Goal: Task Accomplishment & Management: Use online tool/utility

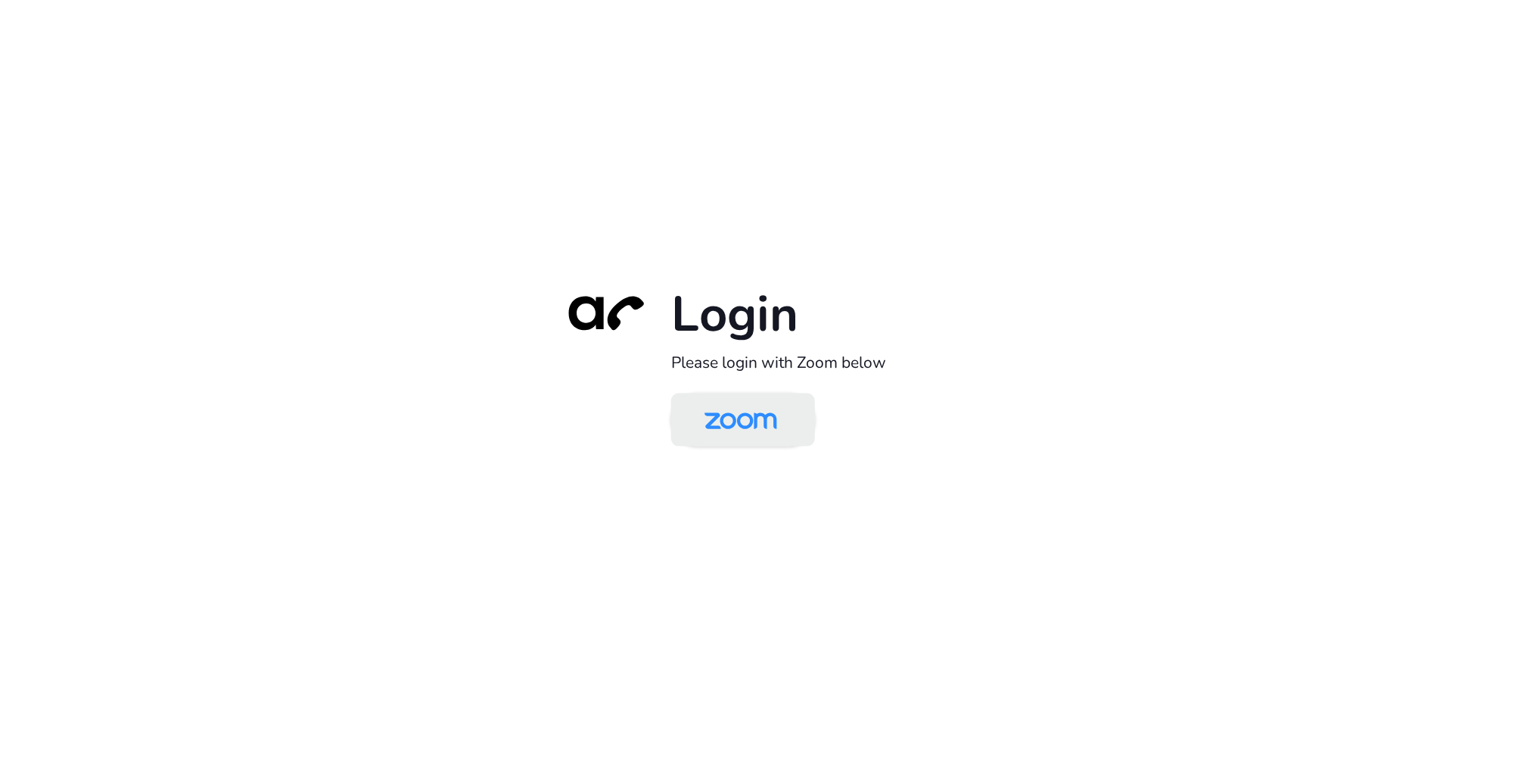
click at [718, 411] on img at bounding box center [741, 420] width 105 height 49
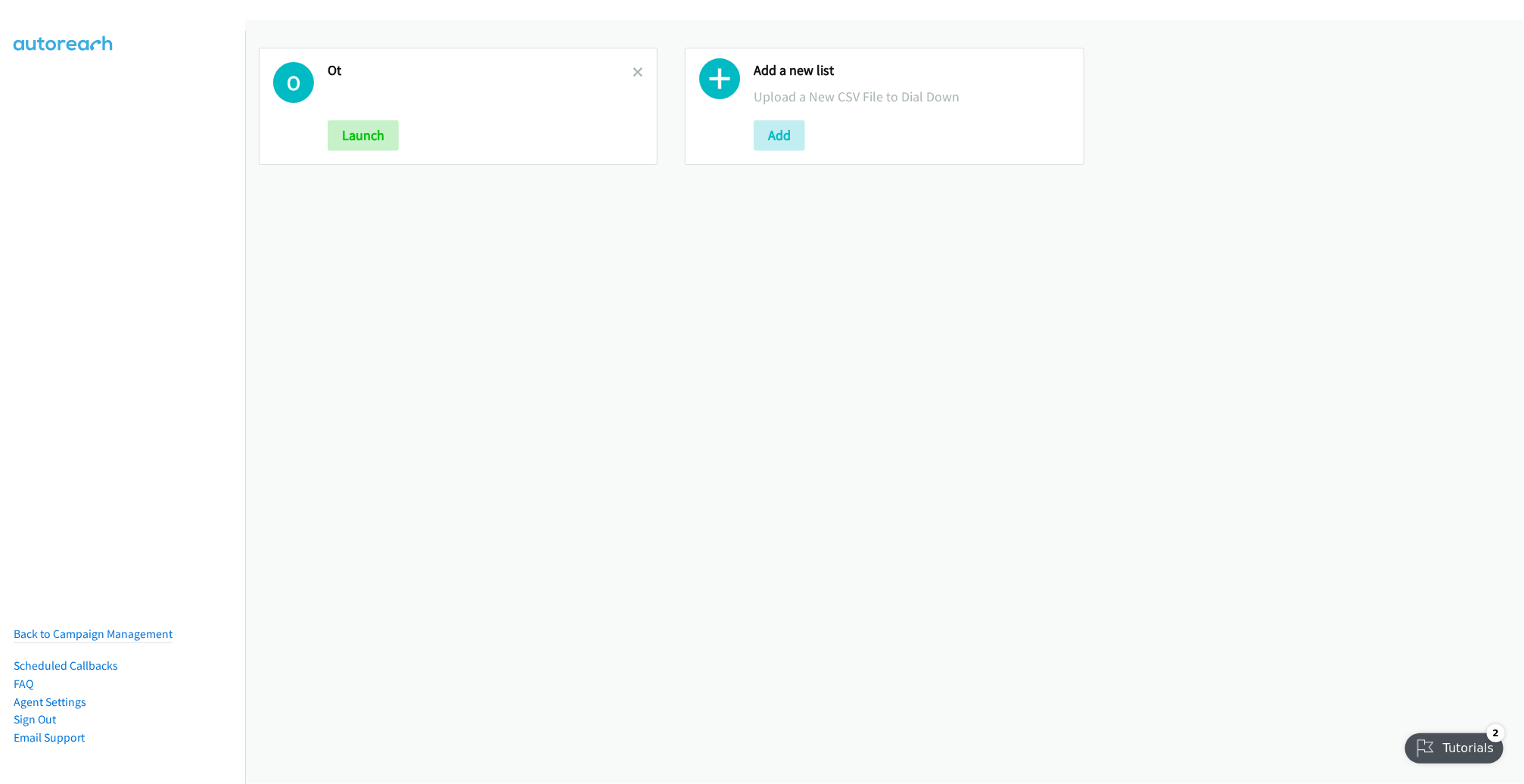
click at [639, 69] on div "O Ot Launch" at bounding box center [457, 107] width 399 height 117
click at [632, 69] on icon at bounding box center [638, 74] width 11 height 11
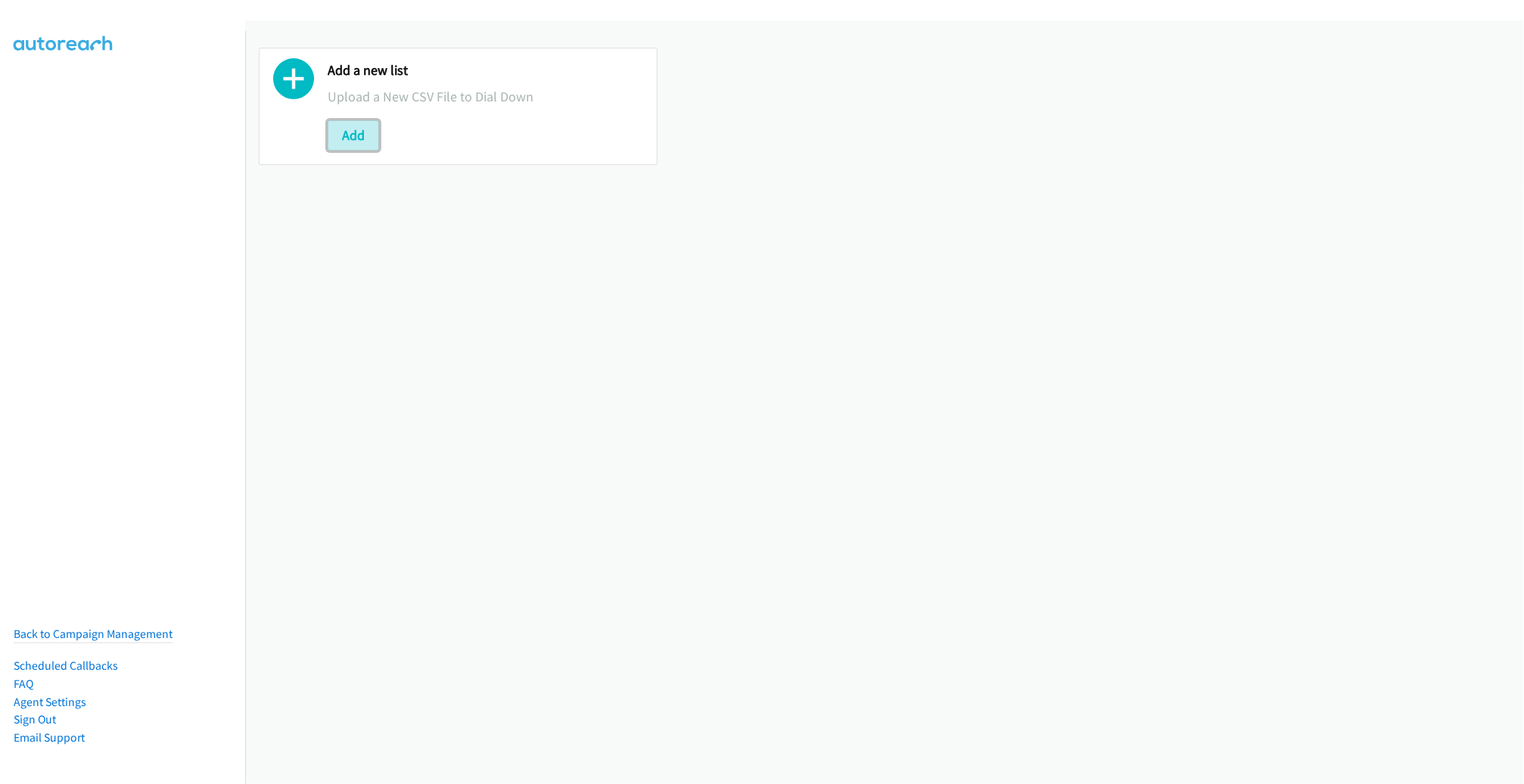
click at [373, 142] on button "Add" at bounding box center [353, 135] width 52 height 30
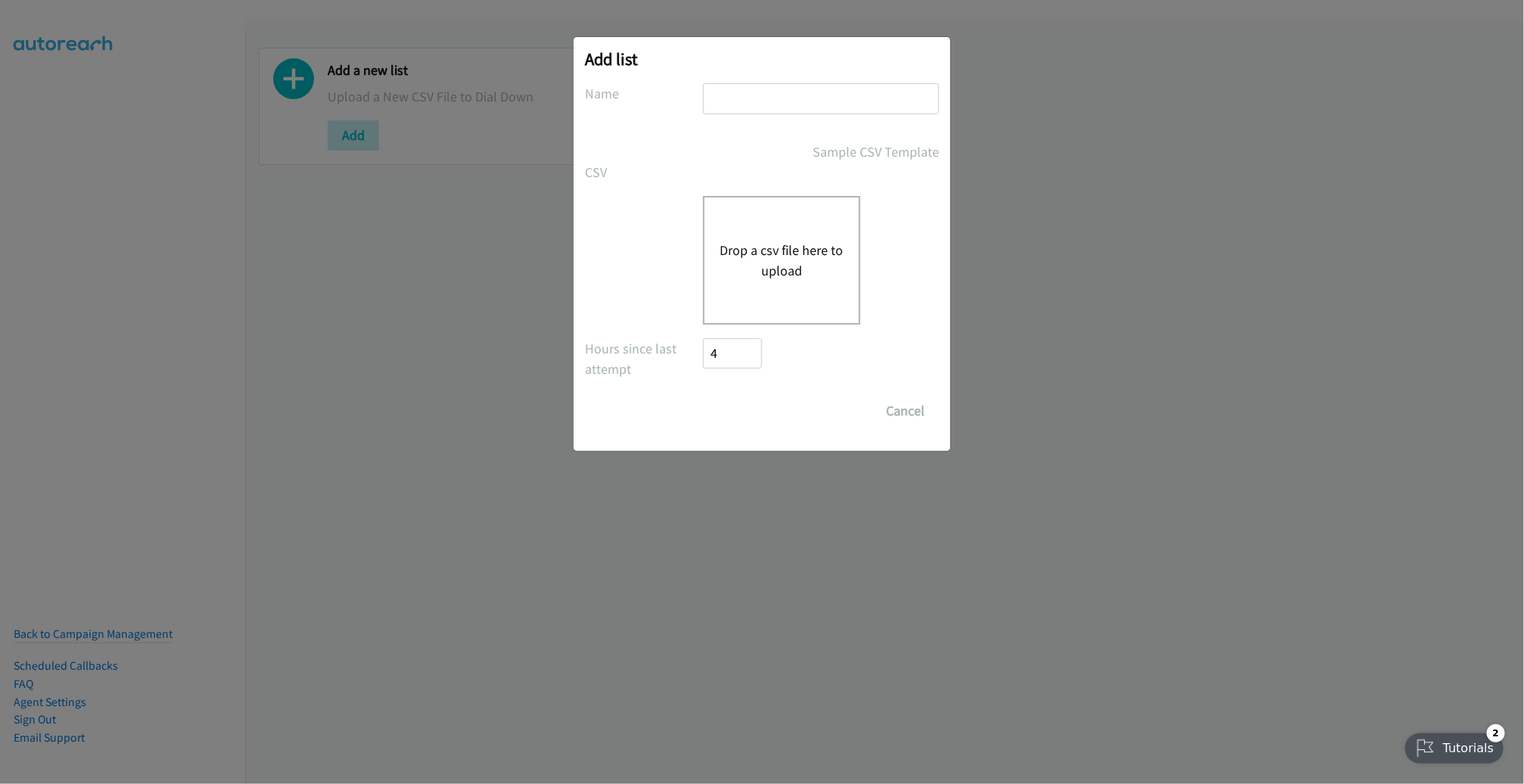
click at [774, 281] on div "Drop a csv file here to upload" at bounding box center [781, 260] width 157 height 129
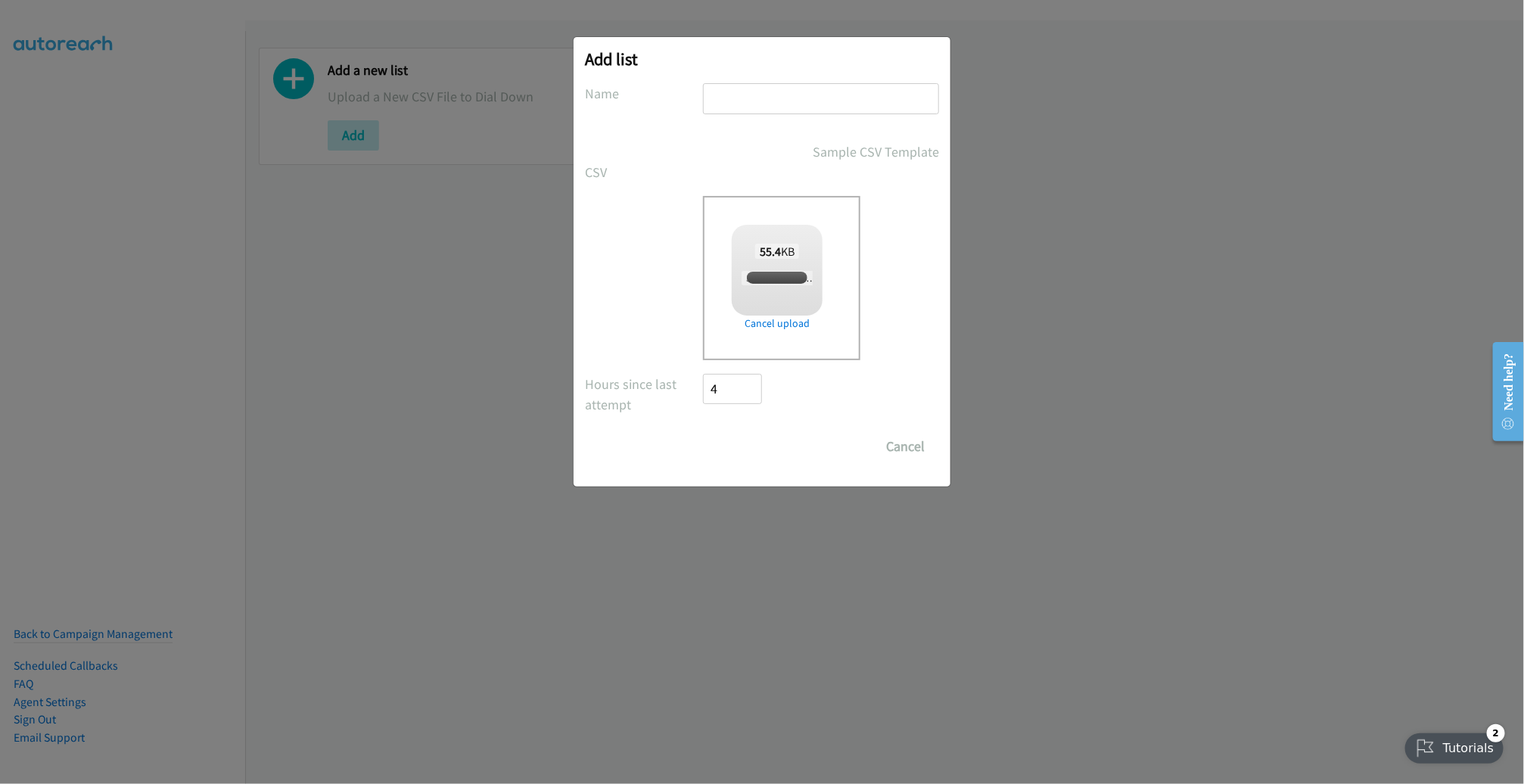
checkbox input "true"
click at [840, 94] on input "text" at bounding box center [821, 99] width 236 height 31
type input "A"
type input "AM"
click at [702, 432] on input "Save List" at bounding box center [742, 447] width 79 height 30
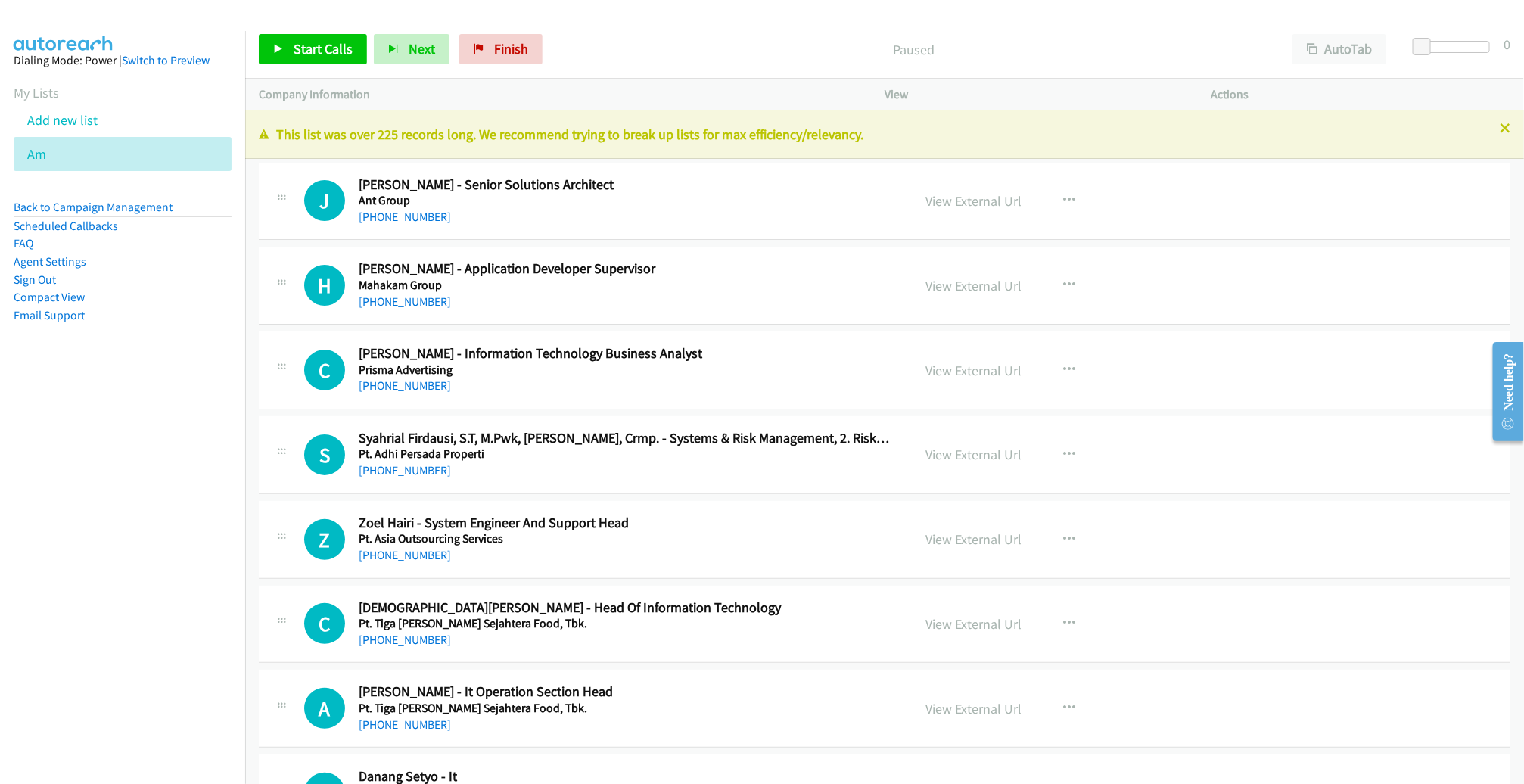
click at [306, 155] on div "This list was over 225 records long. We recommend trying to break up lists for …" at bounding box center [885, 134] width 1279 height 49
click at [973, 198] on link "View External Url" at bounding box center [973, 201] width 96 height 18
click at [331, 57] on span "Start Calls" at bounding box center [323, 49] width 59 height 18
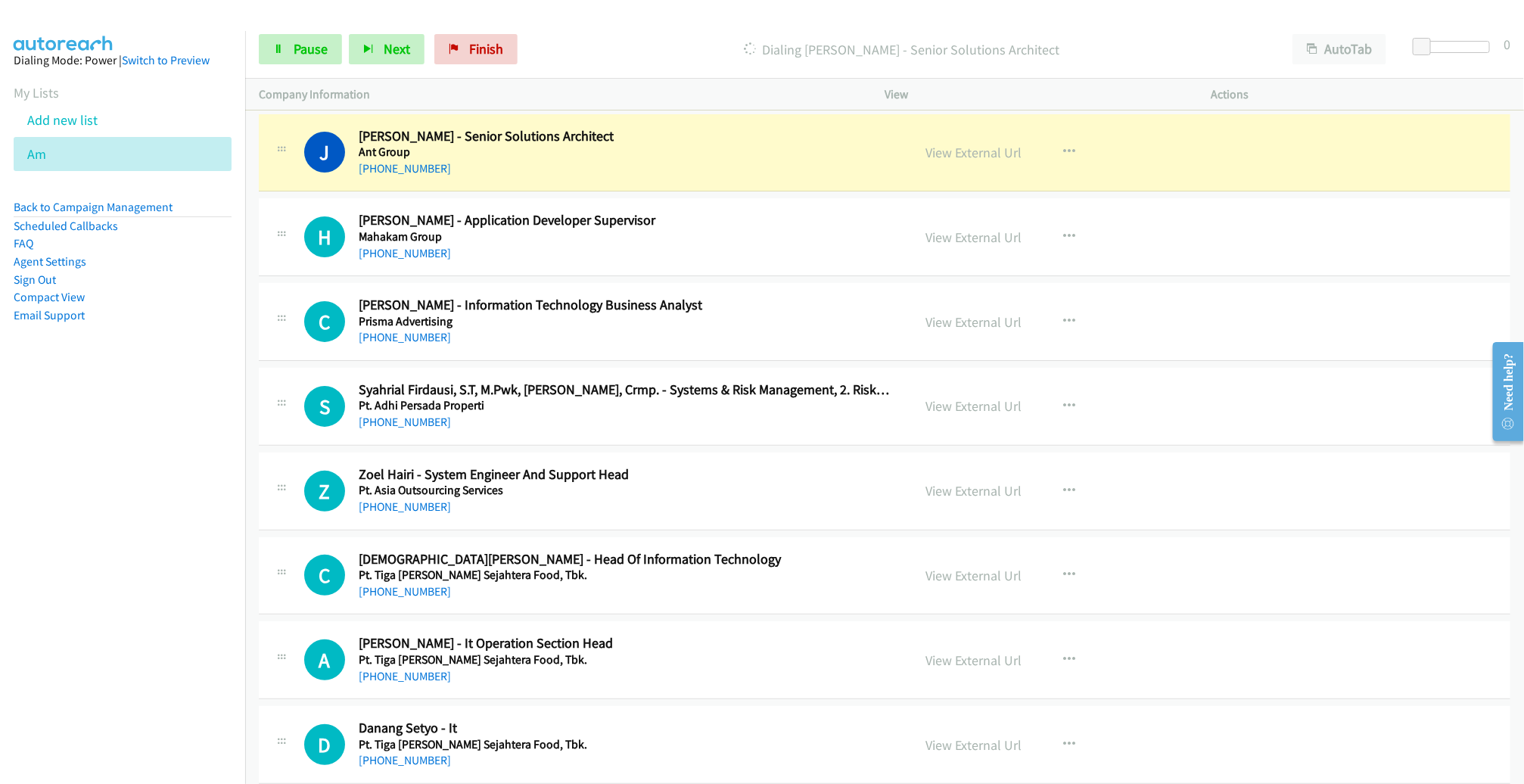
scroll to position [29, 0]
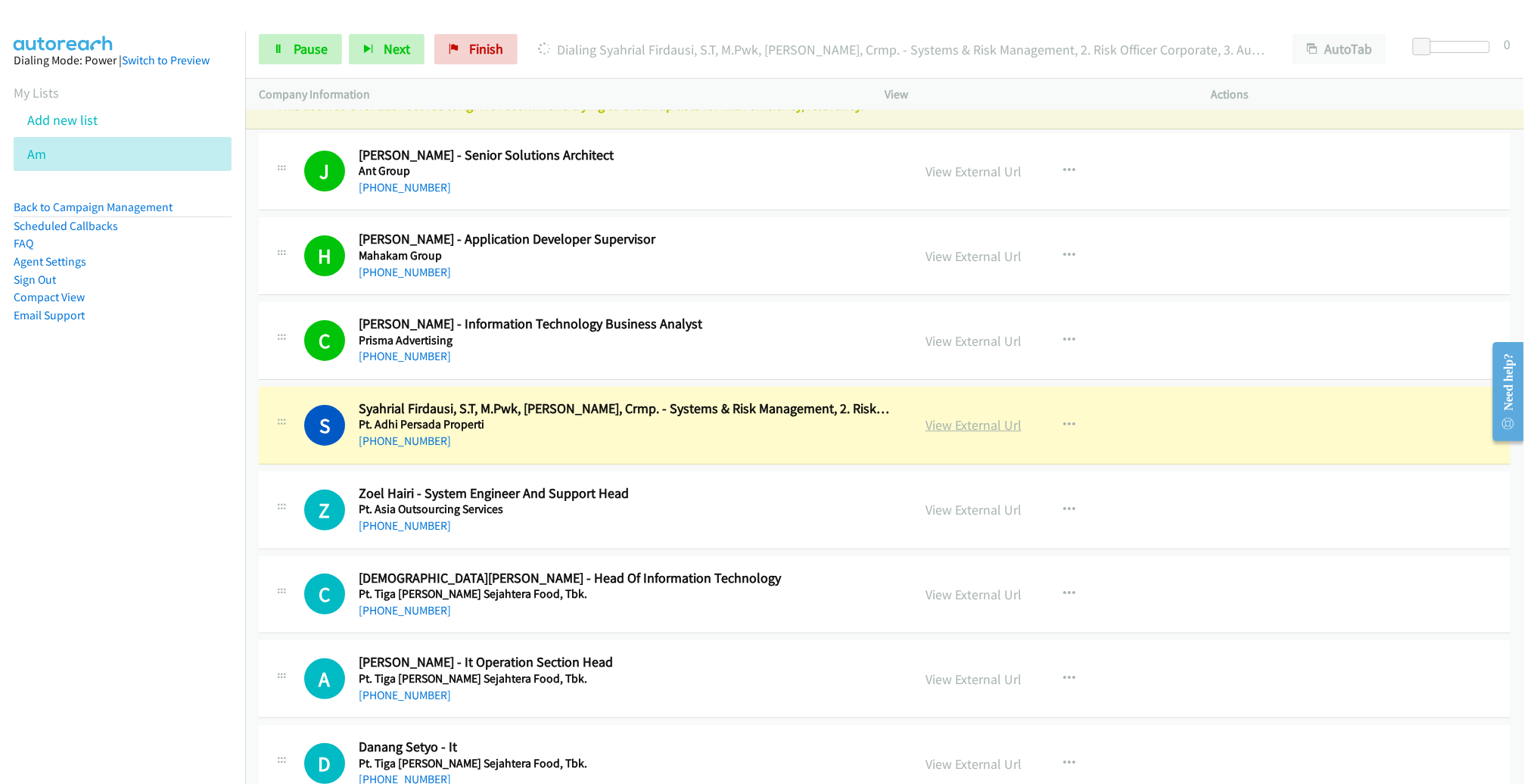
click at [944, 425] on link "View External Url" at bounding box center [973, 425] width 96 height 18
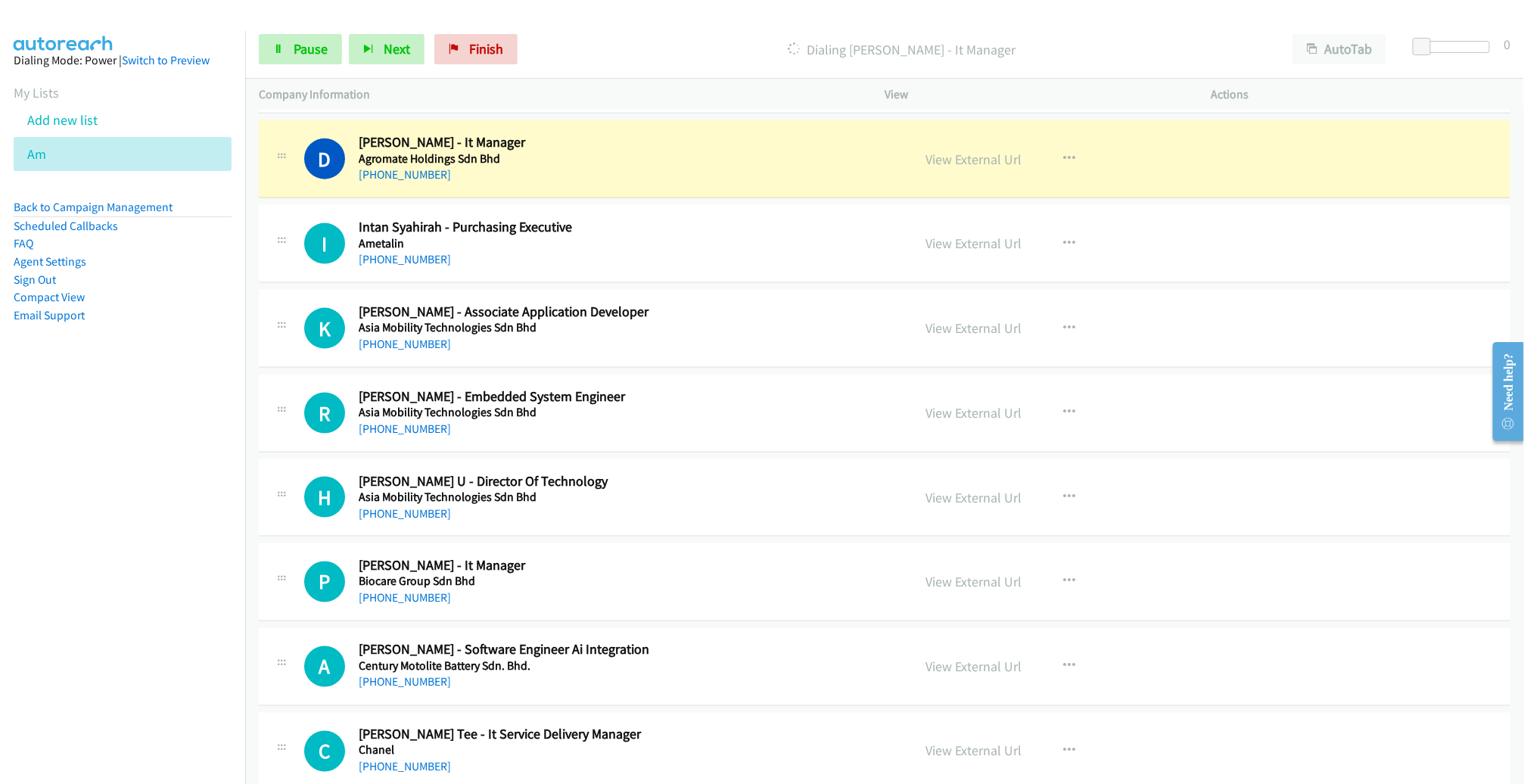
scroll to position [1058, 0]
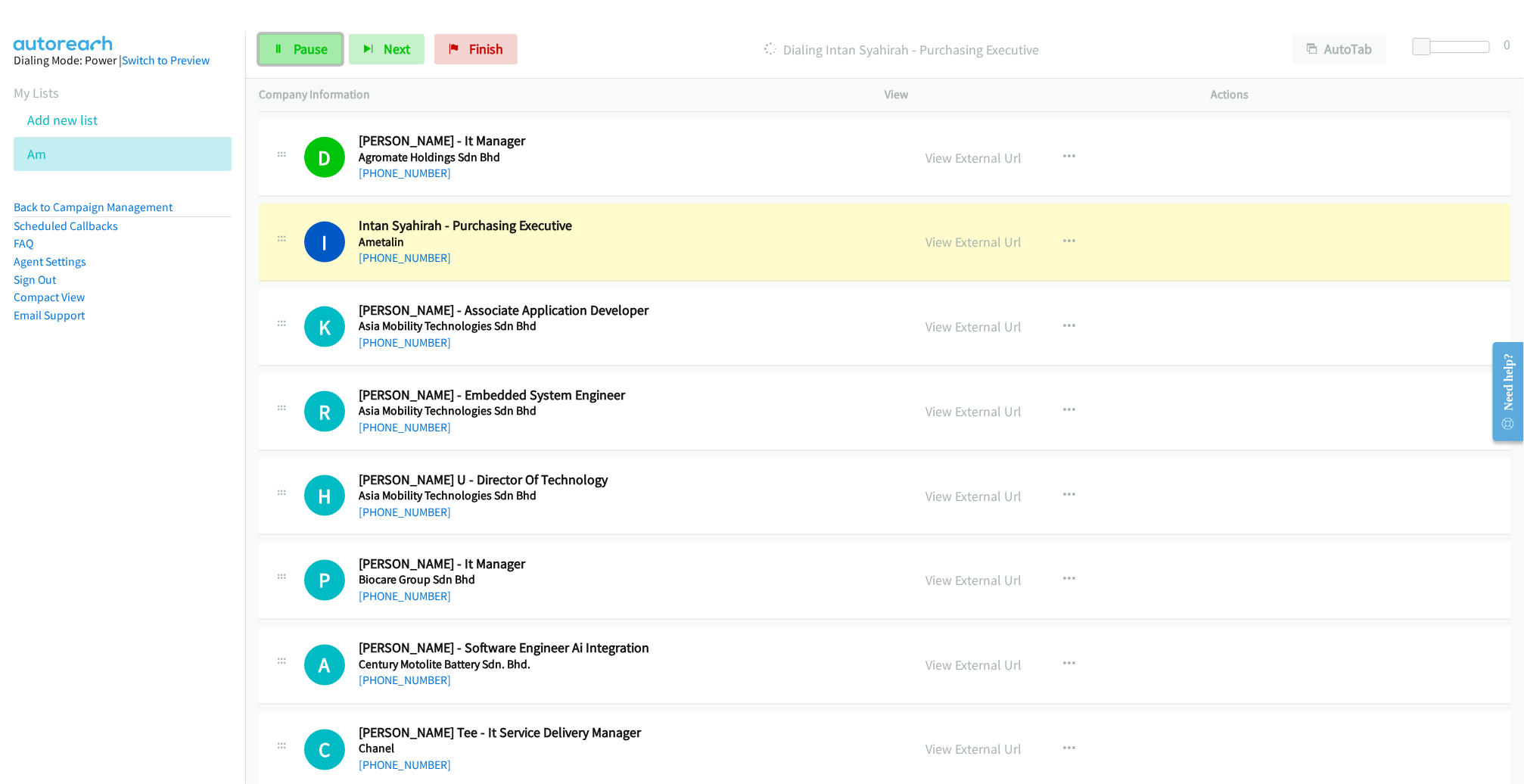
click at [306, 53] on span "Pause" at bounding box center [311, 49] width 34 height 18
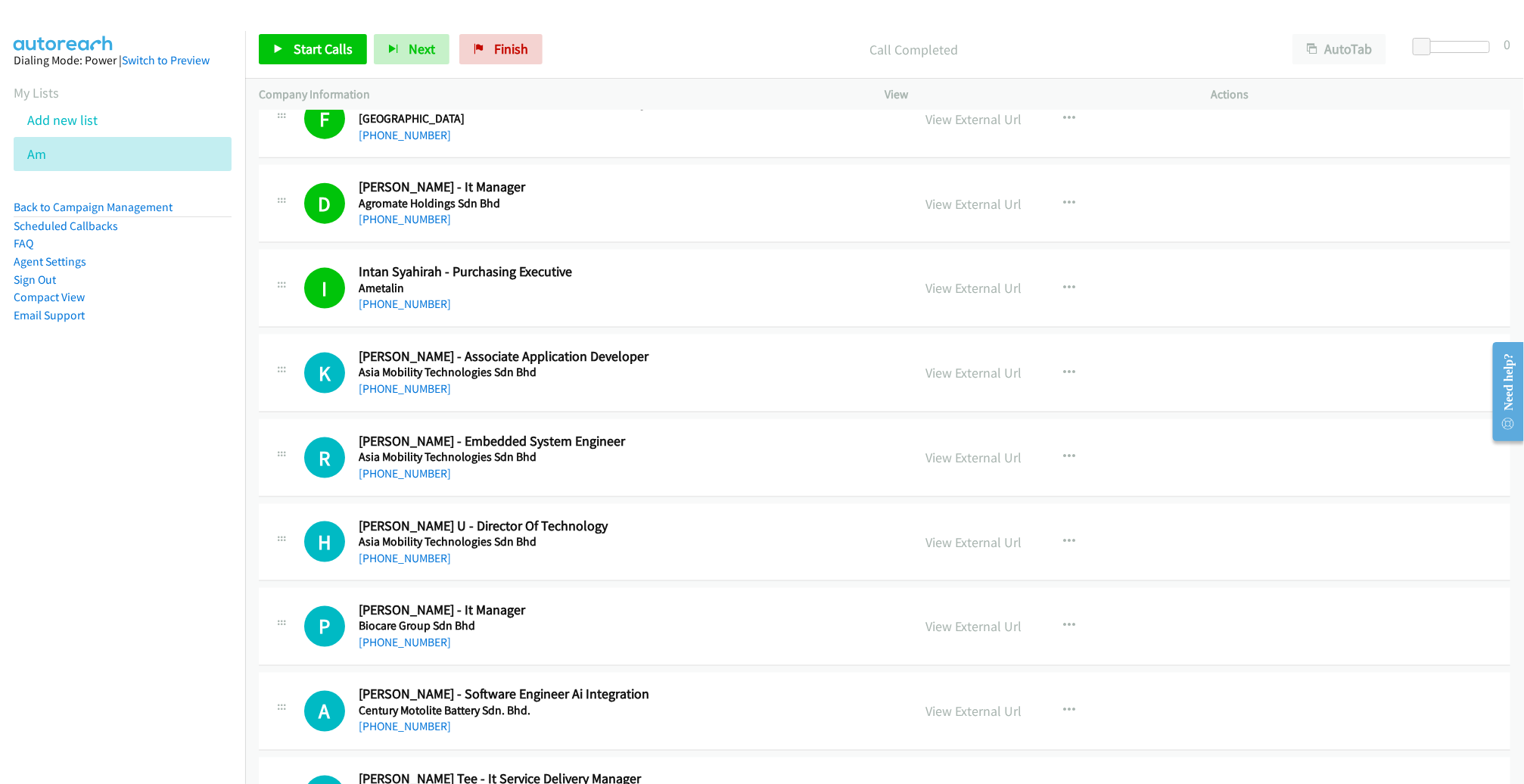
scroll to position [794, 0]
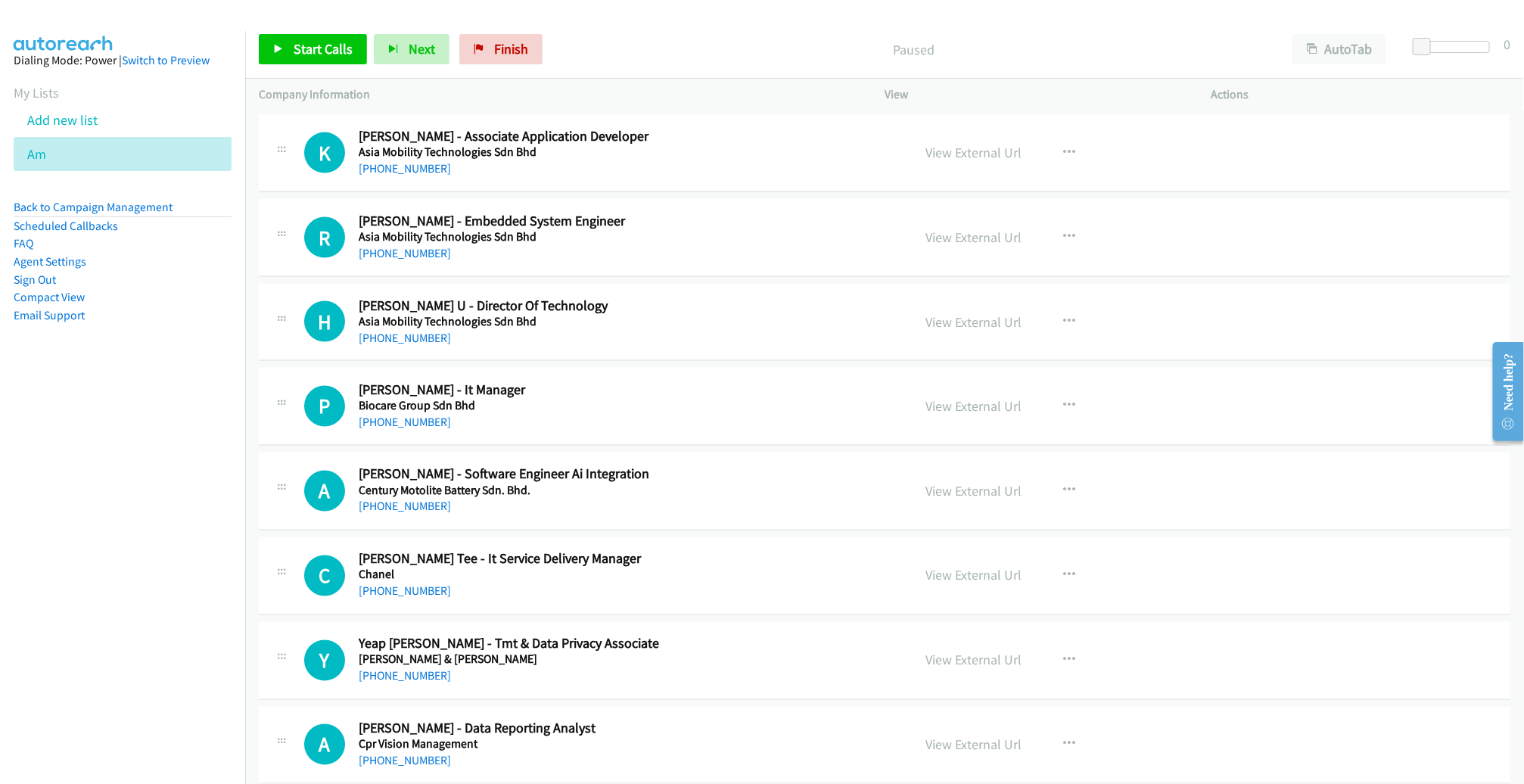
scroll to position [1228, 0]
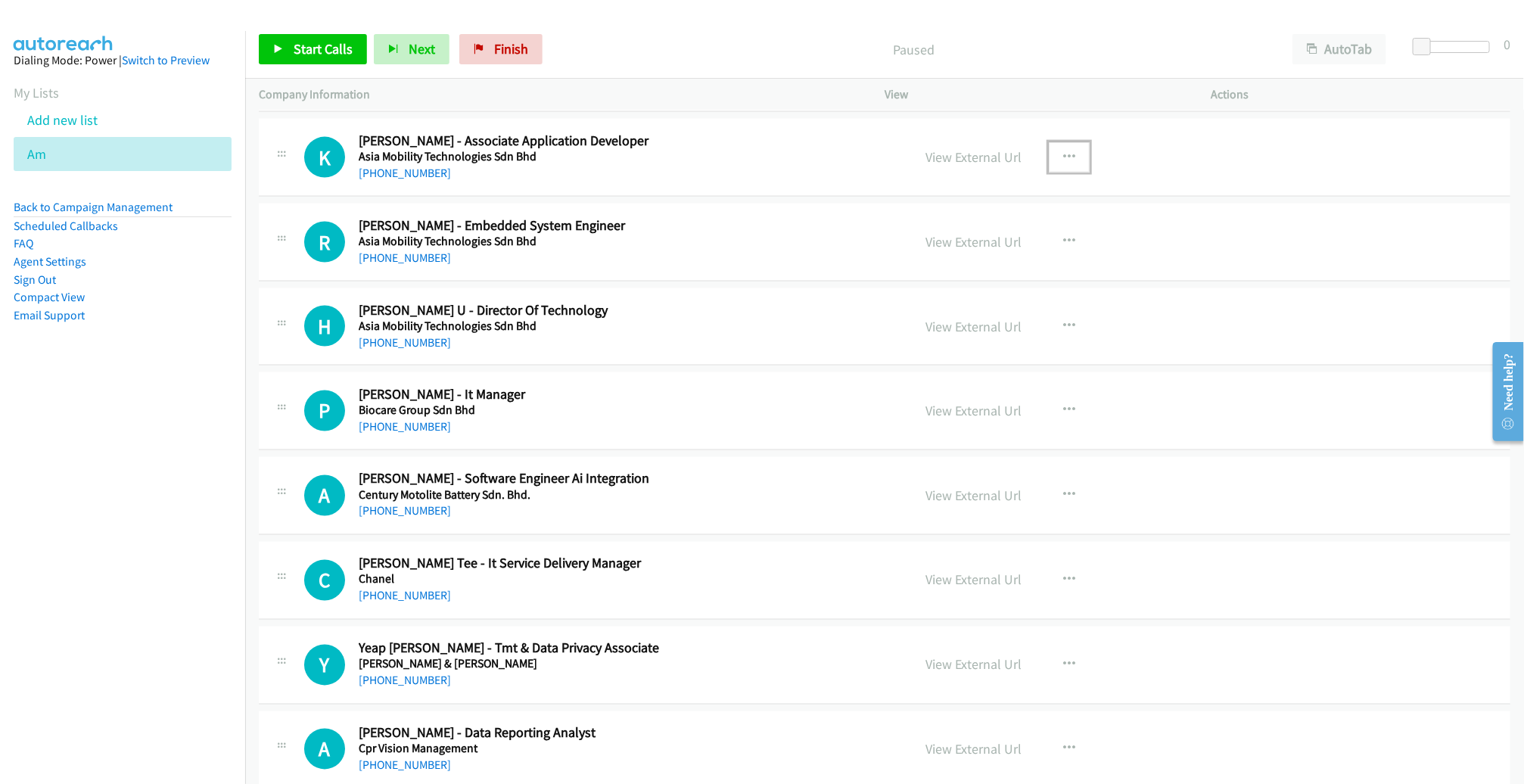
click at [1052, 149] on button "button" at bounding box center [1069, 157] width 41 height 30
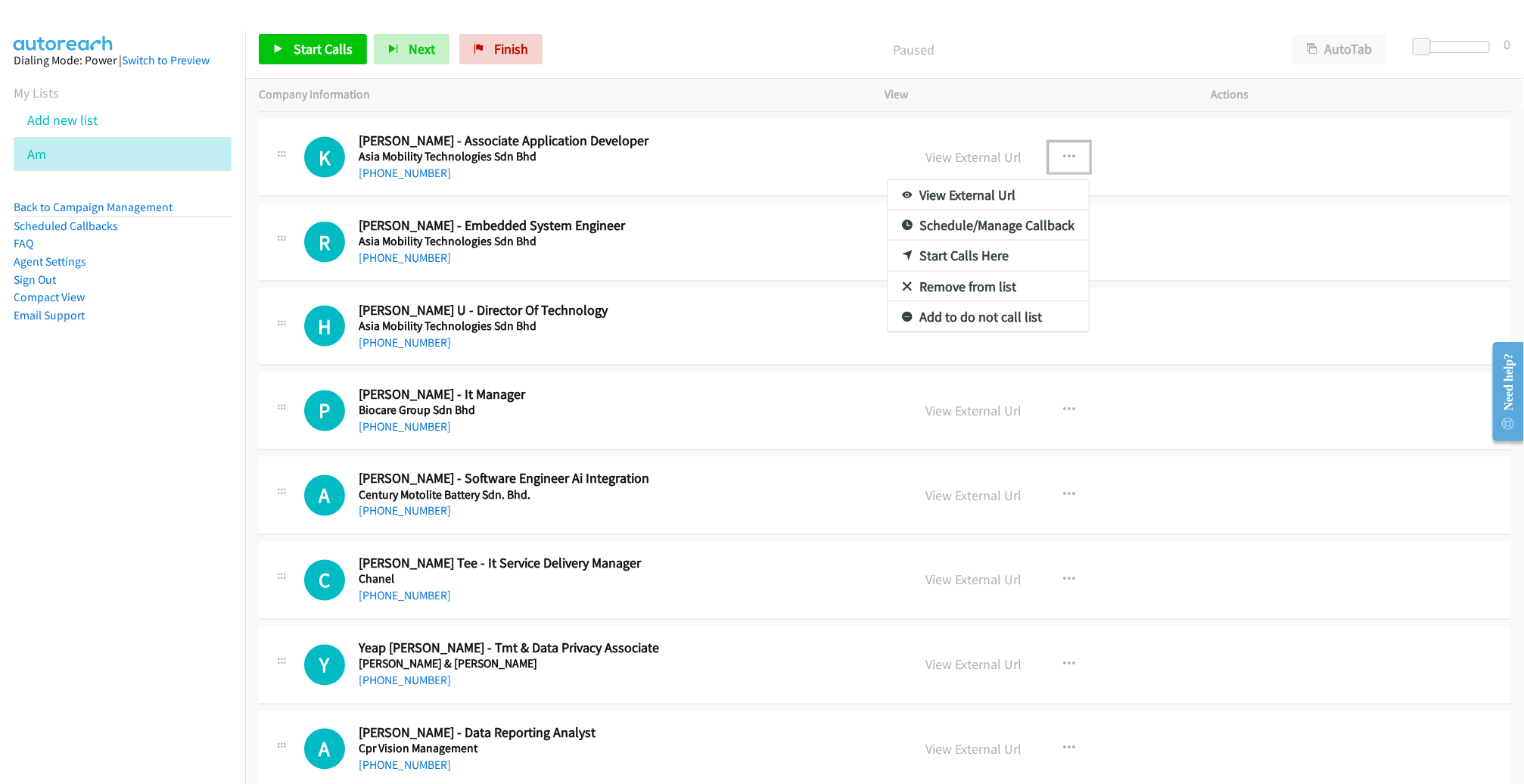
click at [940, 253] on link "Start Calls Here" at bounding box center [988, 256] width 202 height 30
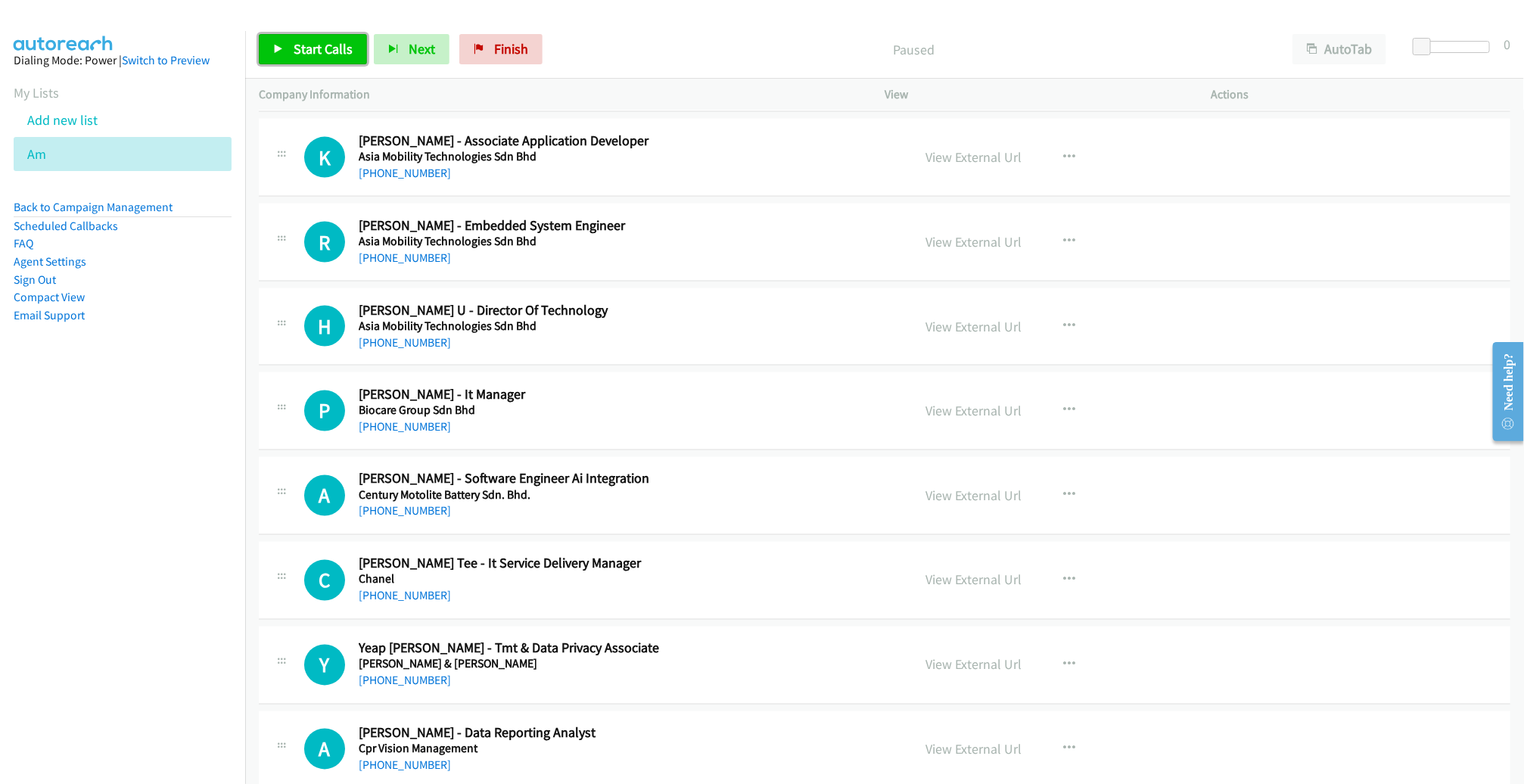
click at [285, 40] on link "Start Calls" at bounding box center [313, 49] width 108 height 30
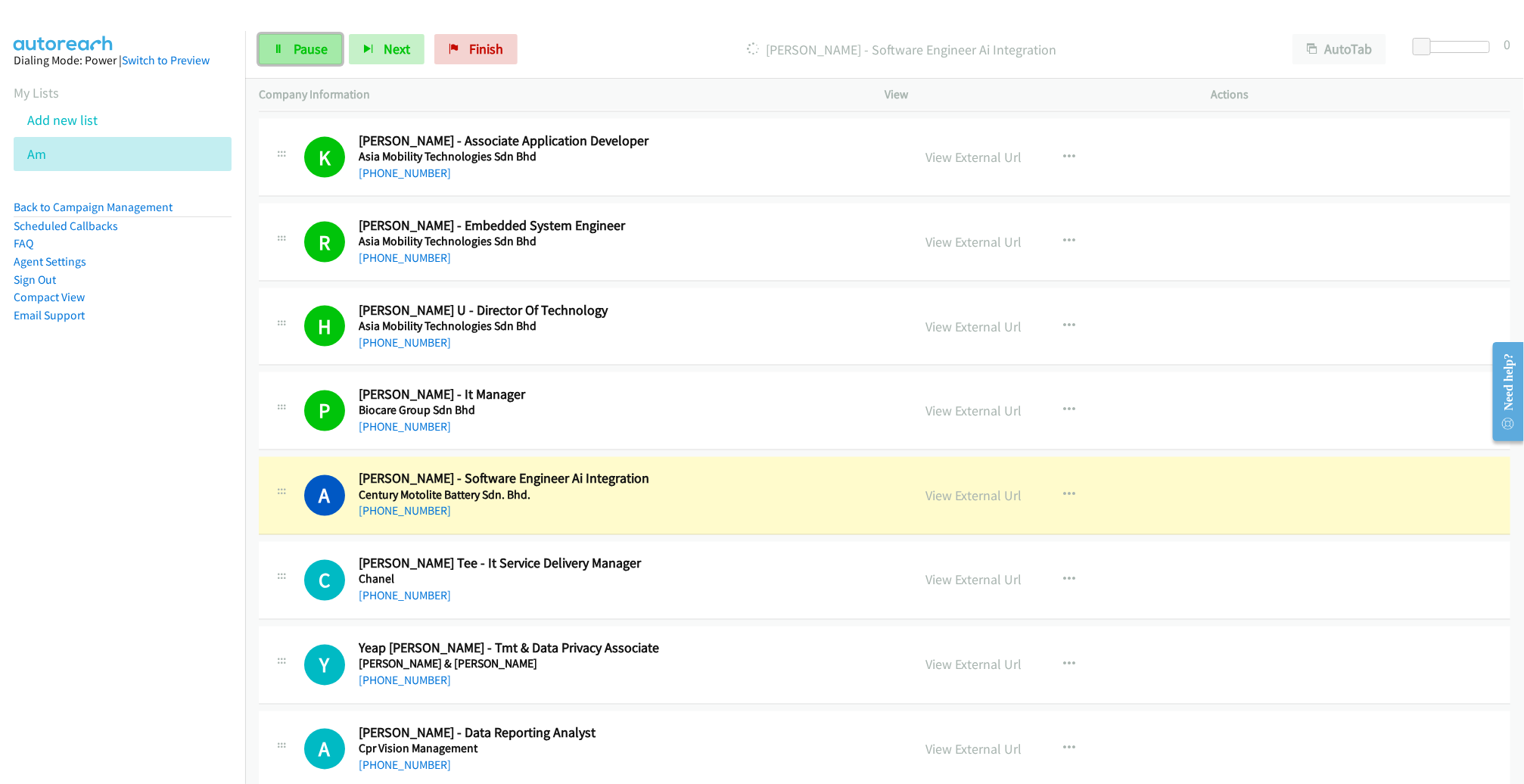
click at [304, 52] on span "Pause" at bounding box center [311, 49] width 34 height 18
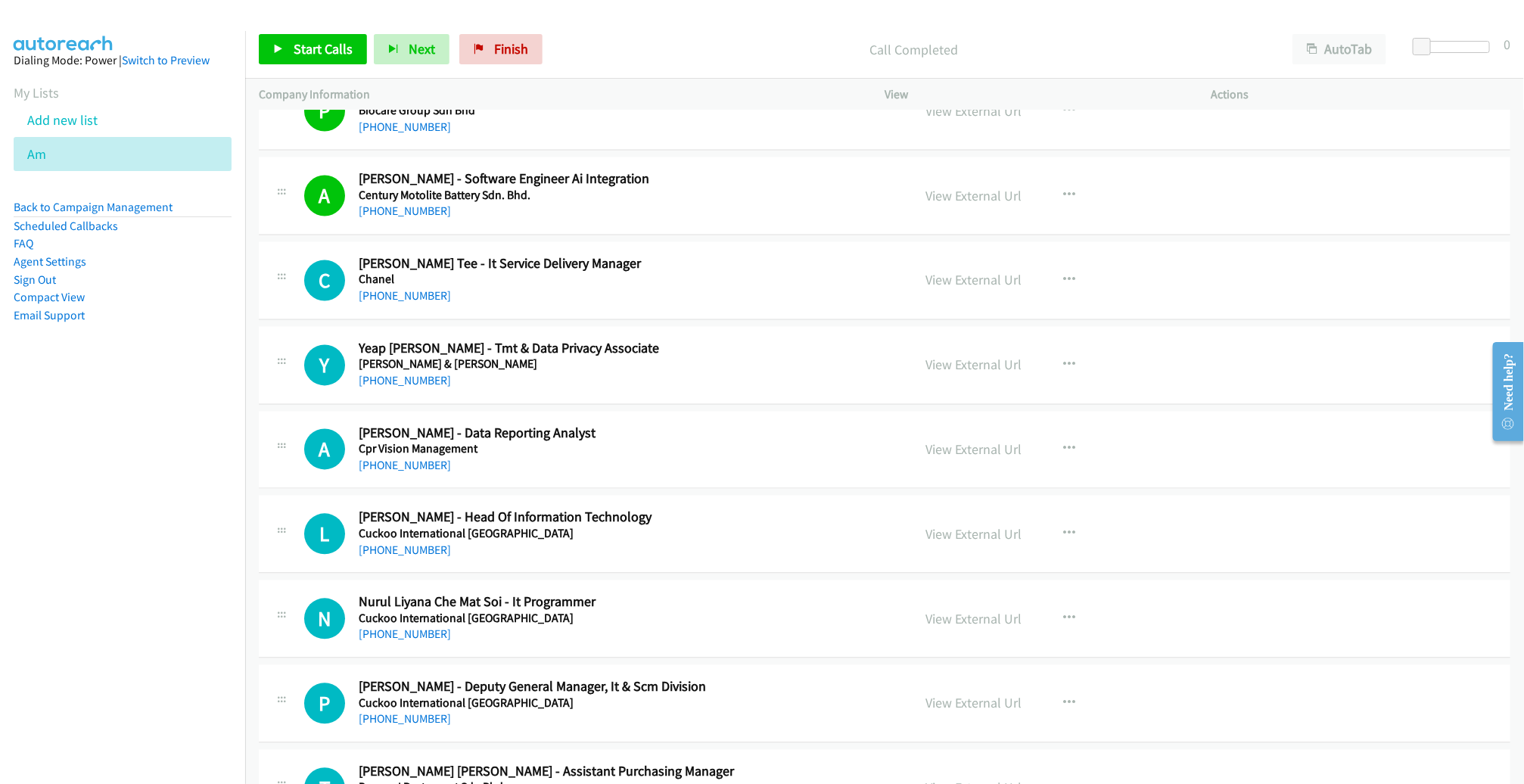
scroll to position [1531, 0]
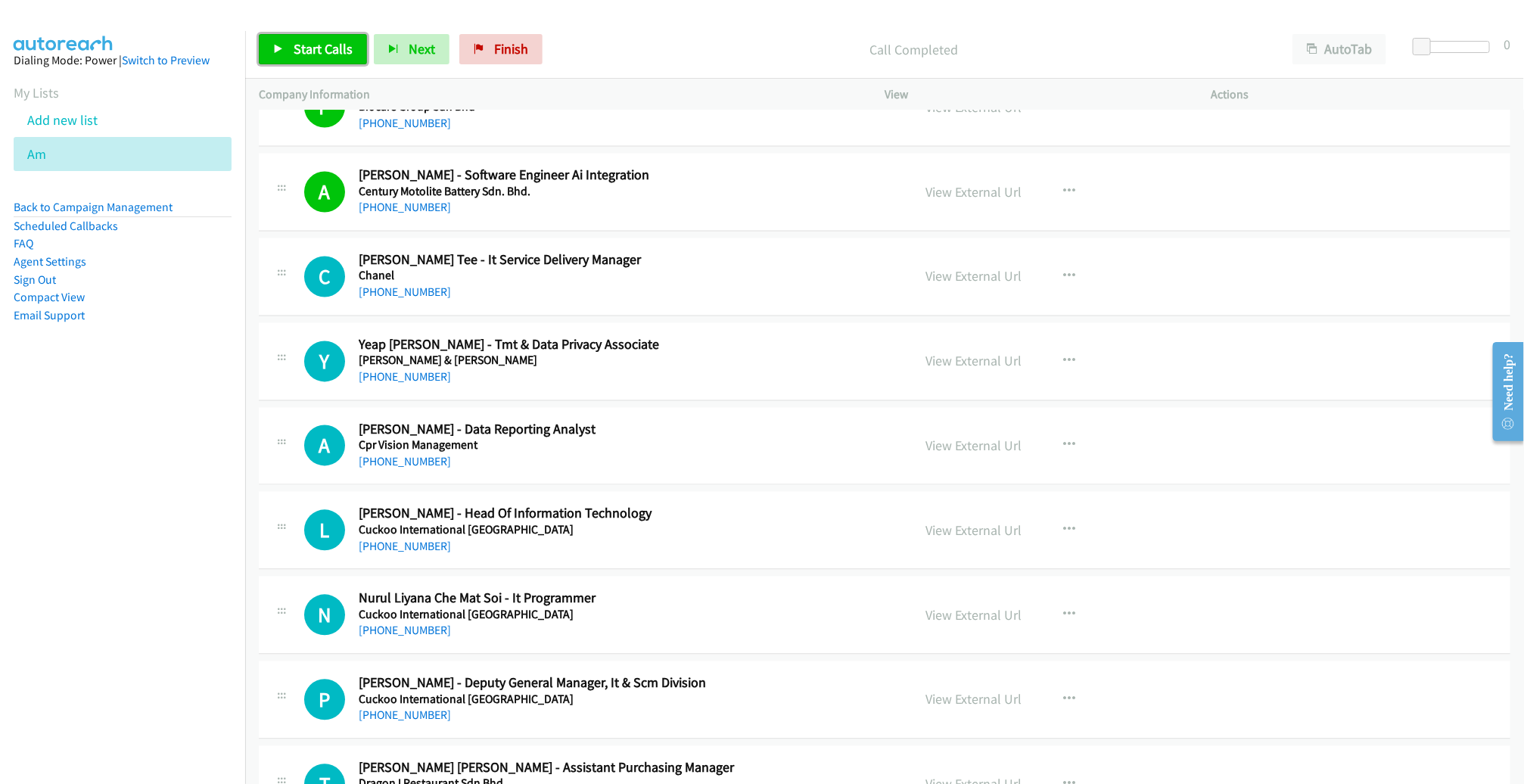
click at [296, 55] on span "Start Calls" at bounding box center [323, 49] width 59 height 18
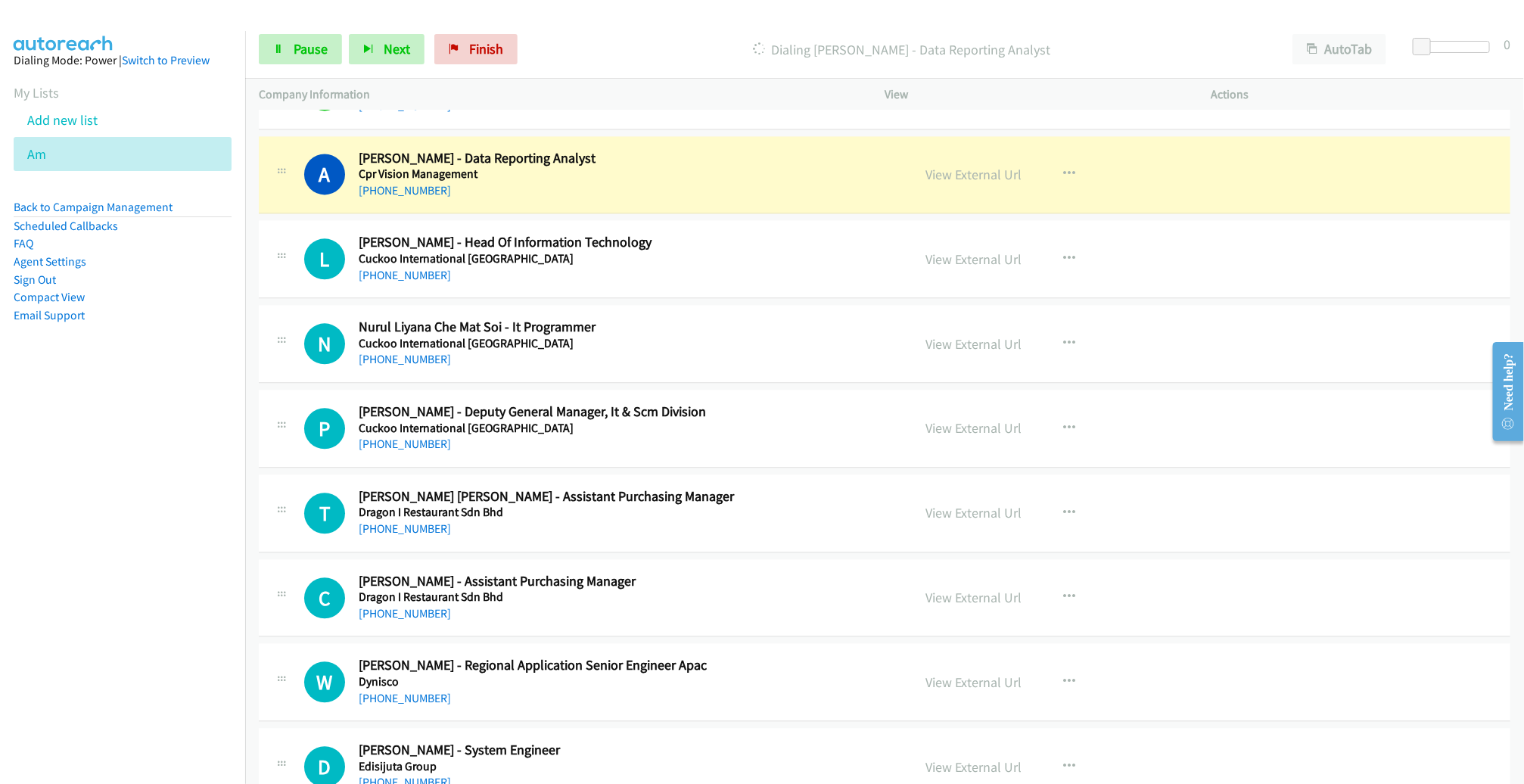
scroll to position [1805, 0]
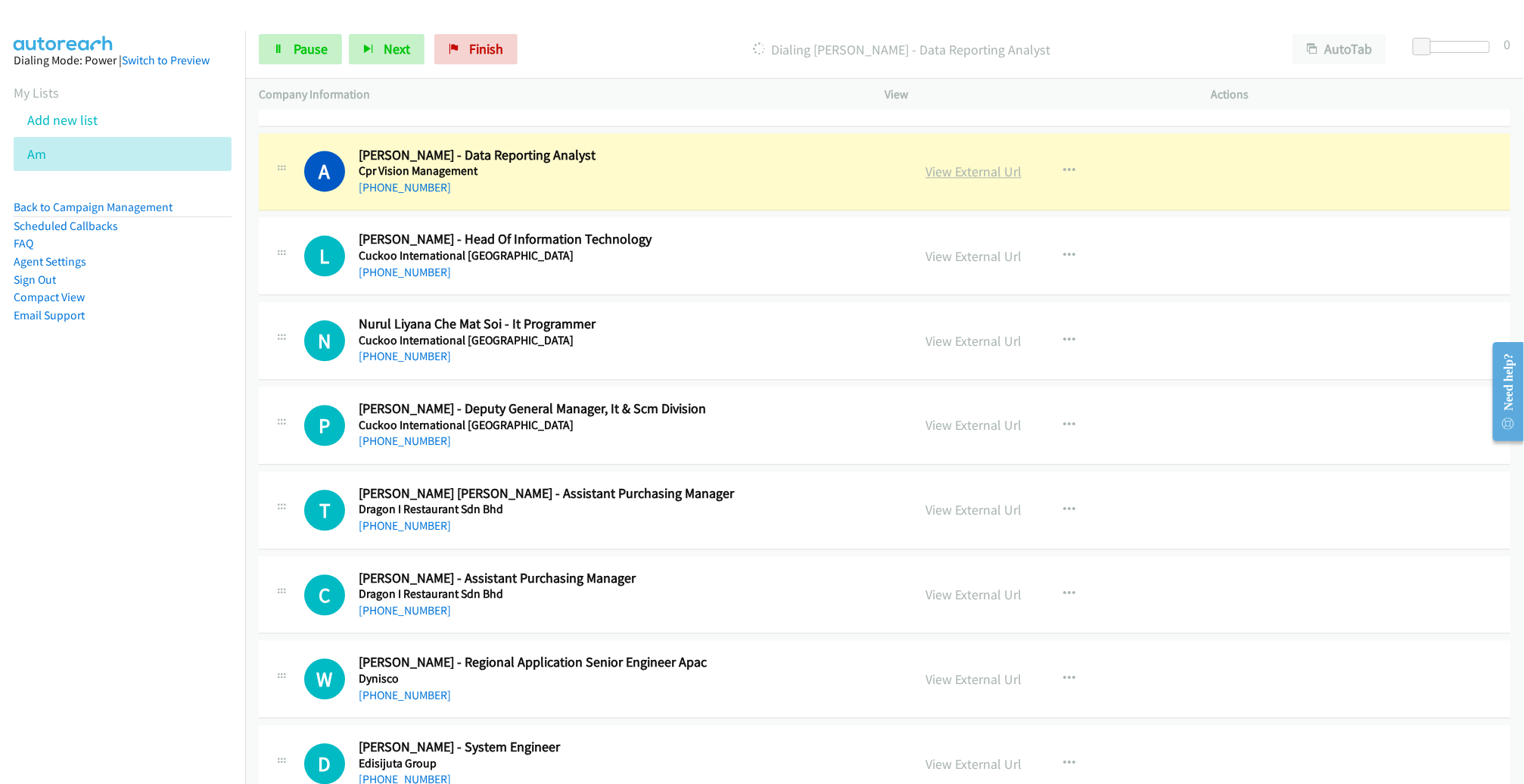
click at [973, 170] on link "View External Url" at bounding box center [973, 171] width 96 height 18
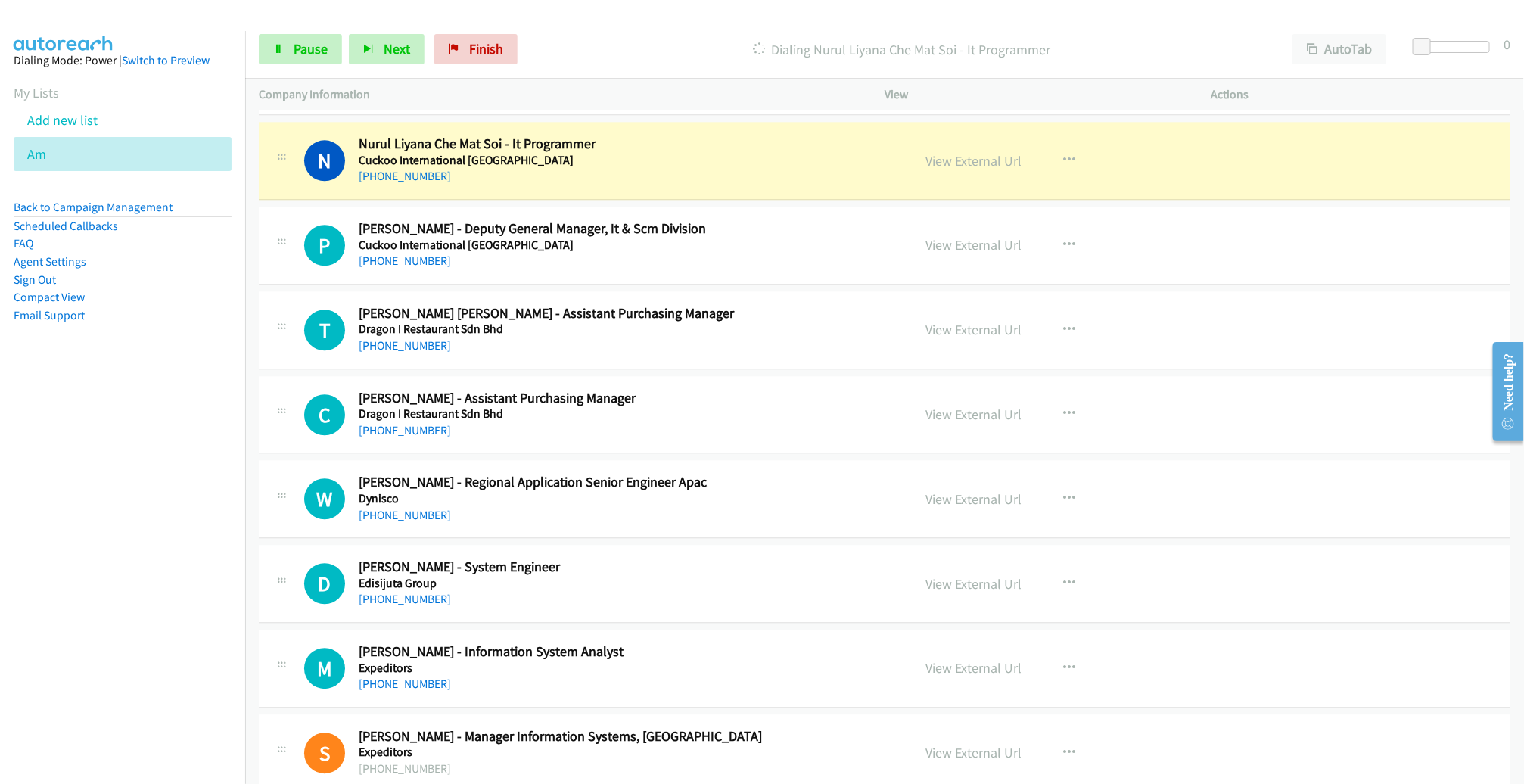
scroll to position [1990, 0]
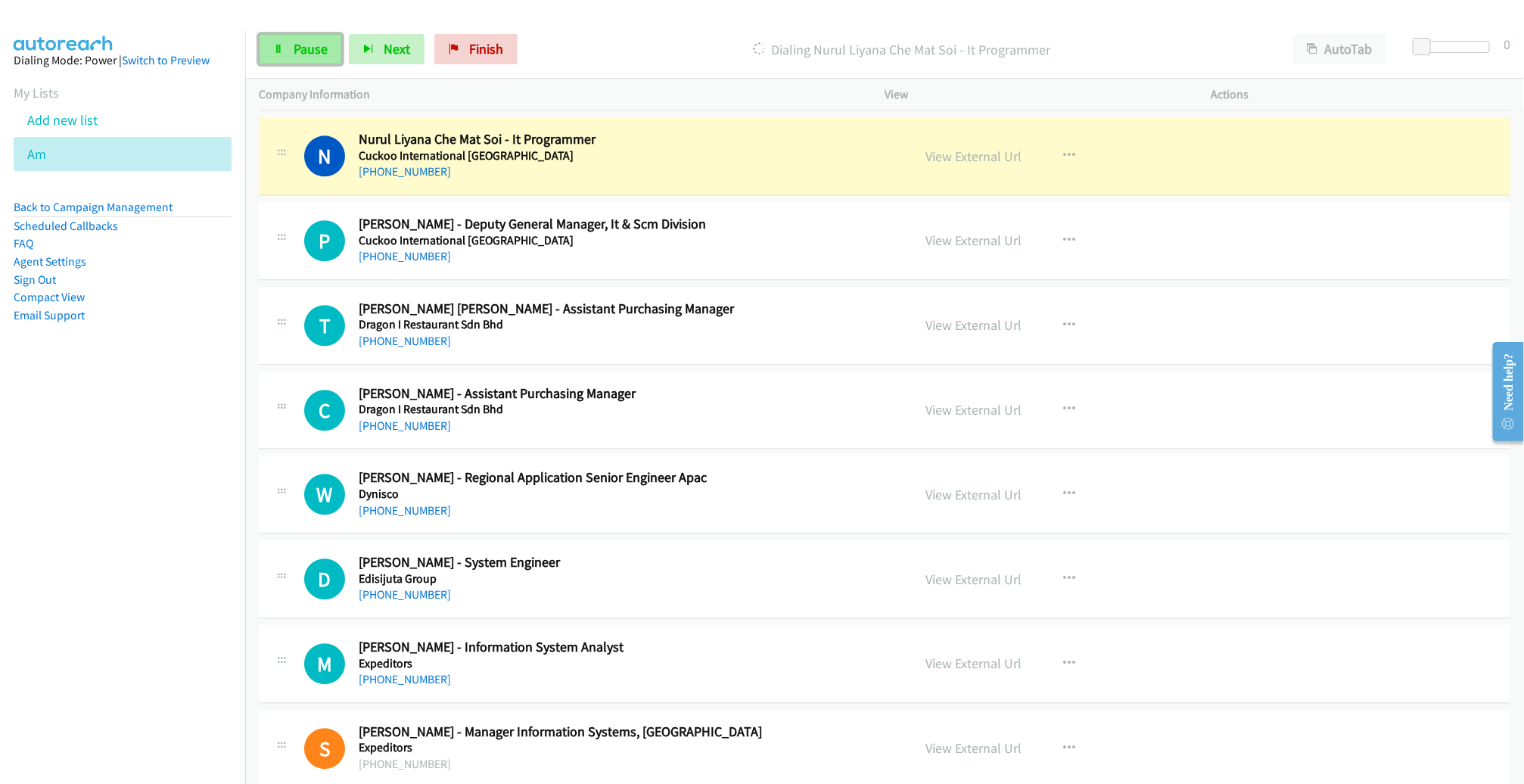
click at [319, 53] on span "Pause" at bounding box center [311, 49] width 34 height 18
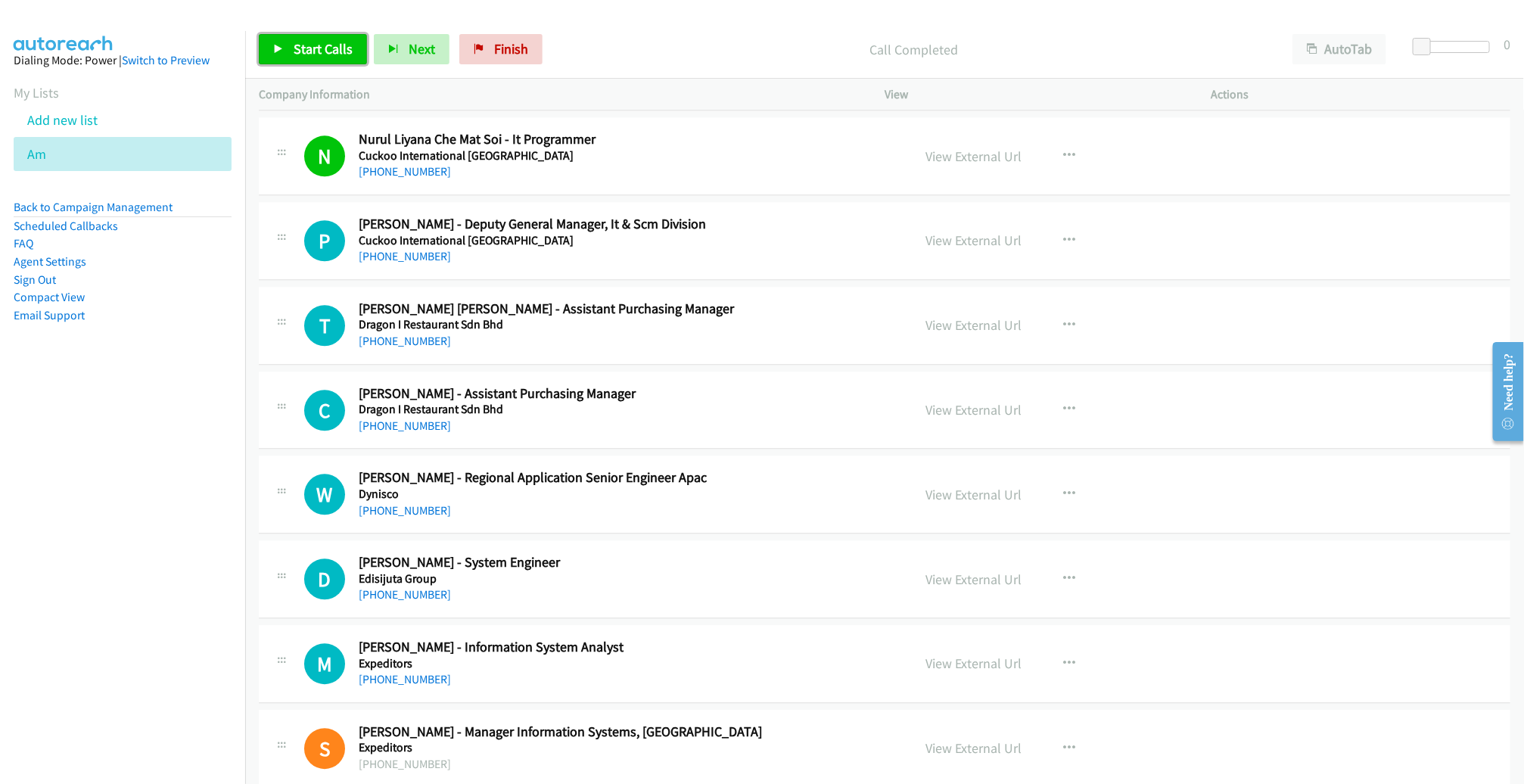
click at [329, 48] on span "Start Calls" at bounding box center [323, 49] width 59 height 18
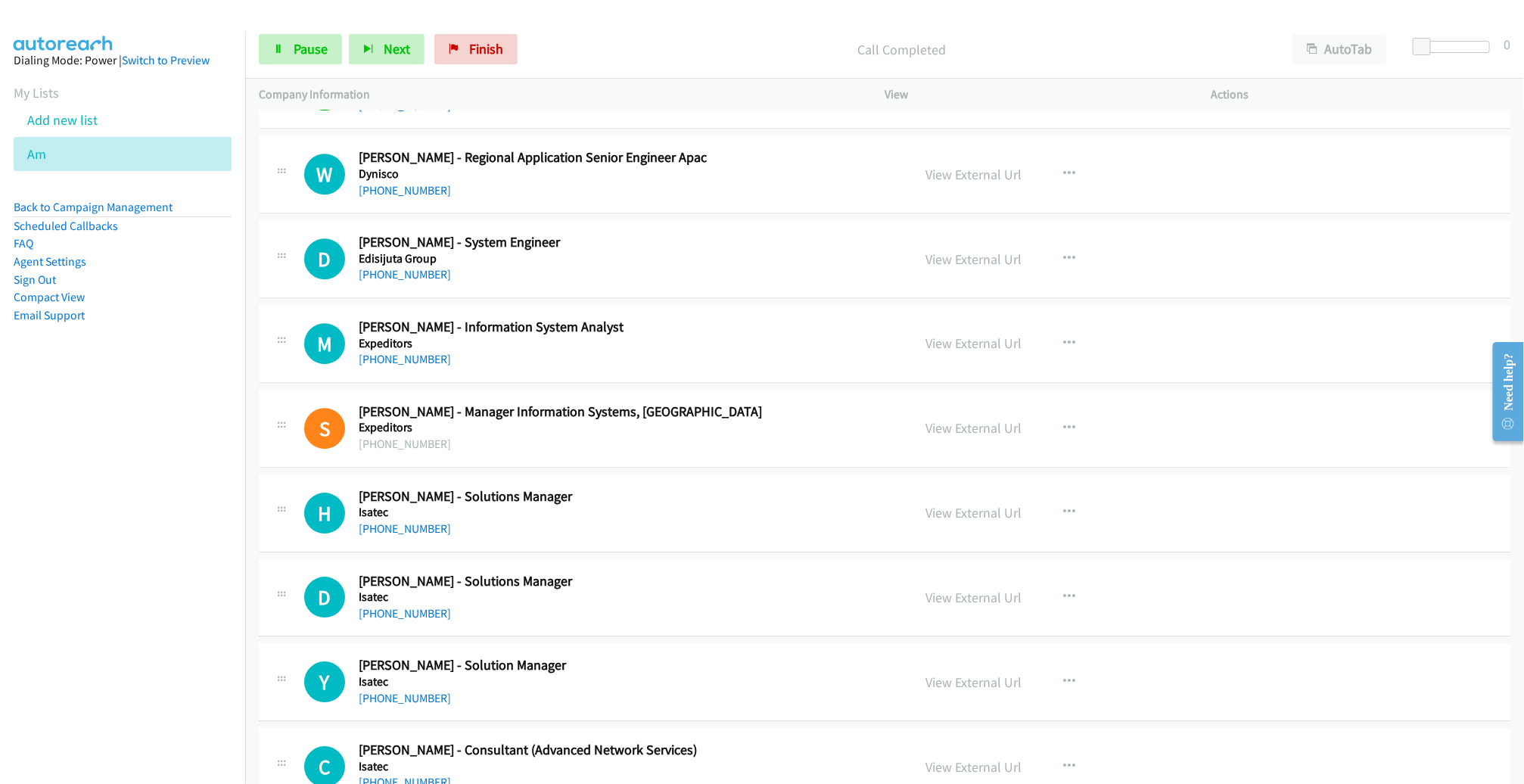
scroll to position [2316, 0]
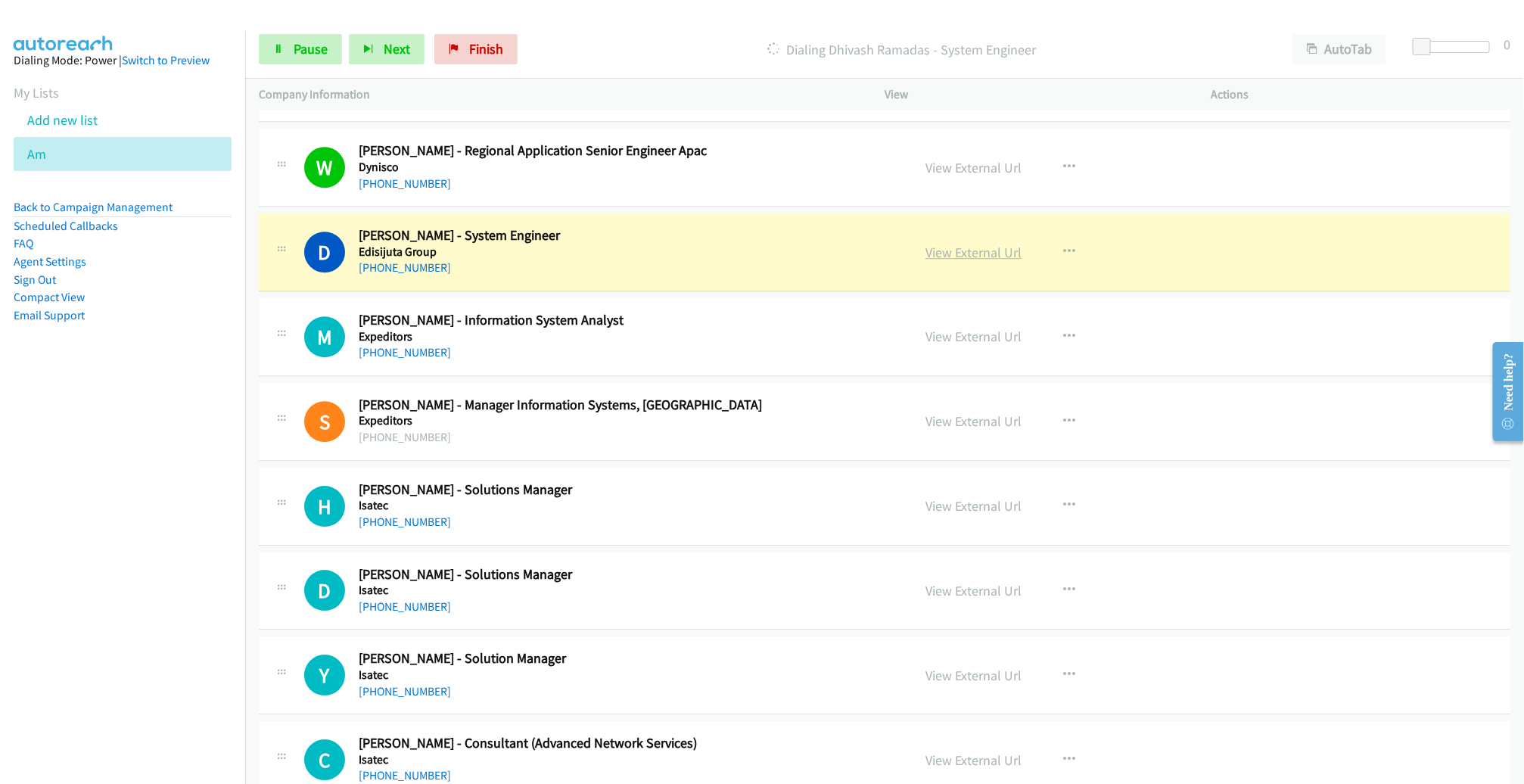
click at [988, 248] on link "View External Url" at bounding box center [973, 252] width 96 height 18
click at [316, 47] on span "Pause" at bounding box center [311, 49] width 34 height 18
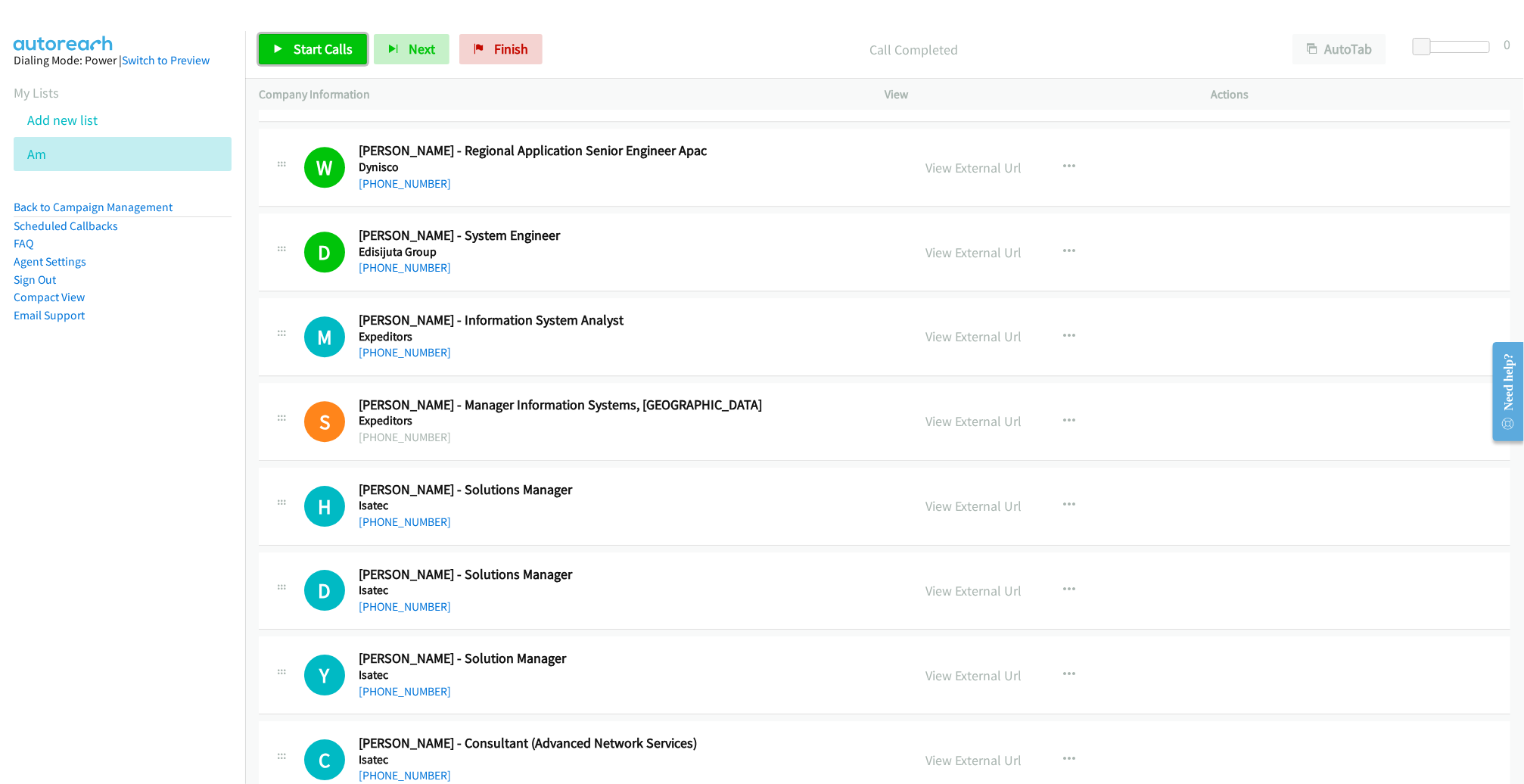
click at [294, 44] on span "Start Calls" at bounding box center [323, 49] width 59 height 18
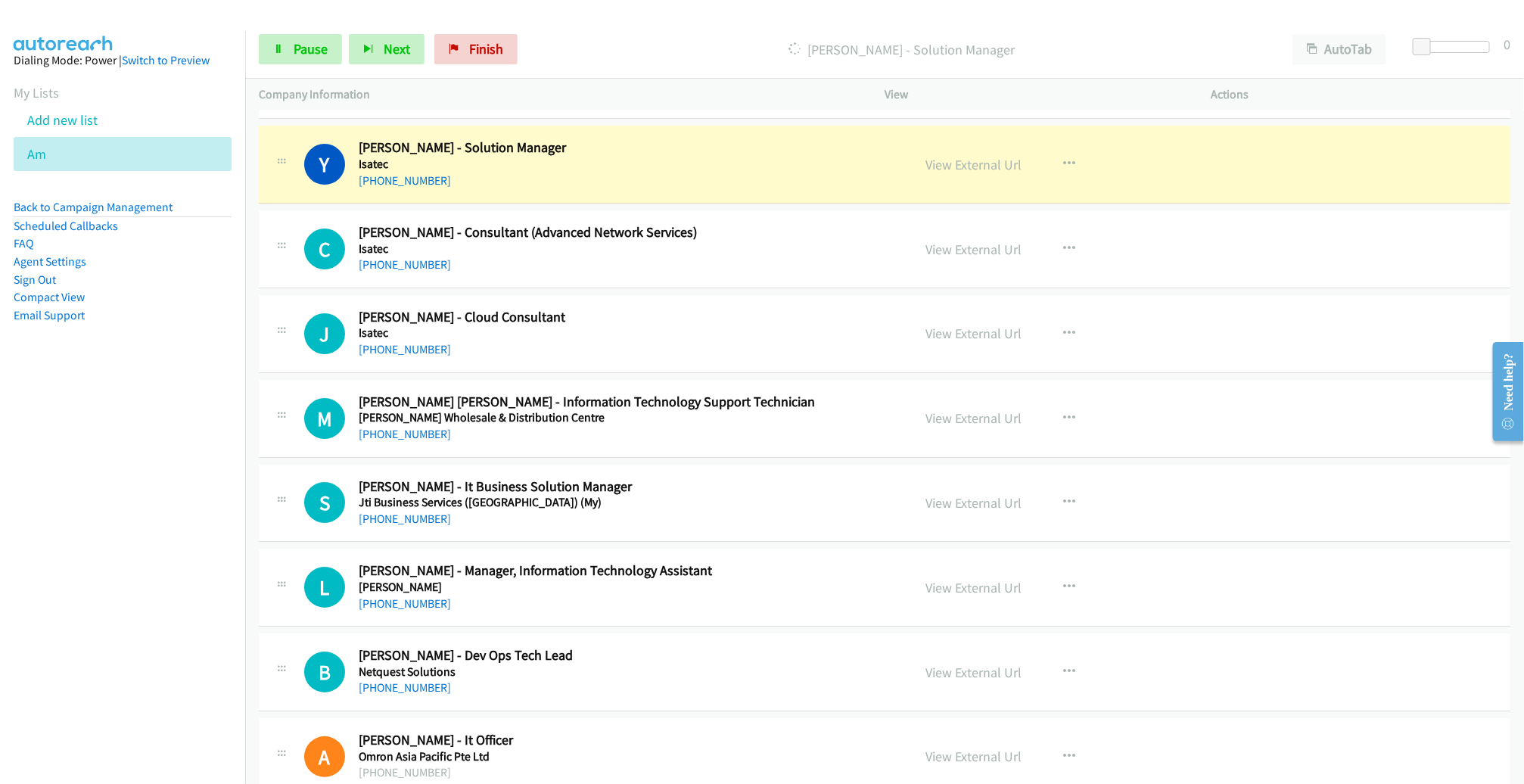
scroll to position [2832, 0]
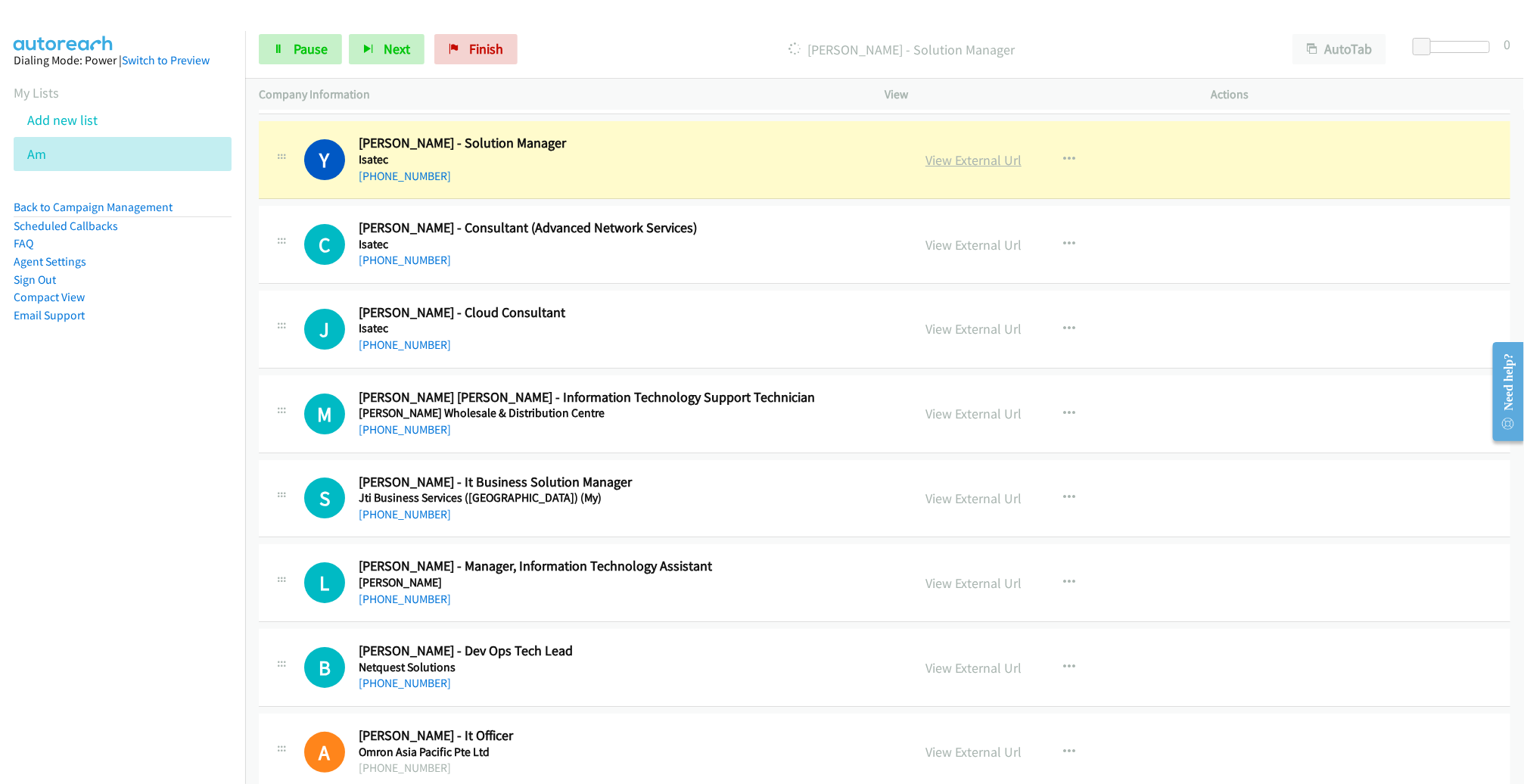
click at [989, 160] on link "View External Url" at bounding box center [973, 160] width 96 height 18
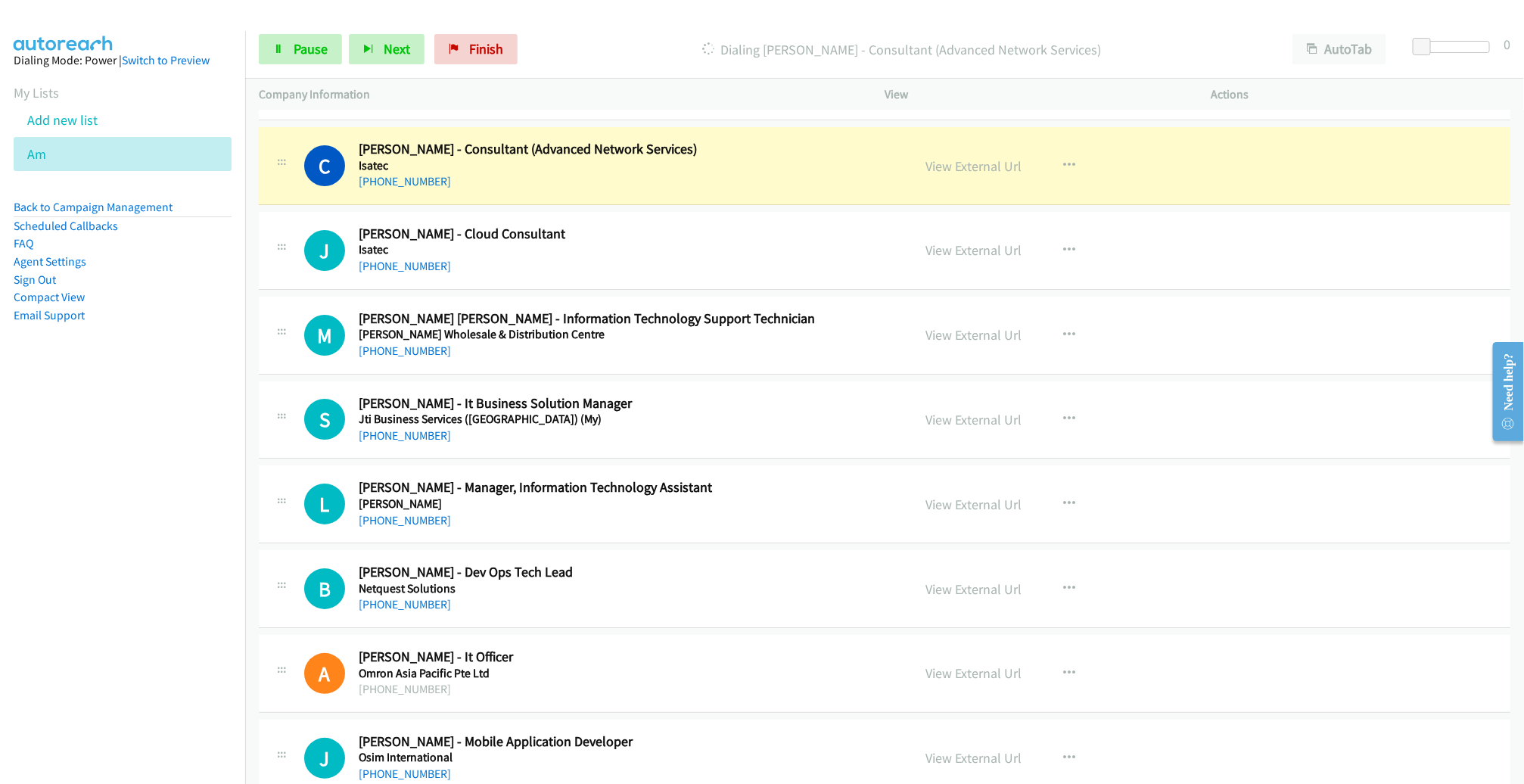
scroll to position [2911, 0]
click at [945, 162] on link "View External Url" at bounding box center [973, 165] width 96 height 18
click at [281, 44] on icon at bounding box center [279, 50] width 11 height 11
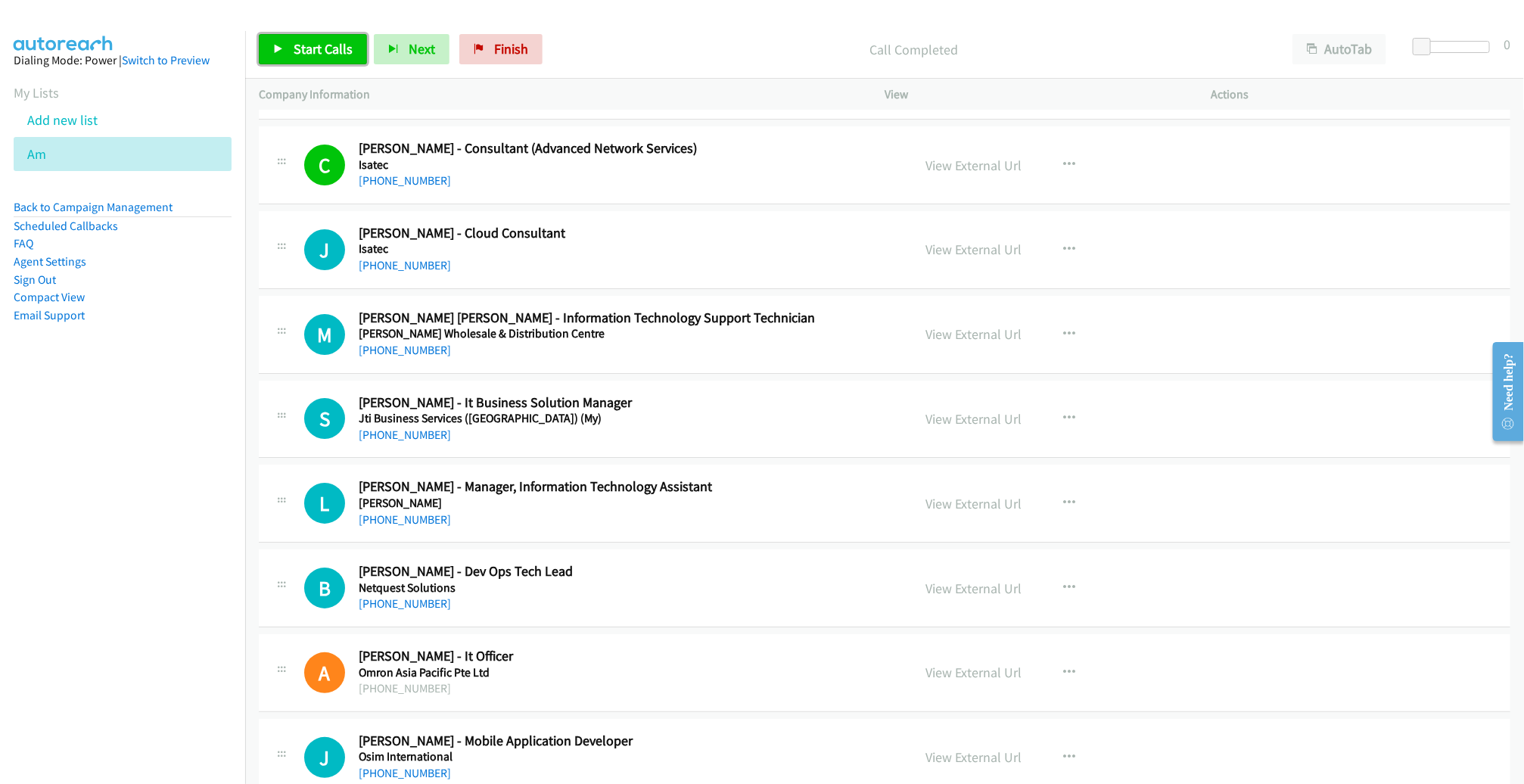
click at [319, 56] on span "Start Calls" at bounding box center [323, 49] width 59 height 18
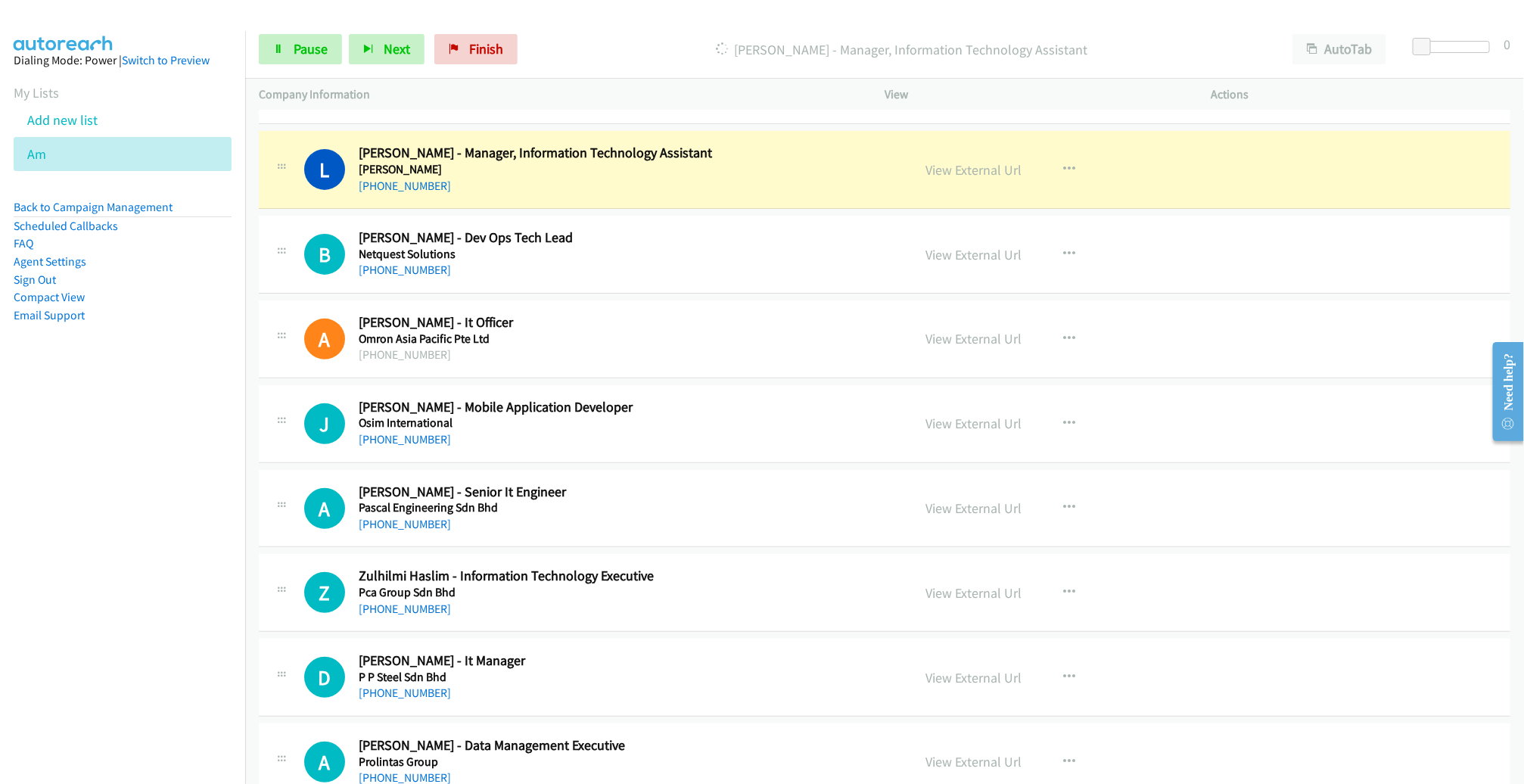
scroll to position [3251, 0]
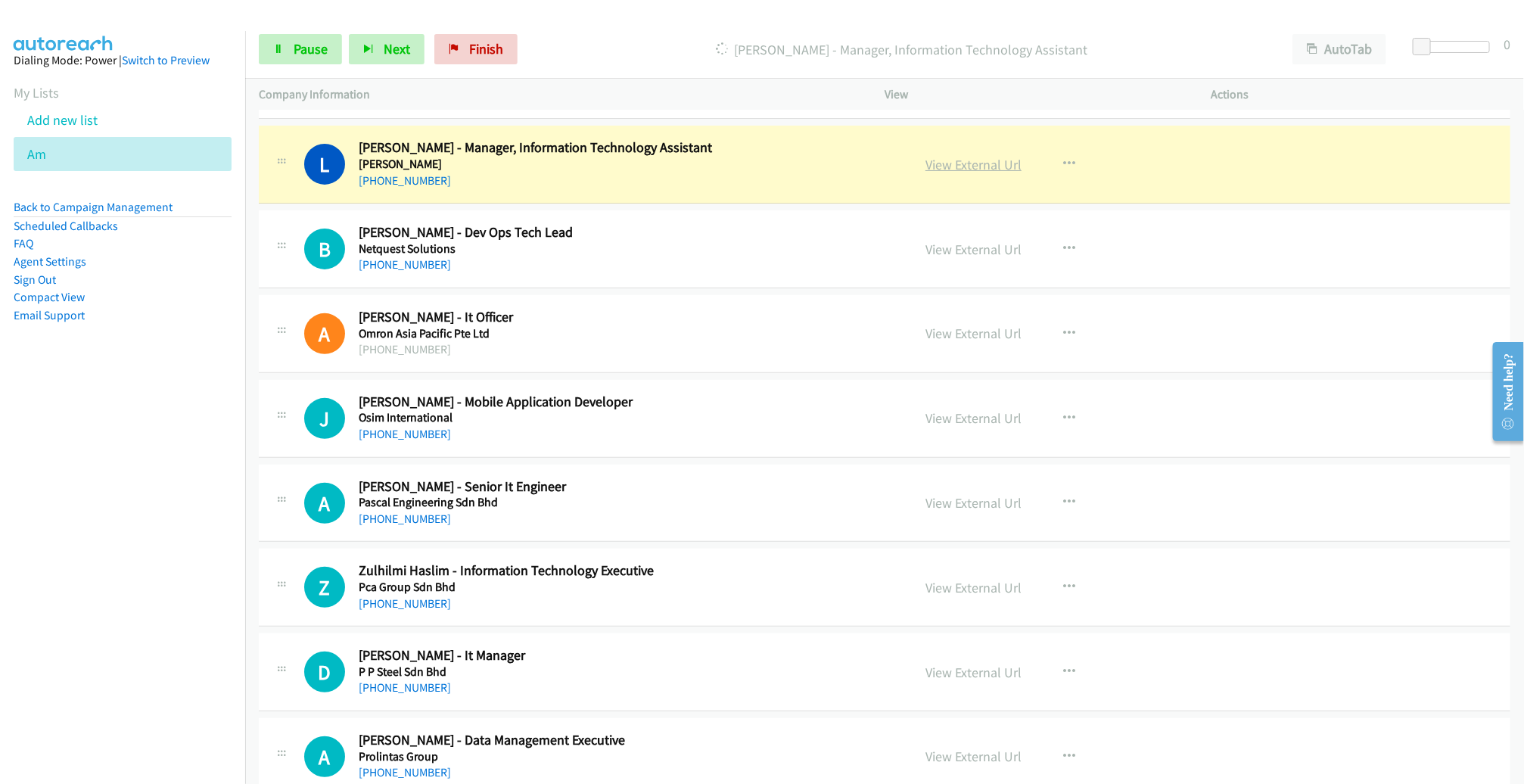
click at [977, 156] on link "View External Url" at bounding box center [973, 164] width 96 height 18
click at [274, 43] on link "Pause" at bounding box center [300, 49] width 83 height 30
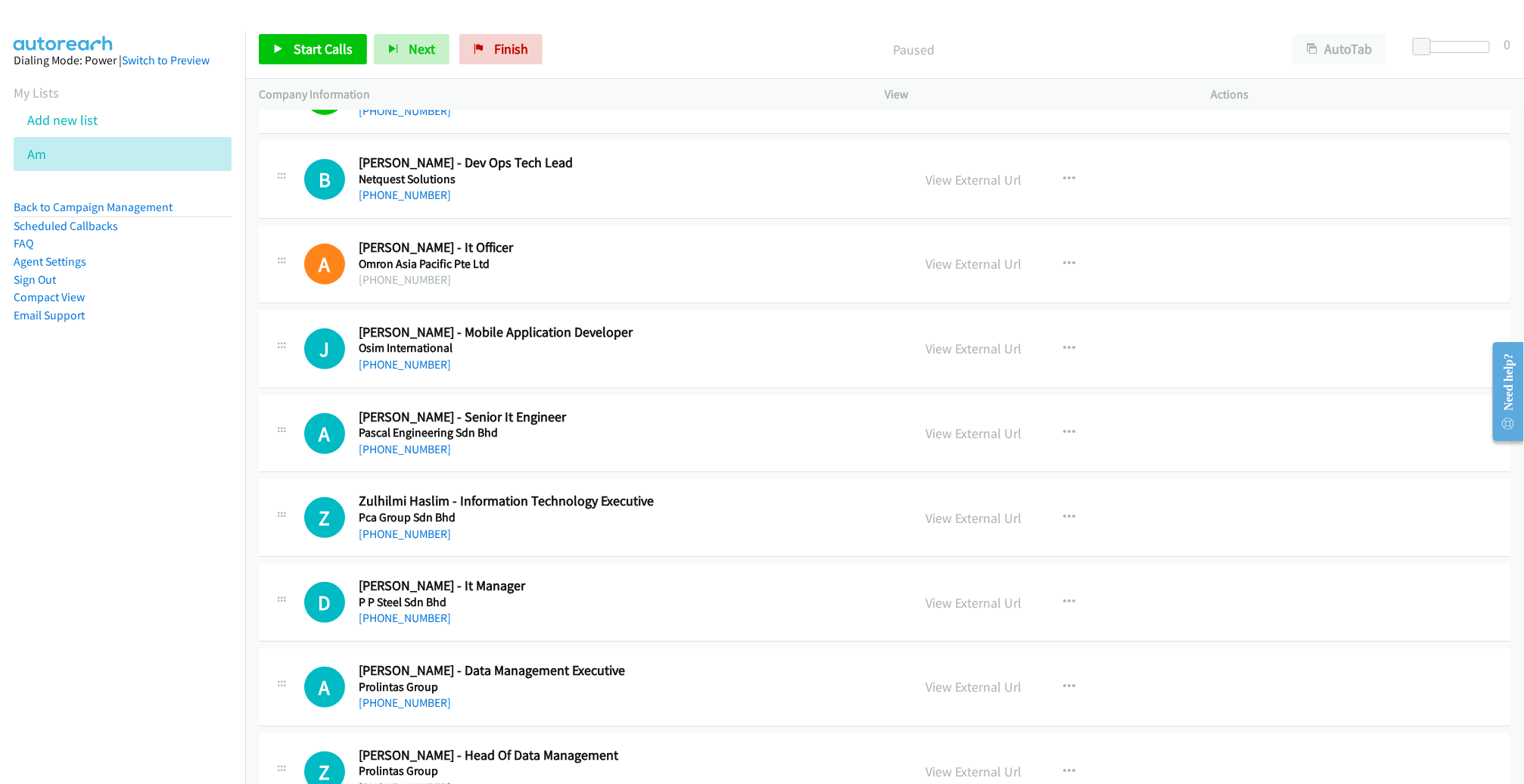
scroll to position [3322, 0]
click at [324, 59] on link "Start Calls" at bounding box center [313, 49] width 108 height 30
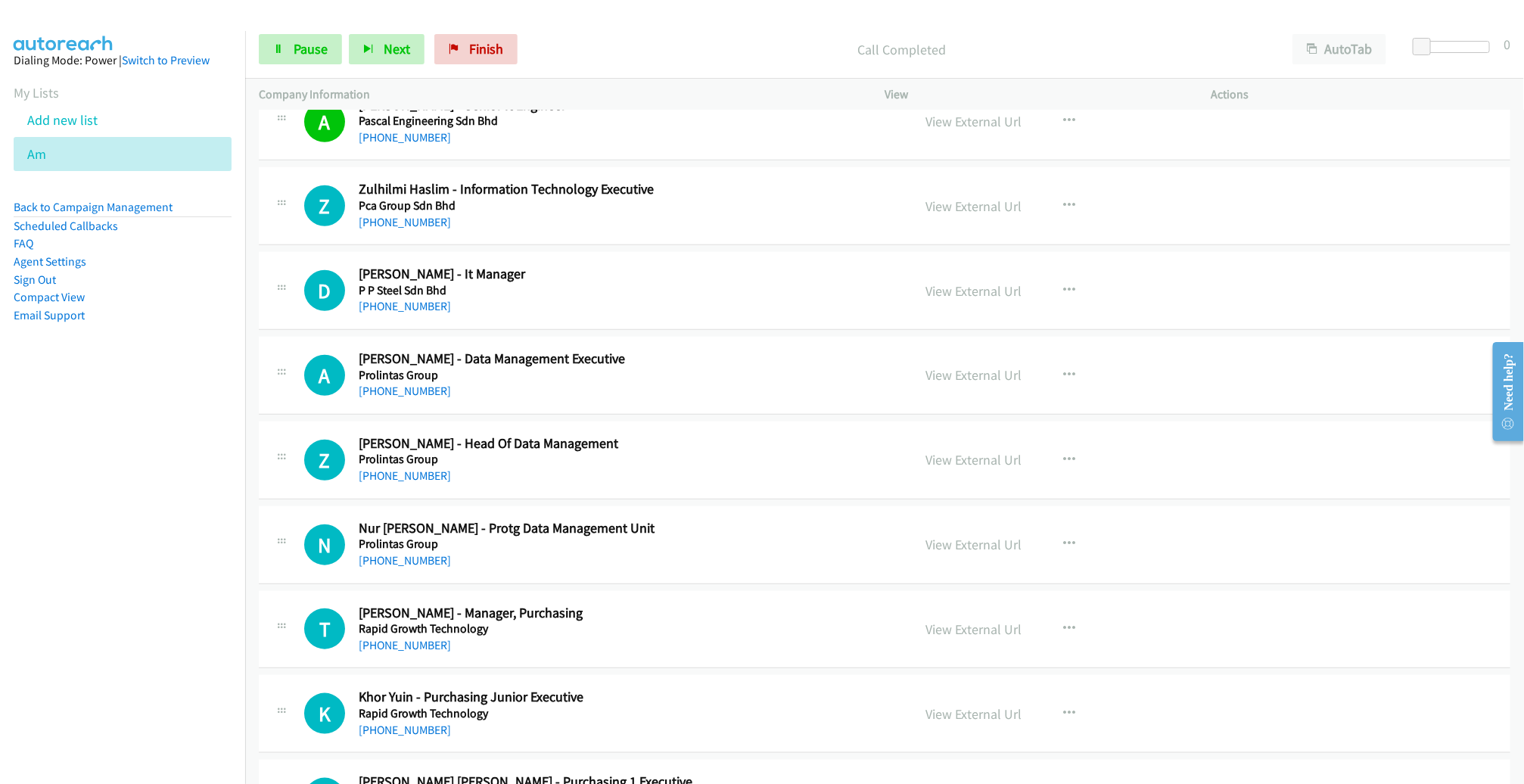
scroll to position [3671, 0]
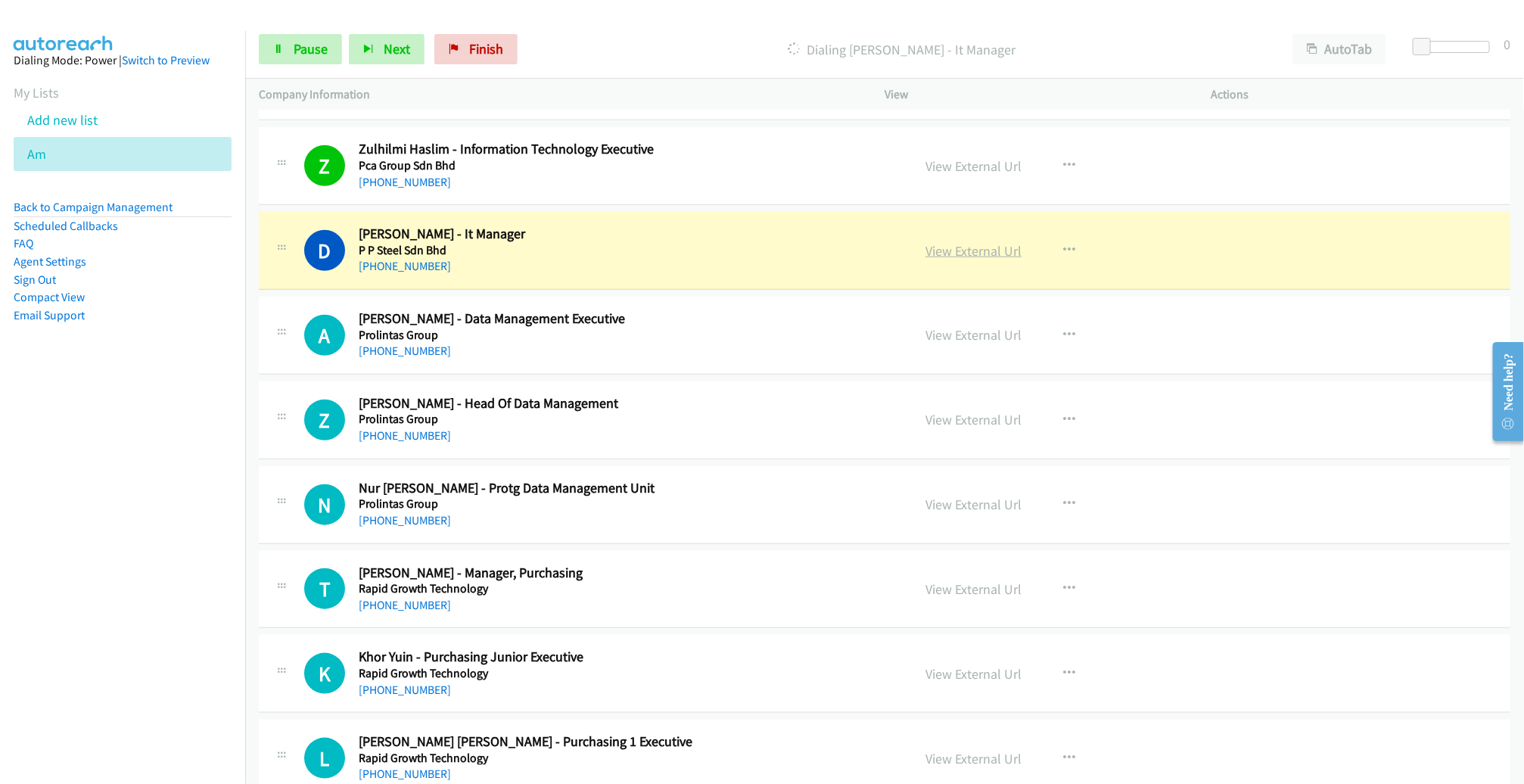
click at [946, 242] on link "View External Url" at bounding box center [973, 251] width 96 height 18
click at [309, 57] on span "Pause" at bounding box center [311, 49] width 34 height 18
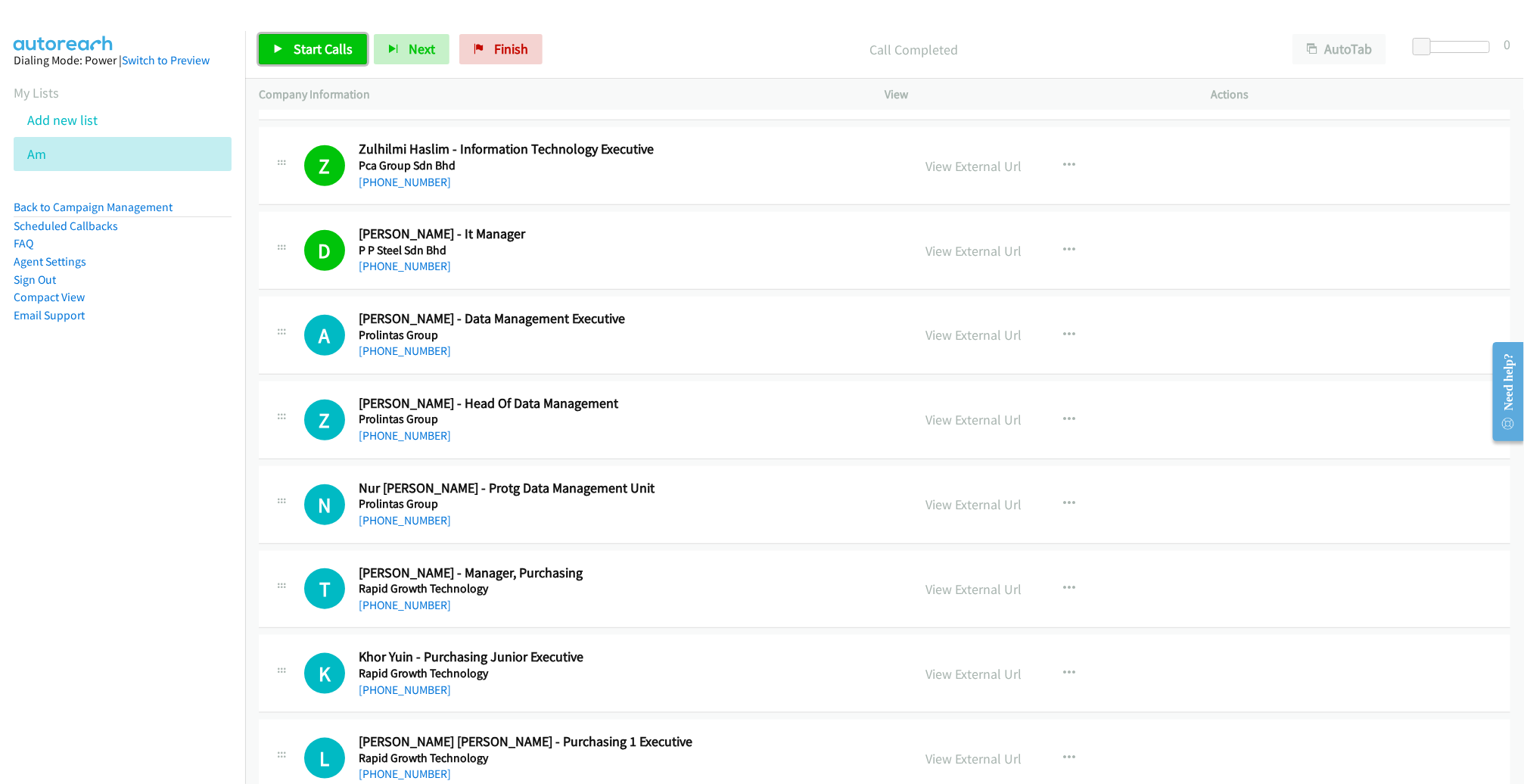
click at [323, 57] on span "Start Calls" at bounding box center [323, 49] width 59 height 18
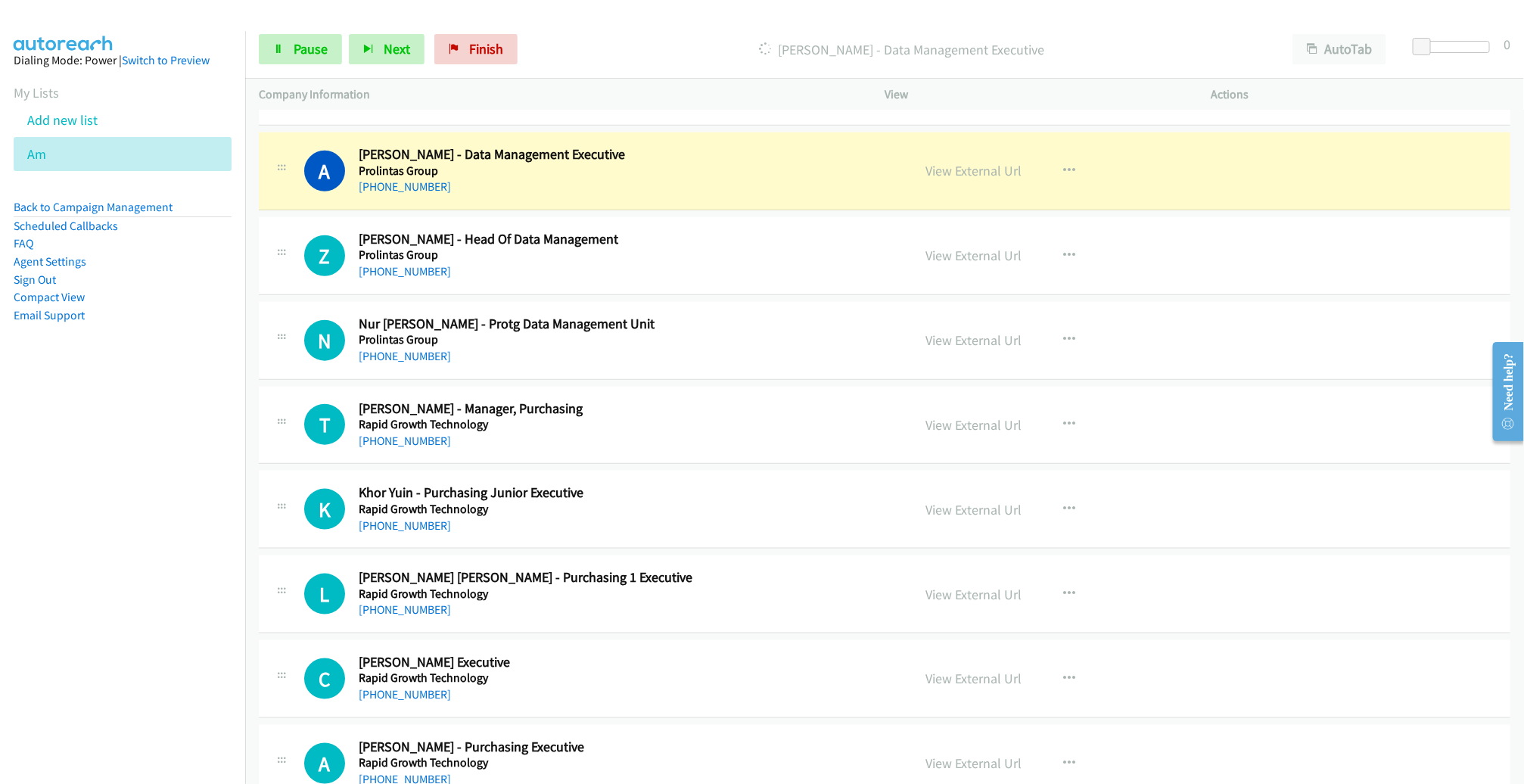
scroll to position [3840, 0]
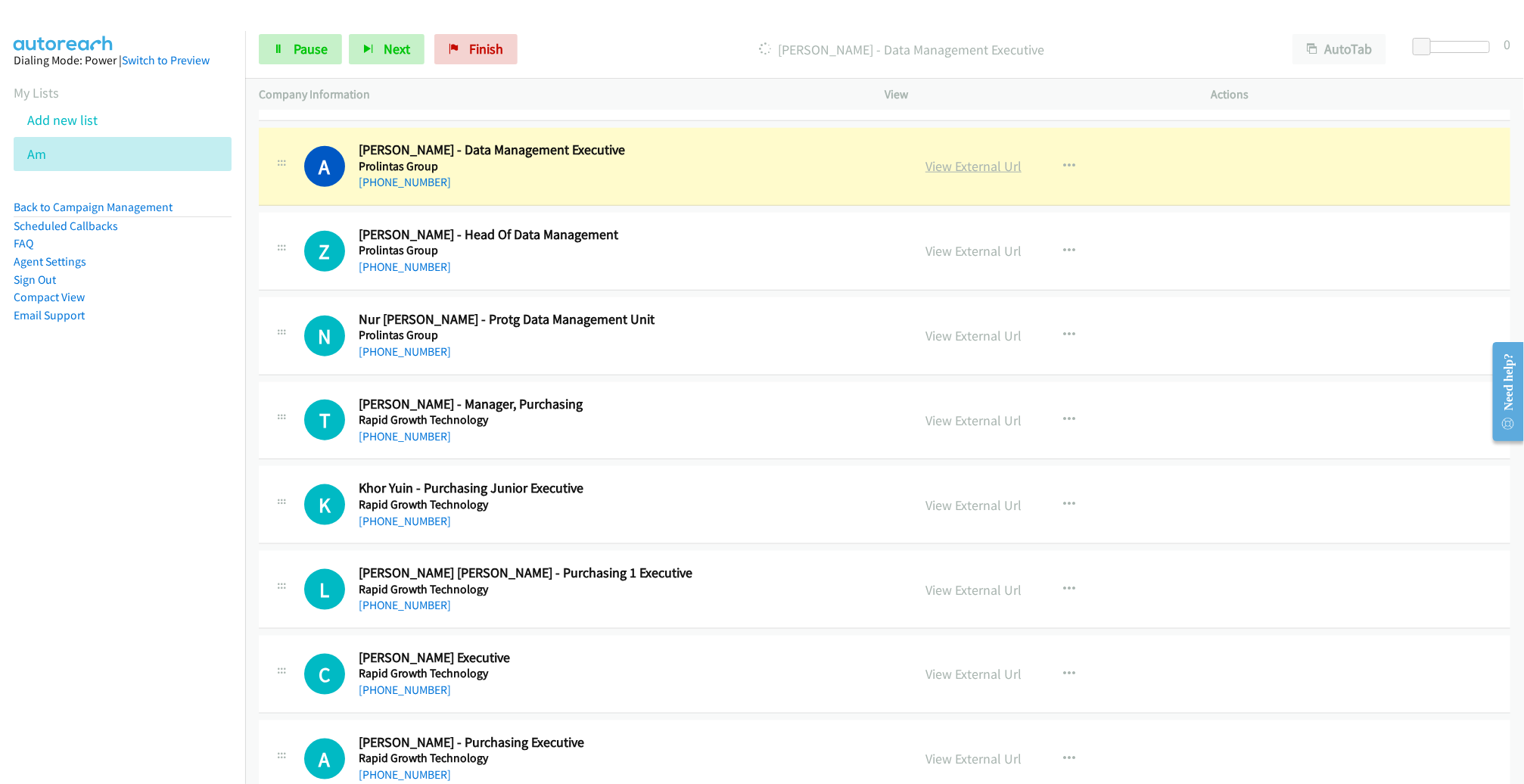
click at [954, 157] on link "View External Url" at bounding box center [973, 166] width 96 height 18
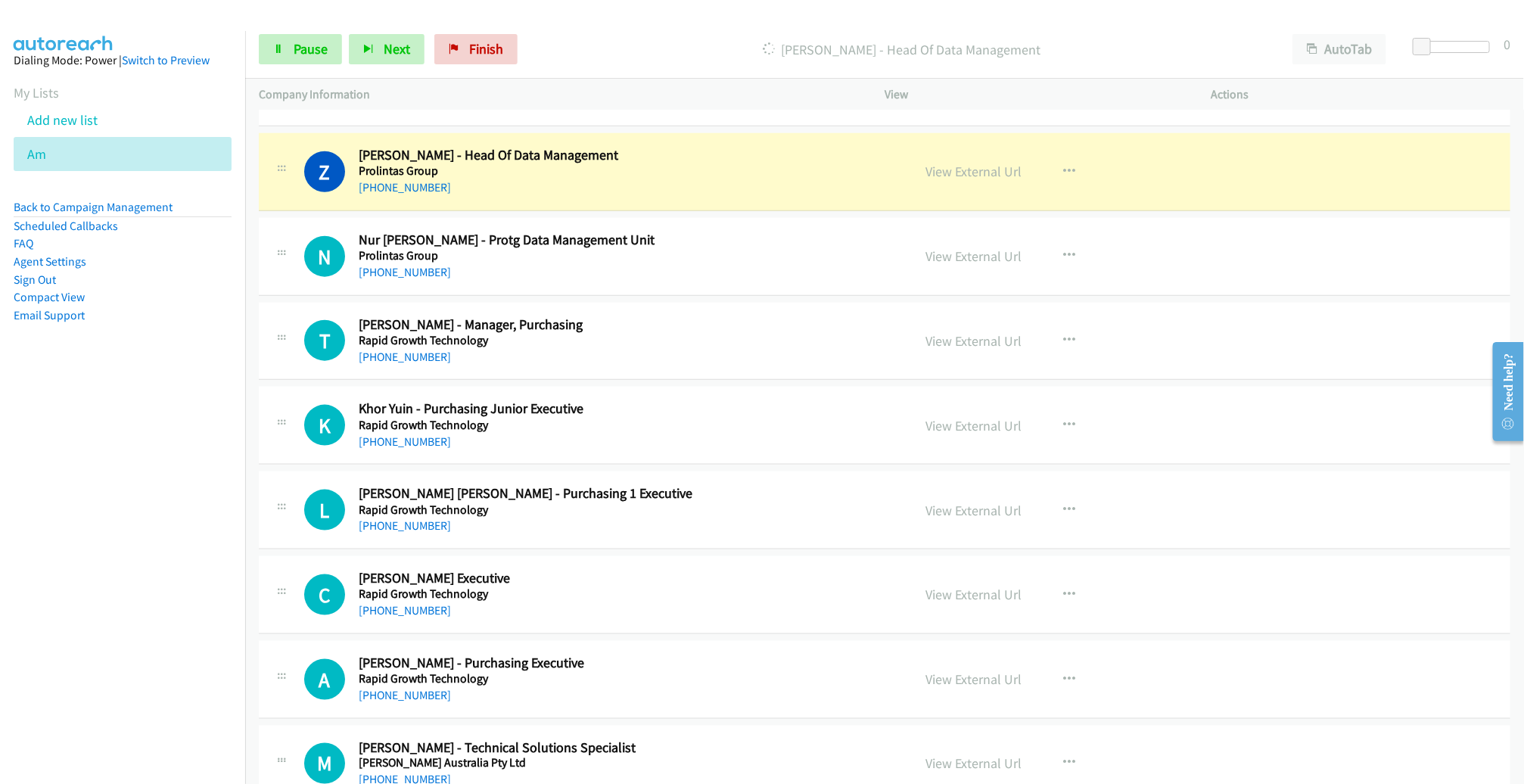
scroll to position [3916, 0]
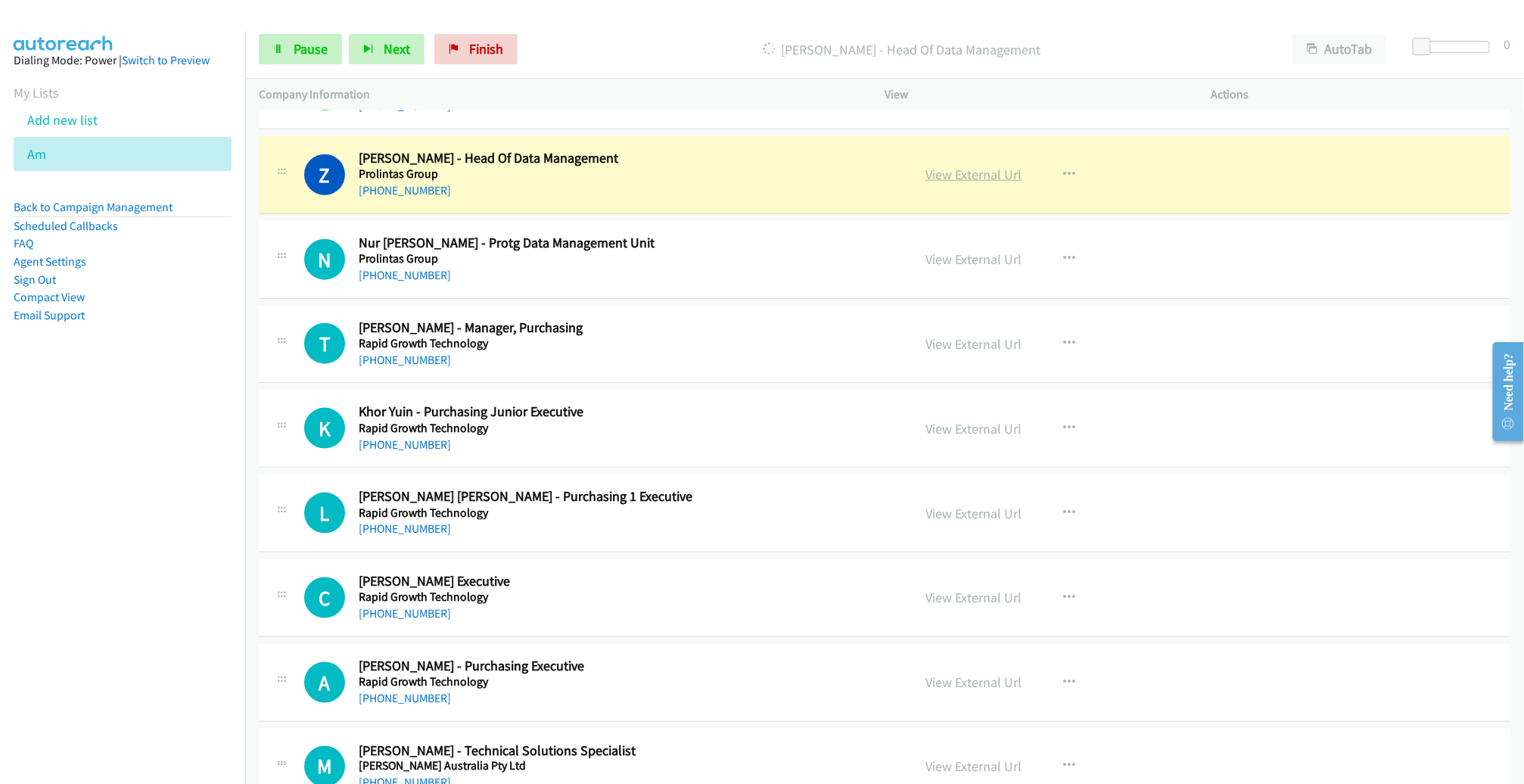
click at [941, 166] on link "View External Url" at bounding box center [973, 175] width 96 height 18
click at [324, 51] on span "Pause" at bounding box center [311, 49] width 34 height 18
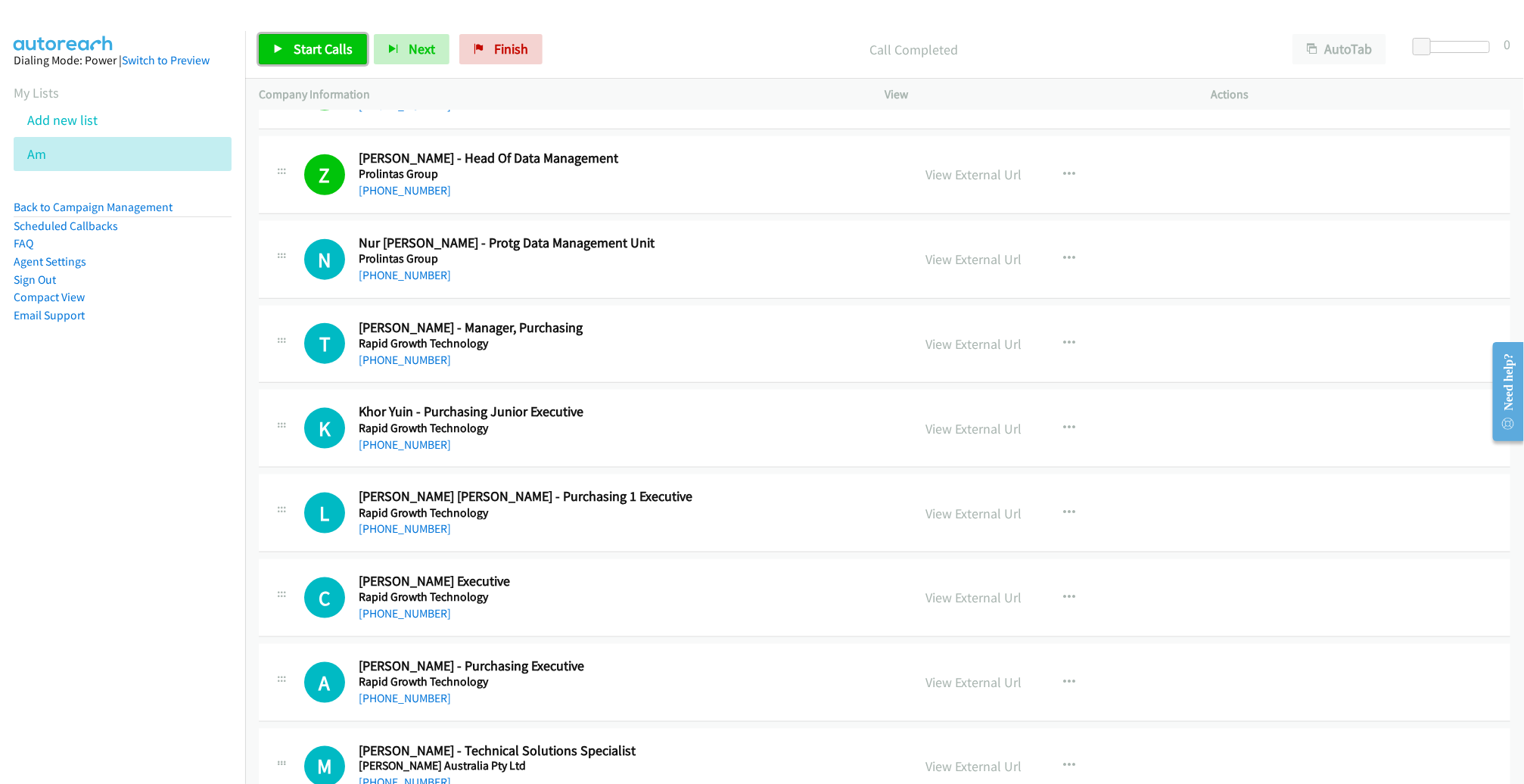
click at [317, 50] on span "Start Calls" at bounding box center [323, 49] width 59 height 18
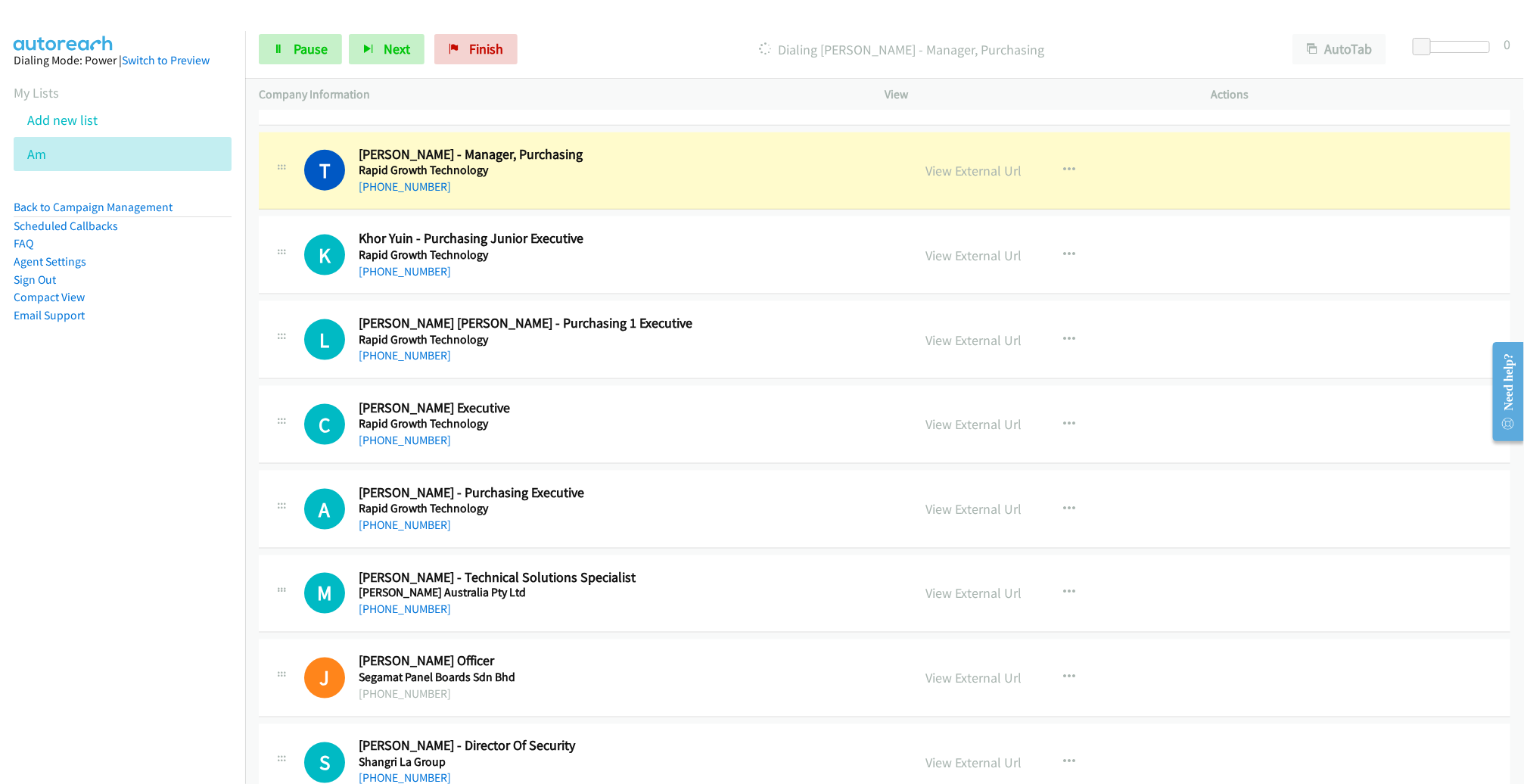
scroll to position [4094, 0]
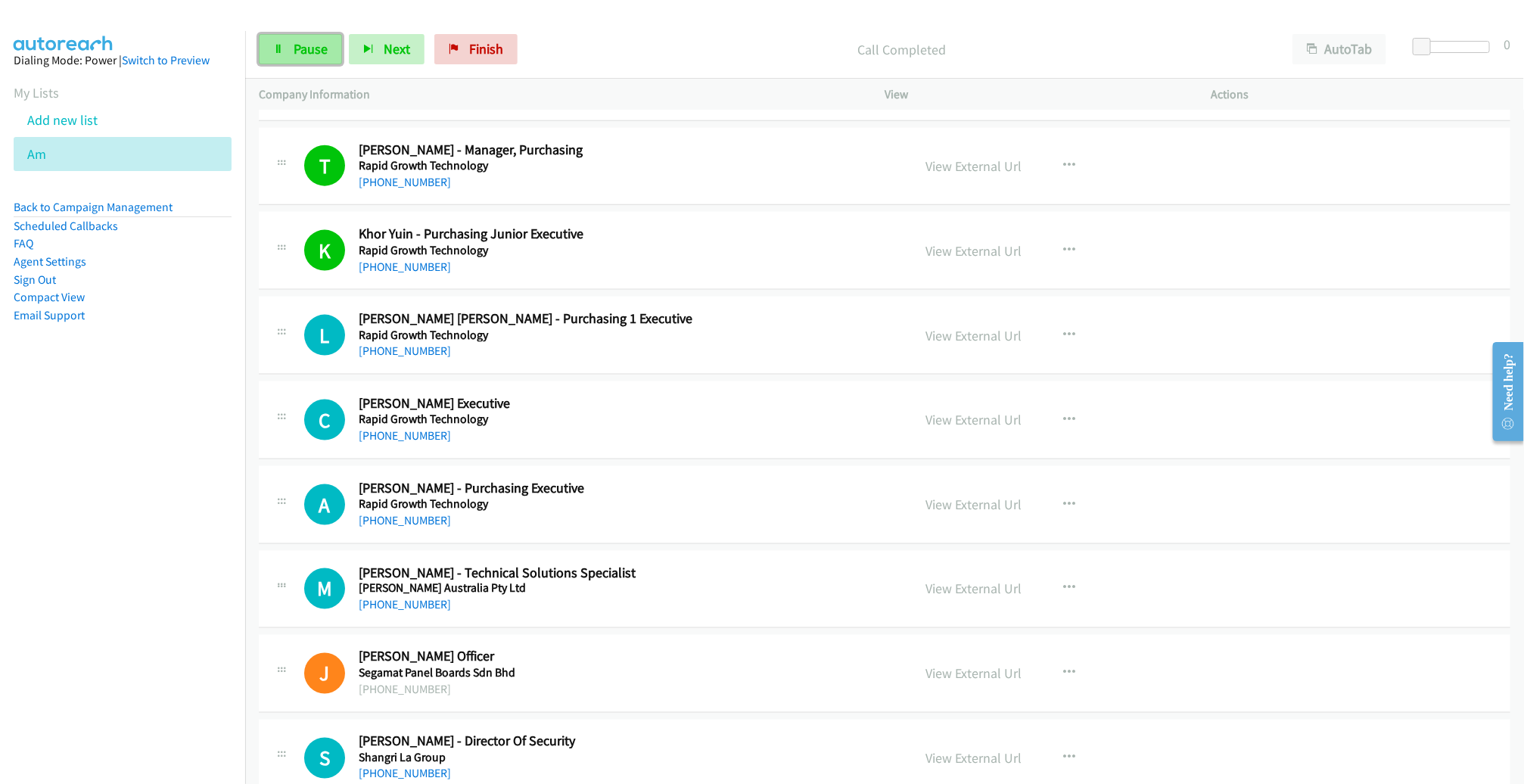
click at [318, 53] on span "Pause" at bounding box center [311, 49] width 34 height 18
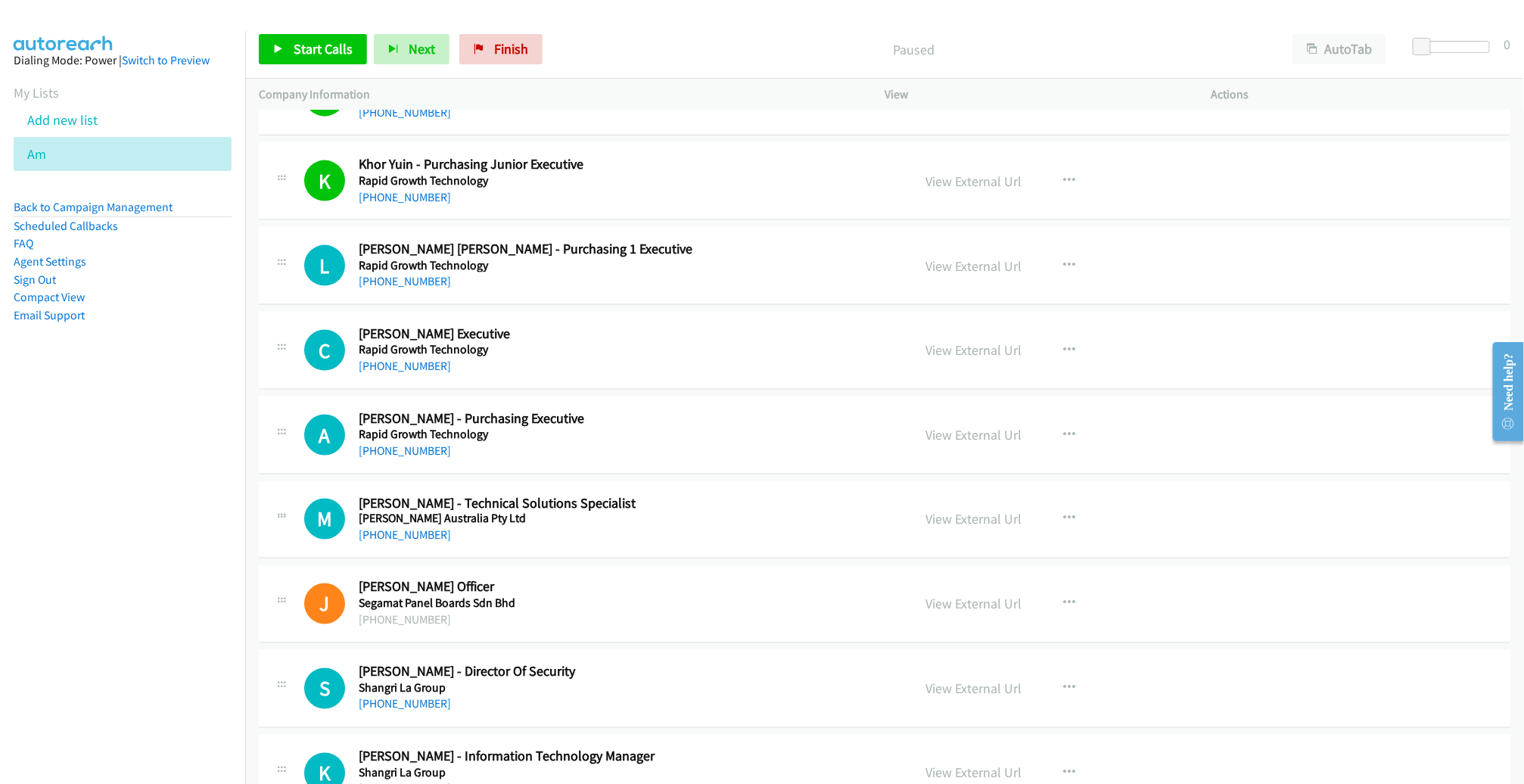
scroll to position [4121, 0]
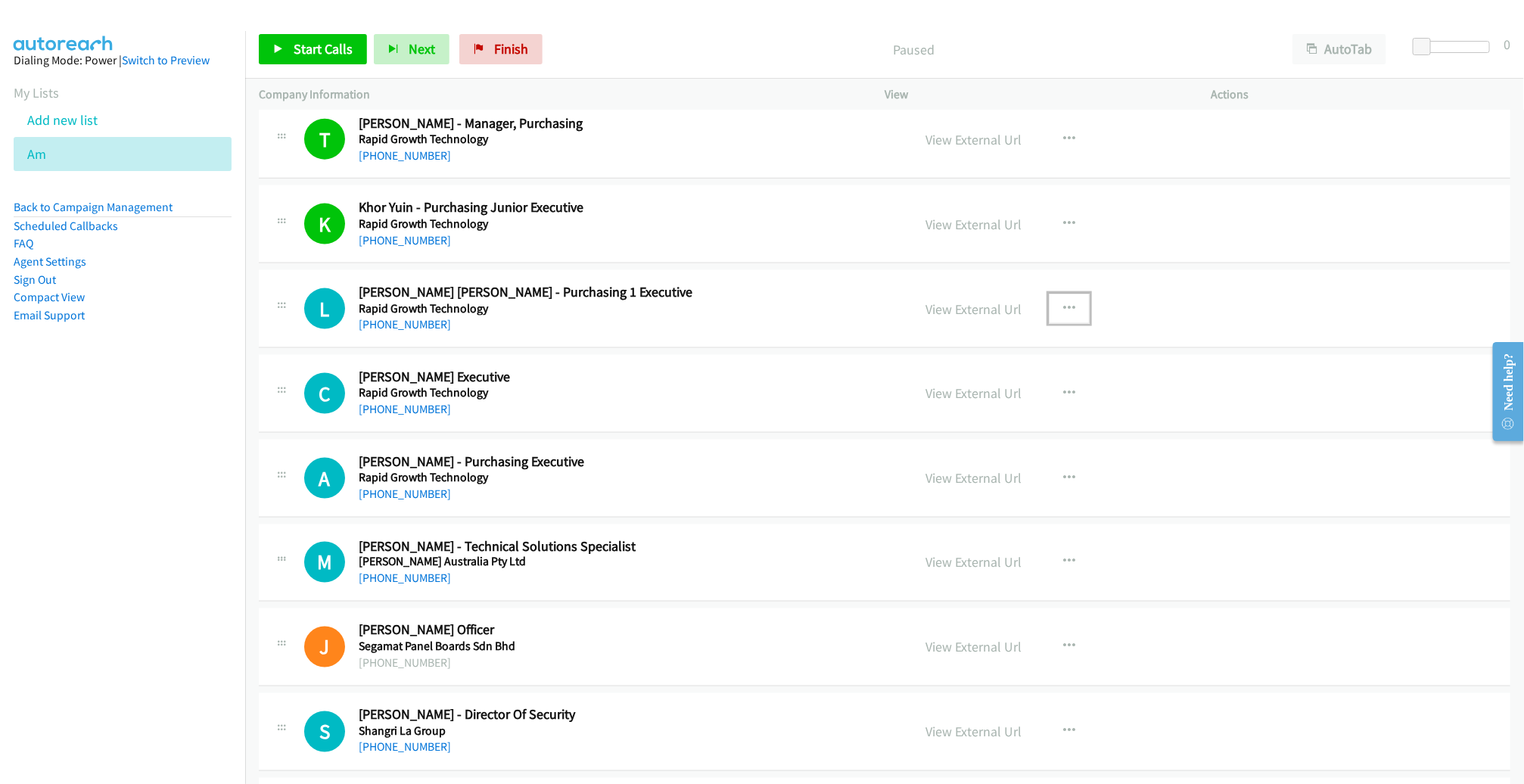
click at [1063, 303] on icon "button" at bounding box center [1069, 309] width 12 height 12
click at [1013, 432] on link "Remove from list" at bounding box center [988, 438] width 202 height 30
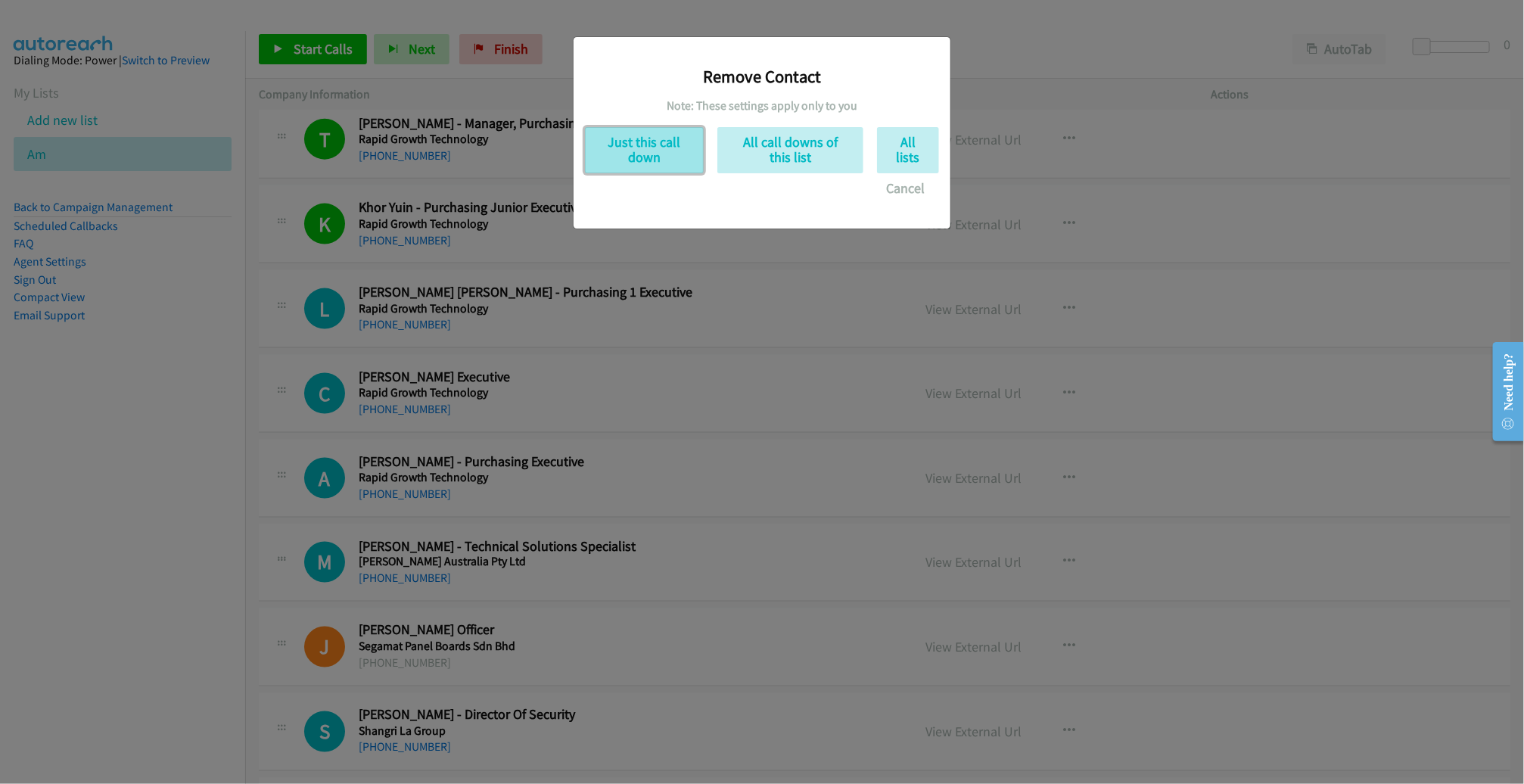
click at [668, 150] on button "Just this call down" at bounding box center [645, 150] width 119 height 46
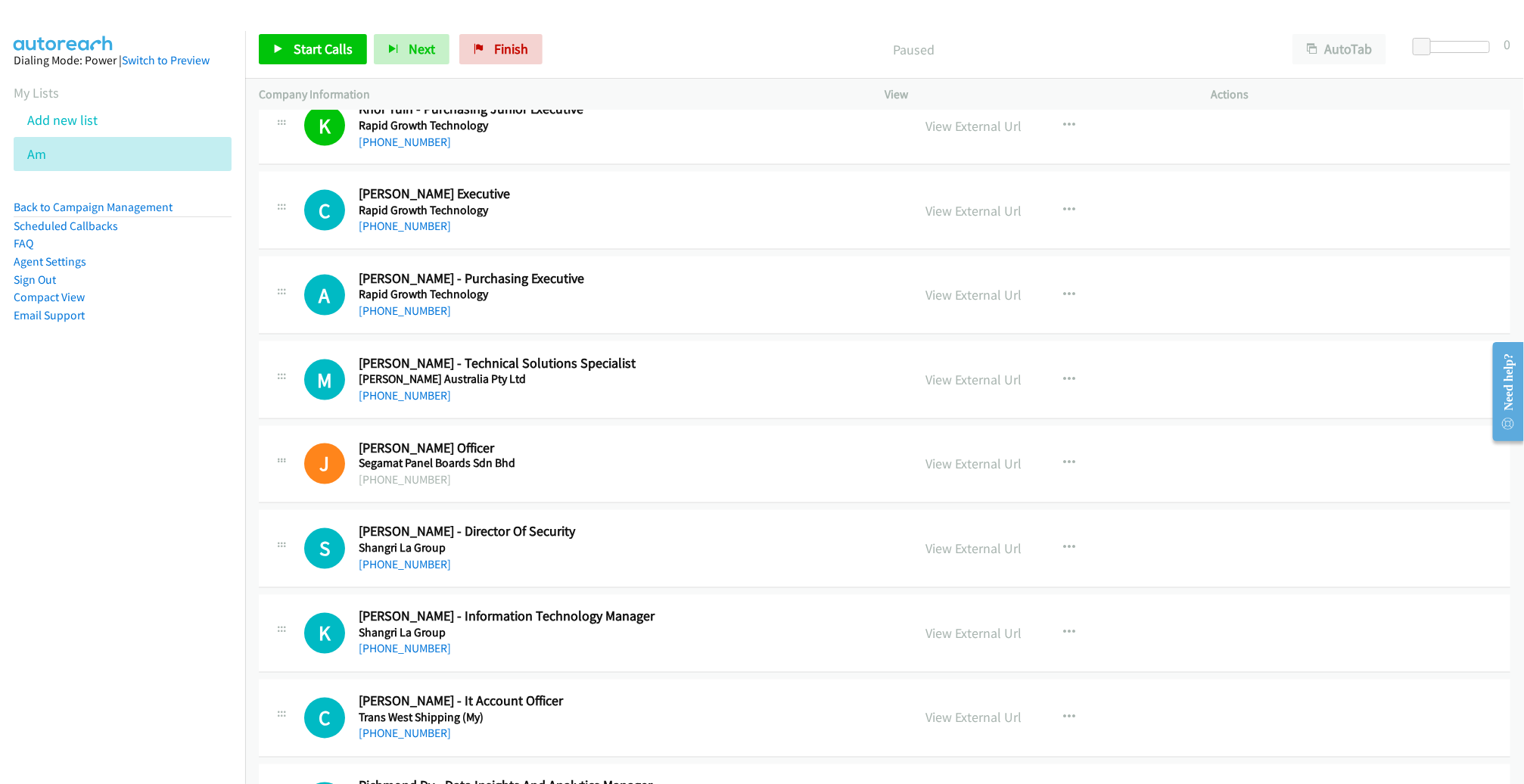
scroll to position [4224, 0]
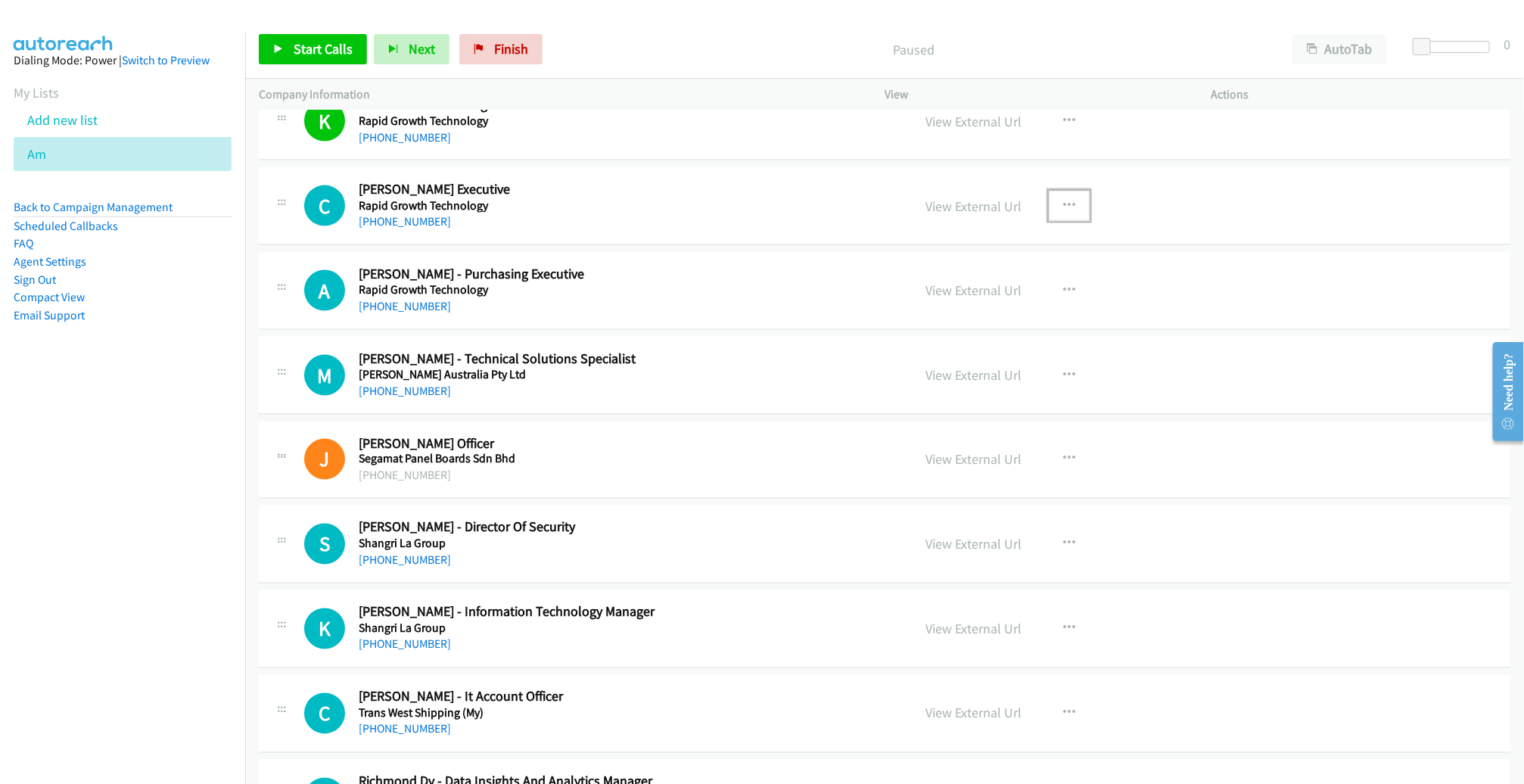
click at [1063, 200] on icon "button" at bounding box center [1069, 206] width 12 height 12
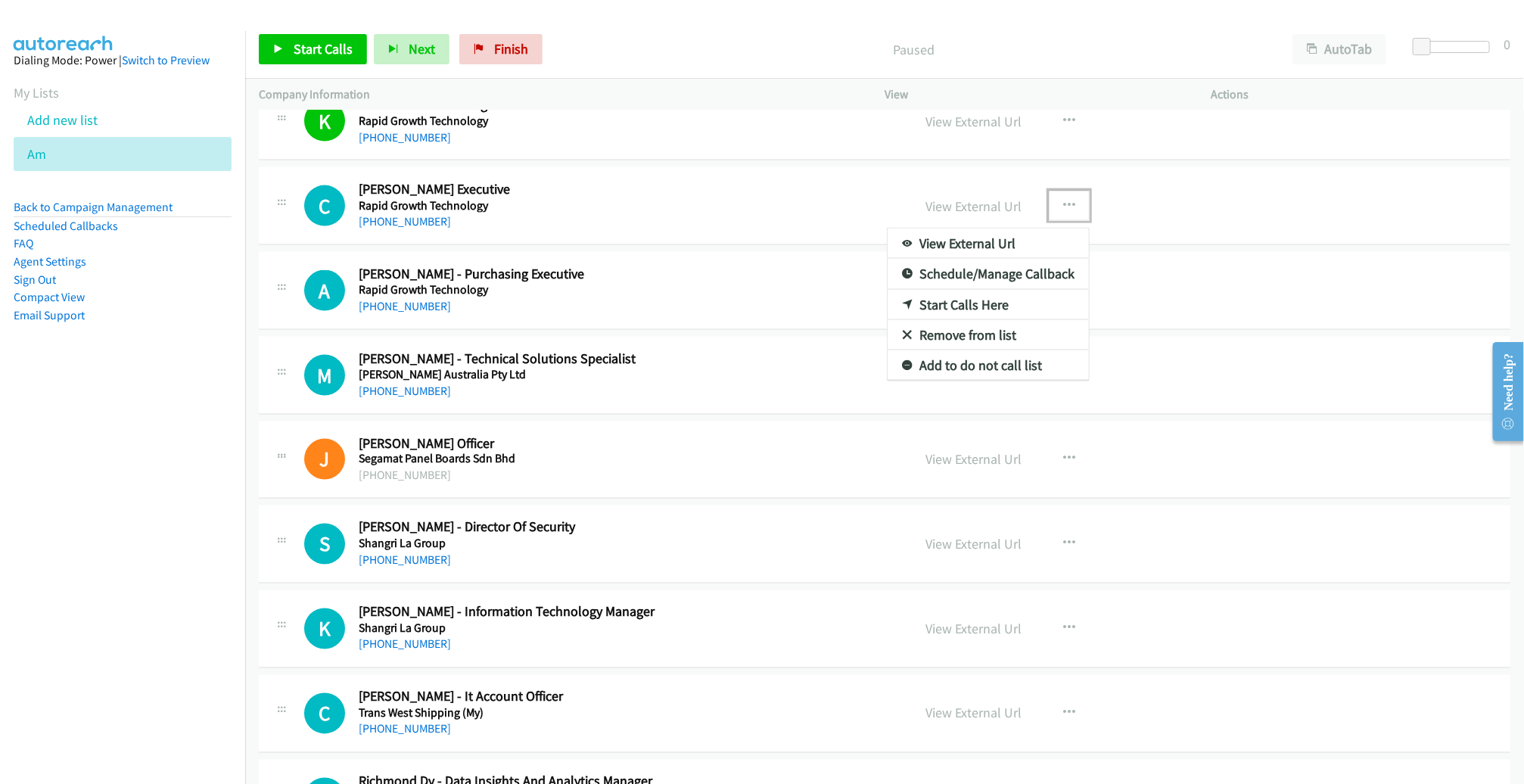
click at [964, 320] on link "Remove from list" at bounding box center [988, 335] width 202 height 30
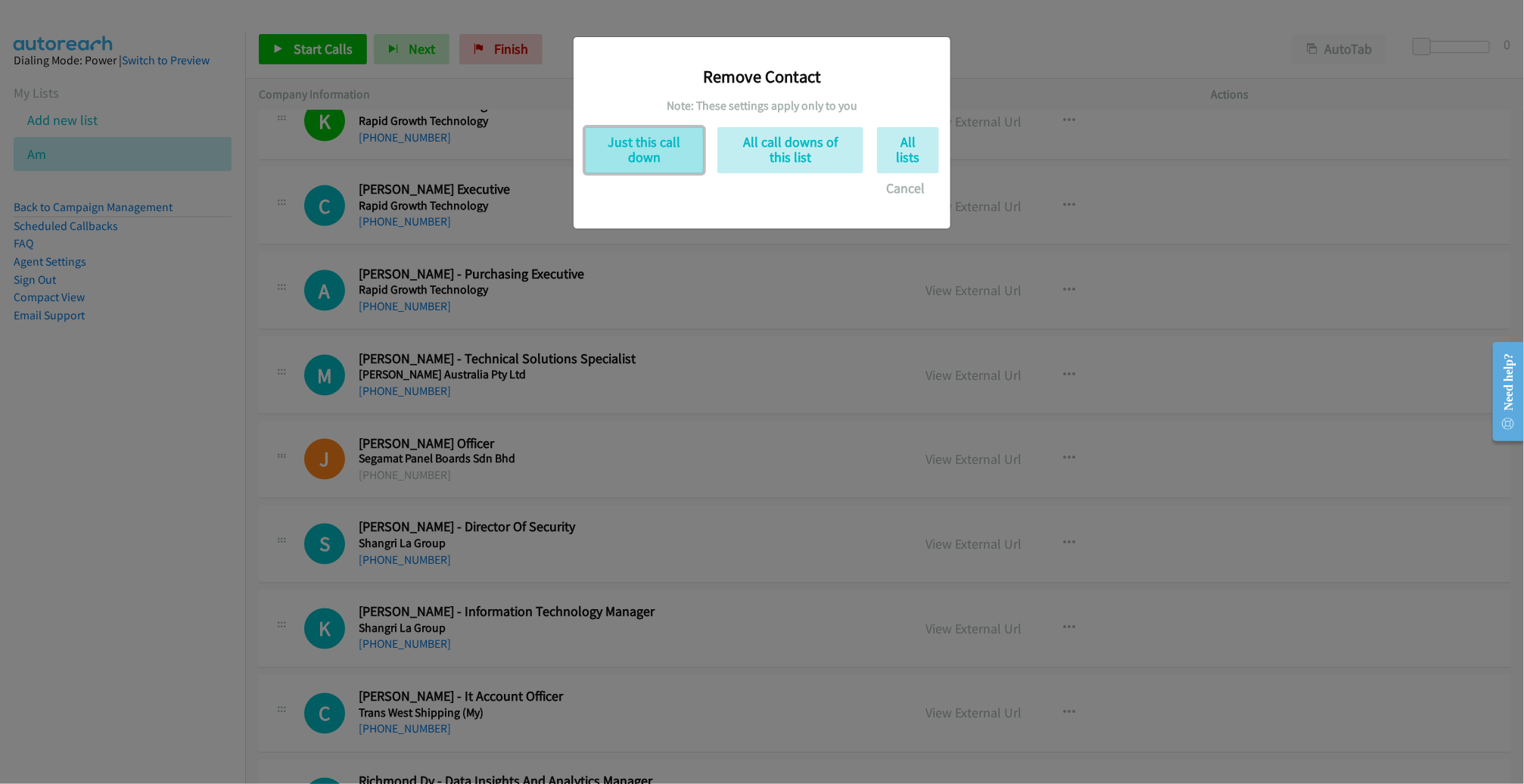
click at [655, 149] on button "Just this call down" at bounding box center [645, 150] width 119 height 46
click at [642, 151] on div "Remove Contact Note: These settings apply only to you Just this call down All c…" at bounding box center [762, 398] width 1524 height 770
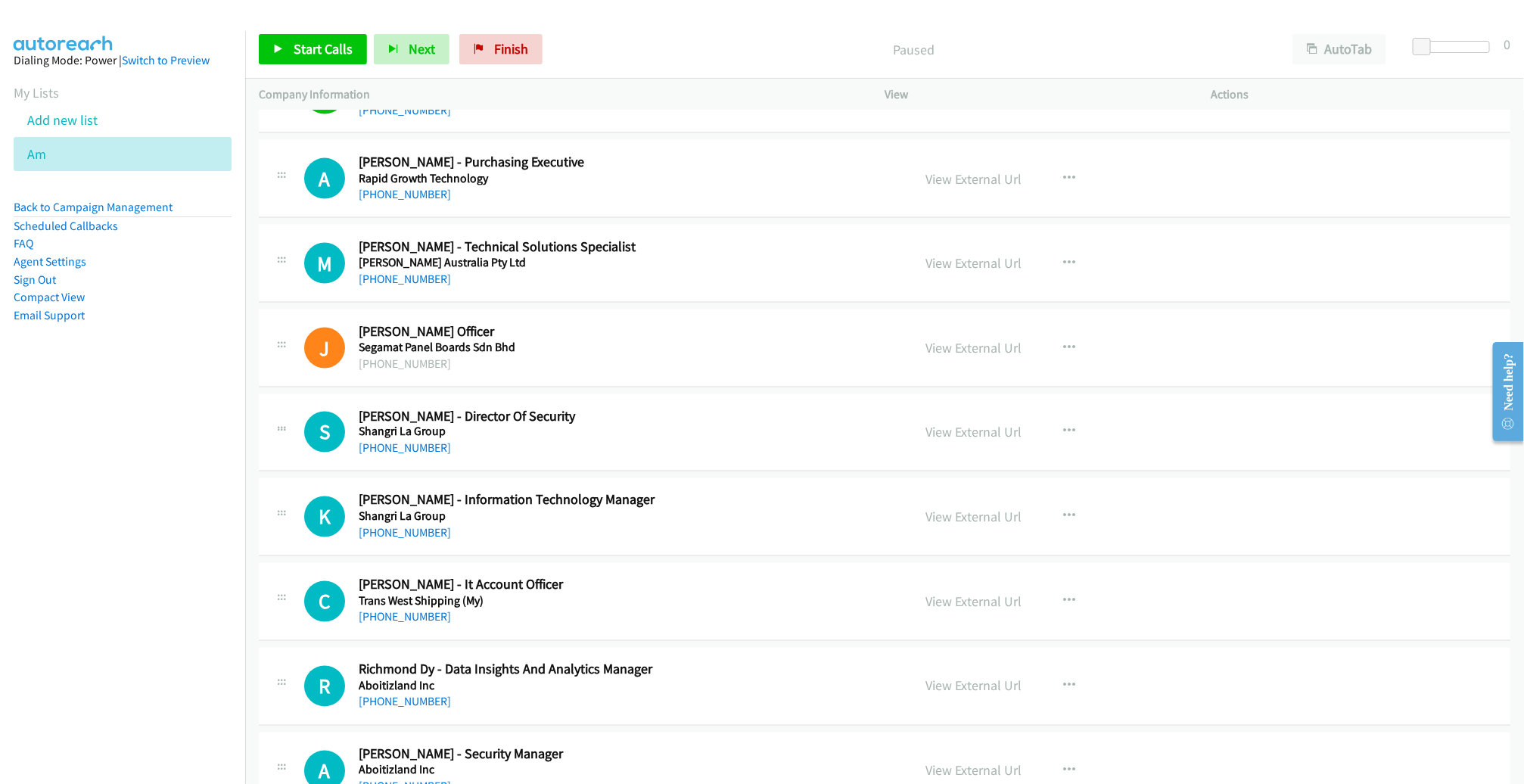
scroll to position [4257, 0]
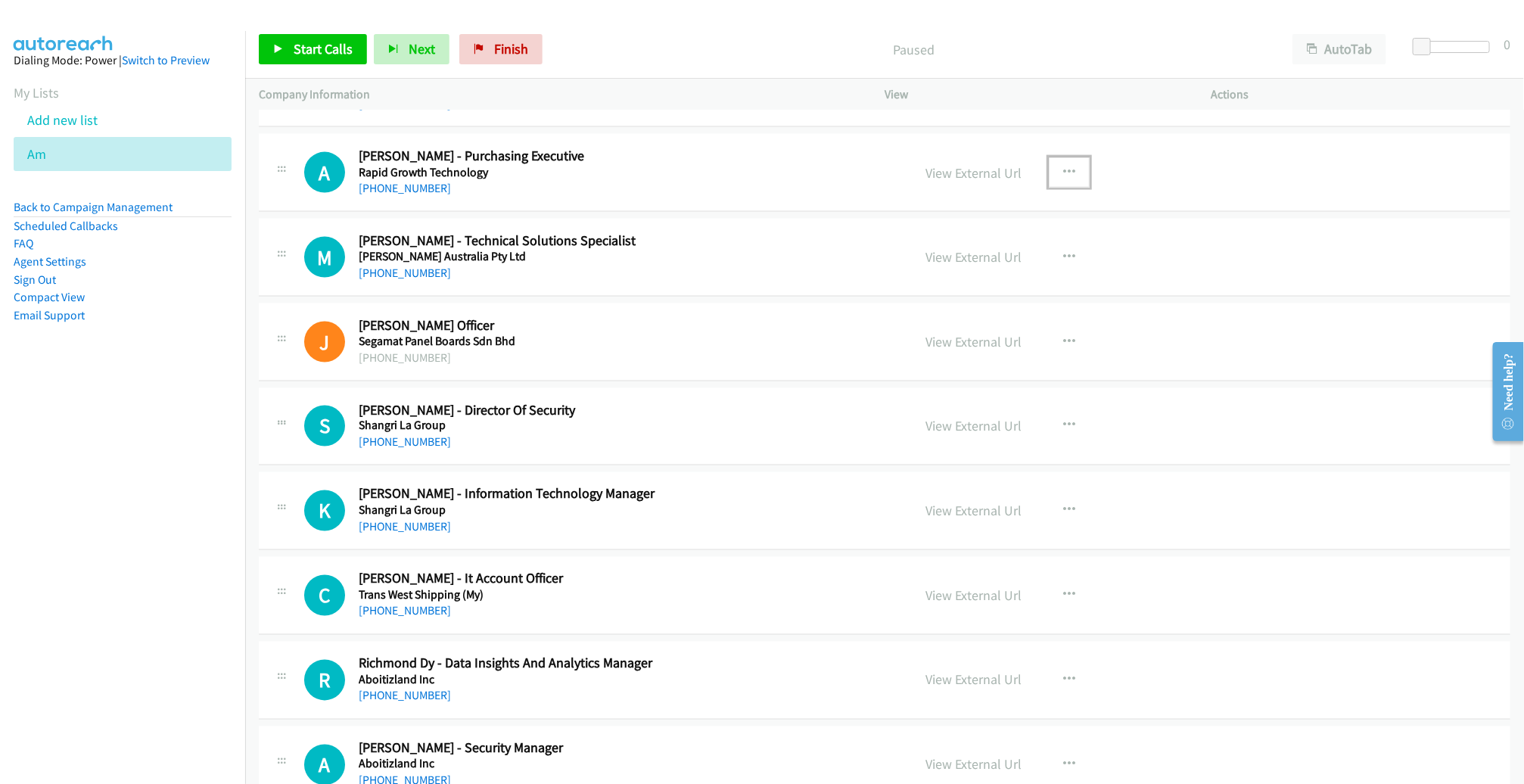
click at [1063, 166] on icon "button" at bounding box center [1069, 172] width 12 height 12
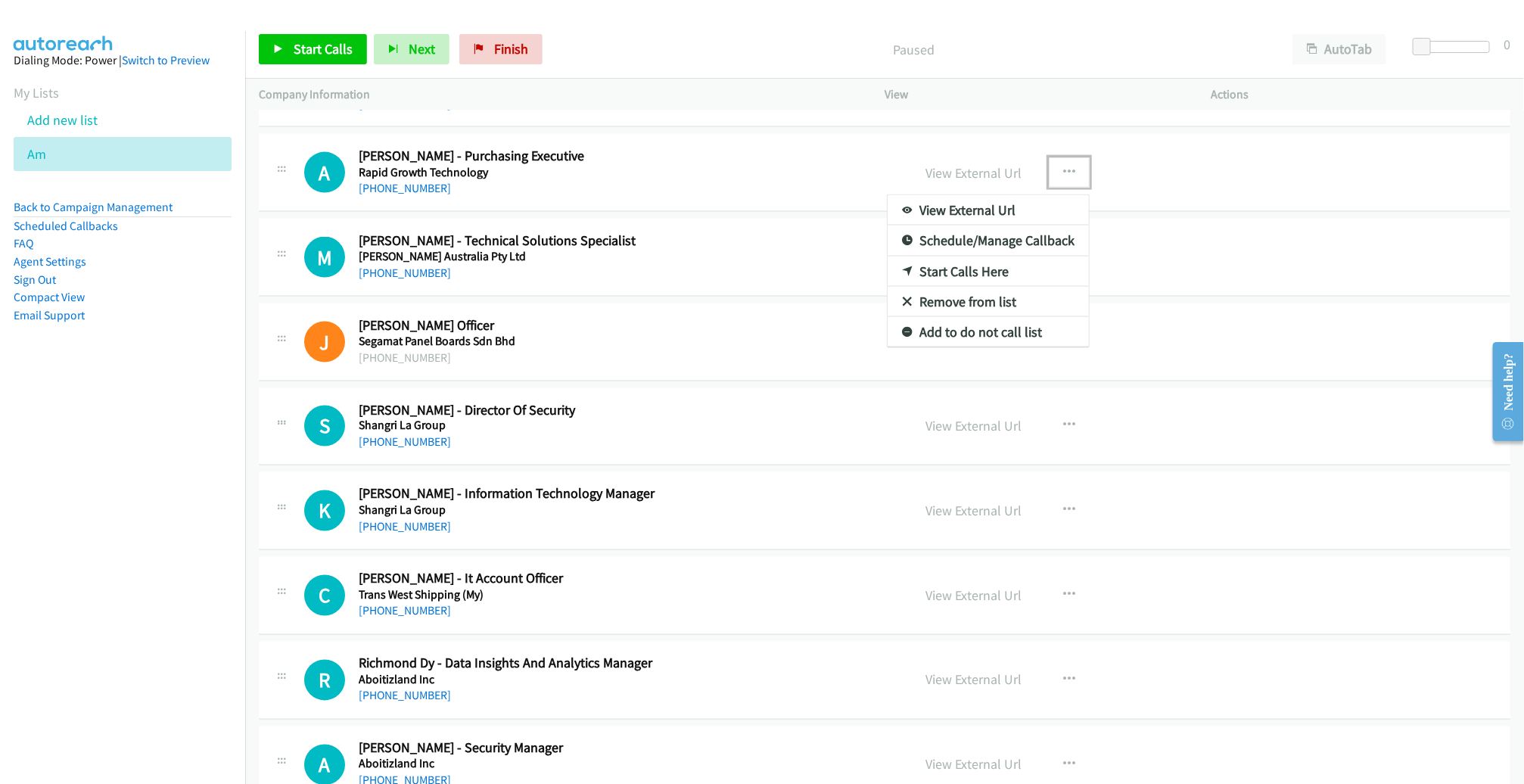
click at [938, 291] on link "Remove from list" at bounding box center [988, 302] width 202 height 30
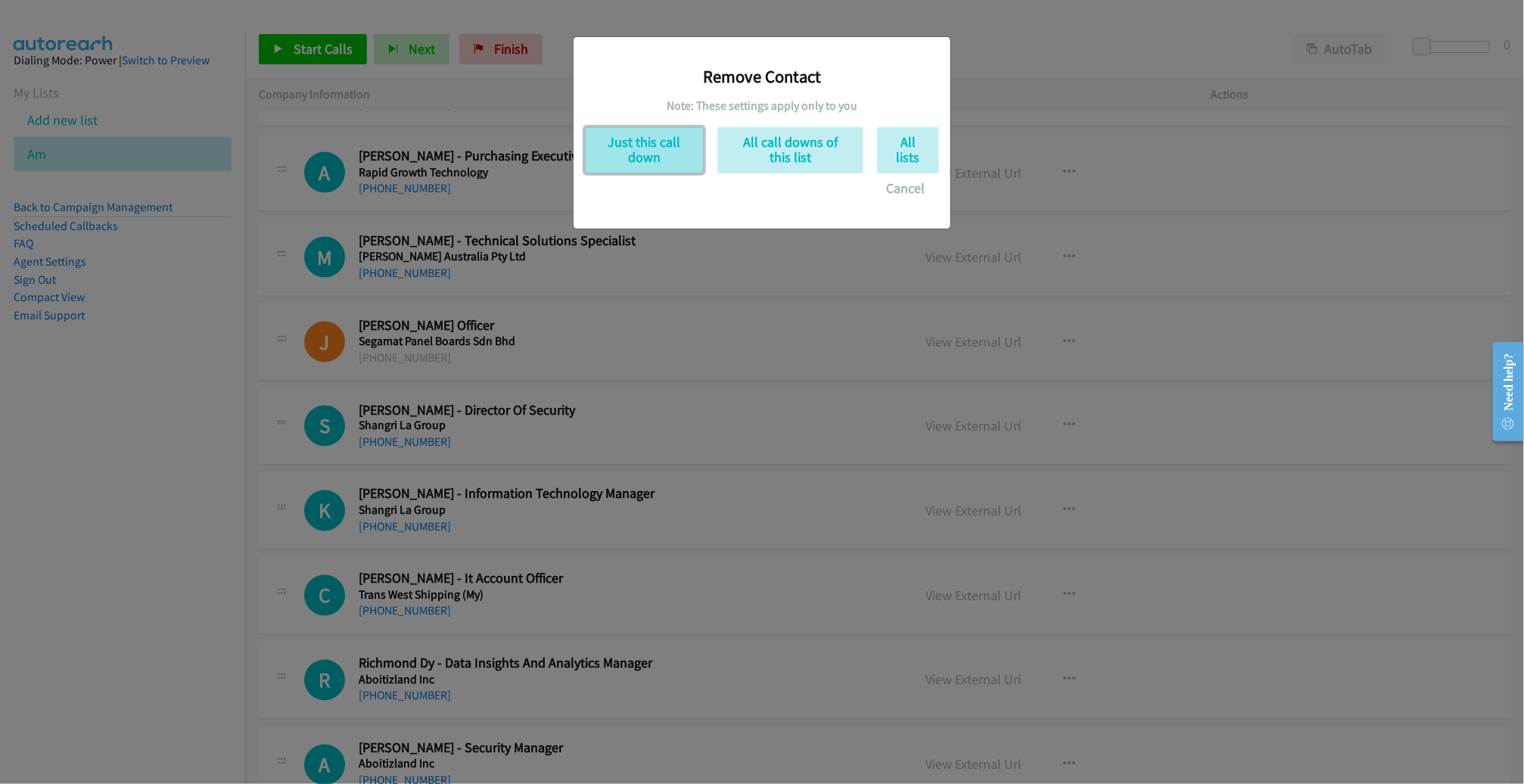
click at [668, 127] on button "Just this call down" at bounding box center [645, 150] width 119 height 46
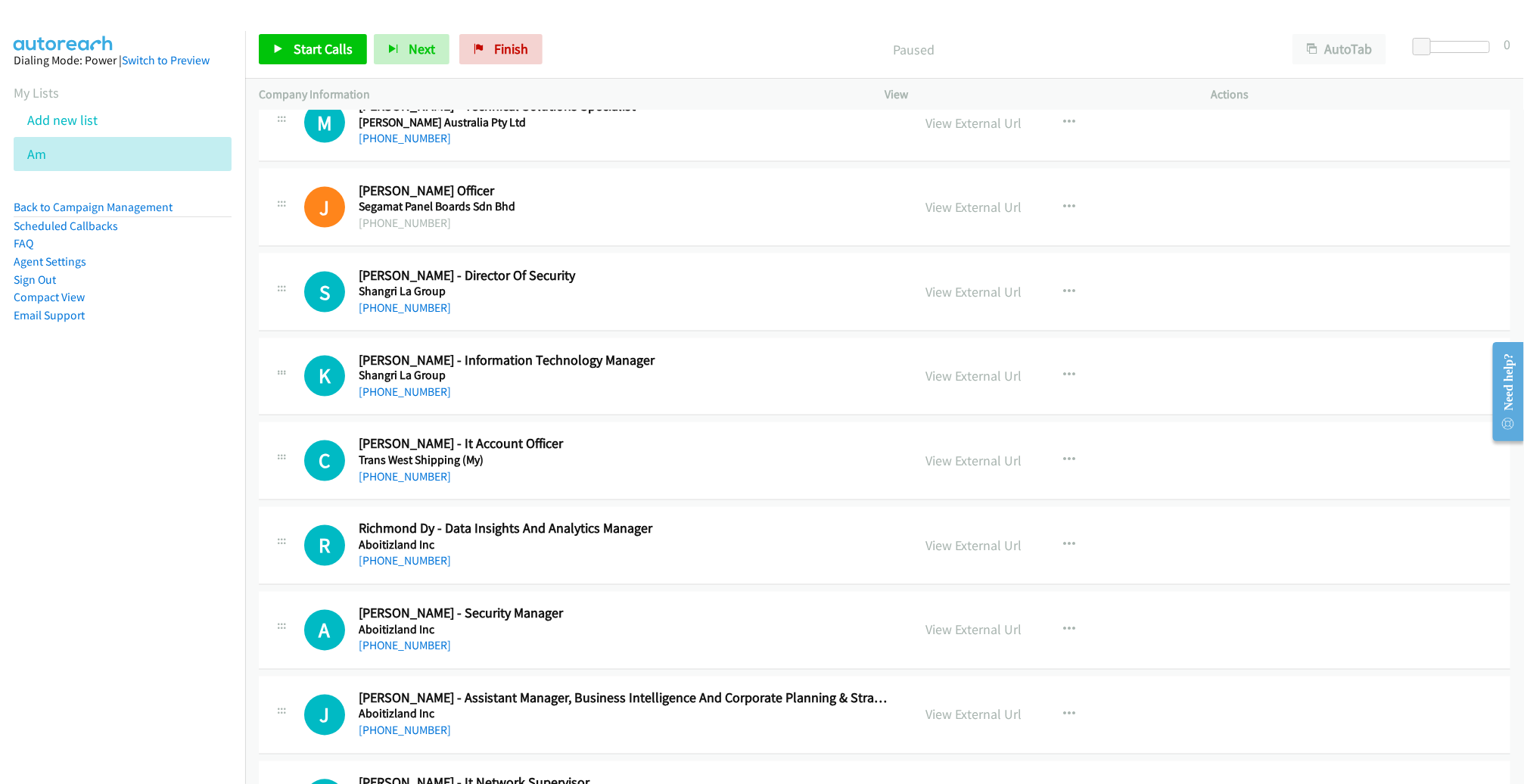
scroll to position [4317, 0]
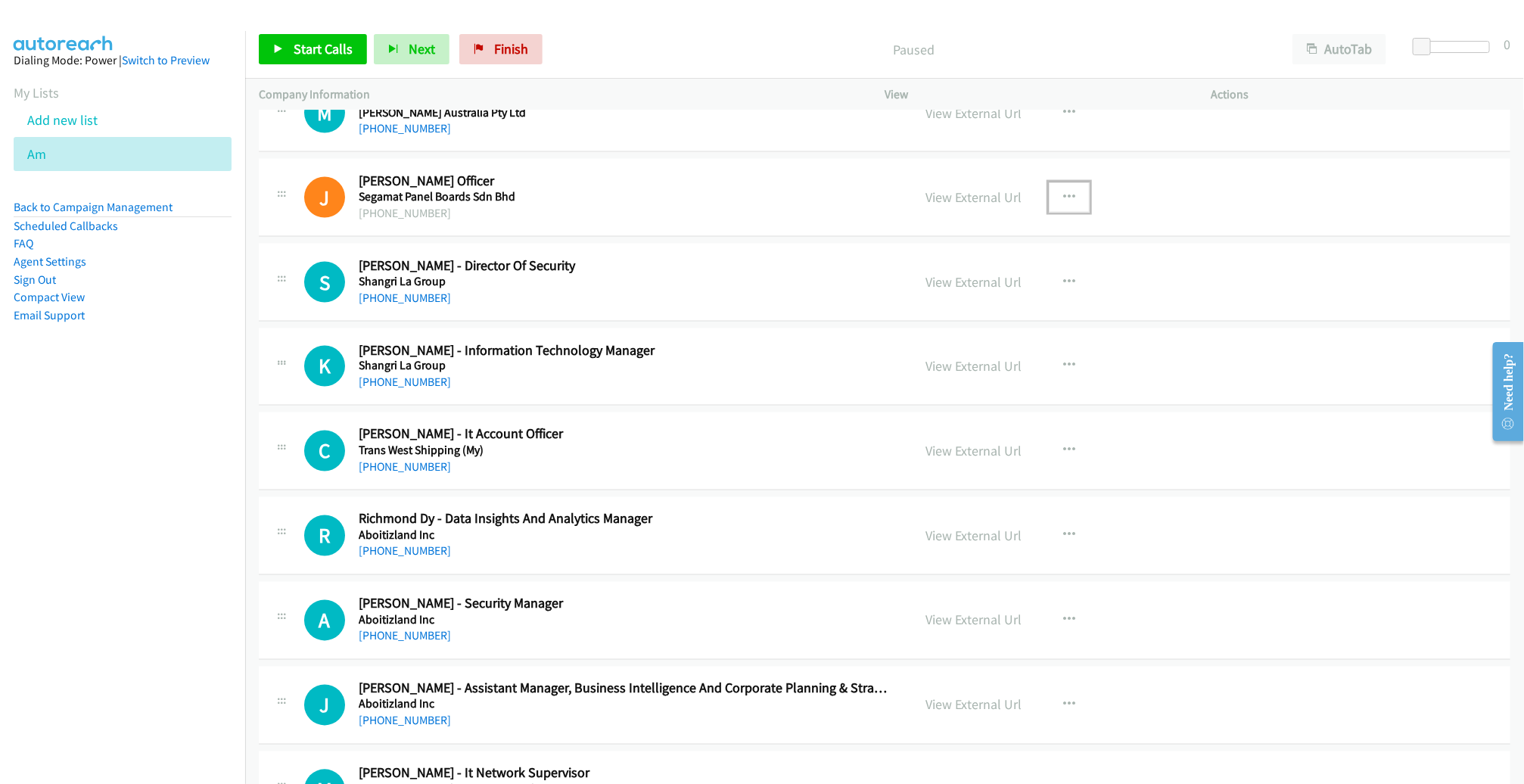
click at [1063, 192] on icon "button" at bounding box center [1069, 198] width 12 height 12
click at [946, 312] on link "Remove from list" at bounding box center [988, 327] width 202 height 30
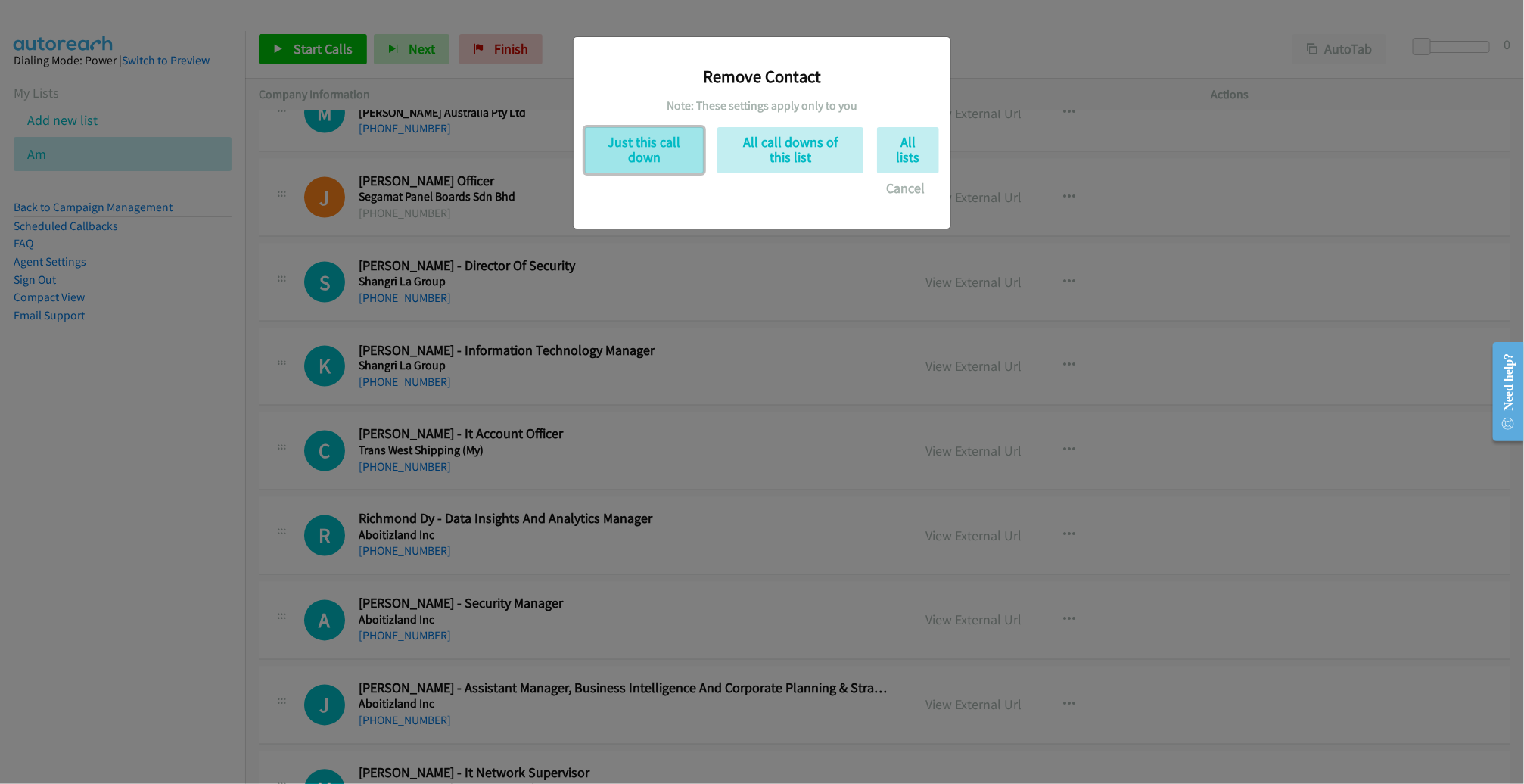
click at [659, 155] on button "Just this call down" at bounding box center [645, 150] width 119 height 46
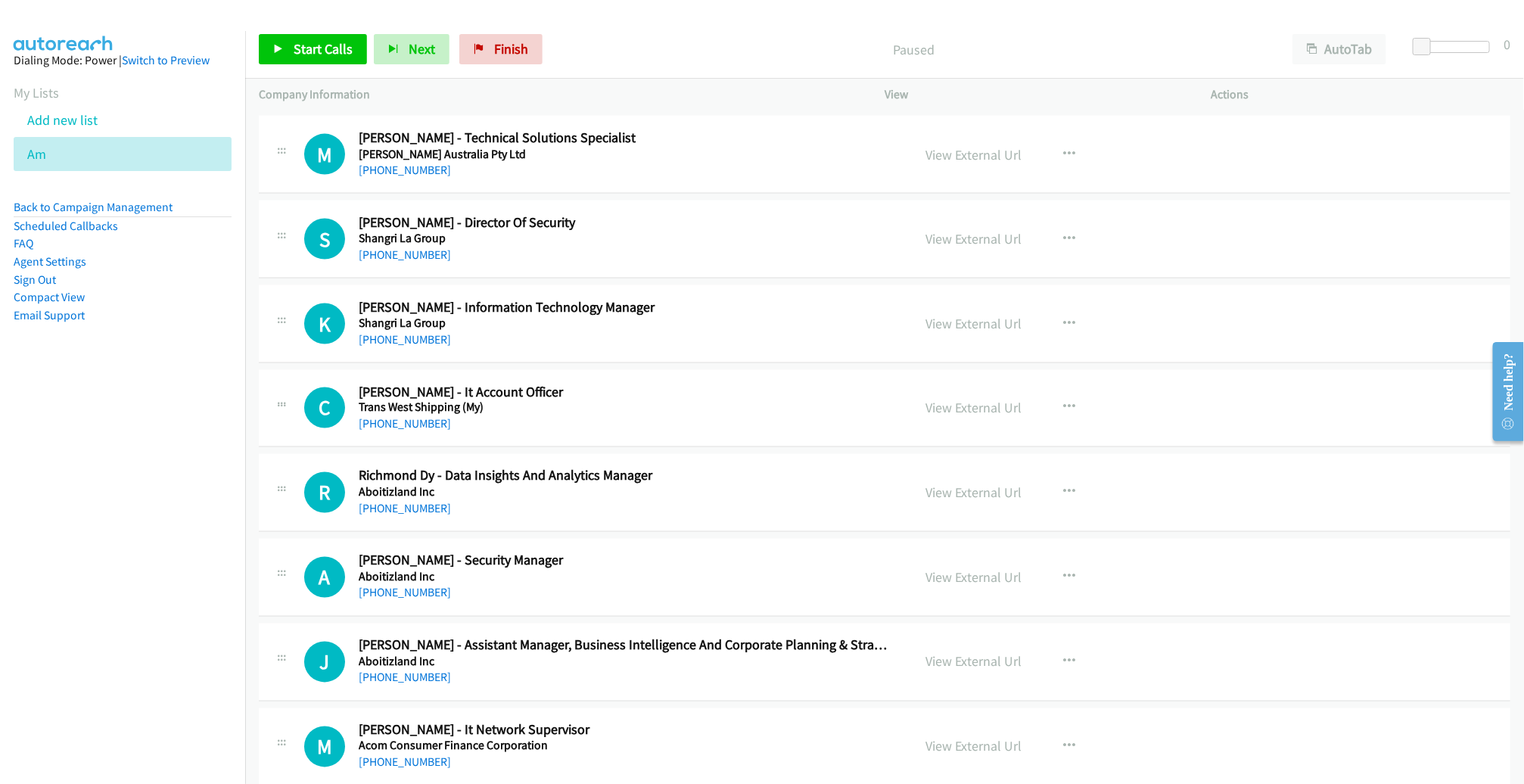
scroll to position [4275, 0]
click at [1063, 233] on icon "button" at bounding box center [1069, 239] width 12 height 12
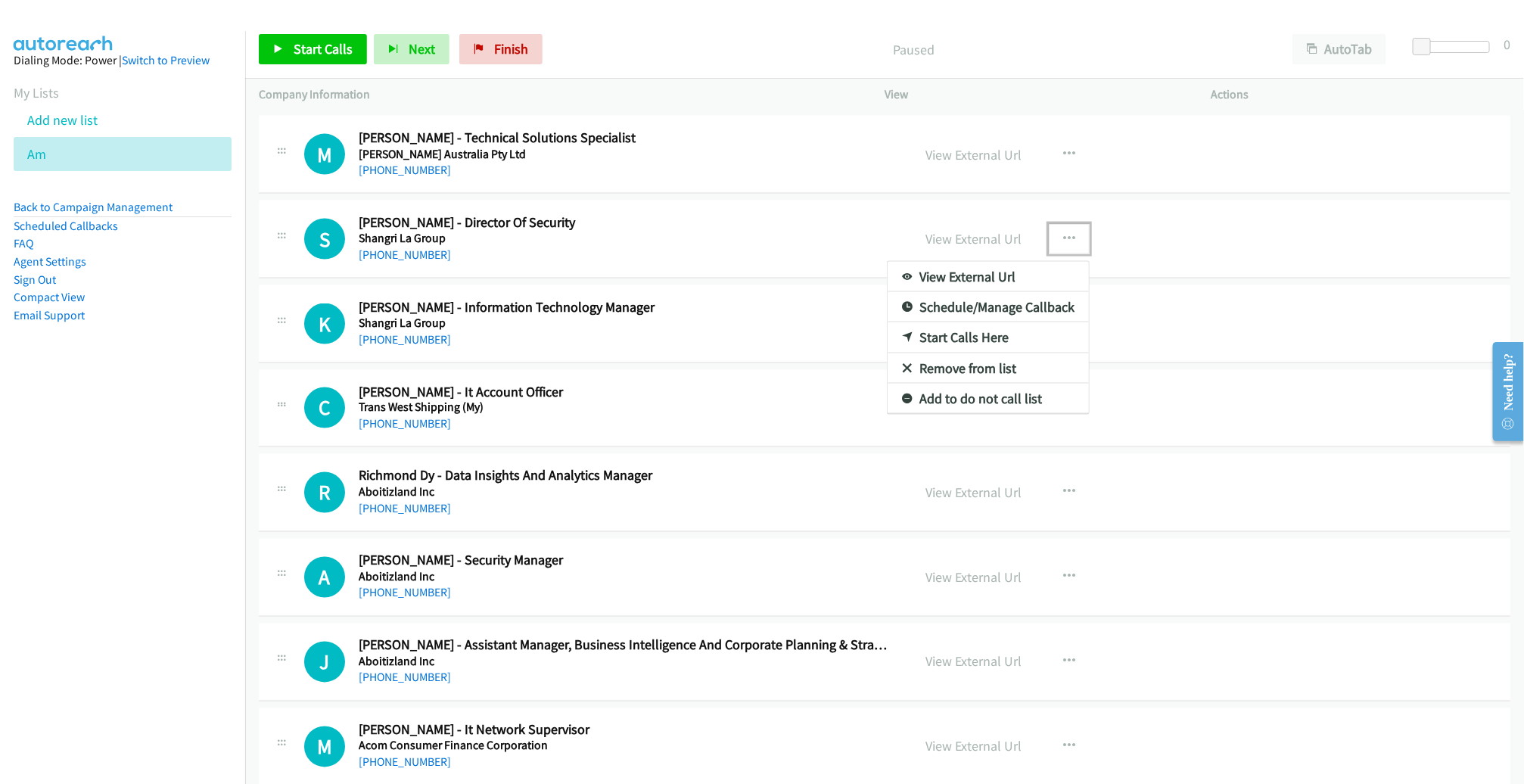
click at [958, 353] on link "Remove from list" at bounding box center [988, 368] width 202 height 30
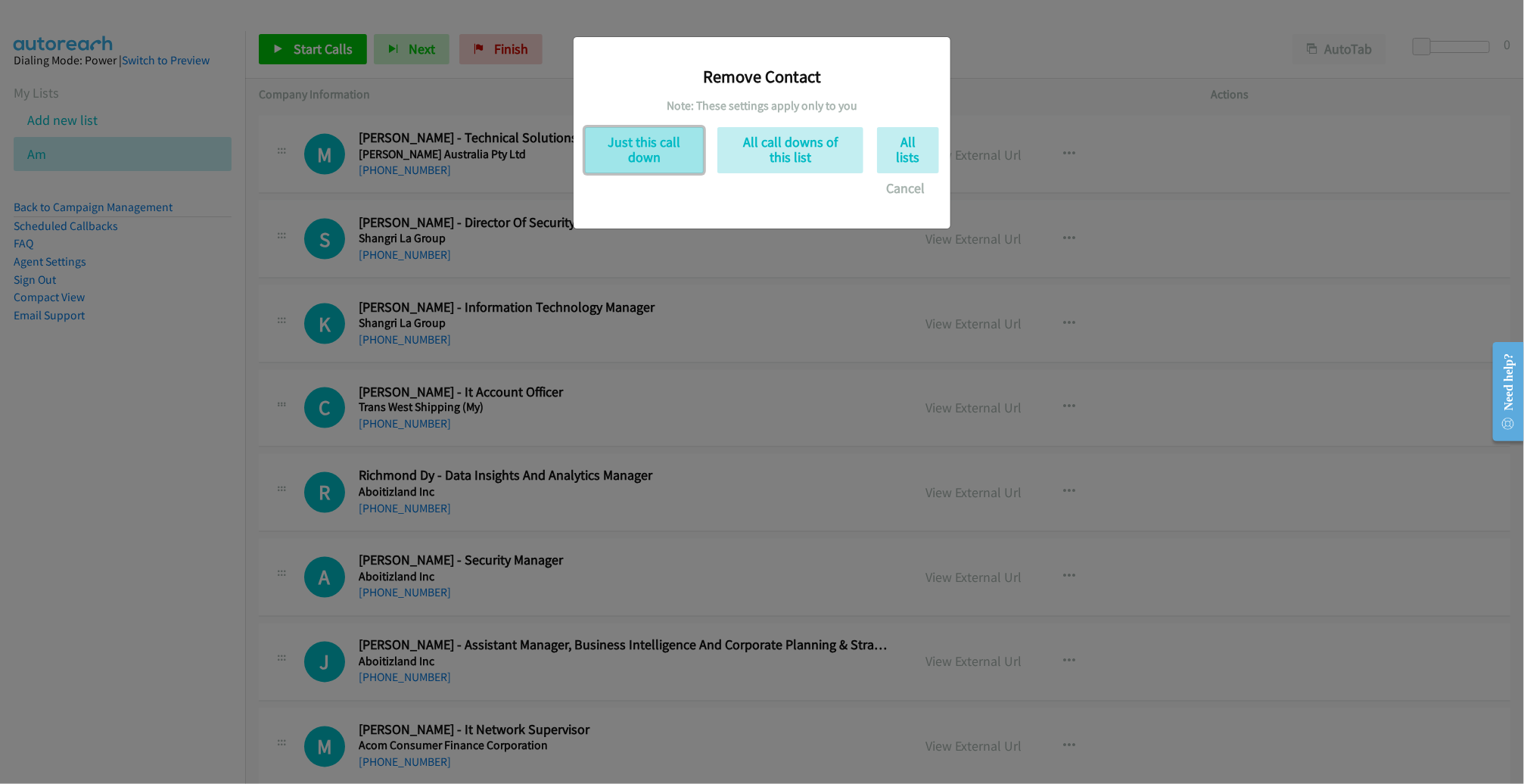
click at [642, 147] on button "Just this call down" at bounding box center [645, 150] width 119 height 46
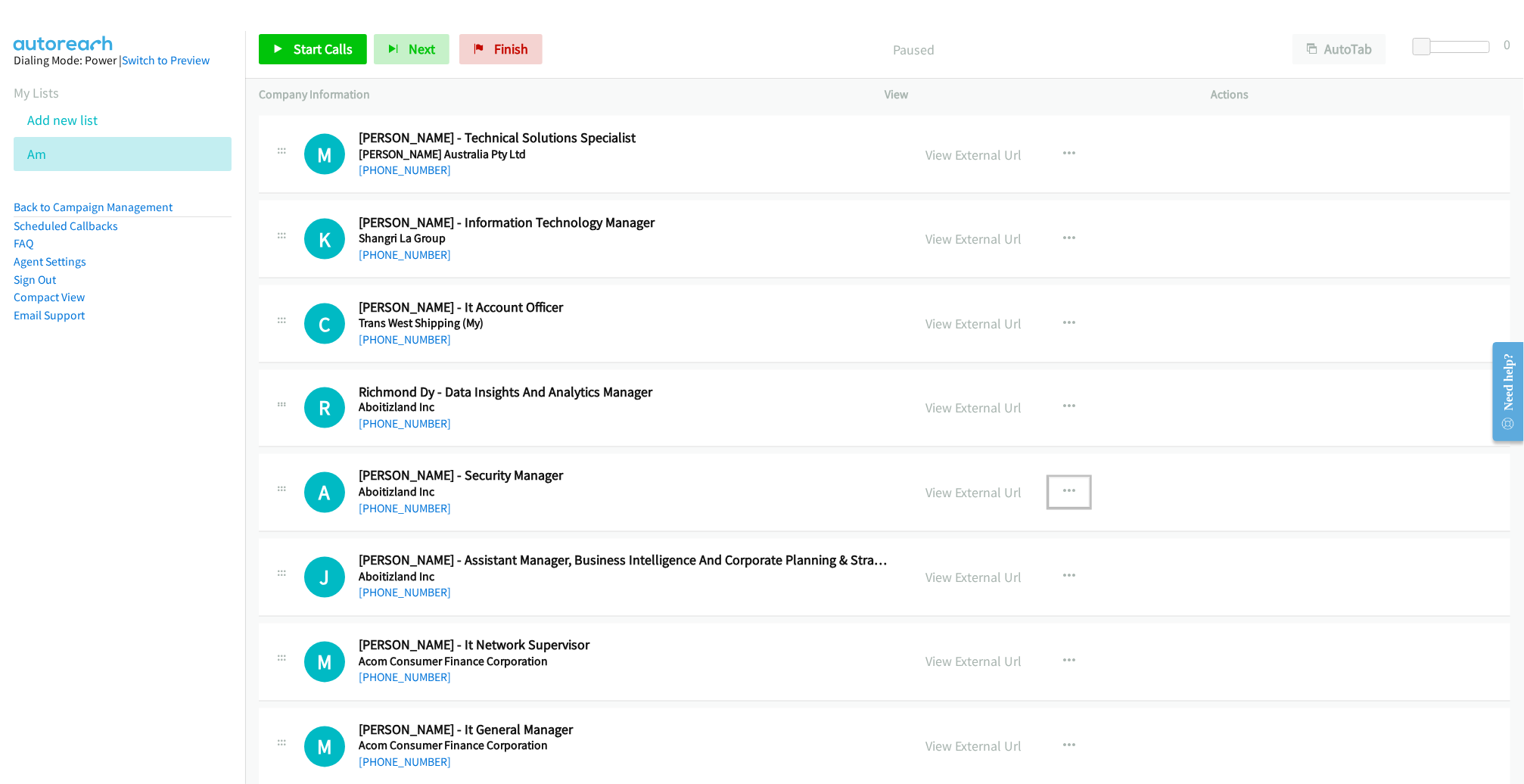
click at [1063, 487] on icon "button" at bounding box center [1069, 493] width 12 height 12
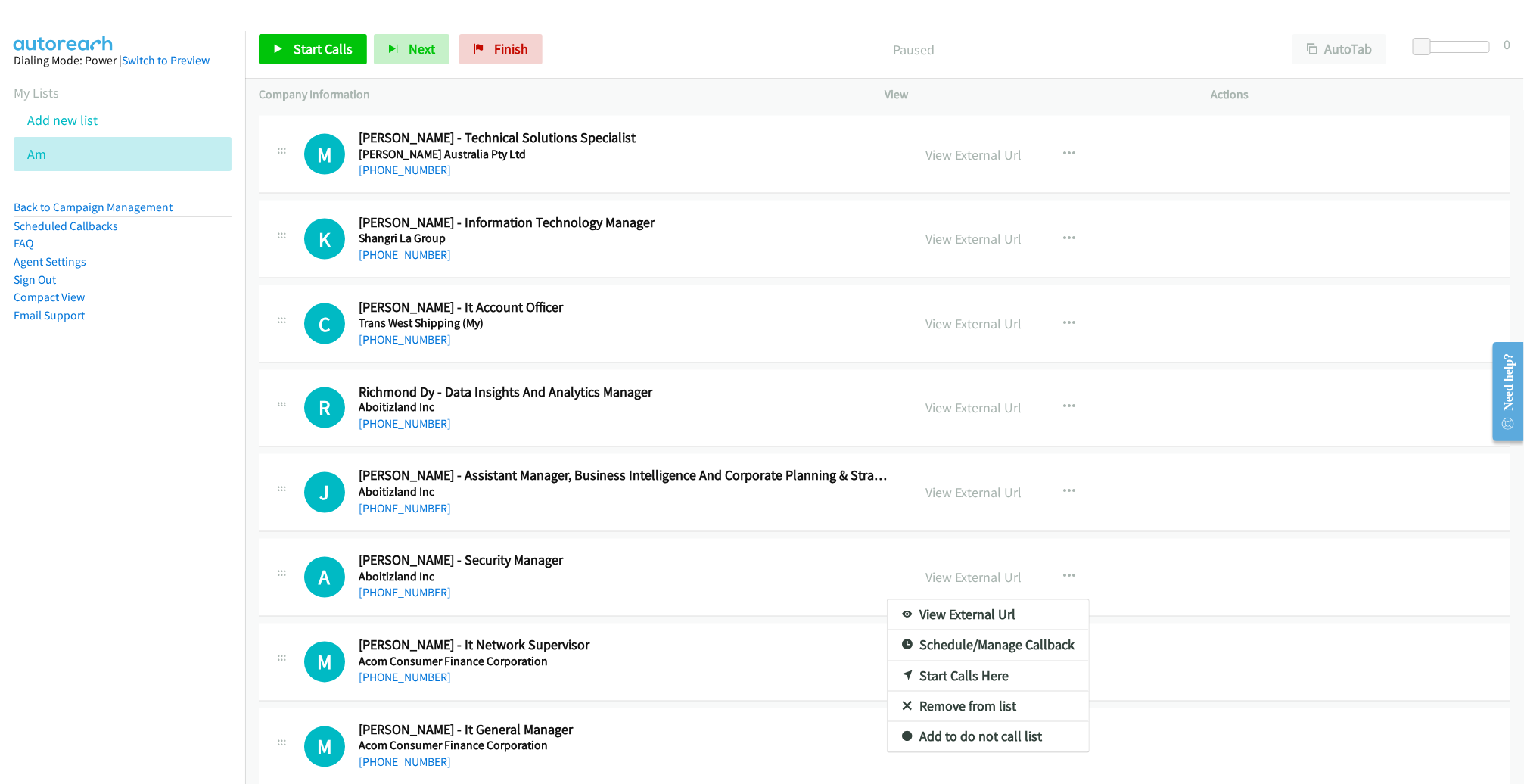
click at [946, 696] on link "Remove from list" at bounding box center [988, 707] width 202 height 30
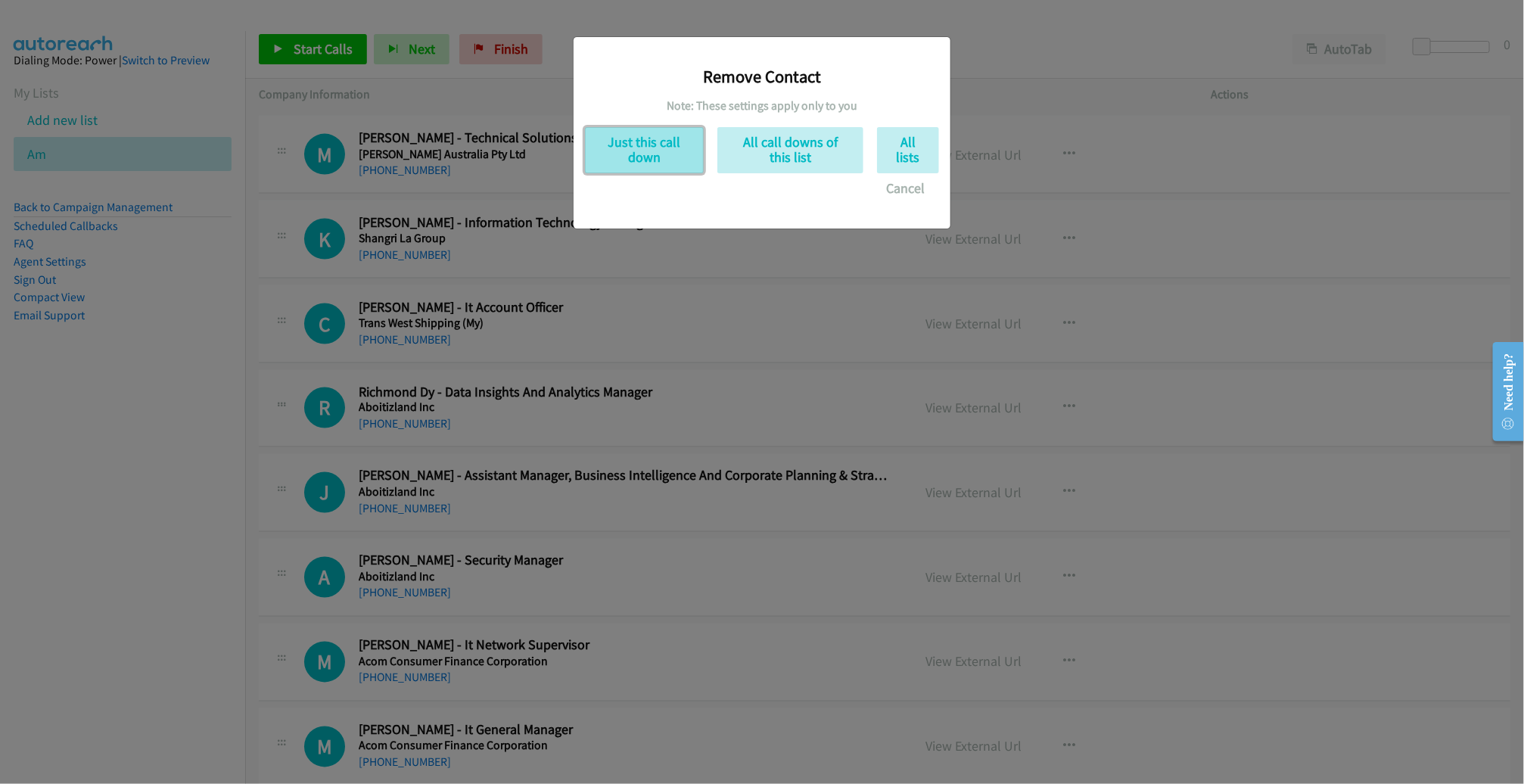
click at [645, 166] on button "Just this call down" at bounding box center [645, 150] width 119 height 46
click at [644, 154] on div "Remove Contact Note: These settings apply only to you Just this call down All c…" at bounding box center [762, 398] width 1524 height 770
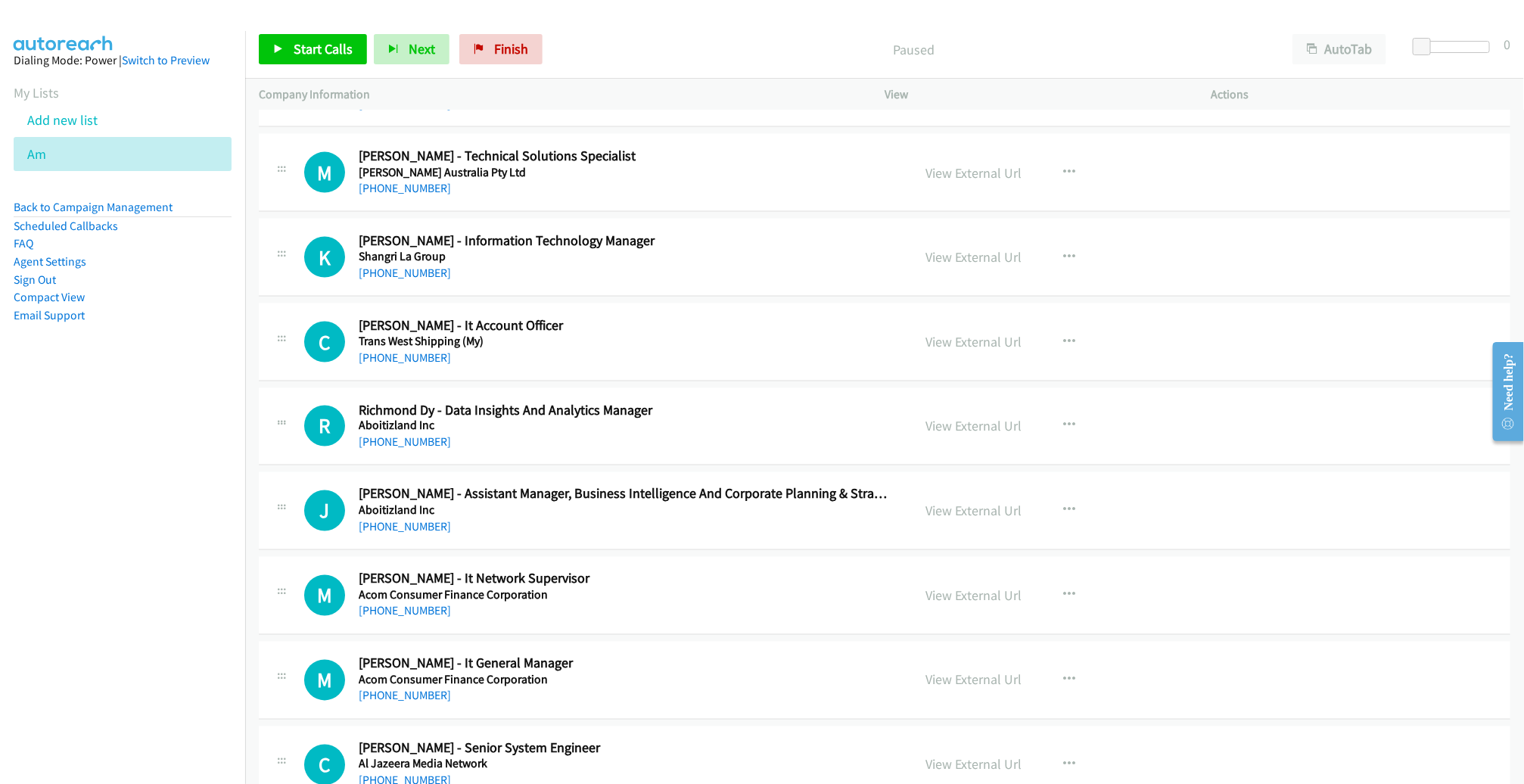
scroll to position [4260, 0]
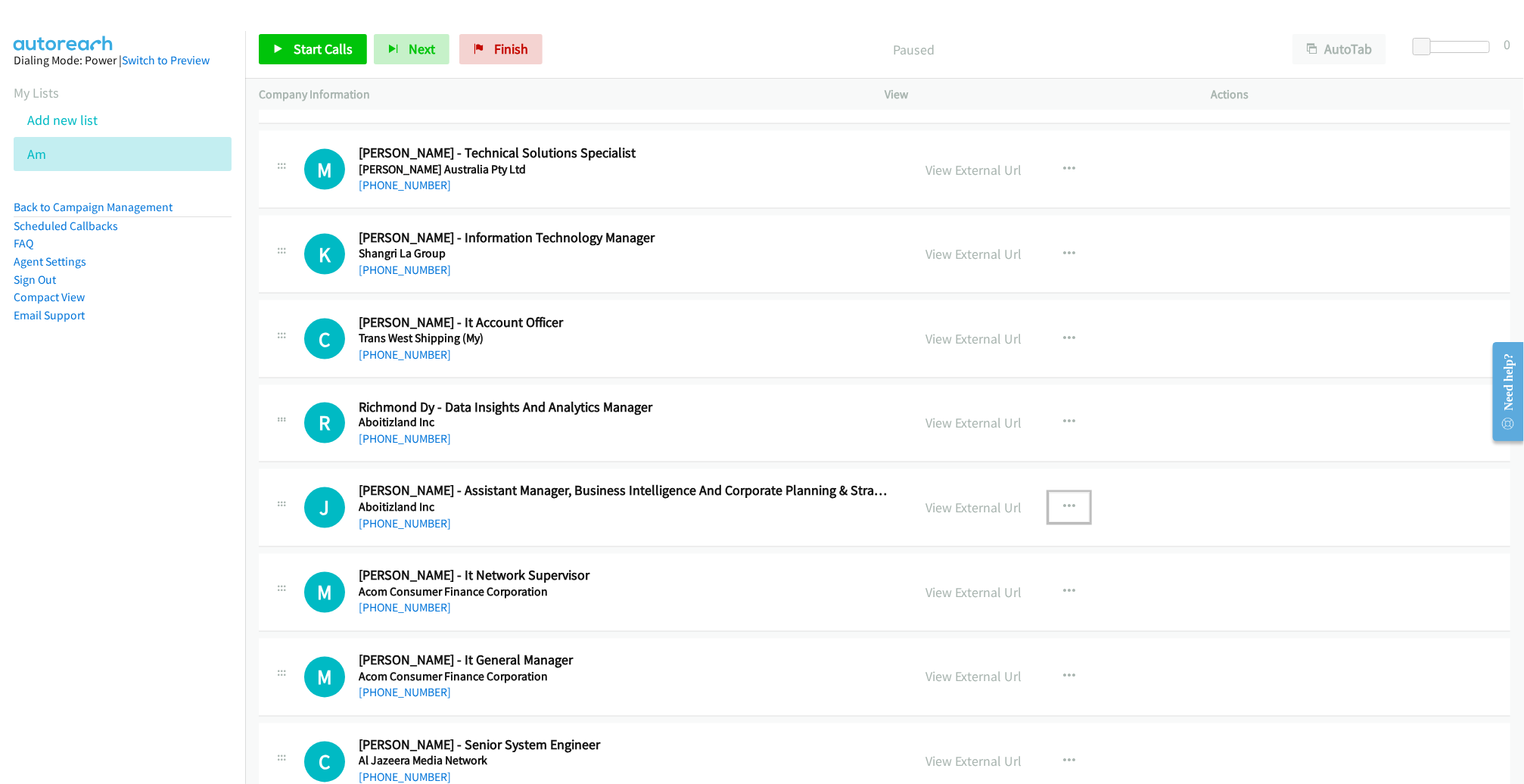
click at [1072, 501] on button "button" at bounding box center [1069, 508] width 41 height 30
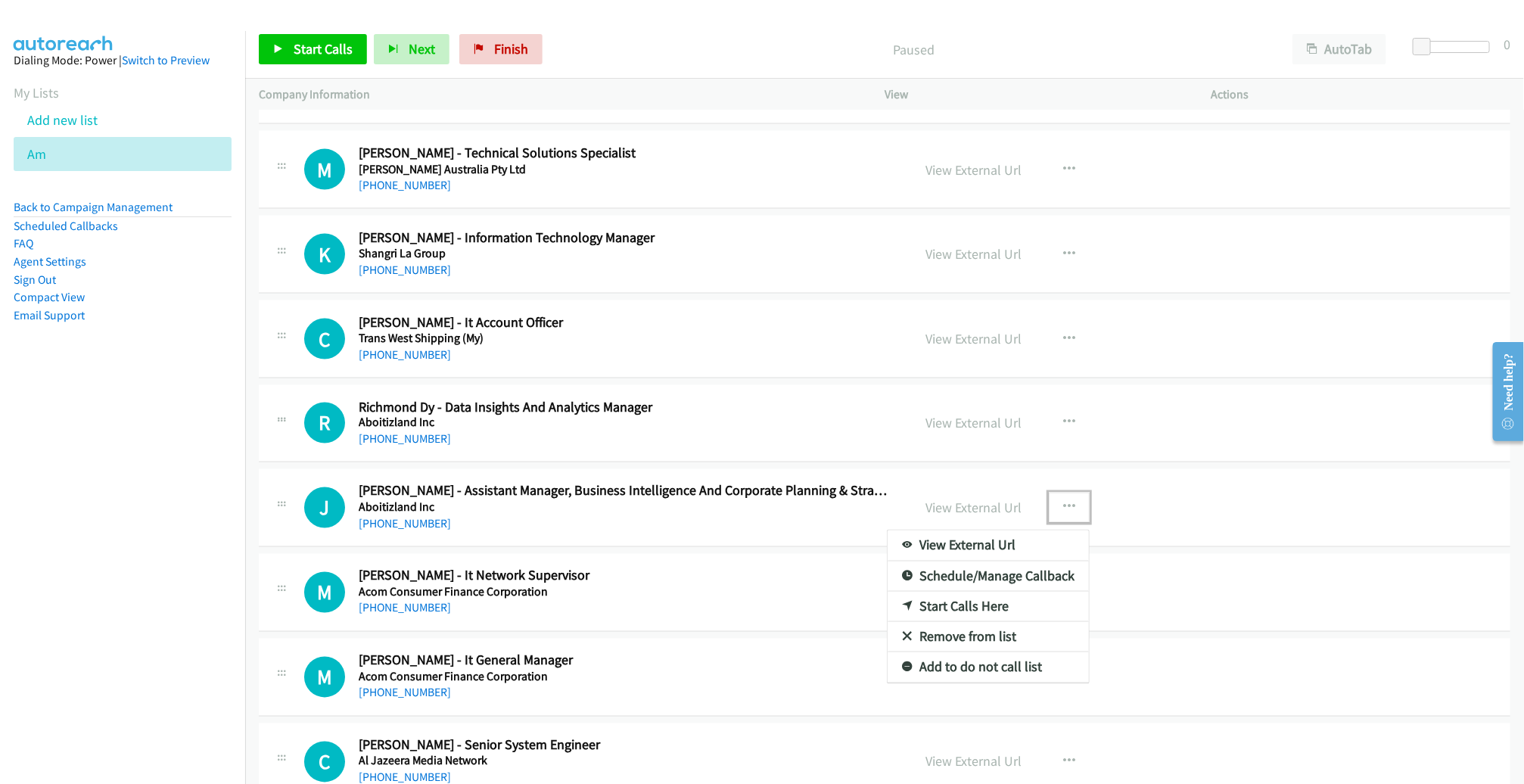
click at [970, 626] on link "Remove from list" at bounding box center [988, 637] width 202 height 30
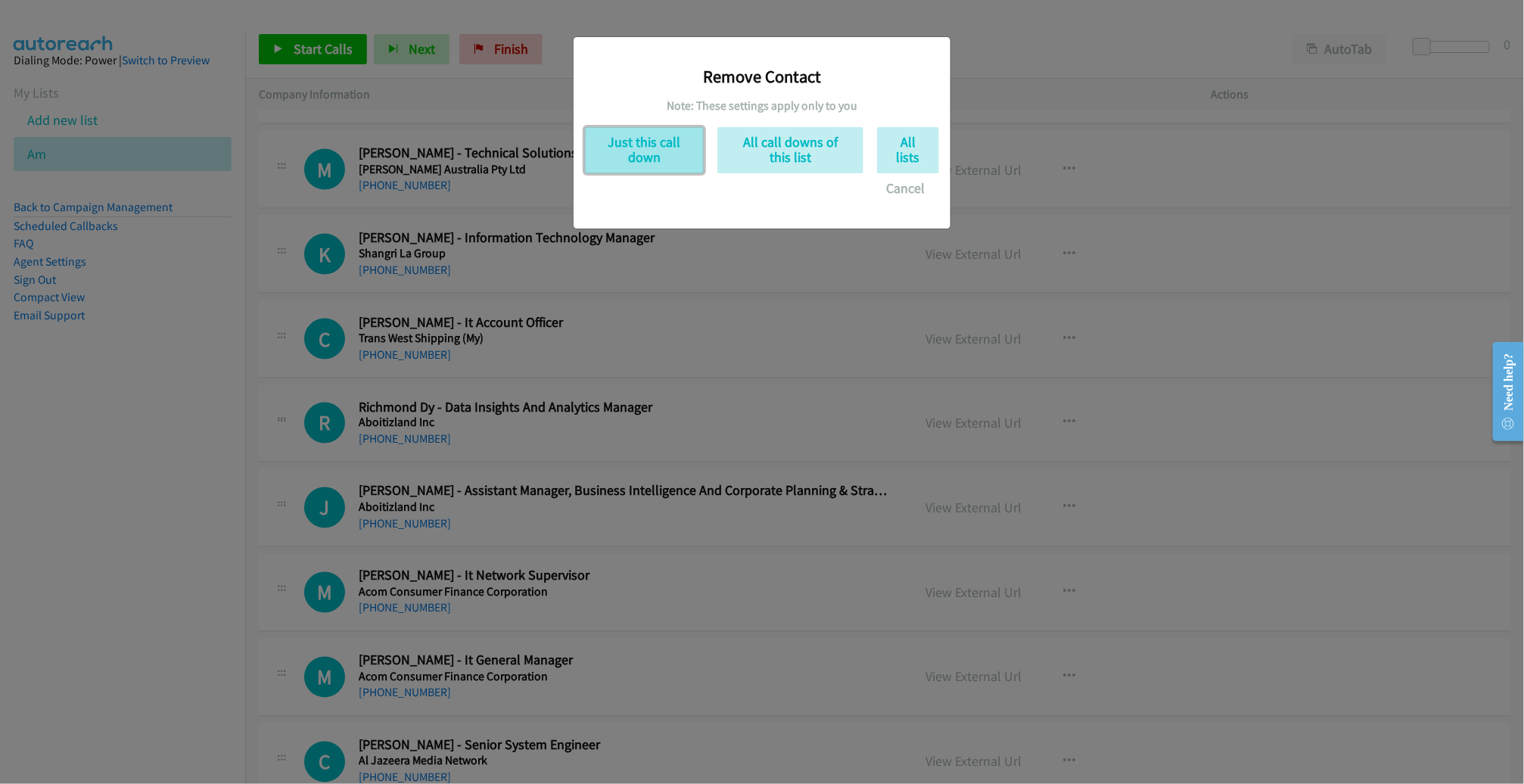
click at [669, 154] on button "Just this call down" at bounding box center [645, 150] width 119 height 46
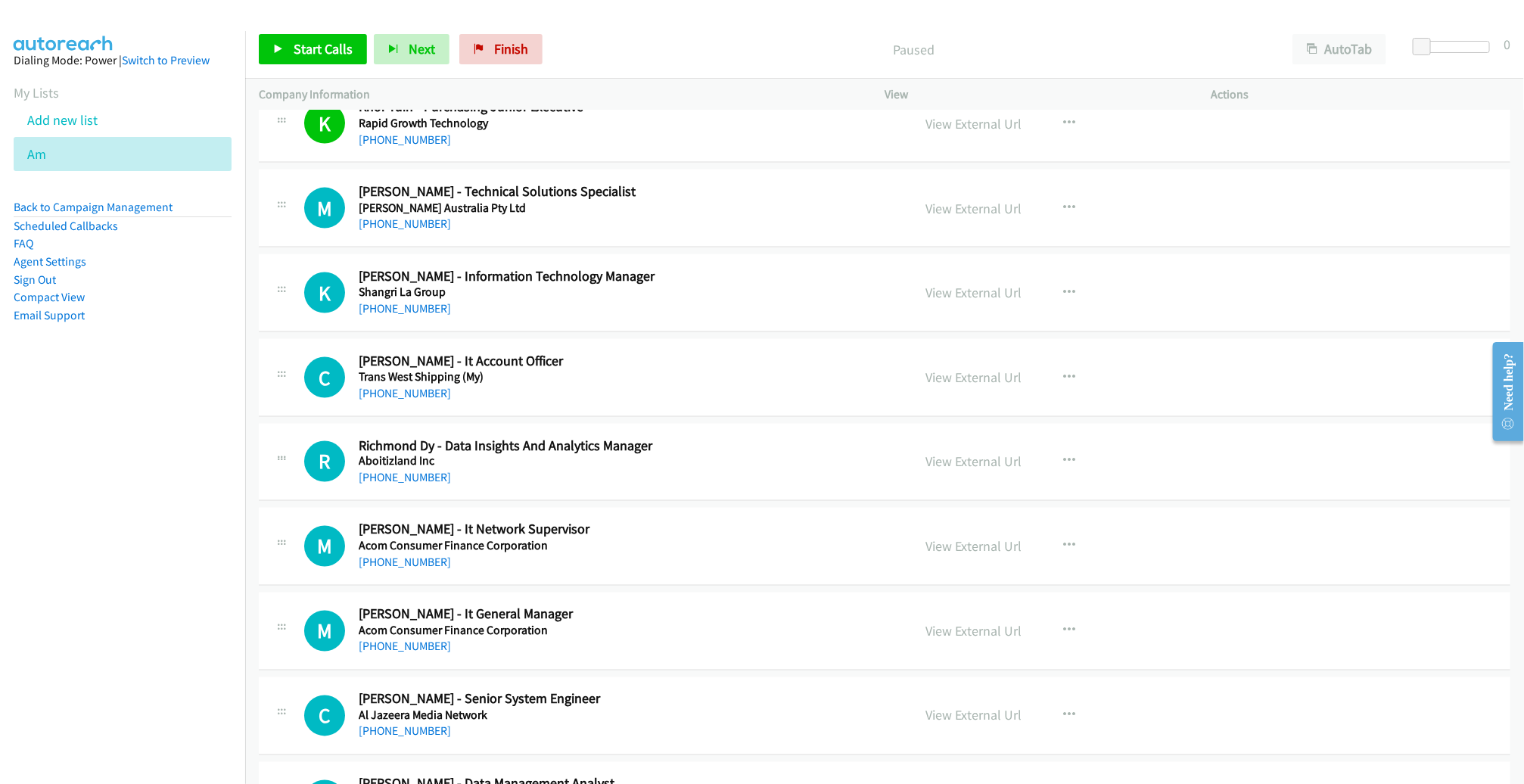
scroll to position [4134, 0]
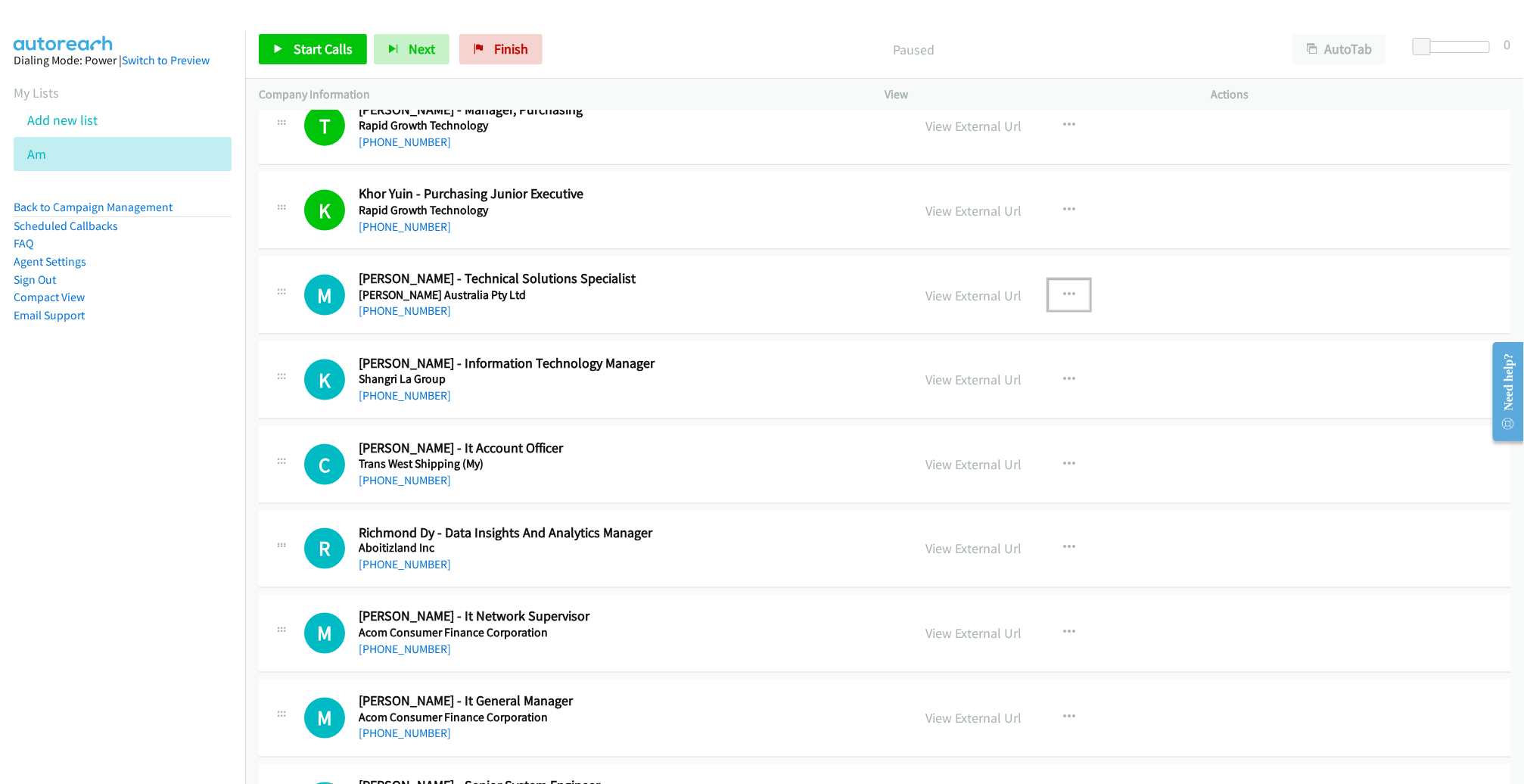
click at [1052, 281] on button "button" at bounding box center [1069, 295] width 41 height 30
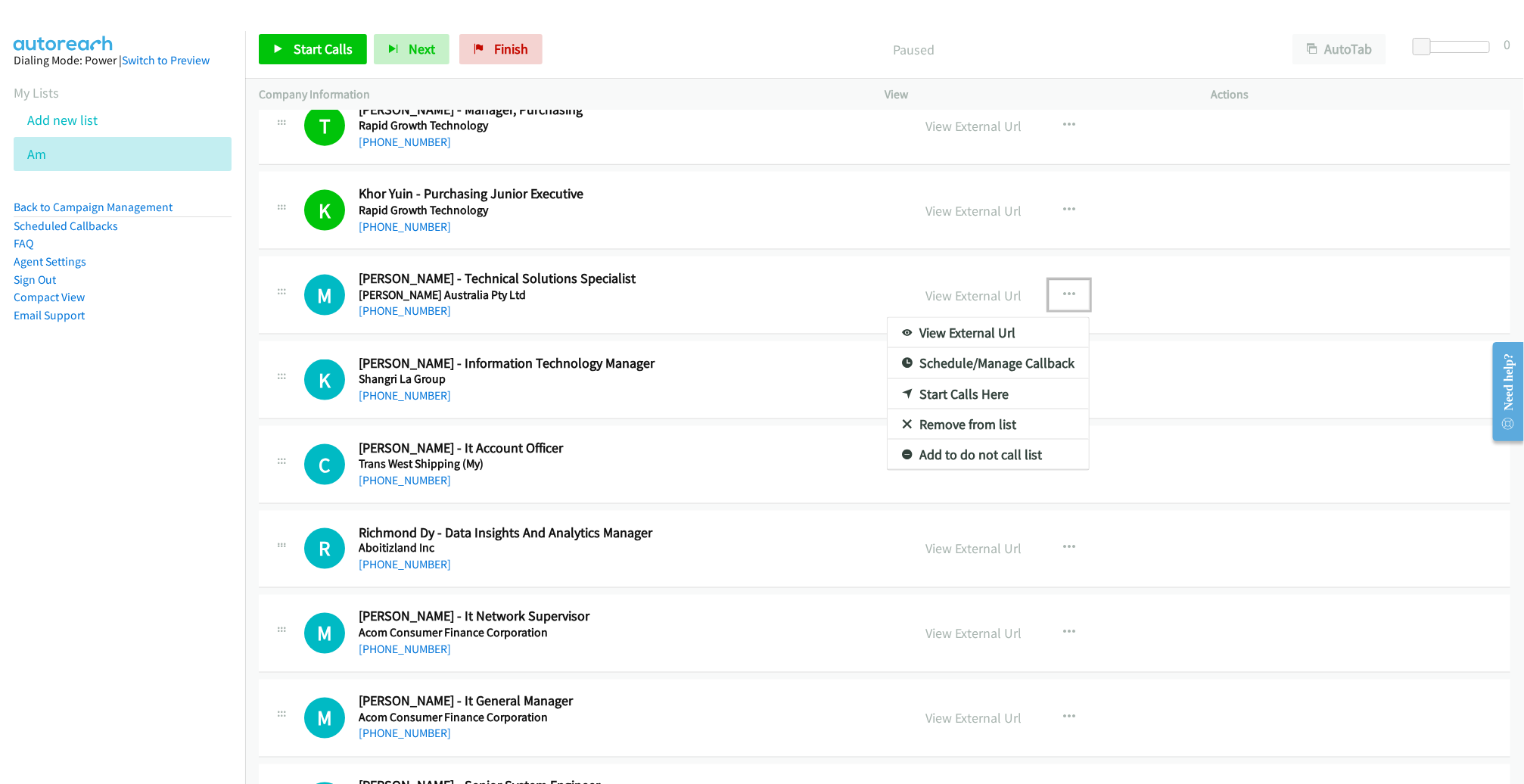
click at [954, 382] on link "Start Calls Here" at bounding box center [988, 394] width 202 height 30
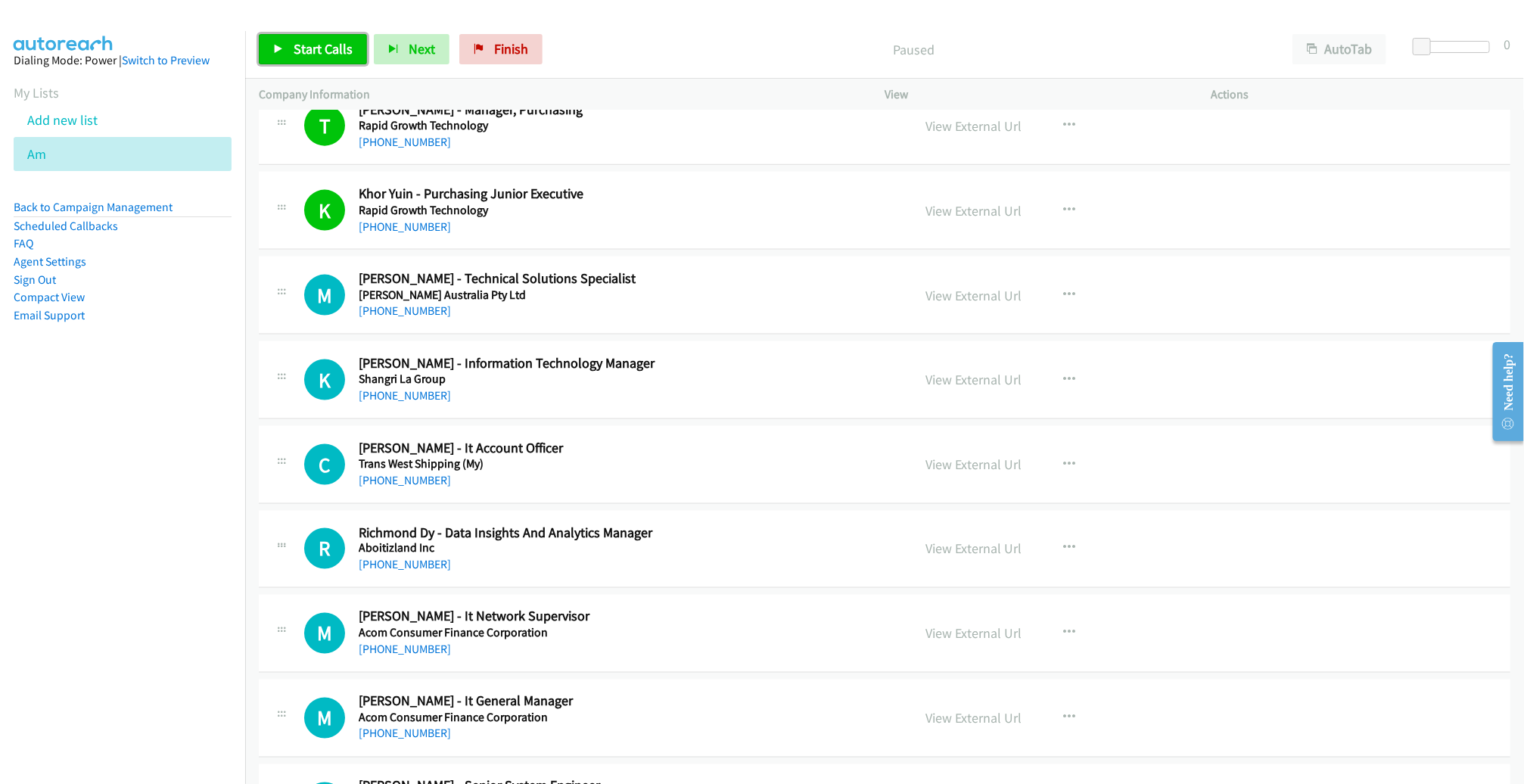
click at [301, 49] on span "Start Calls" at bounding box center [323, 49] width 59 height 18
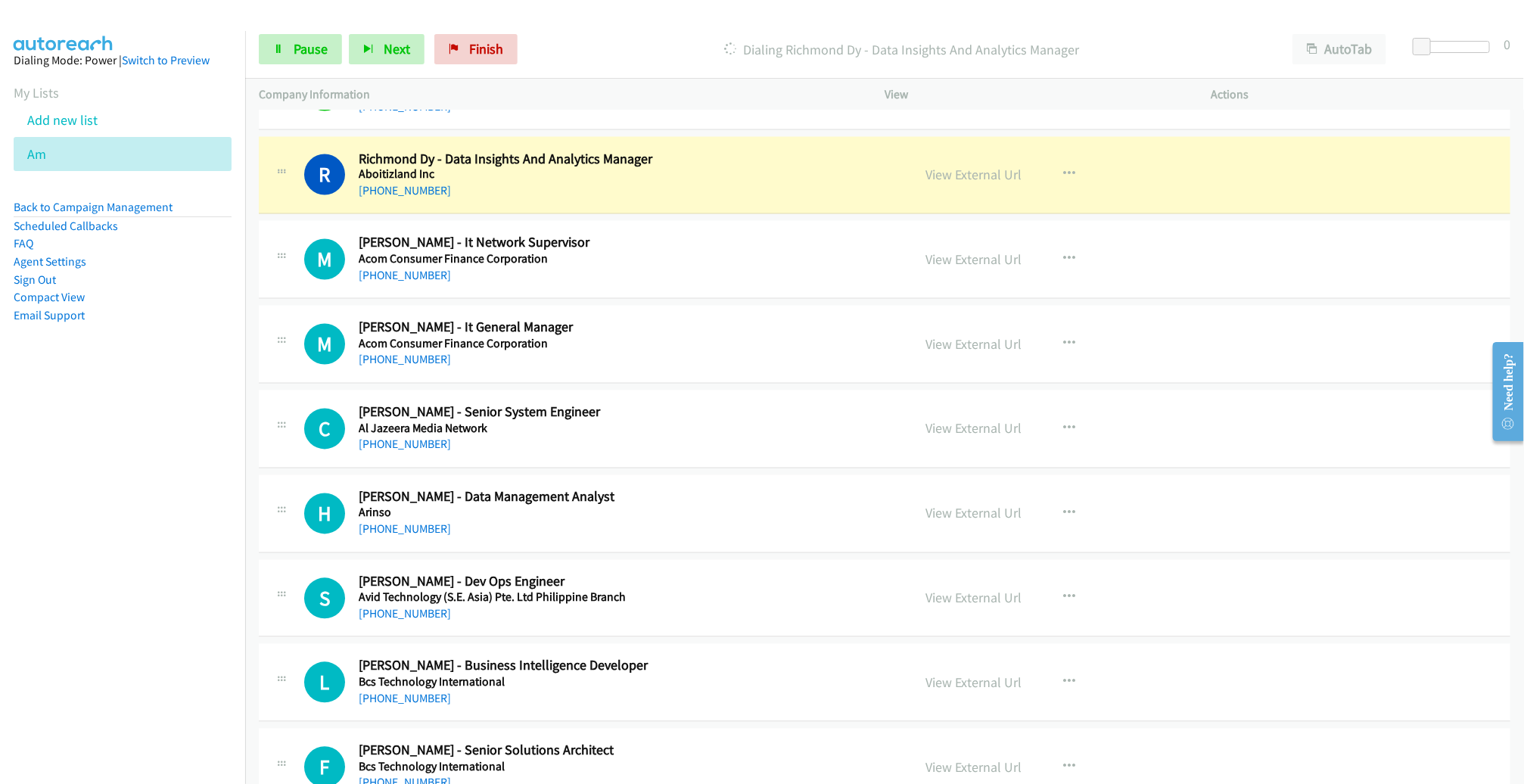
scroll to position [4506, 0]
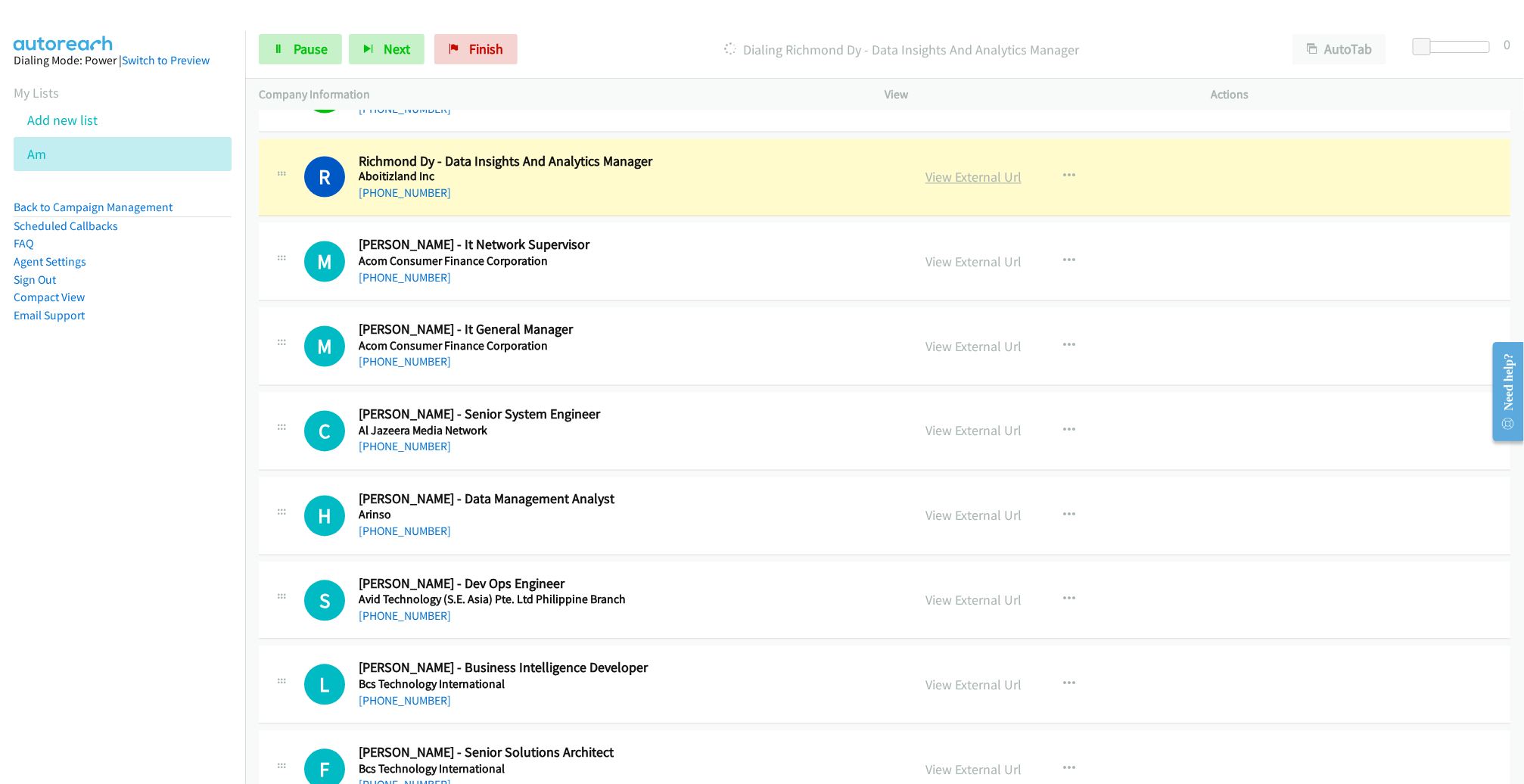
click at [942, 170] on link "View External Url" at bounding box center [973, 178] width 96 height 18
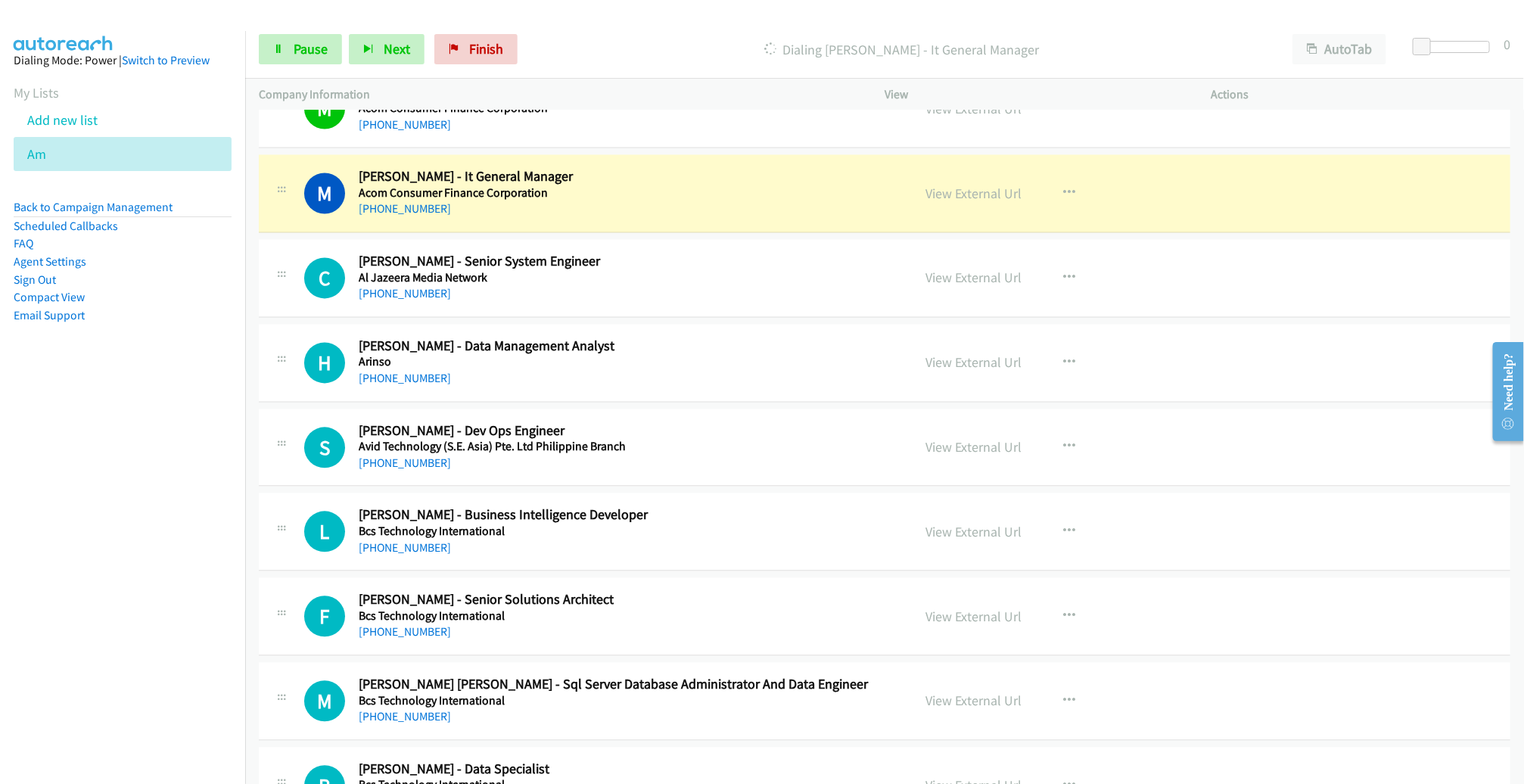
scroll to position [4683, 0]
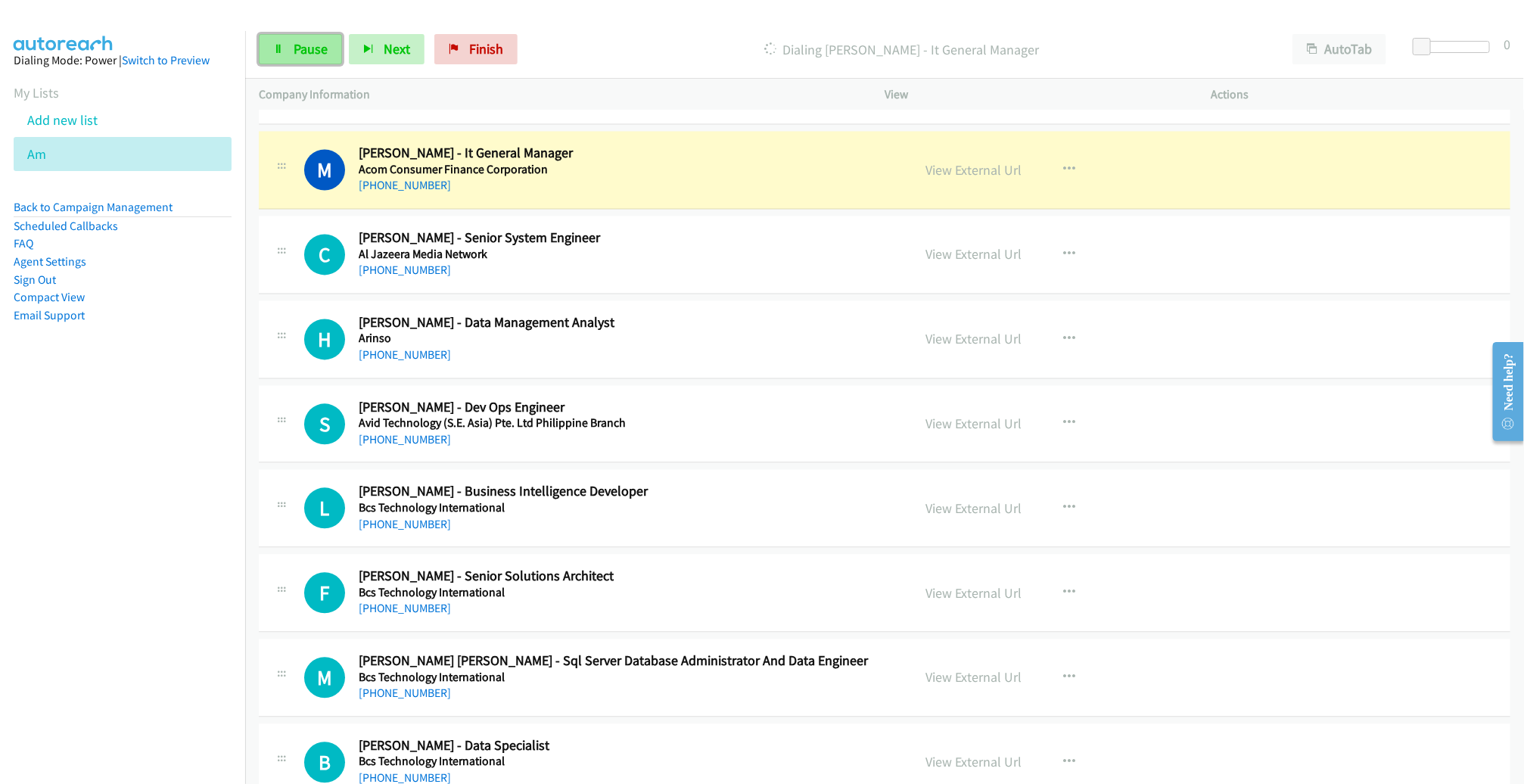
click at [323, 53] on span "Pause" at bounding box center [311, 49] width 34 height 18
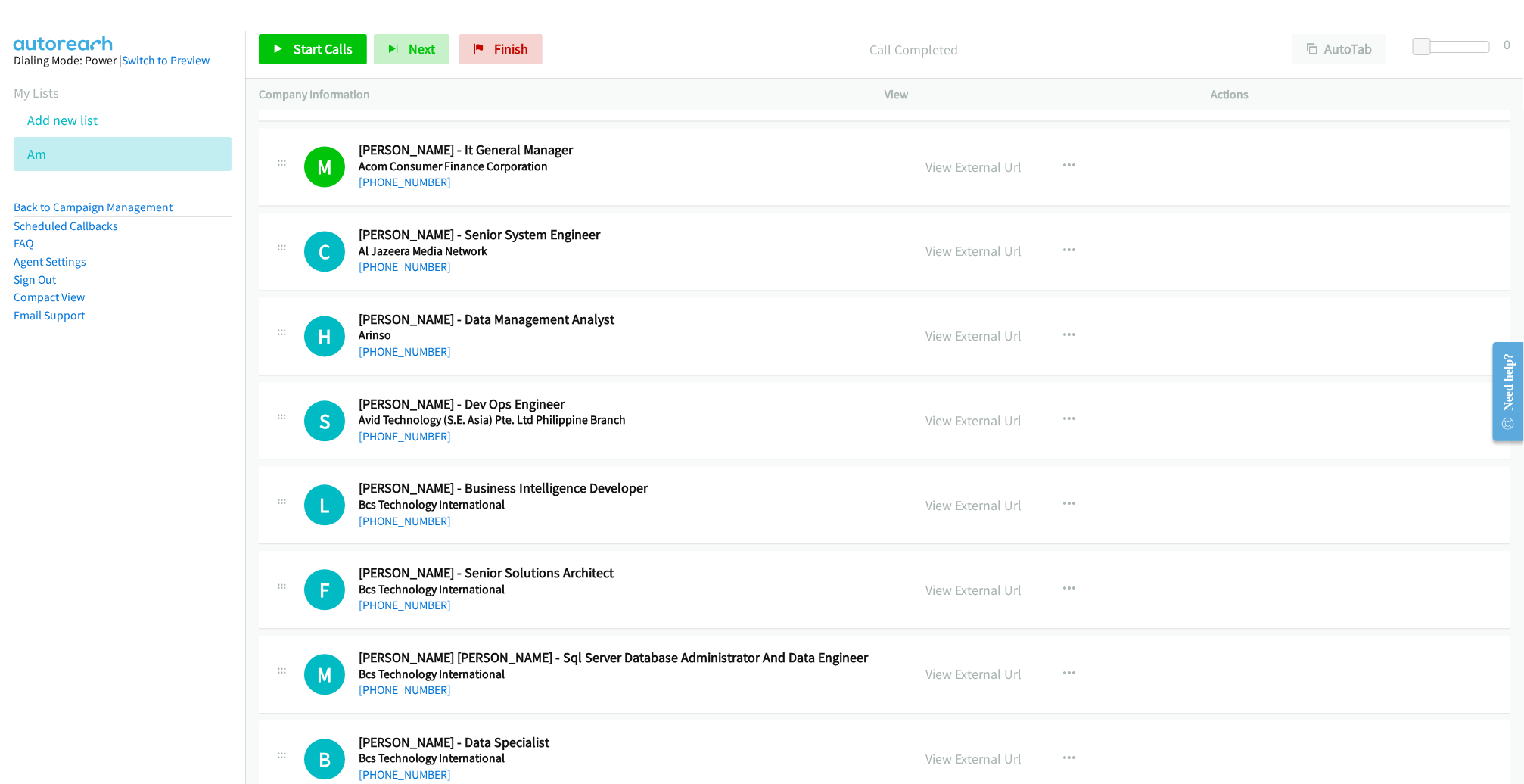
scroll to position [4687, 0]
click at [1063, 243] on icon "button" at bounding box center [1069, 249] width 12 height 12
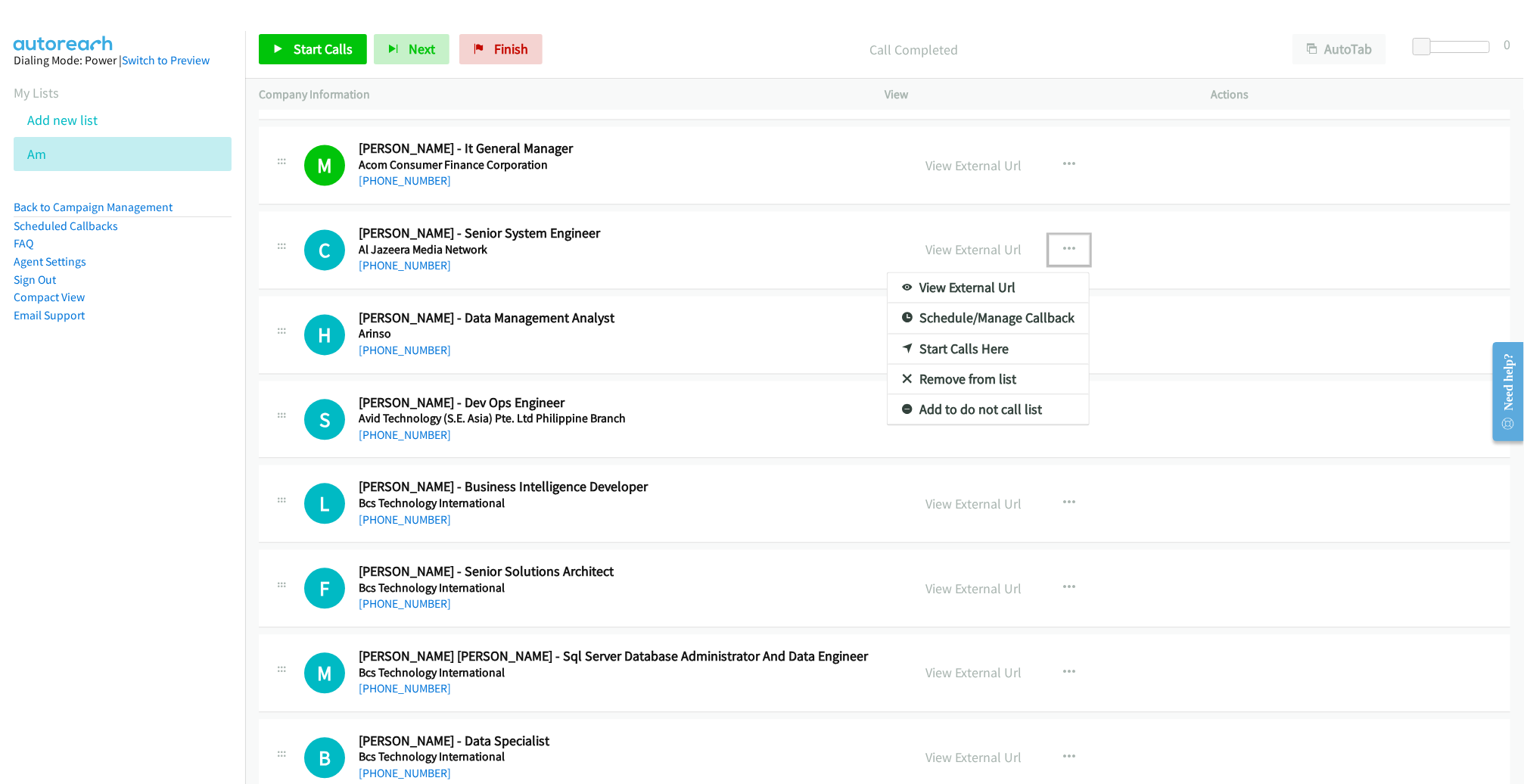
click at [977, 337] on link "Start Calls Here" at bounding box center [988, 349] width 202 height 30
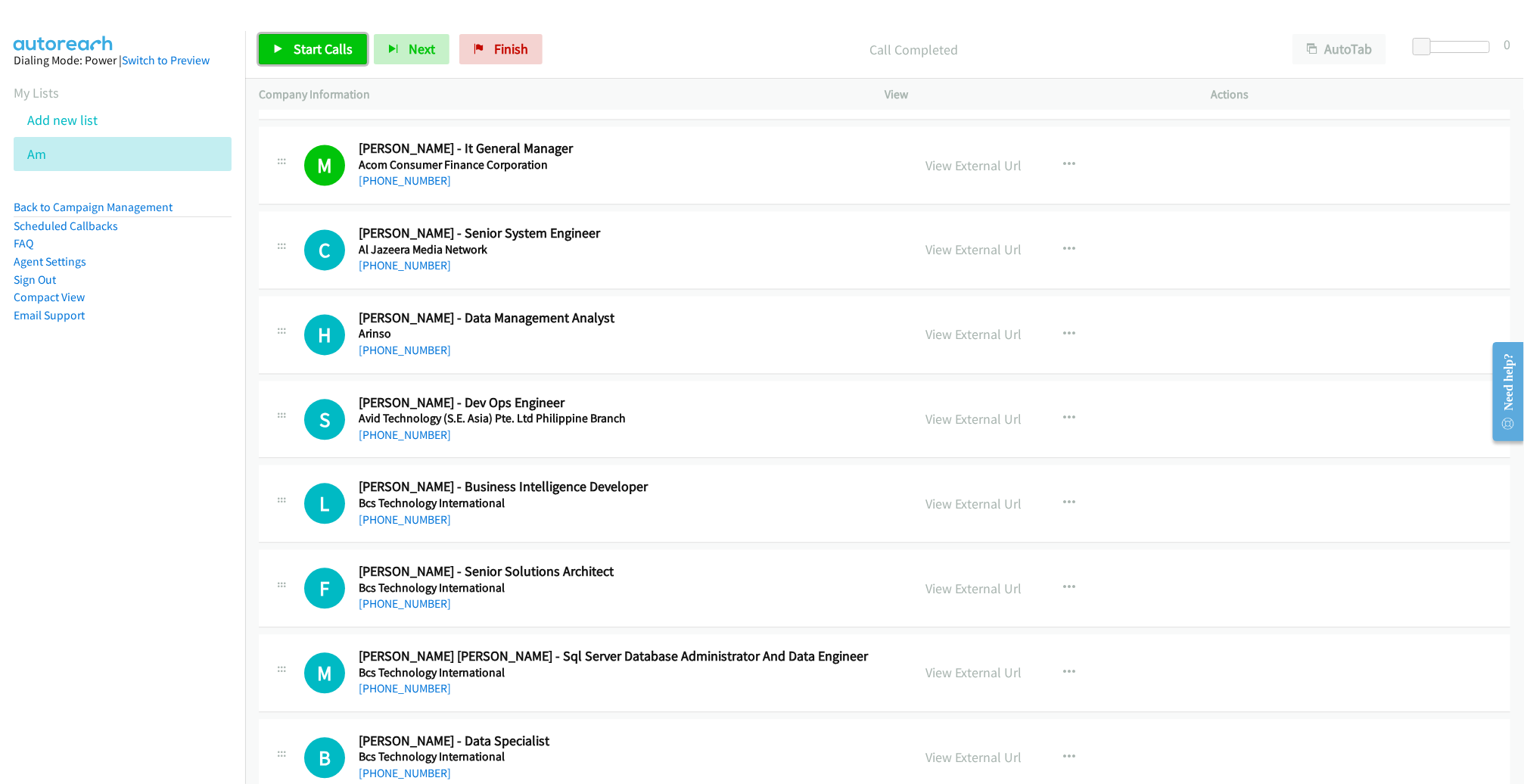
click at [336, 49] on span "Start Calls" at bounding box center [323, 49] width 59 height 18
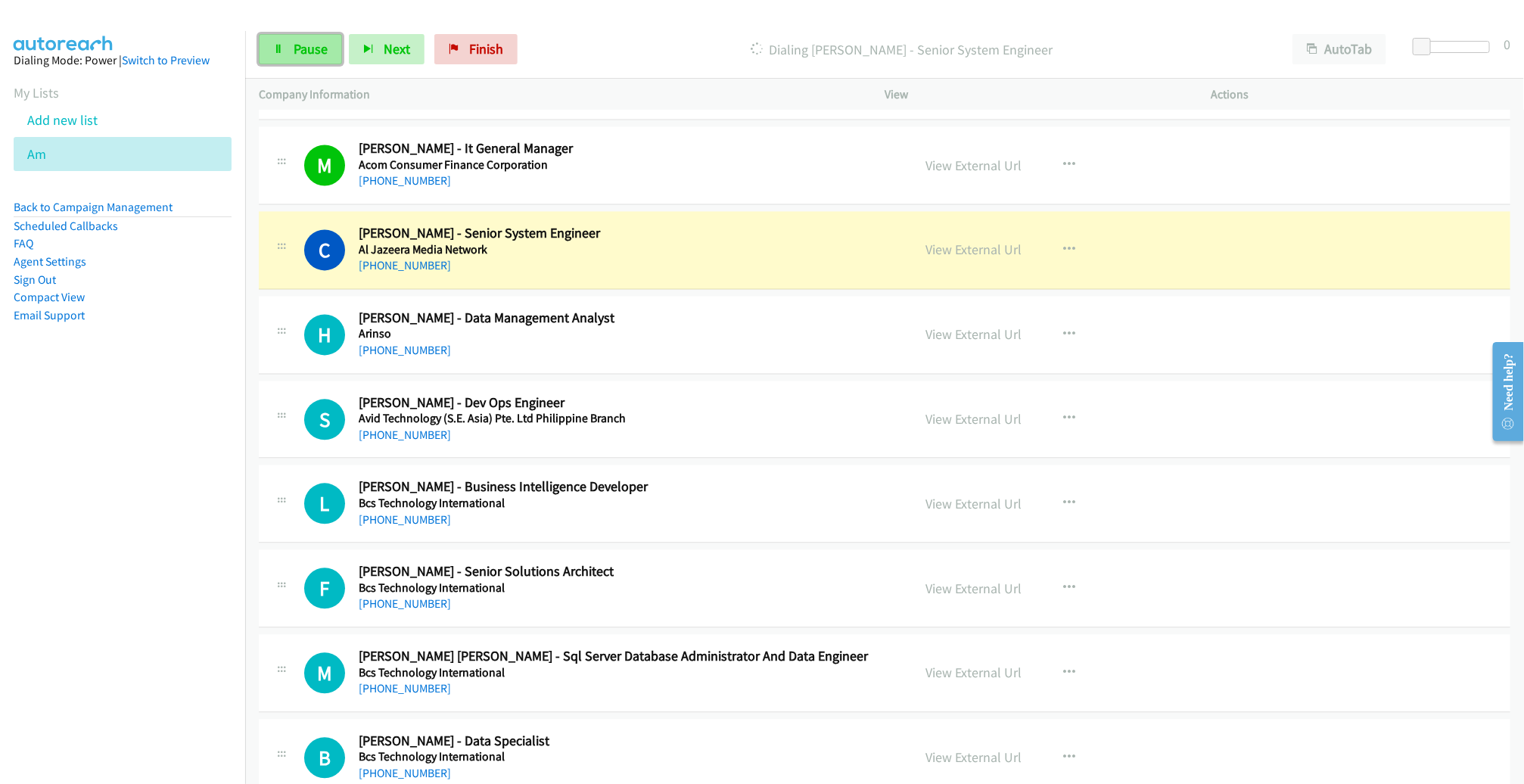
click at [283, 54] on link "Pause" at bounding box center [300, 49] width 83 height 30
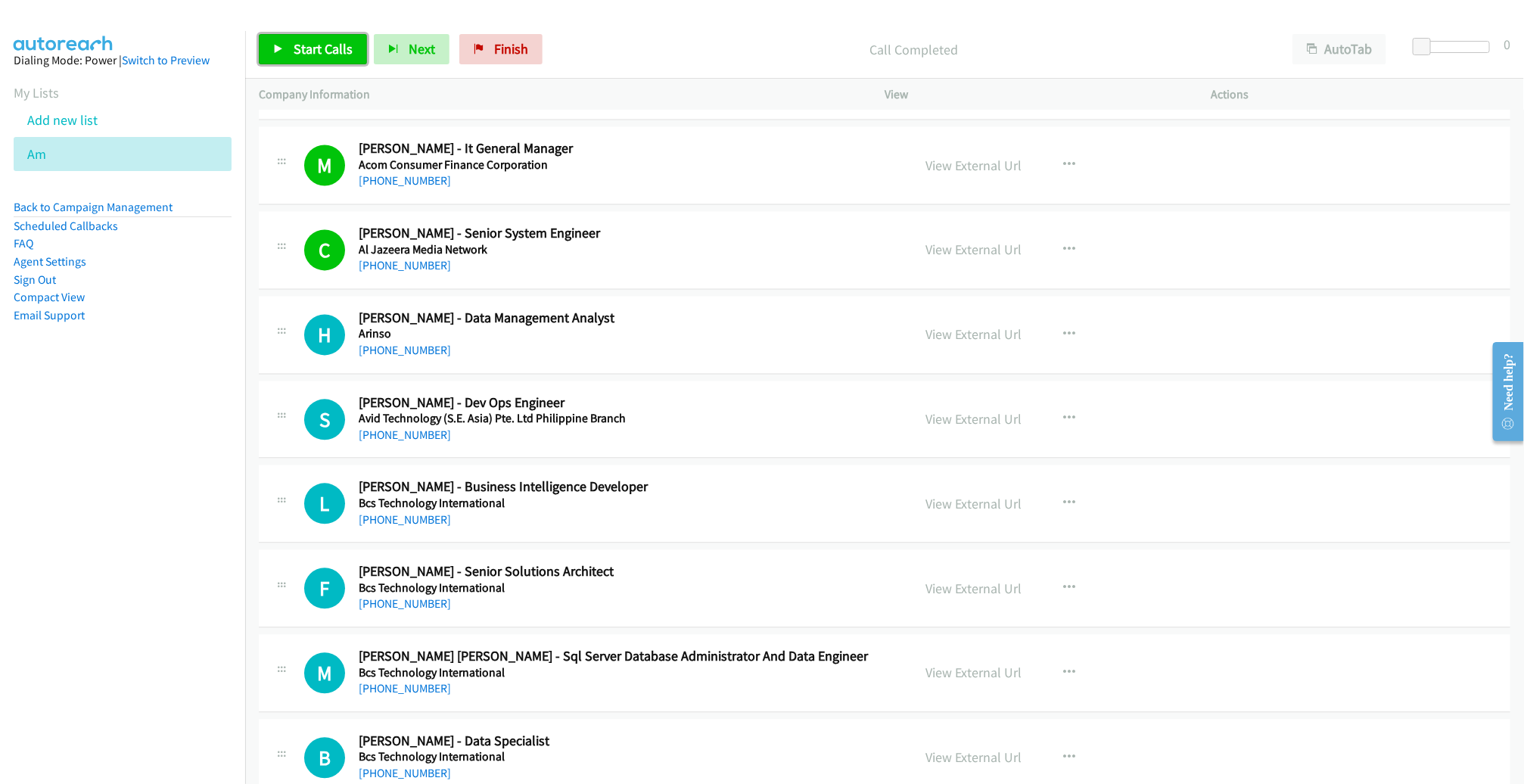
click at [314, 49] on span "Start Calls" at bounding box center [323, 49] width 59 height 18
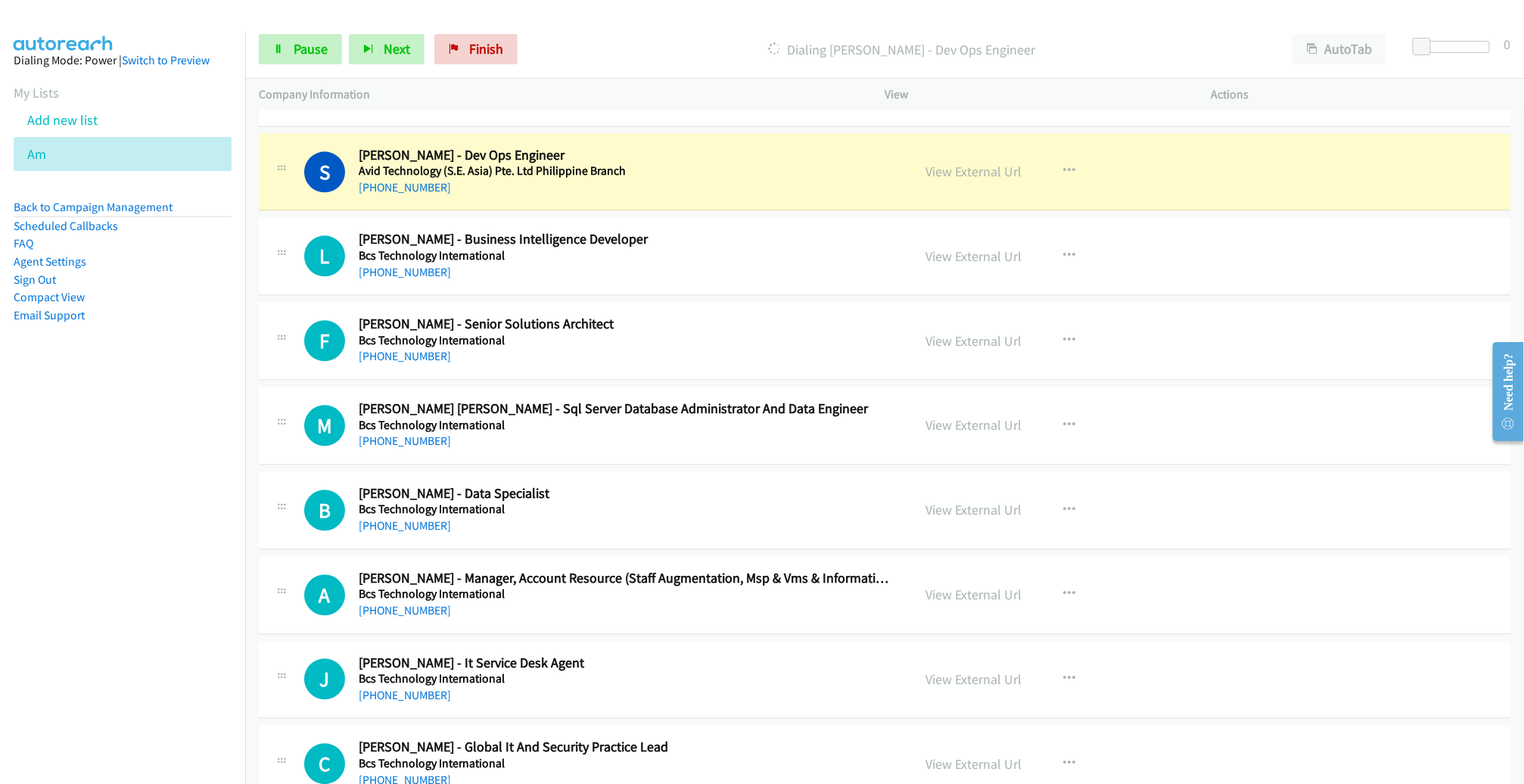
scroll to position [4936, 0]
click at [982, 162] on link "View External Url" at bounding box center [973, 170] width 96 height 18
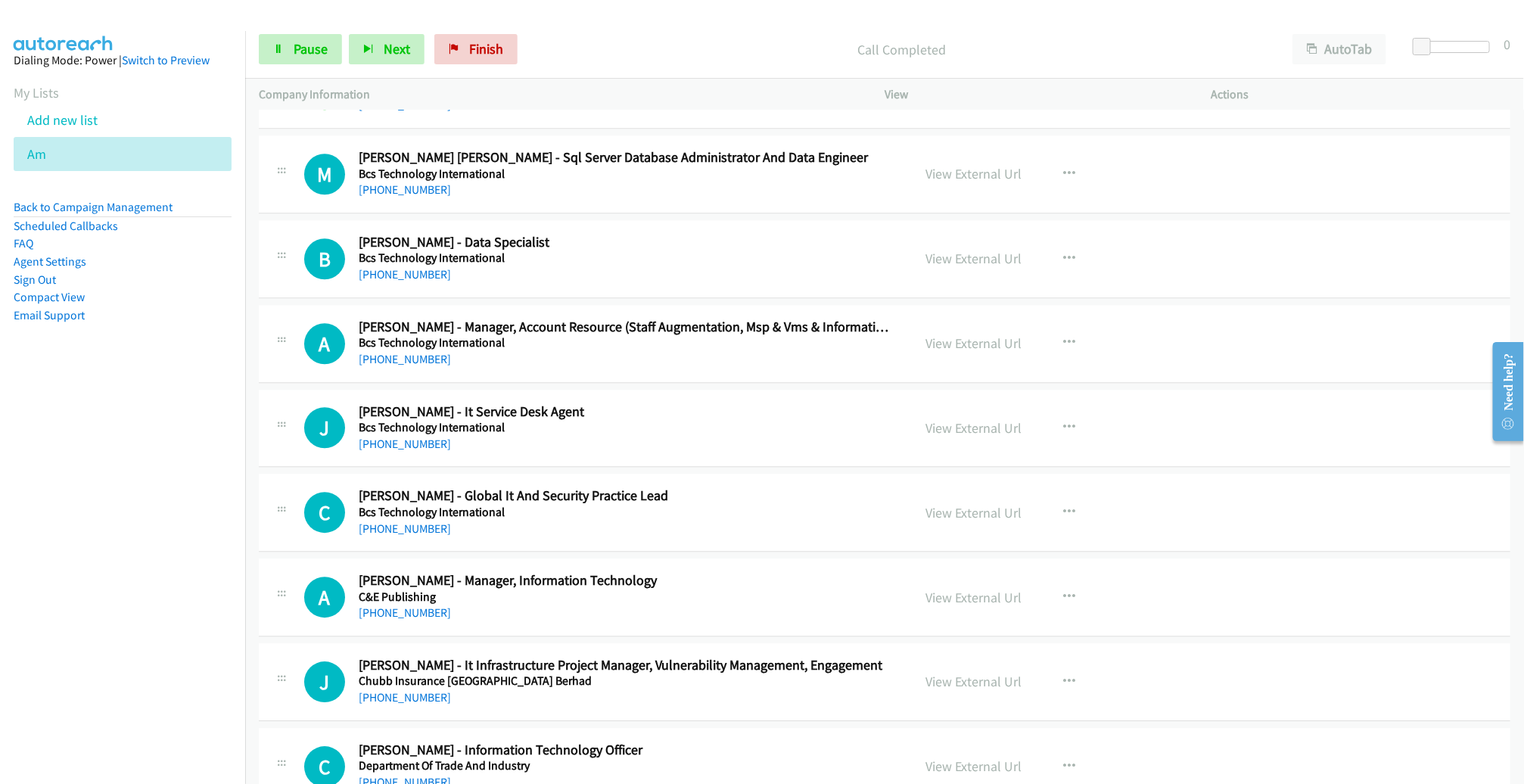
scroll to position [5191, 0]
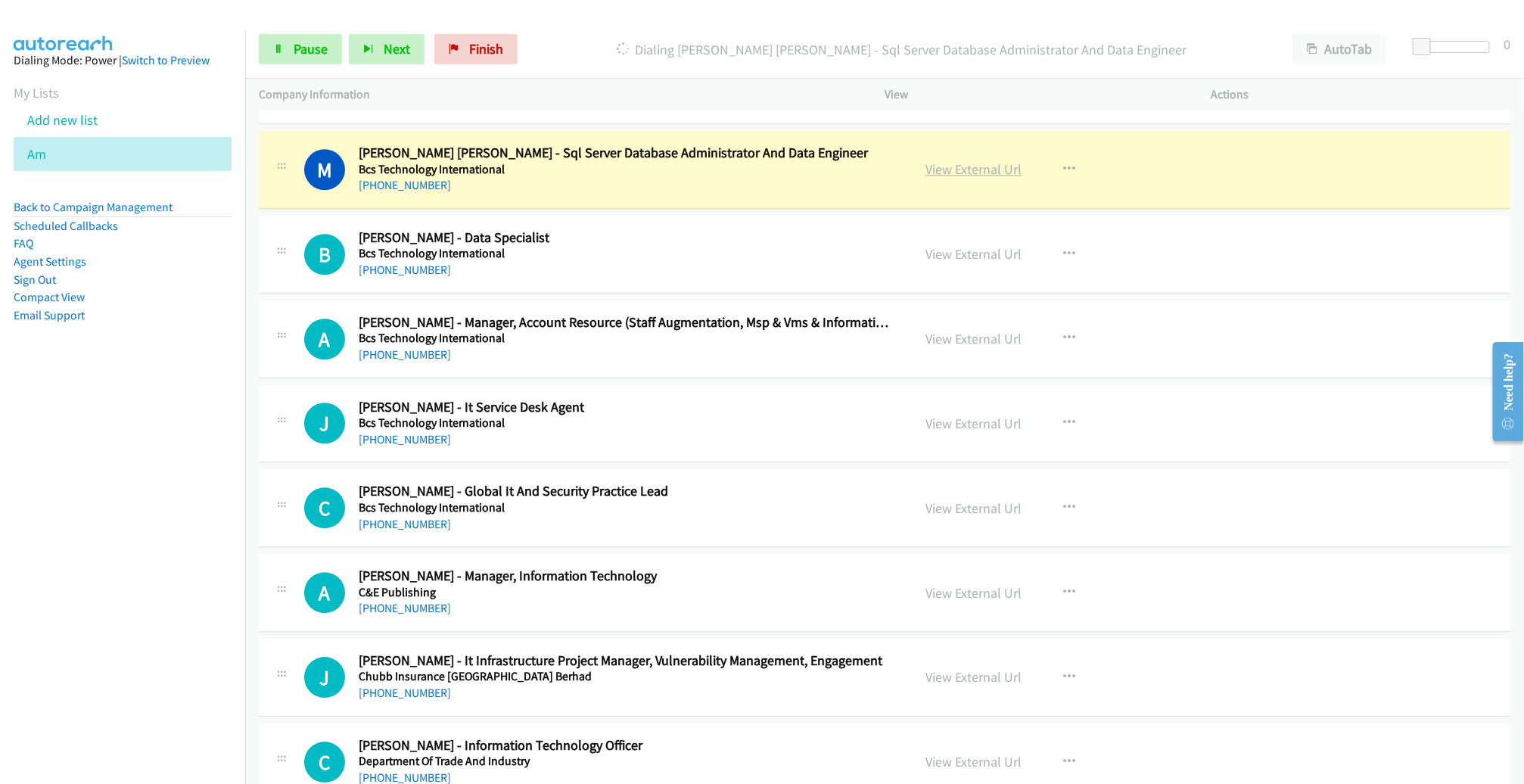
click at [967, 161] on link "View External Url" at bounding box center [973, 170] width 96 height 18
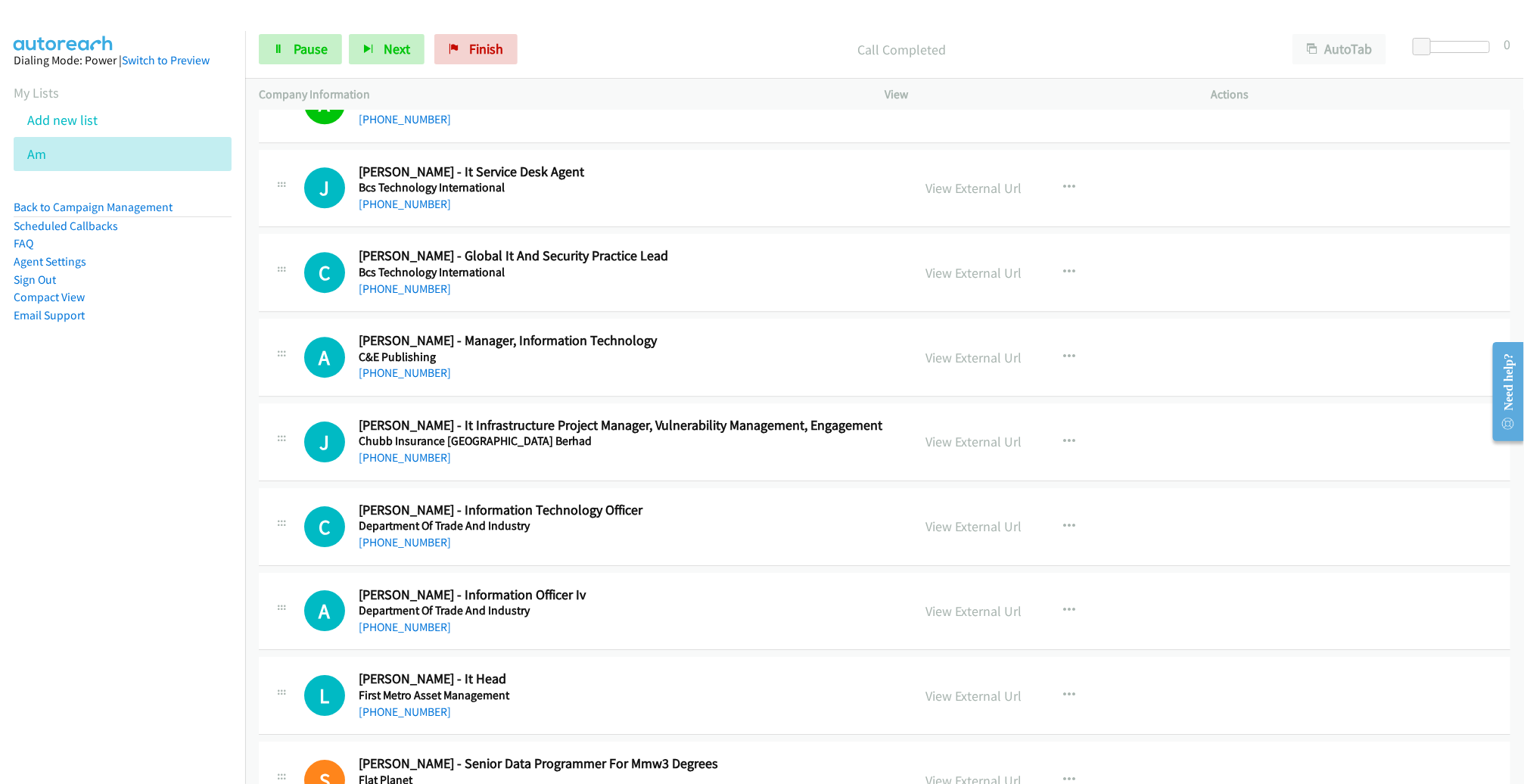
scroll to position [5446, 0]
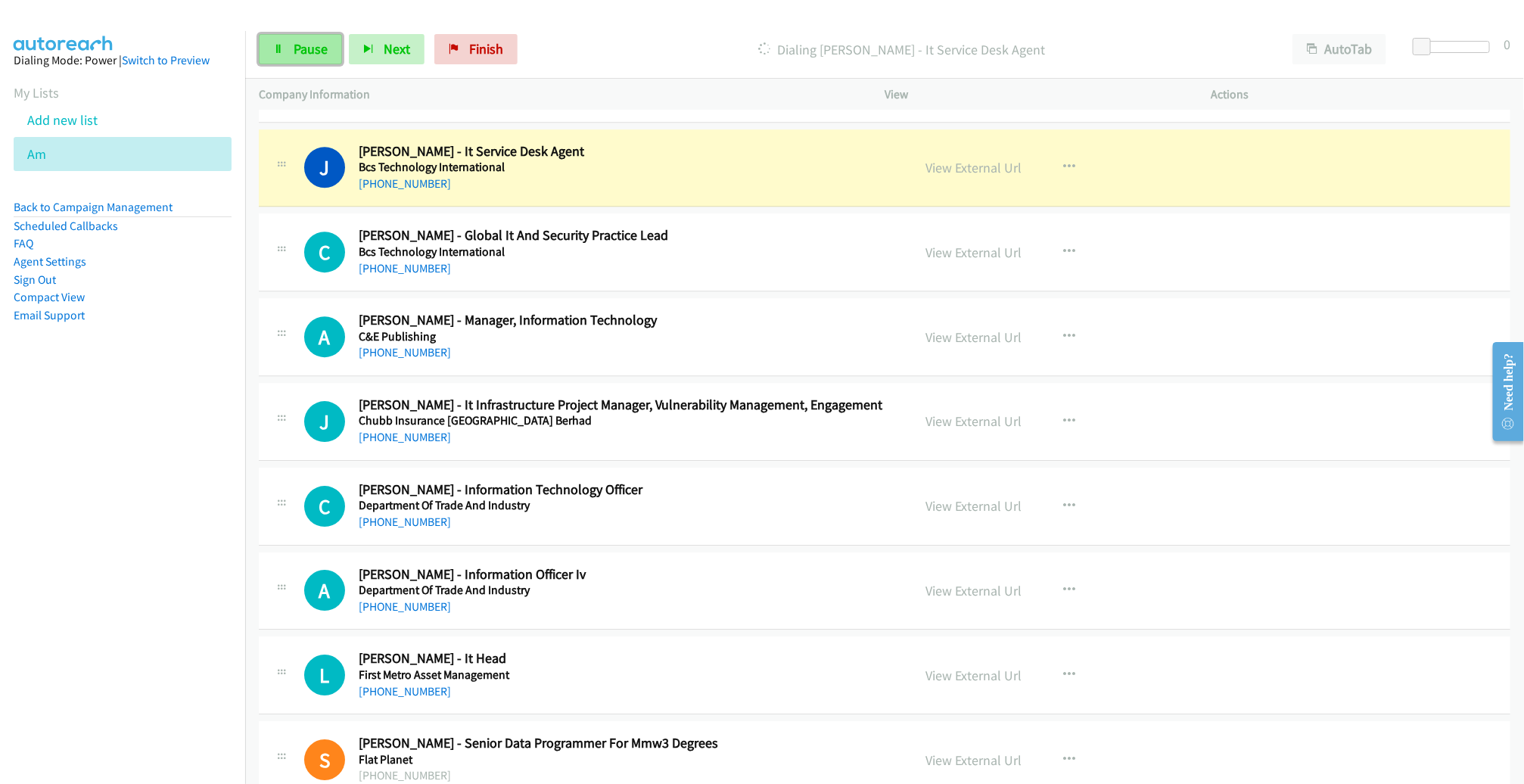
click at [280, 49] on icon at bounding box center [279, 50] width 11 height 11
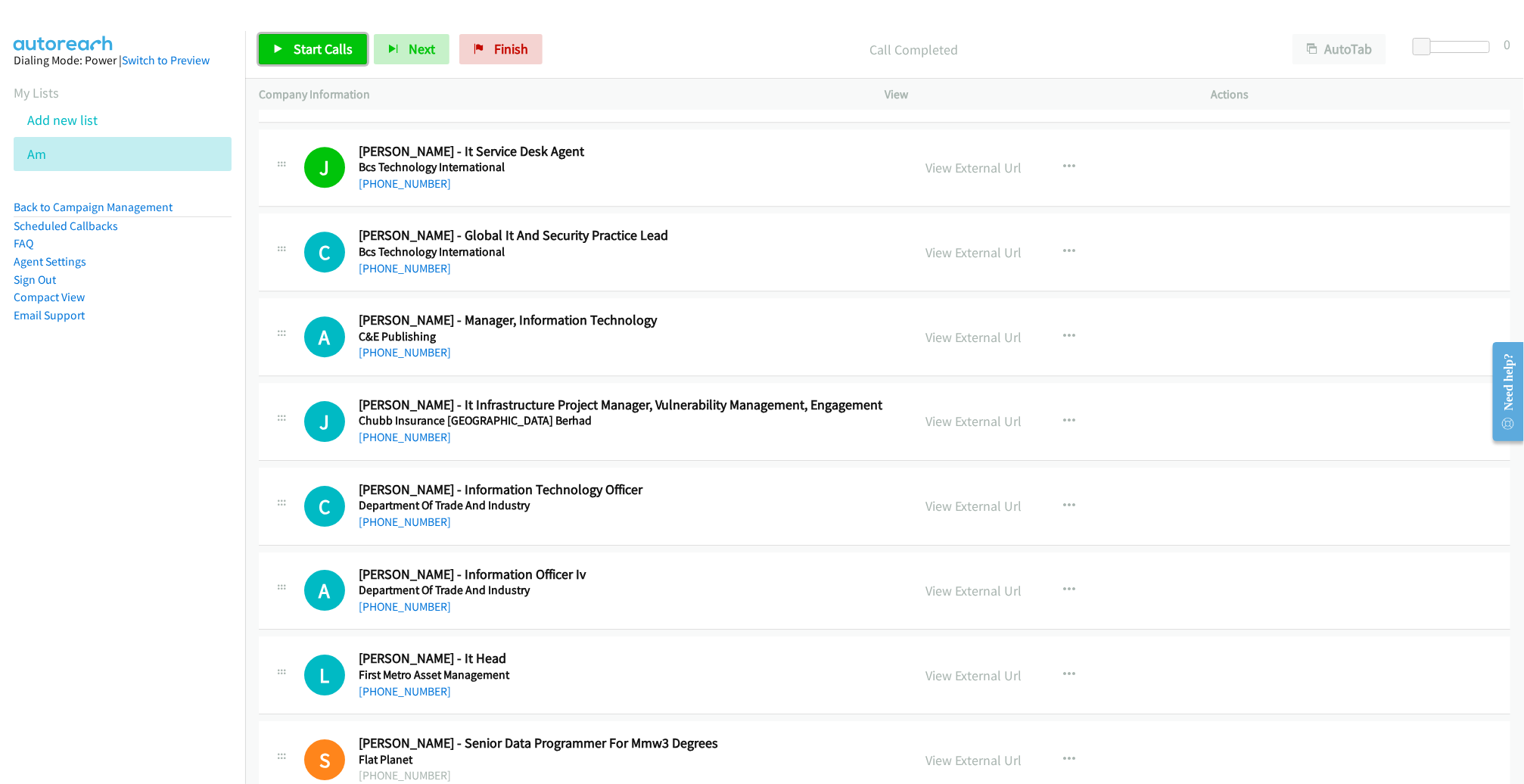
click at [298, 46] on span "Start Calls" at bounding box center [323, 49] width 59 height 18
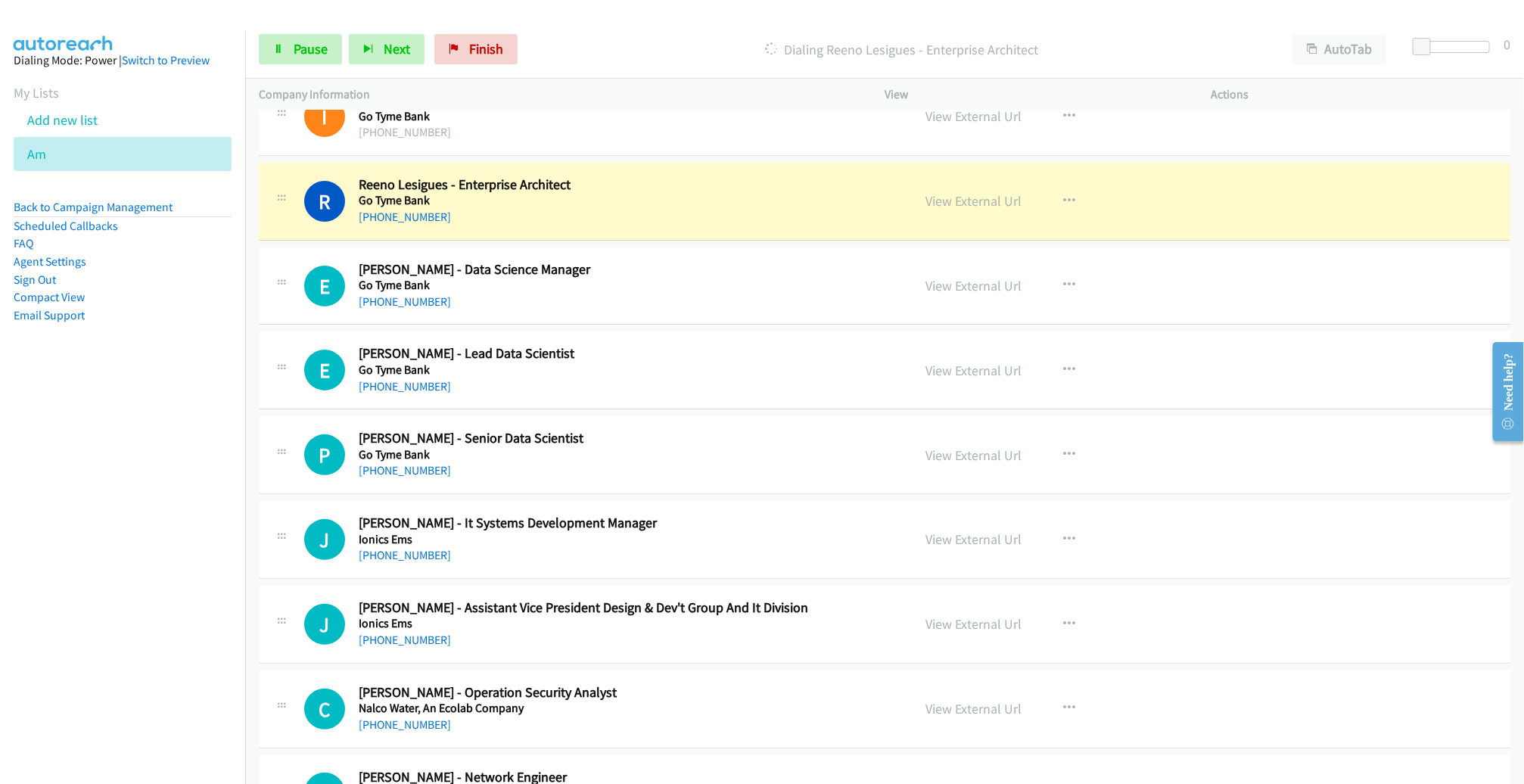
scroll to position [6177, 0]
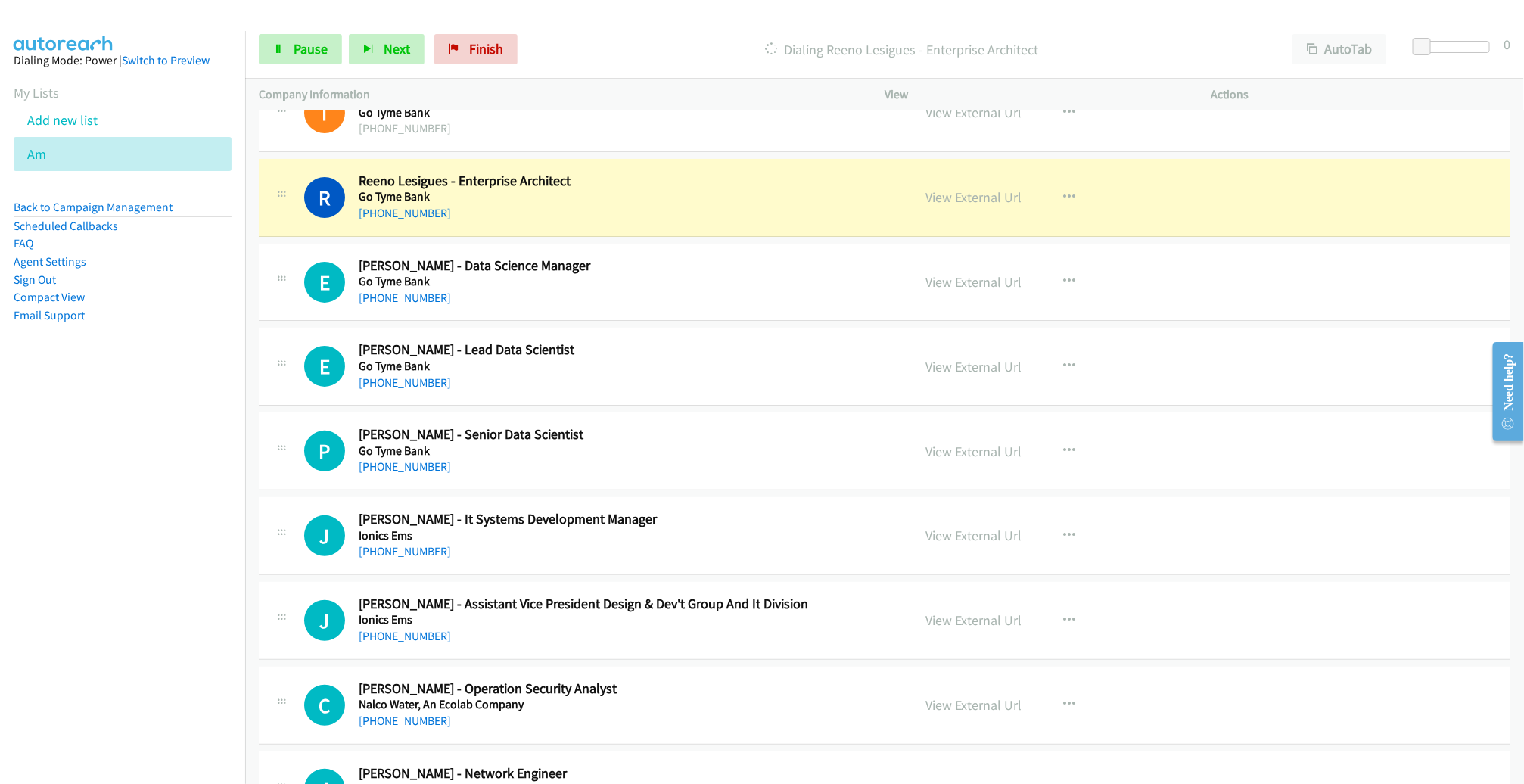
click at [27, 596] on nav "Dialing Mode: Power | Switch to Preview My Lists Add new list Am Back to Campai…" at bounding box center [123, 423] width 246 height 784
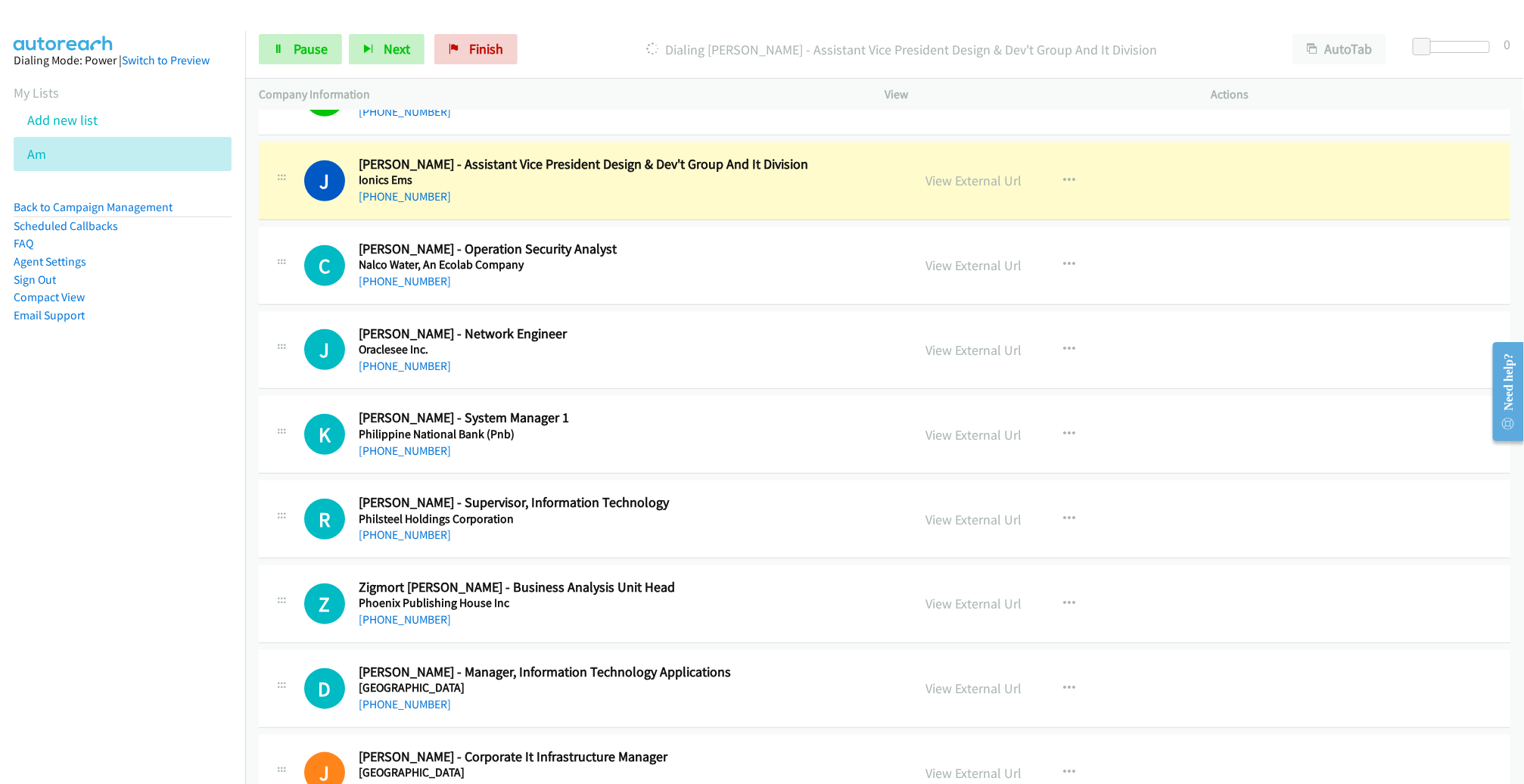
scroll to position [6622, 0]
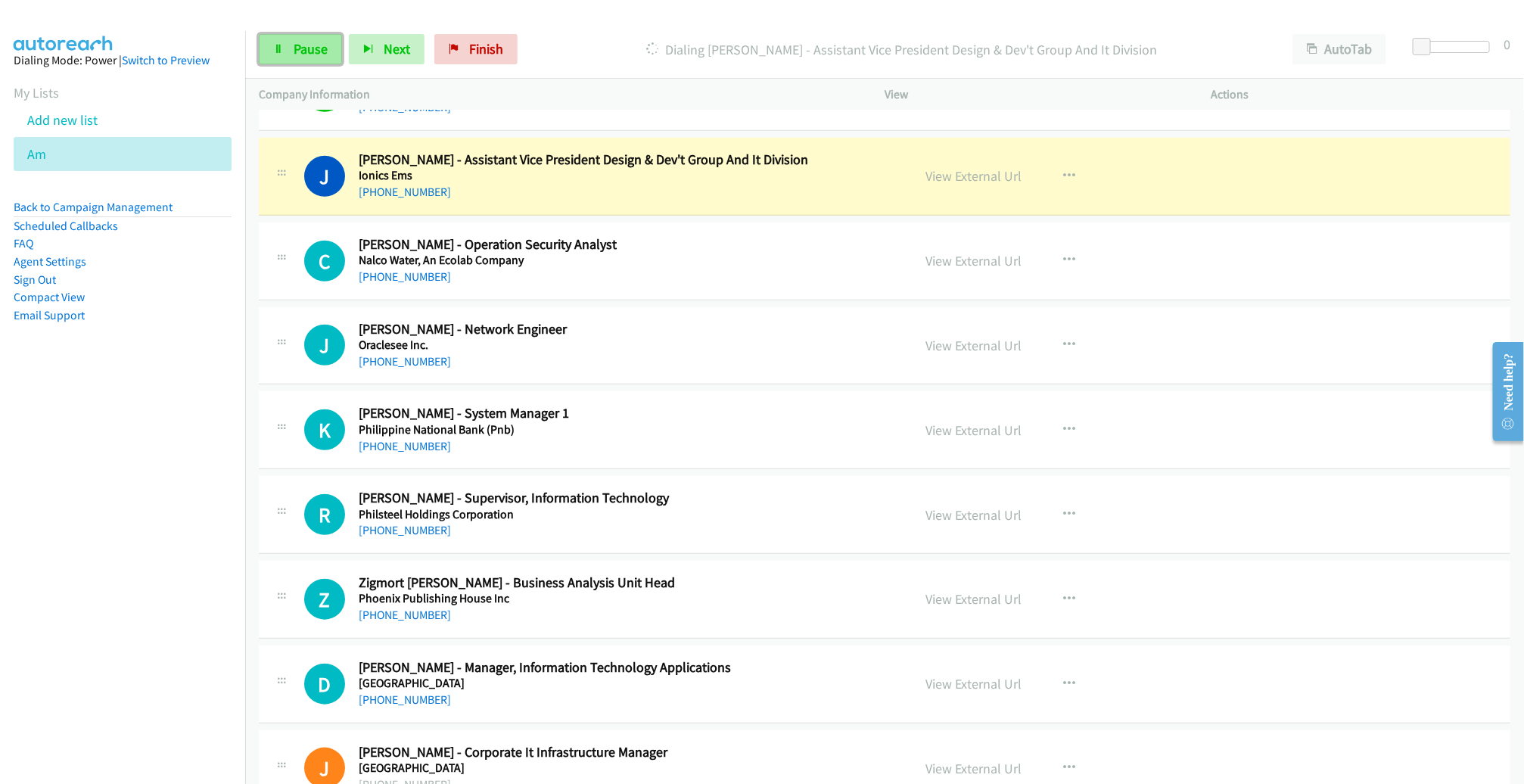
click at [318, 63] on link "Pause" at bounding box center [300, 49] width 83 height 30
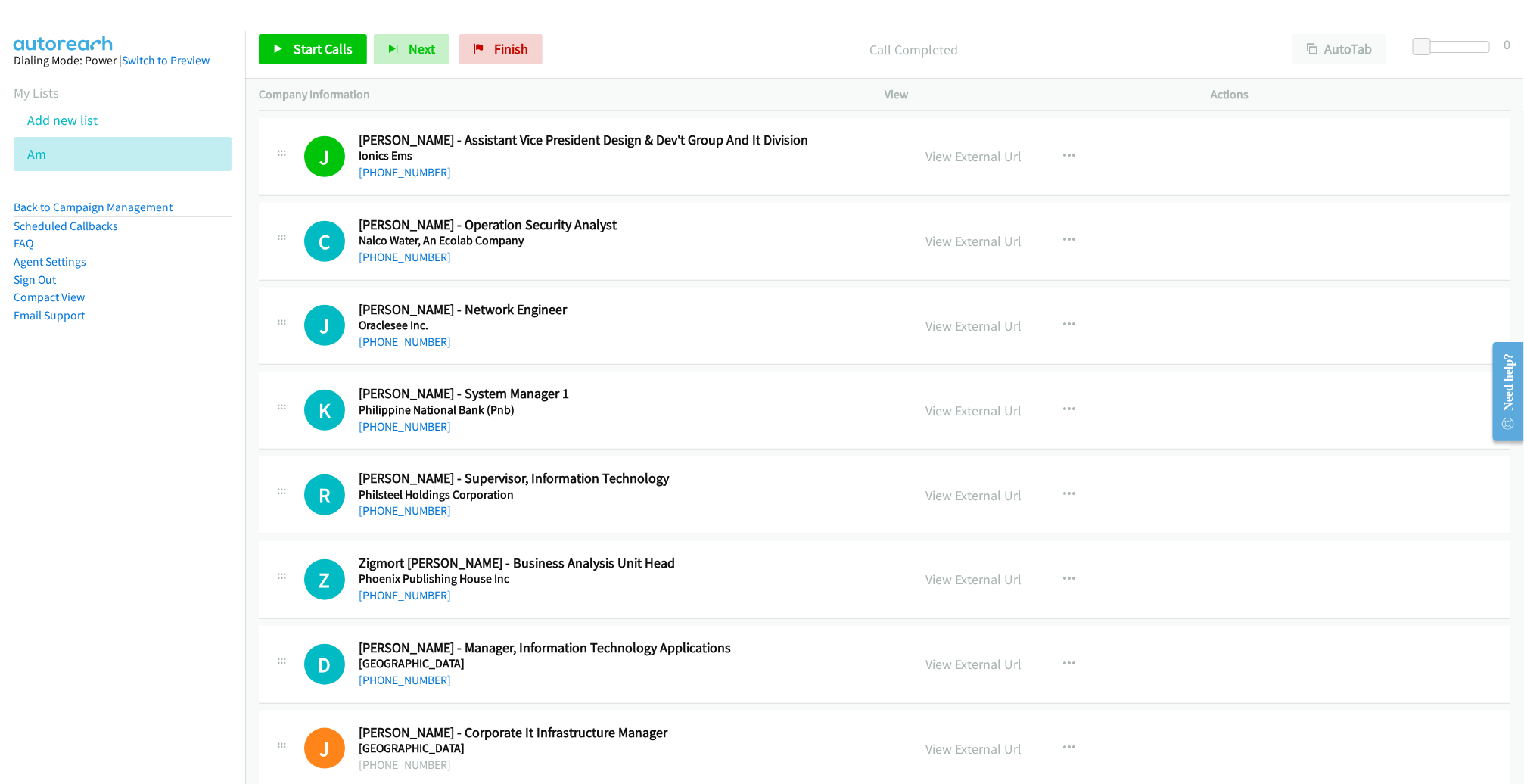
scroll to position [6647, 0]
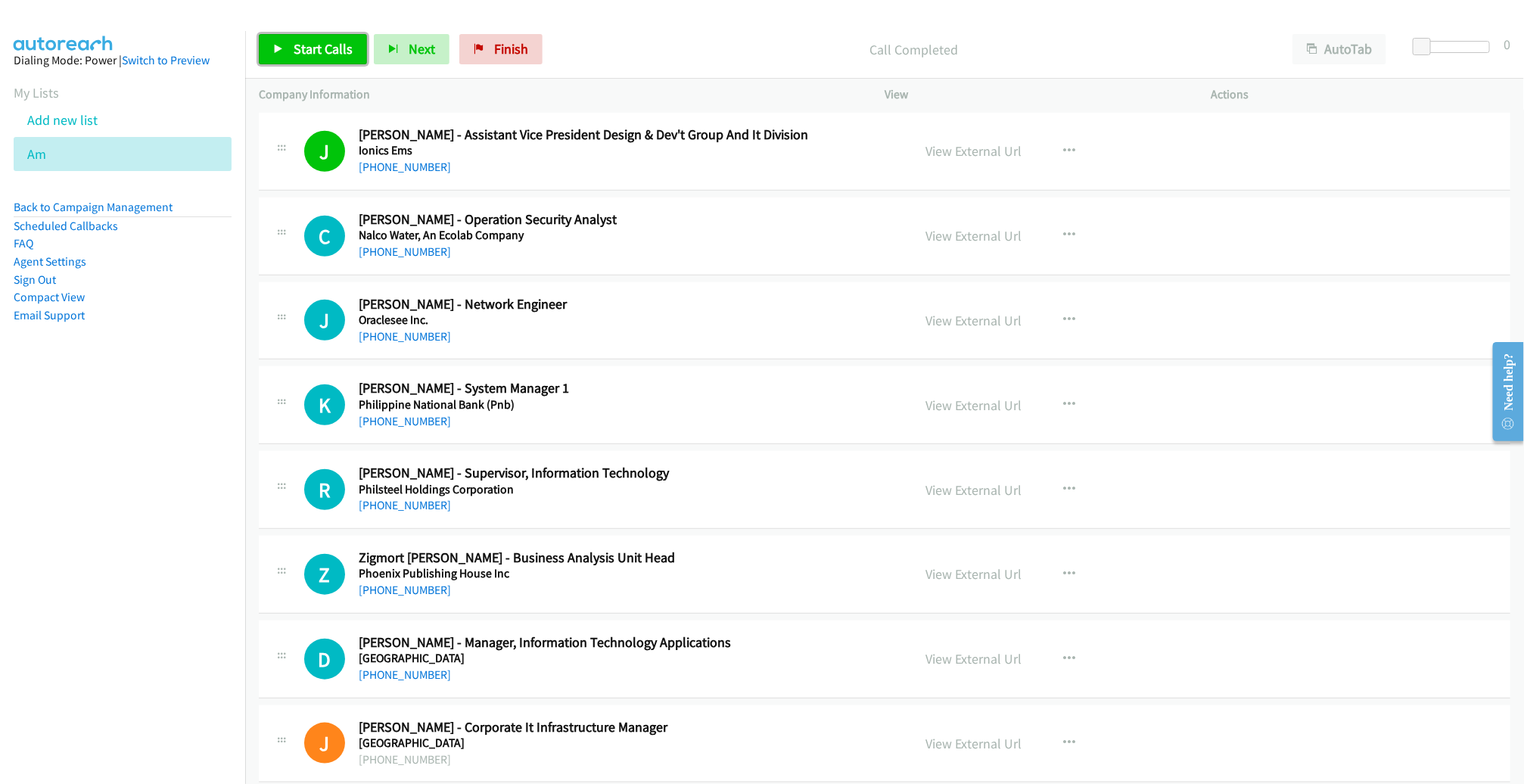
click at [329, 46] on span "Start Calls" at bounding box center [323, 49] width 59 height 18
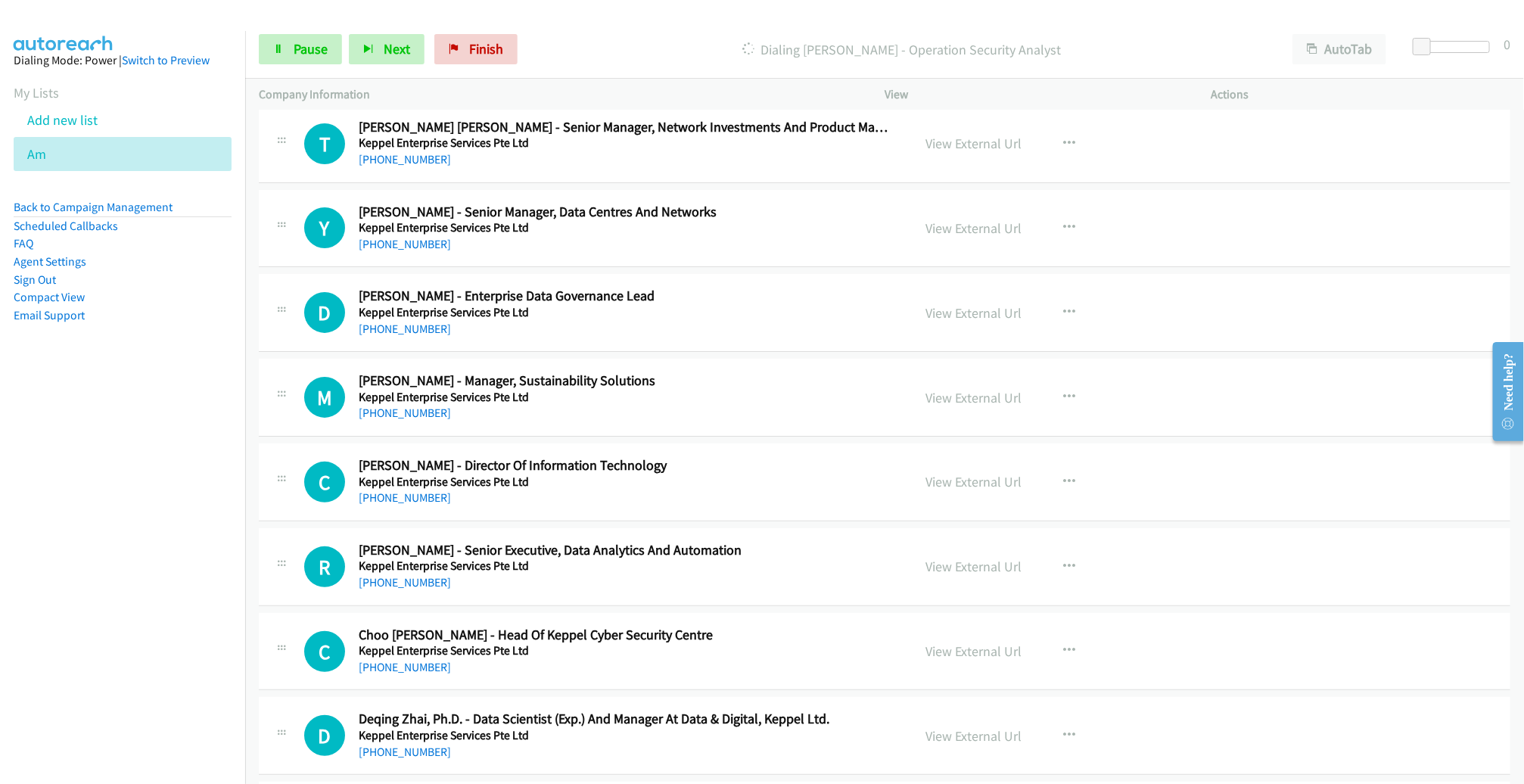
scroll to position [14794, 0]
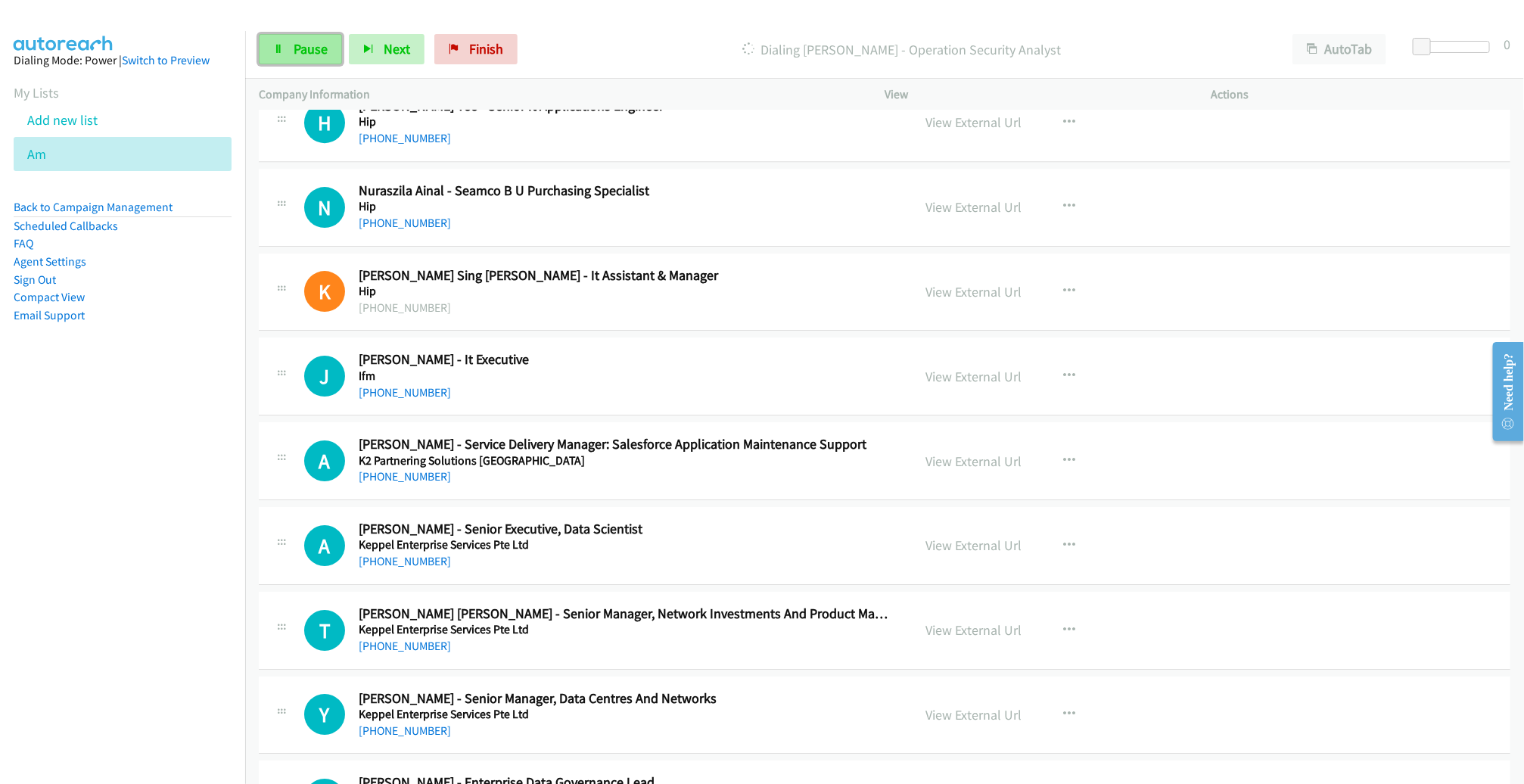
click at [323, 44] on span "Pause" at bounding box center [311, 49] width 34 height 18
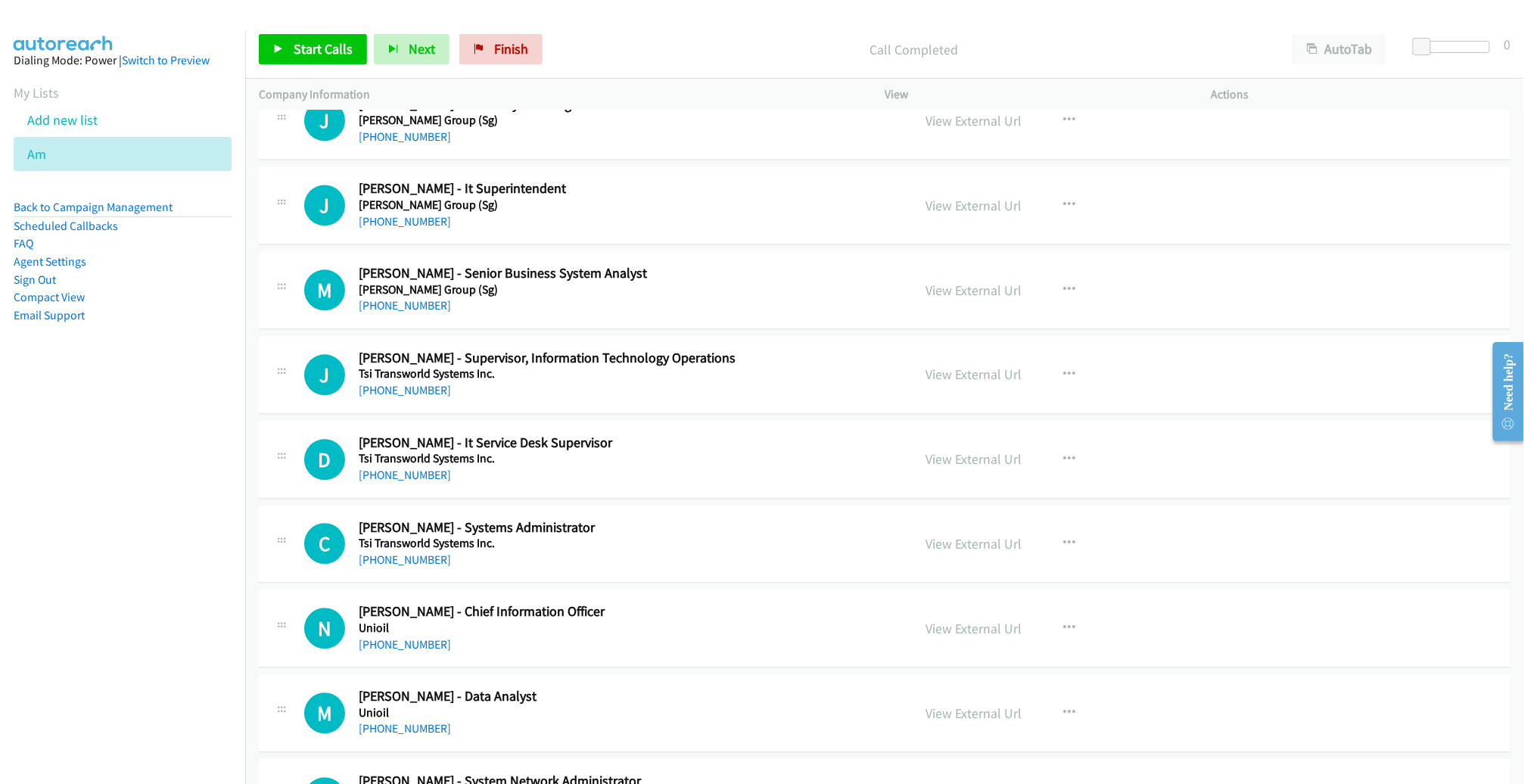
scroll to position [10925, 0]
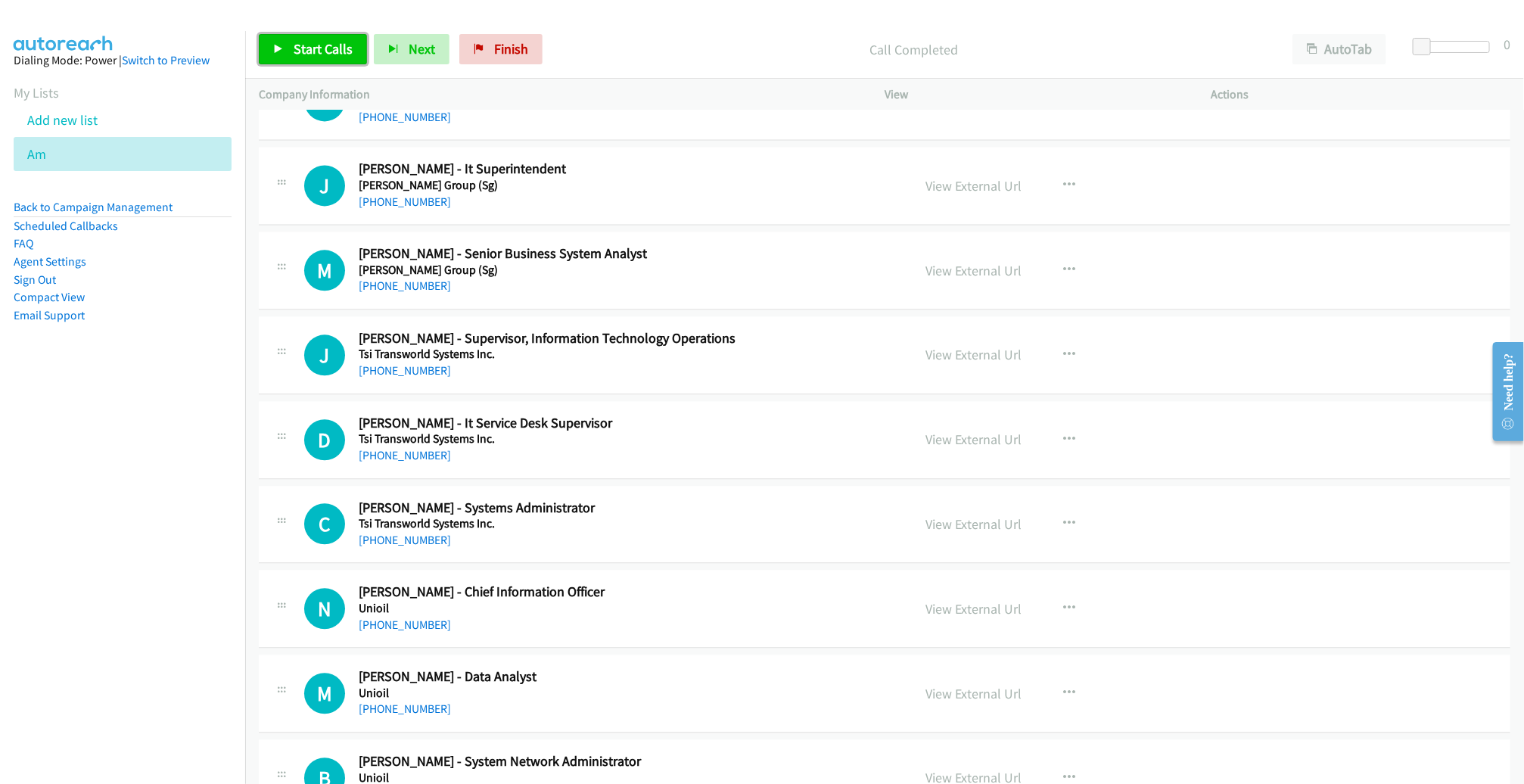
click at [340, 51] on span "Start Calls" at bounding box center [323, 49] width 59 height 18
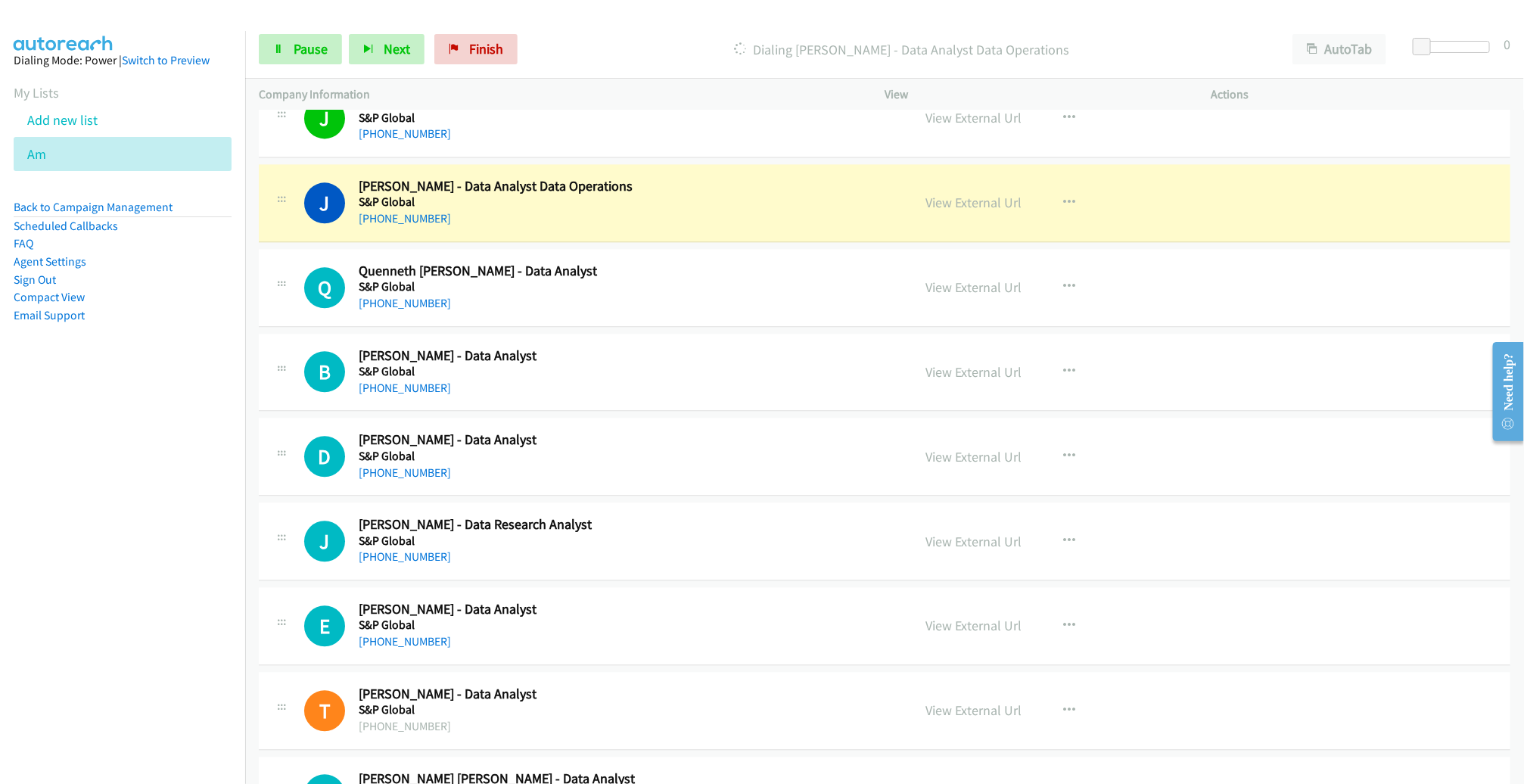
scroll to position [7949, 0]
click at [304, 51] on span "Pause" at bounding box center [311, 49] width 34 height 18
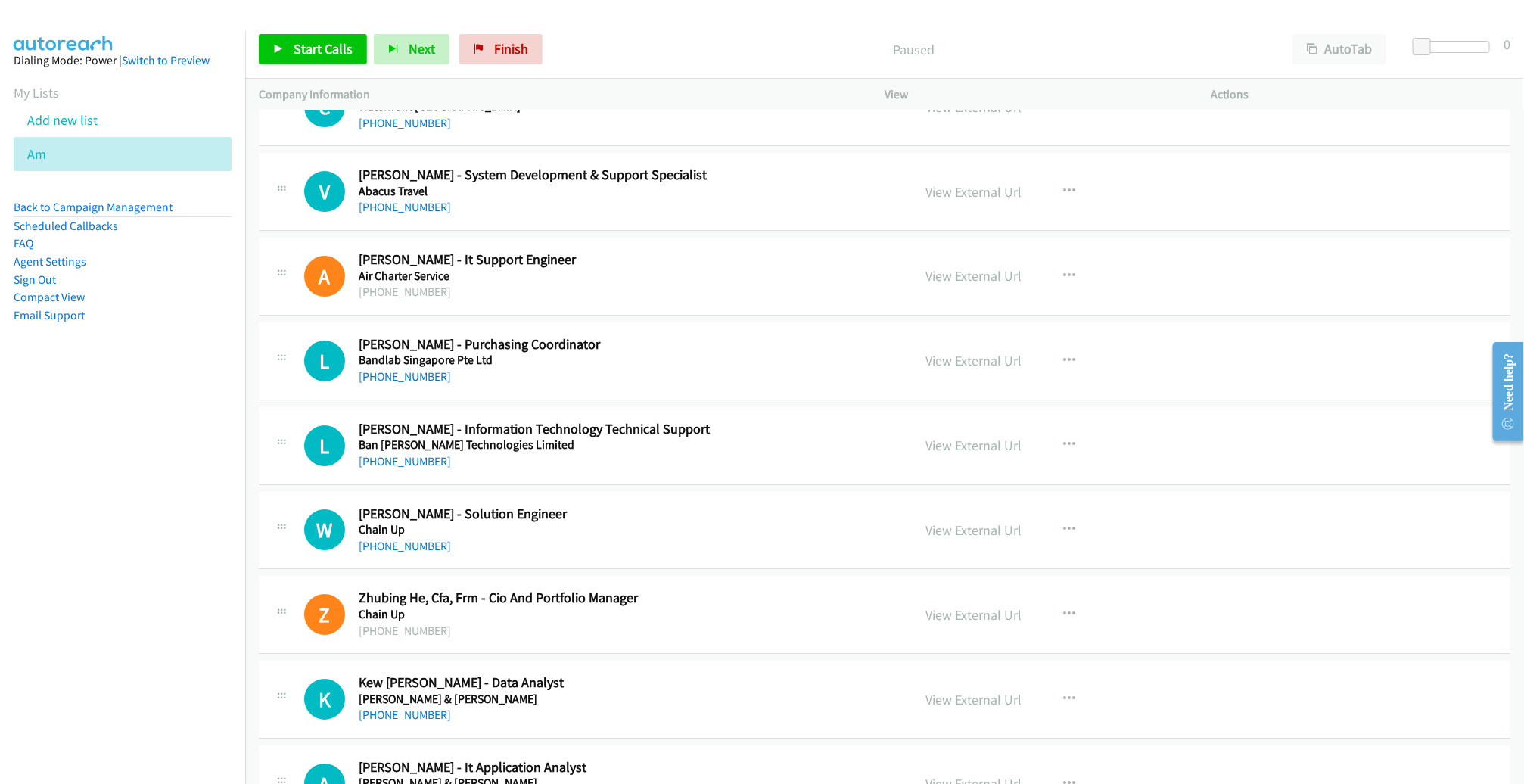
scroll to position [11852, 0]
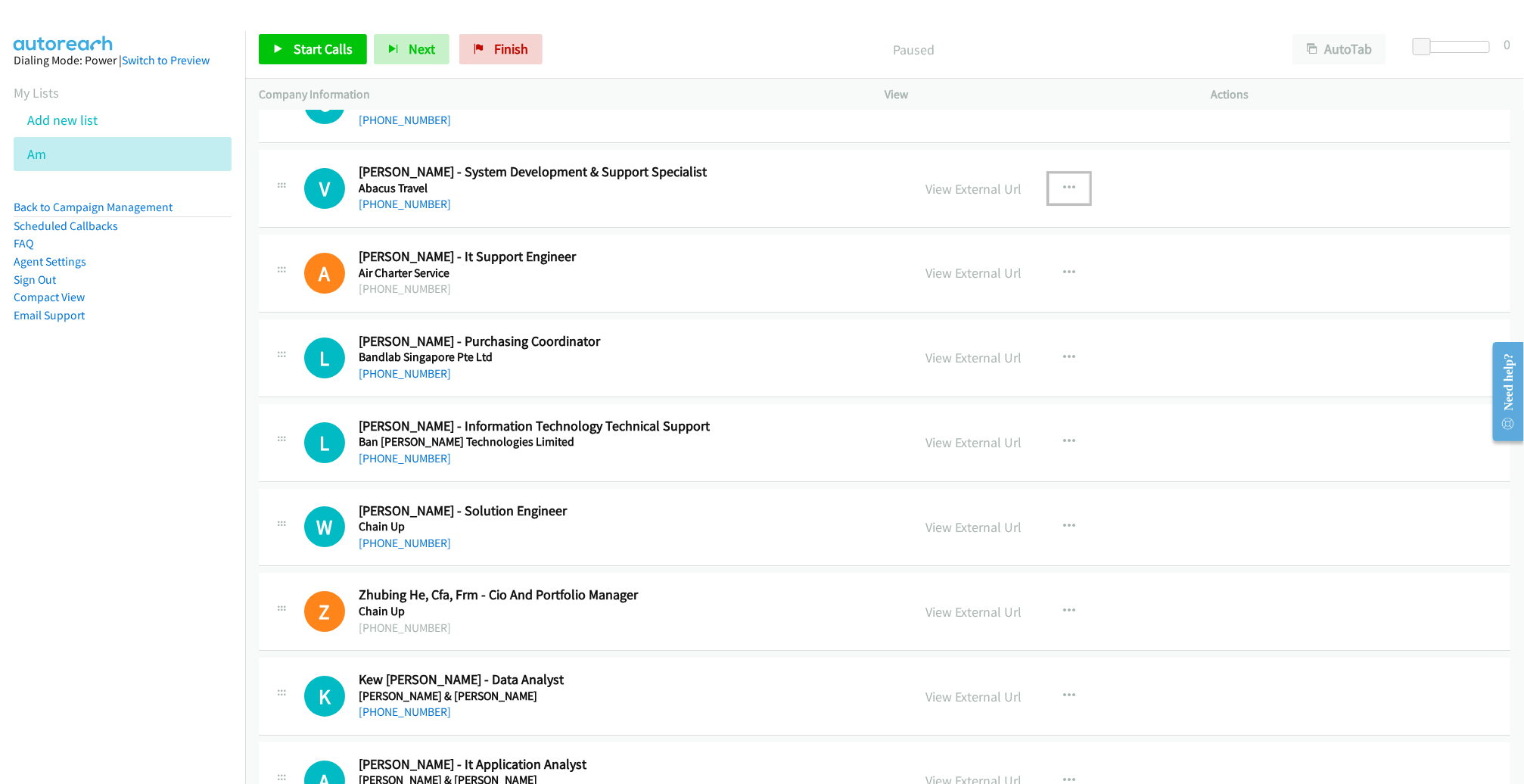
click at [1074, 173] on button "button" at bounding box center [1069, 188] width 41 height 30
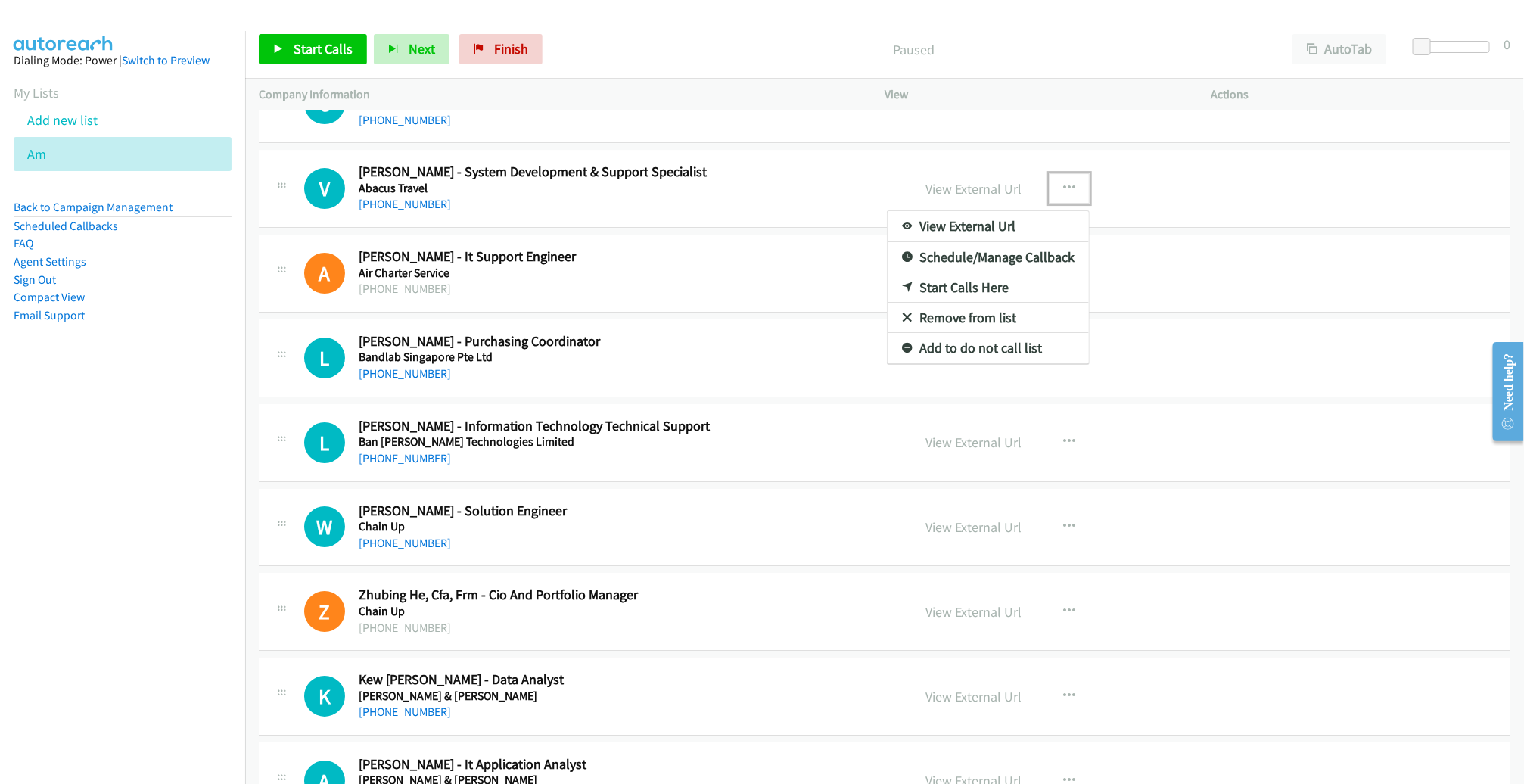
click at [981, 273] on link "Start Calls Here" at bounding box center [988, 288] width 202 height 30
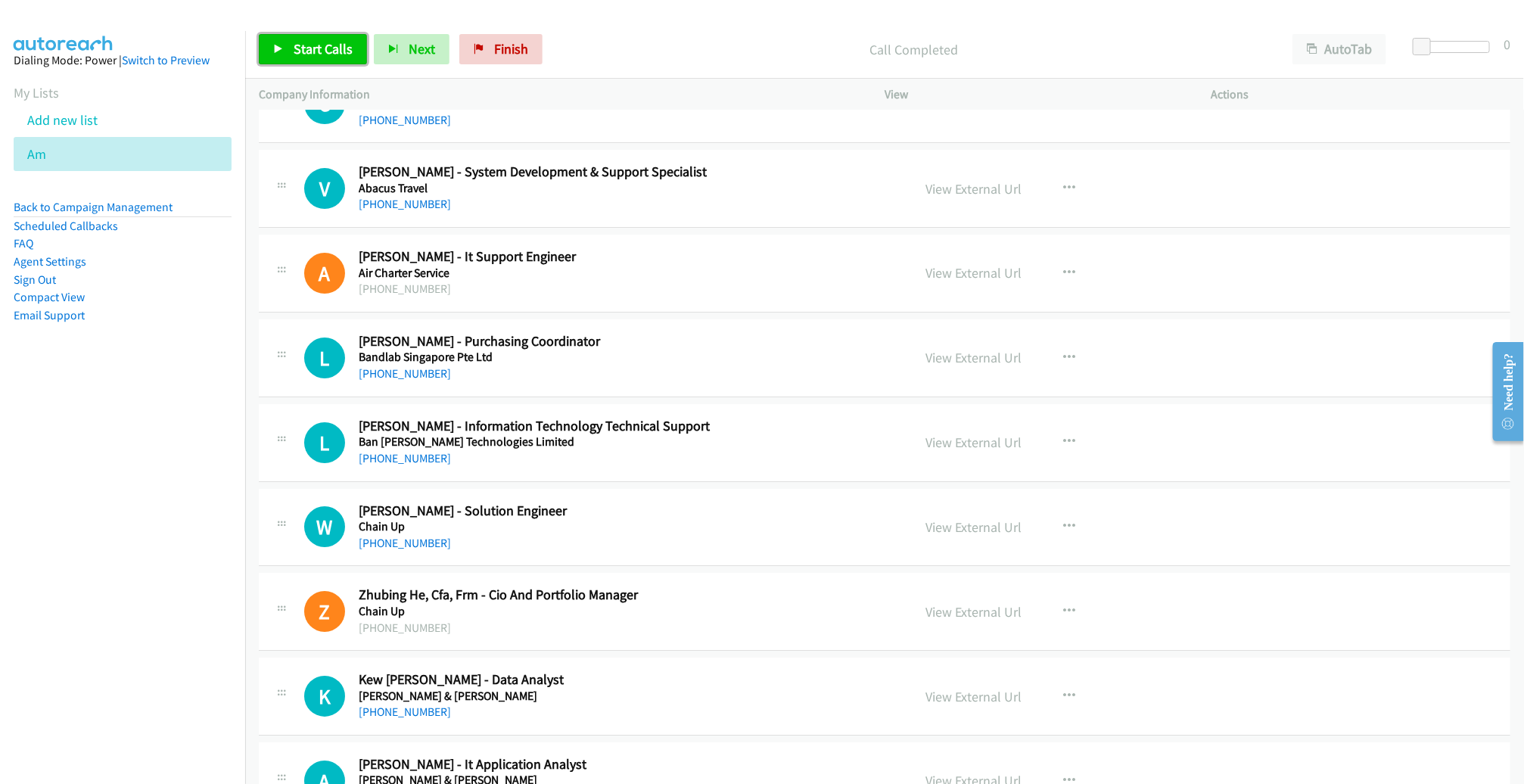
click at [314, 44] on span "Start Calls" at bounding box center [323, 49] width 59 height 18
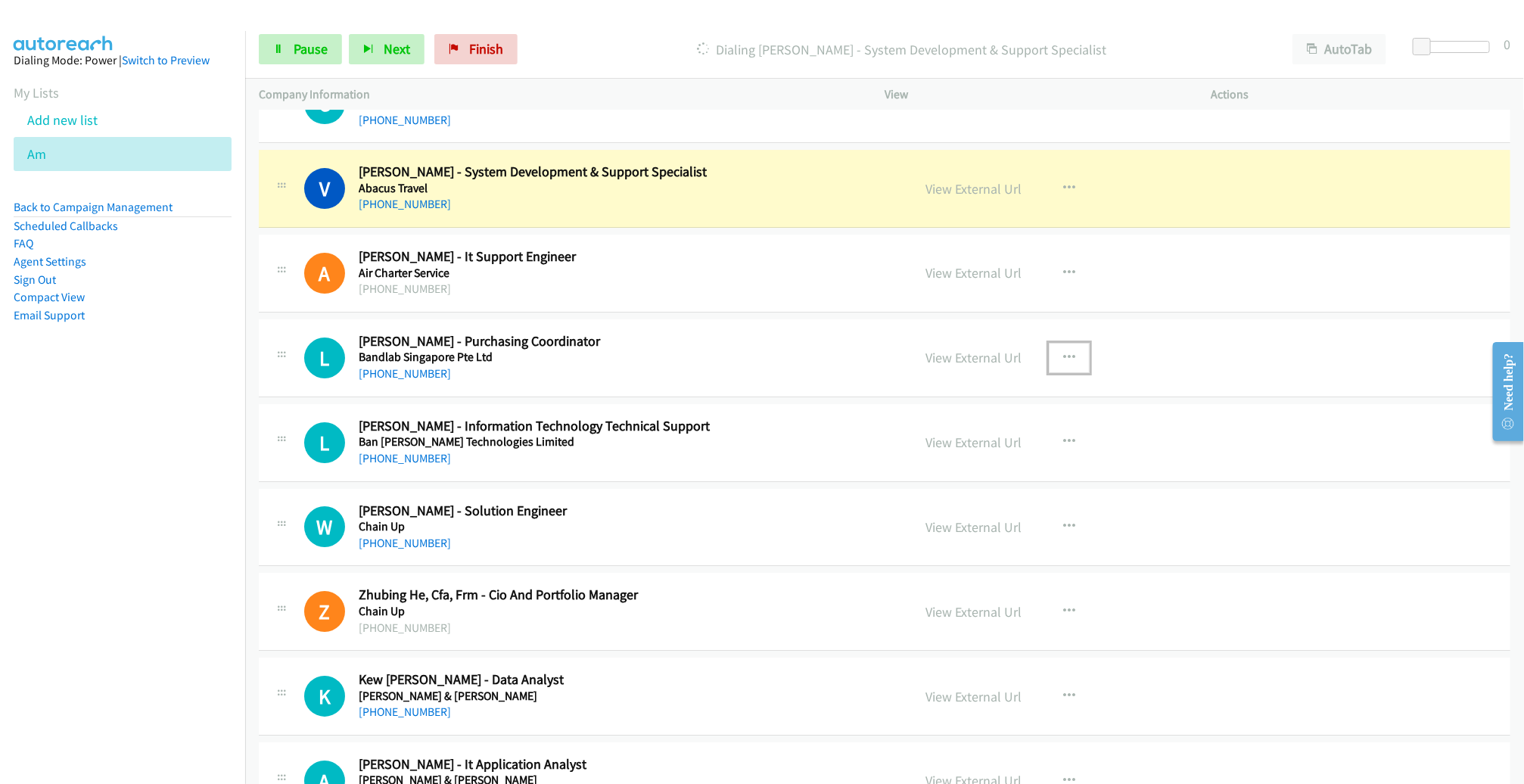
click at [1063, 352] on icon "button" at bounding box center [1069, 358] width 12 height 12
drag, startPoint x: 1001, startPoint y: 454, endPoint x: 822, endPoint y: 434, distance: 180.1
click at [1001, 472] on link "Remove from list" at bounding box center [988, 487] width 202 height 30
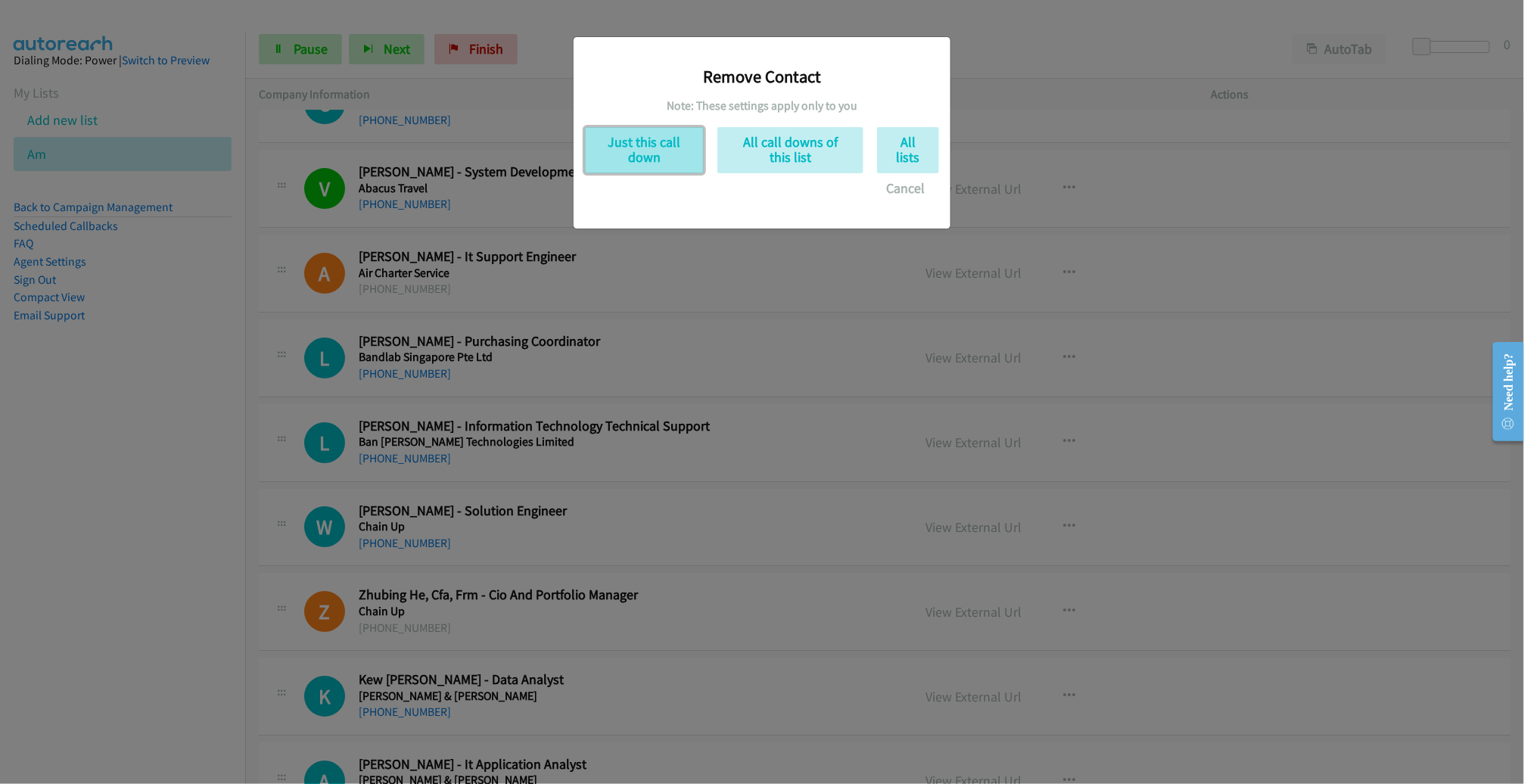
click at [655, 139] on button "Just this call down" at bounding box center [645, 150] width 119 height 46
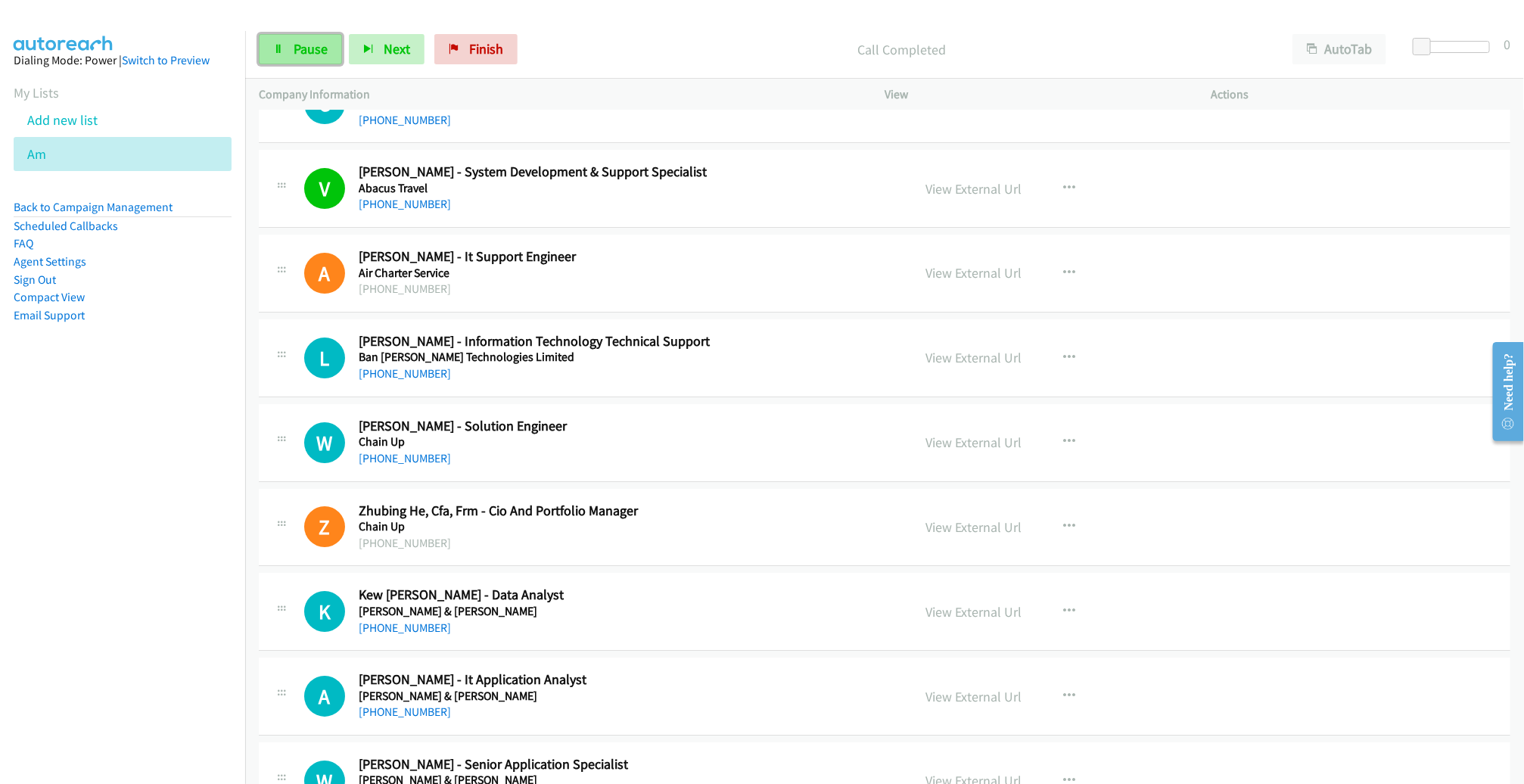
click at [314, 50] on span "Pause" at bounding box center [311, 49] width 34 height 18
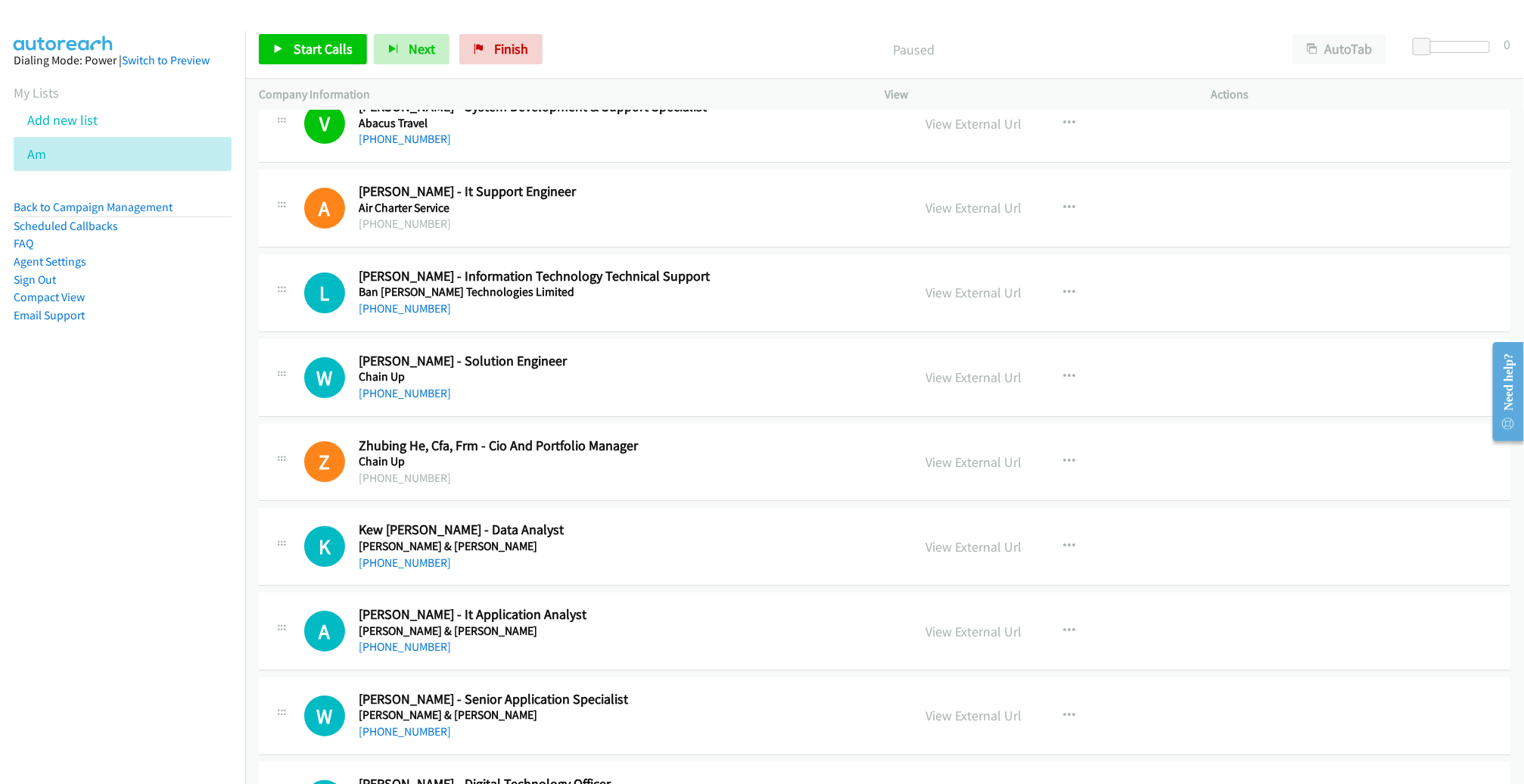
scroll to position [11954, 0]
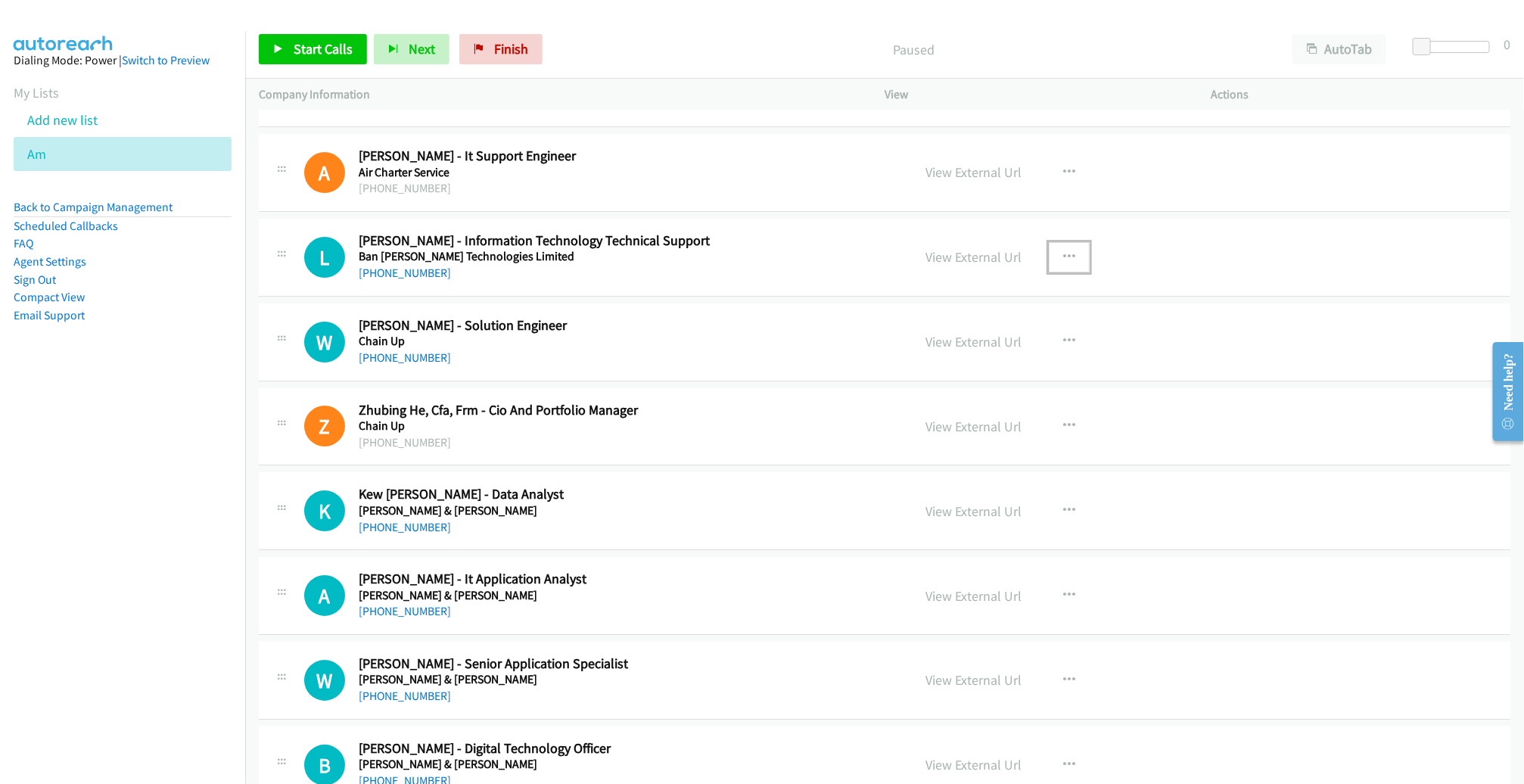
click at [1063, 251] on icon "button" at bounding box center [1069, 257] width 12 height 12
click at [968, 340] on link "Start Calls Here" at bounding box center [988, 355] width 202 height 30
click at [296, 36] on link "Start Calls" at bounding box center [313, 49] width 108 height 30
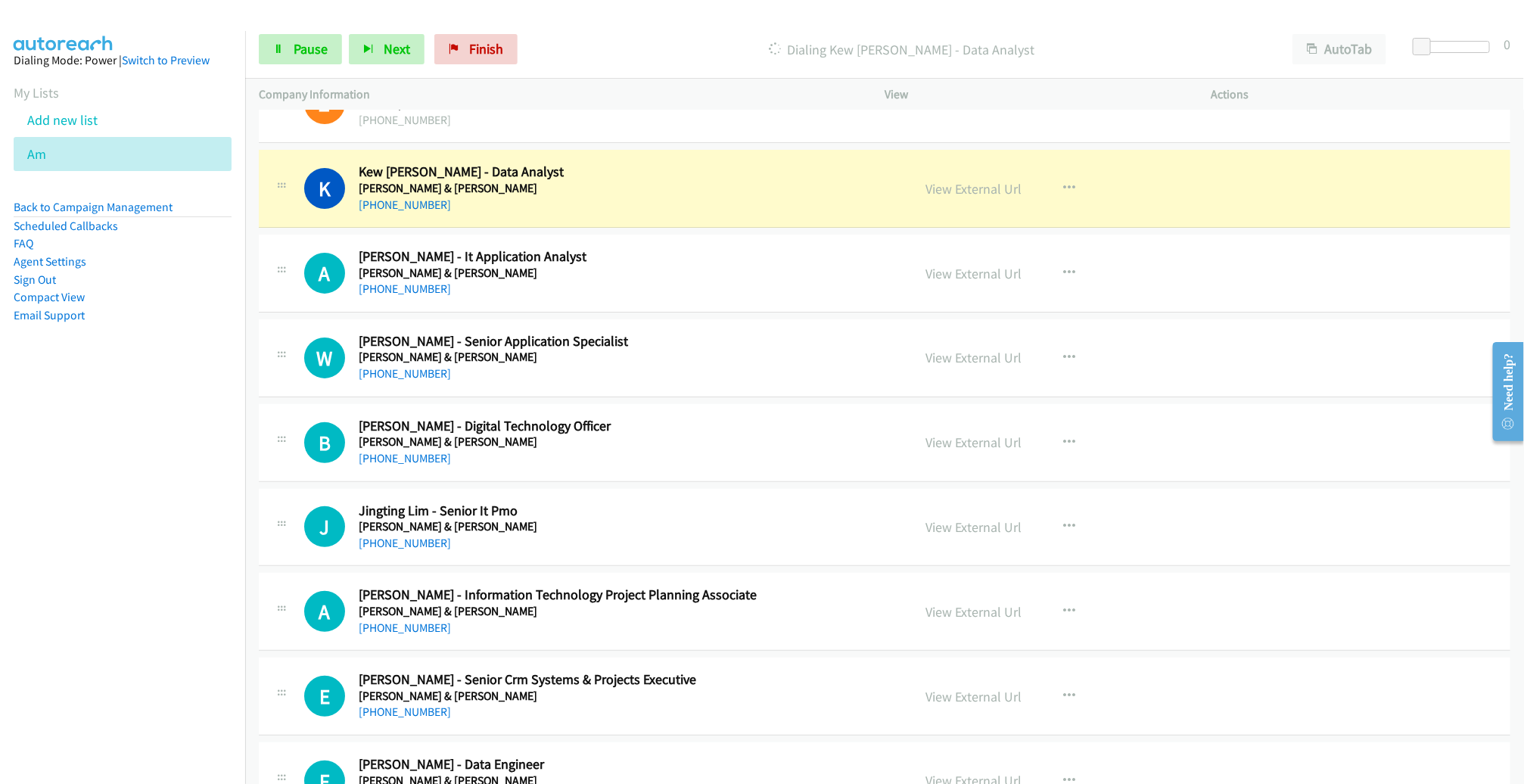
scroll to position [12276, 0]
click at [988, 179] on link "View External Url" at bounding box center [973, 188] width 96 height 18
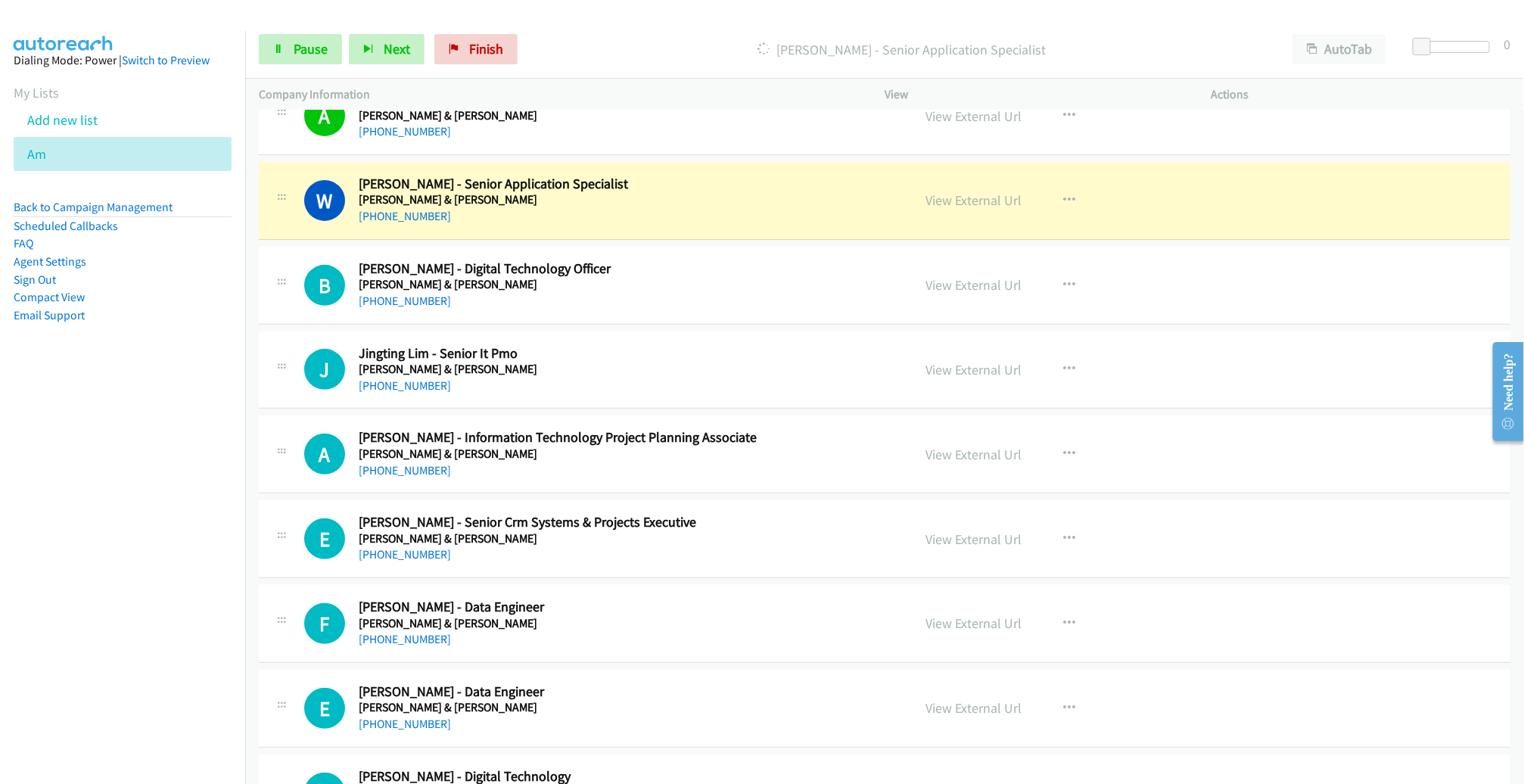
scroll to position [12437, 0]
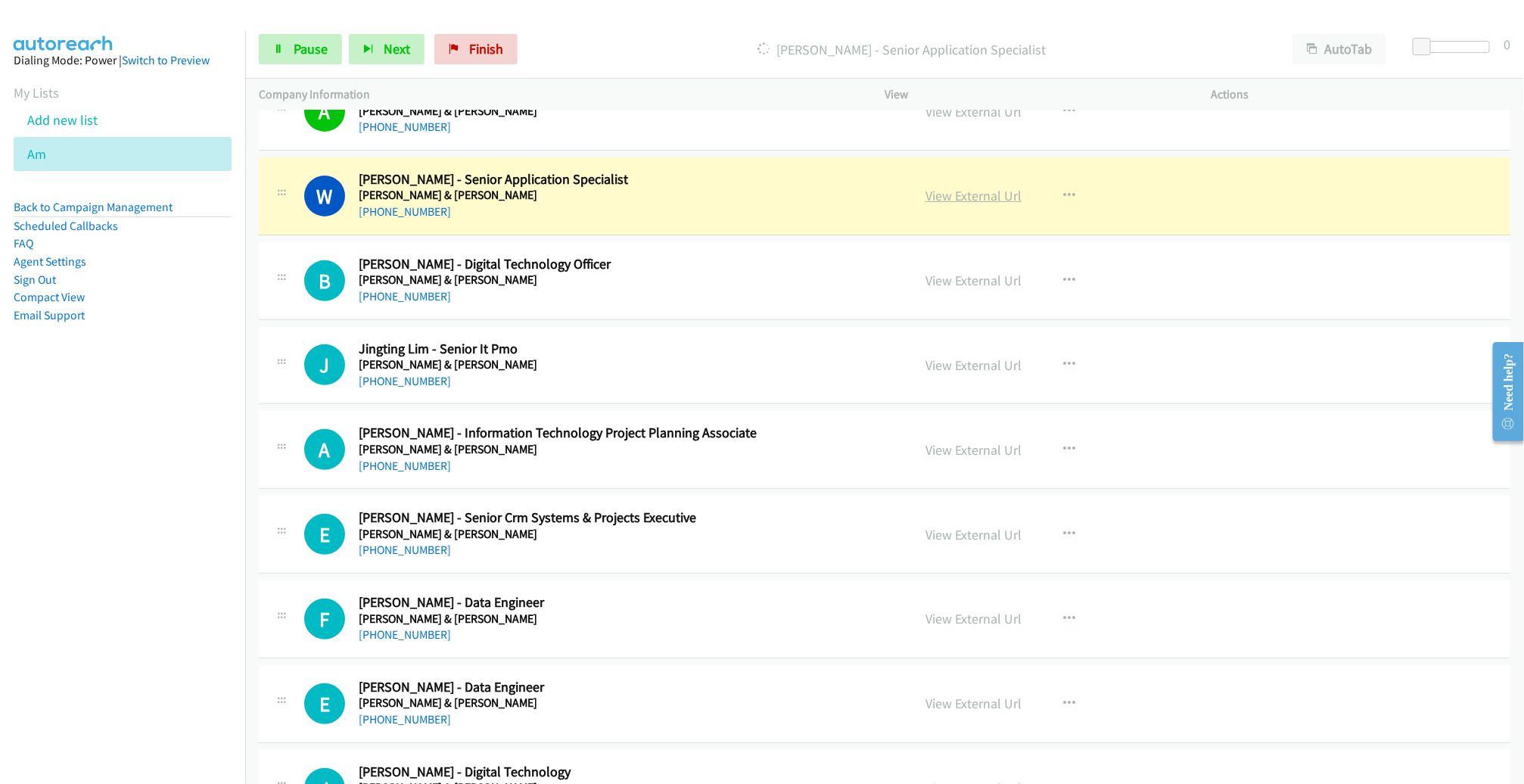
click at [973, 186] on link "View External Url" at bounding box center [973, 195] width 96 height 18
click at [306, 44] on span "Pause" at bounding box center [311, 49] width 34 height 18
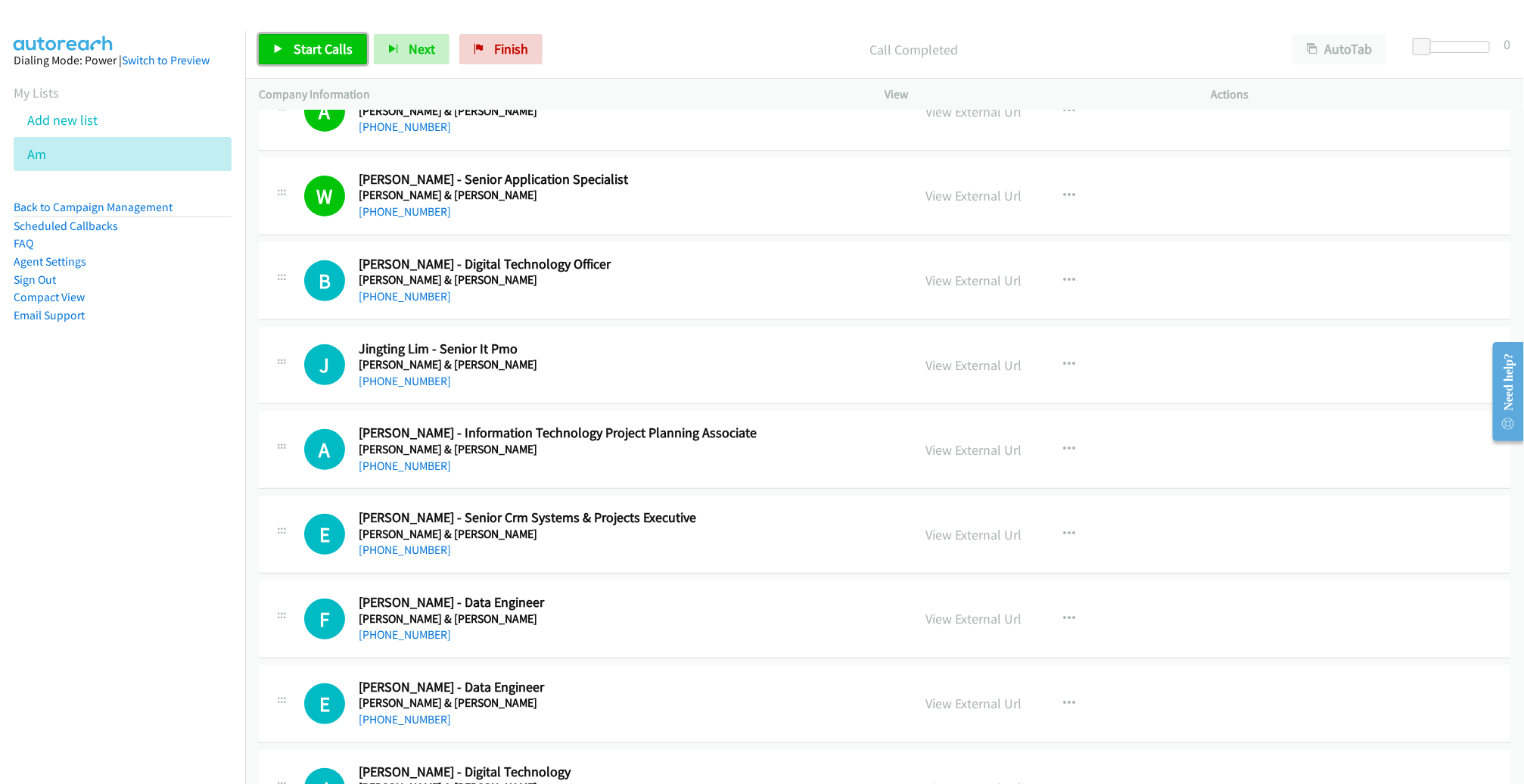
click at [314, 51] on span "Start Calls" at bounding box center [323, 49] width 59 height 18
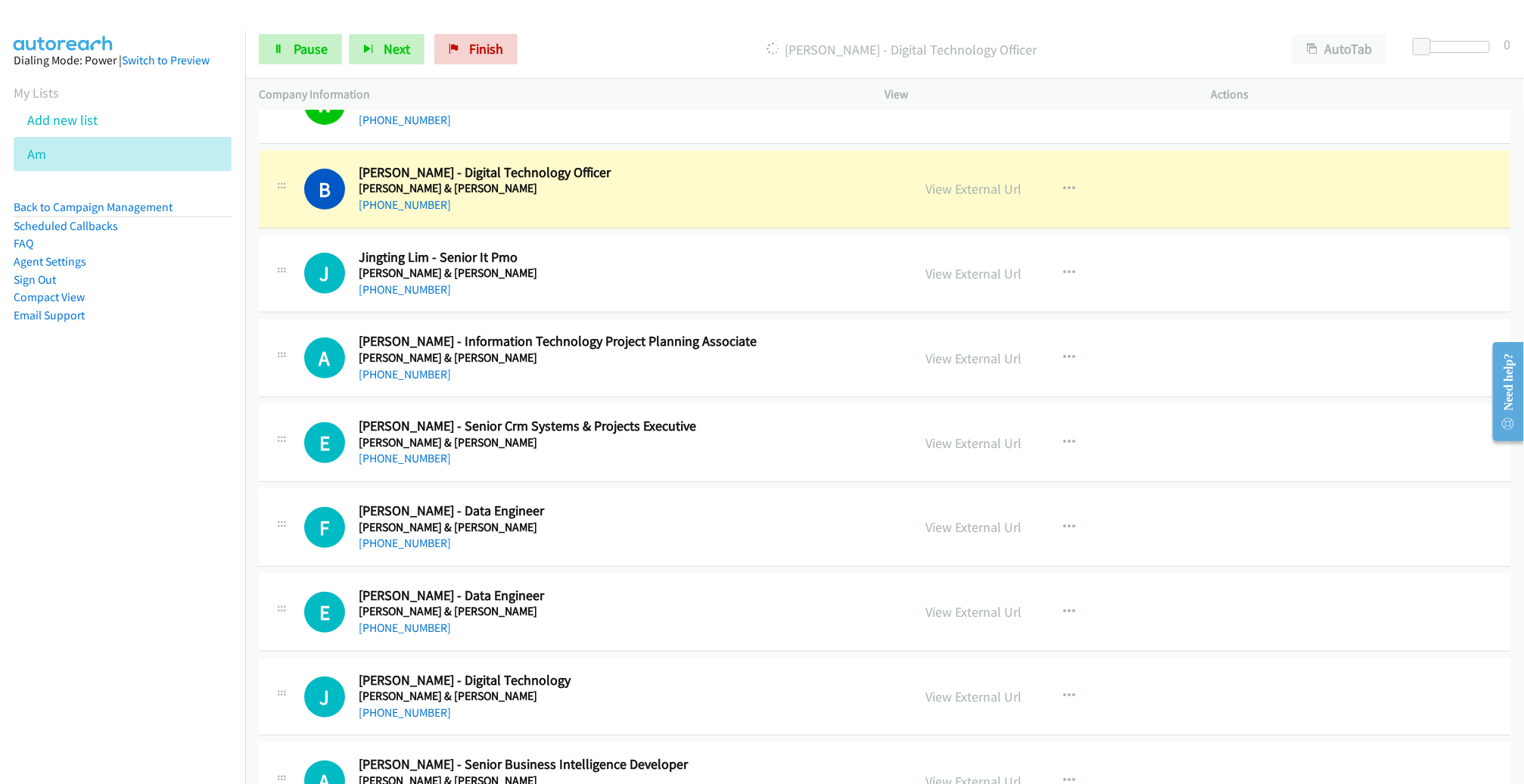
scroll to position [12532, 0]
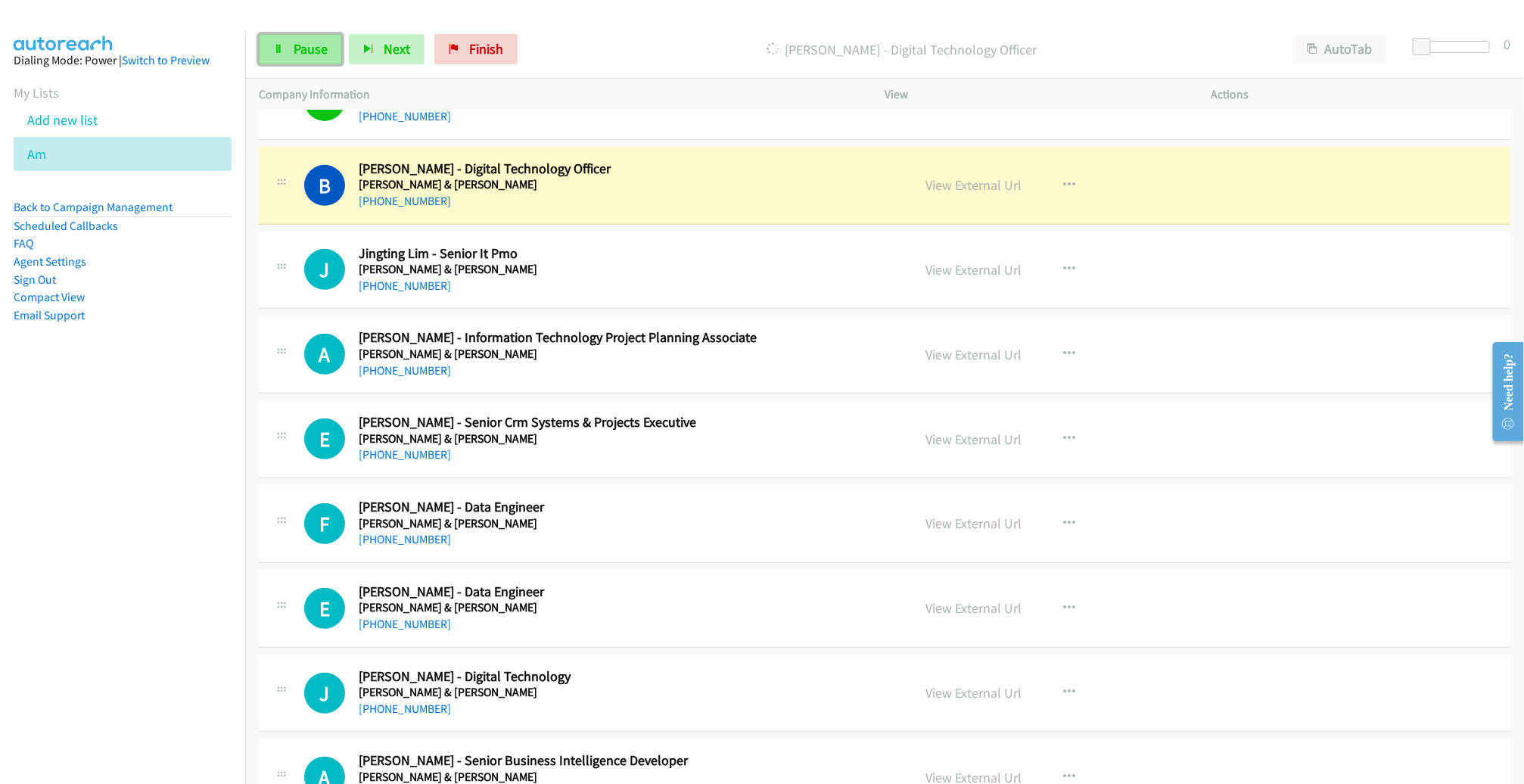
click at [287, 47] on link "Pause" at bounding box center [300, 49] width 83 height 30
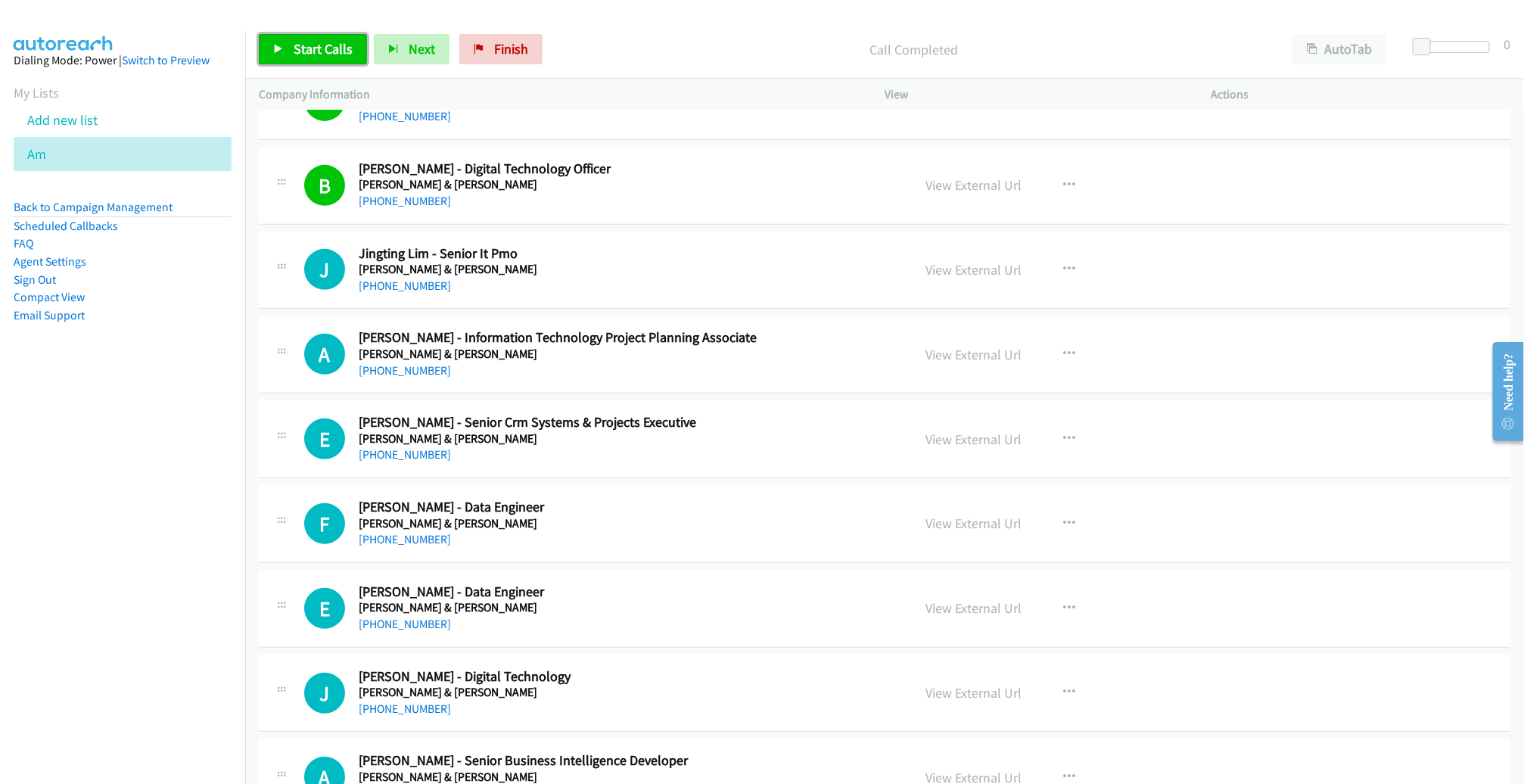
click at [324, 49] on span "Start Calls" at bounding box center [323, 49] width 59 height 18
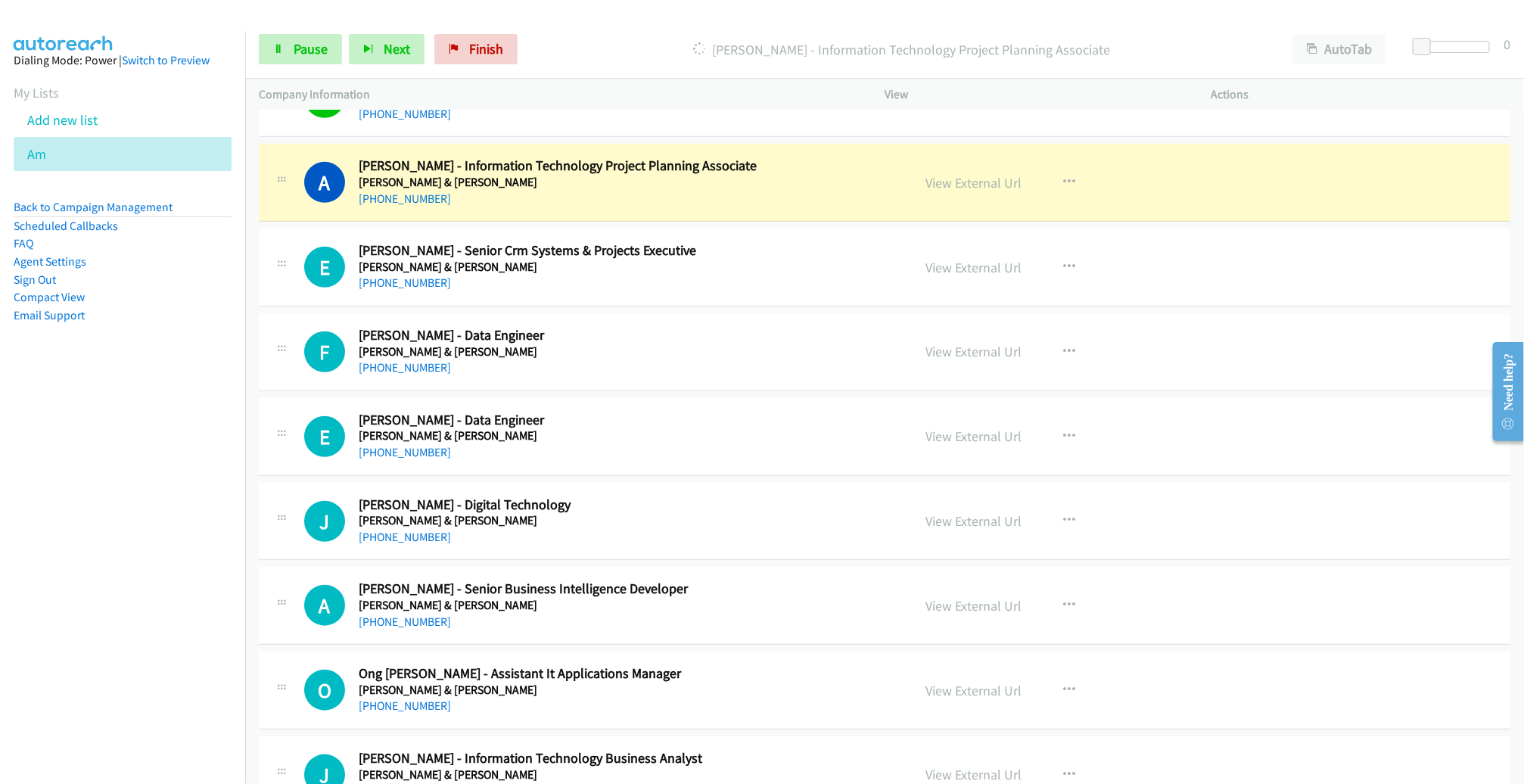
scroll to position [12699, 0]
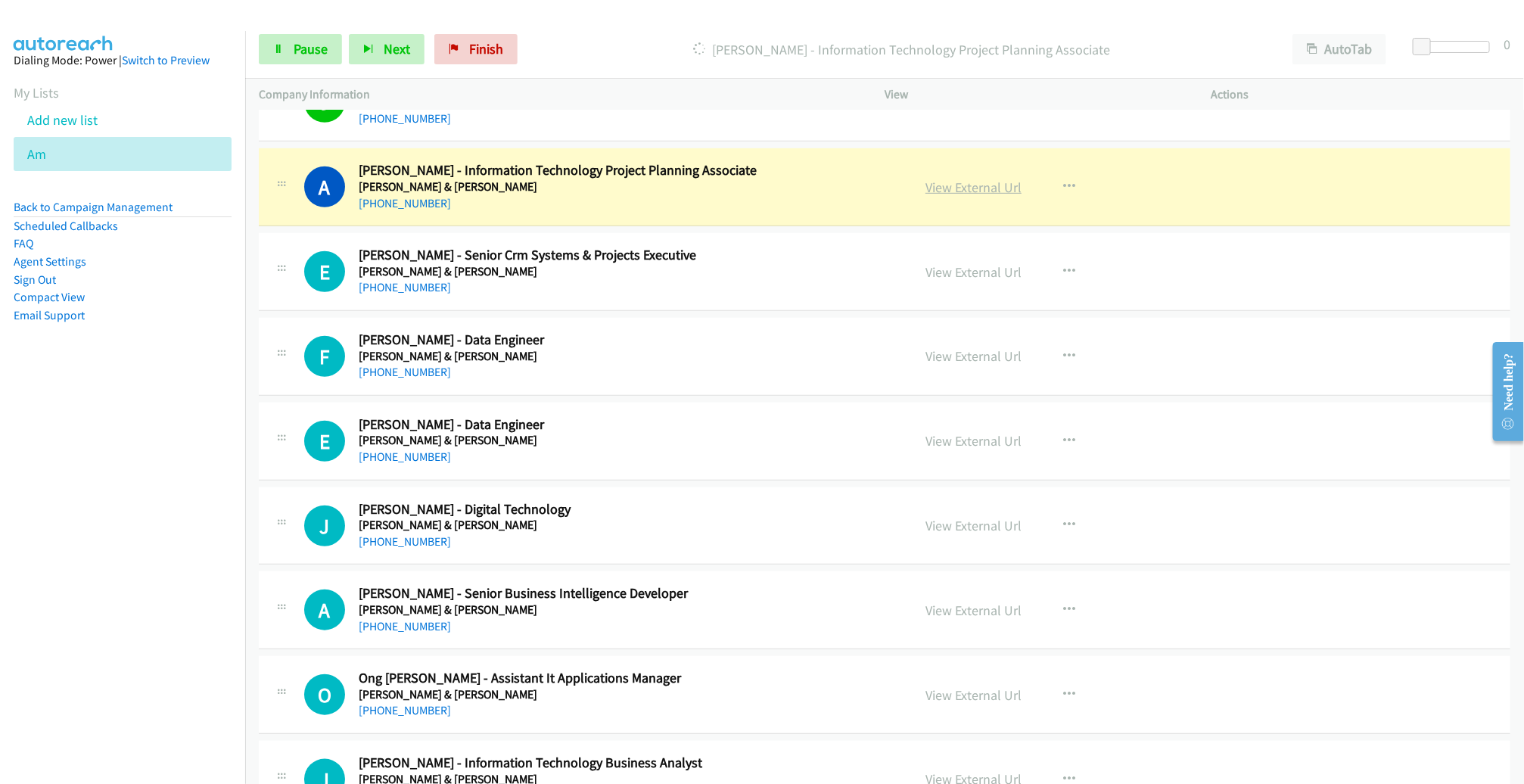
click at [969, 178] on link "View External Url" at bounding box center [973, 187] width 96 height 18
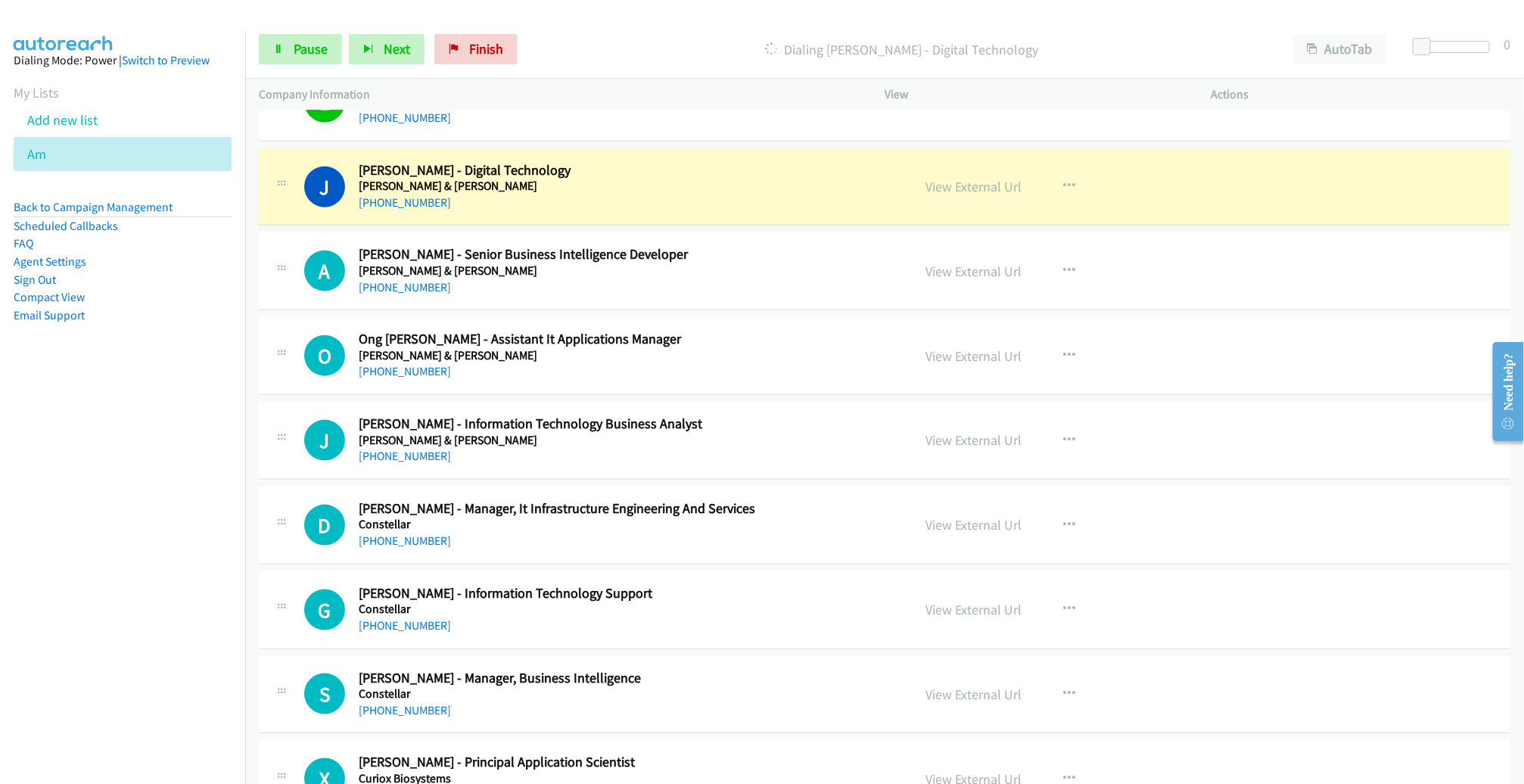
scroll to position [13034, 0]
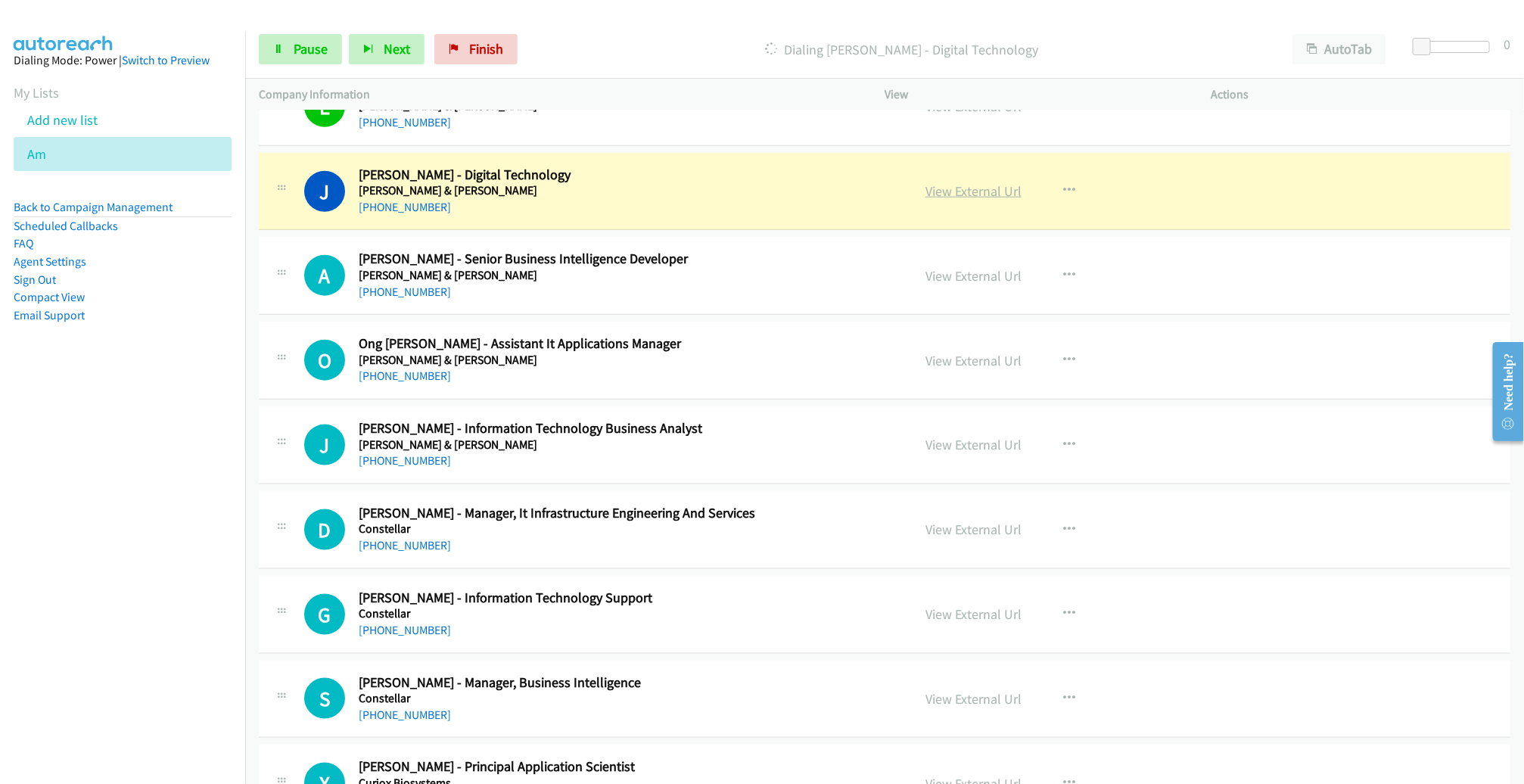
click at [993, 182] on link "View External Url" at bounding box center [973, 191] width 96 height 18
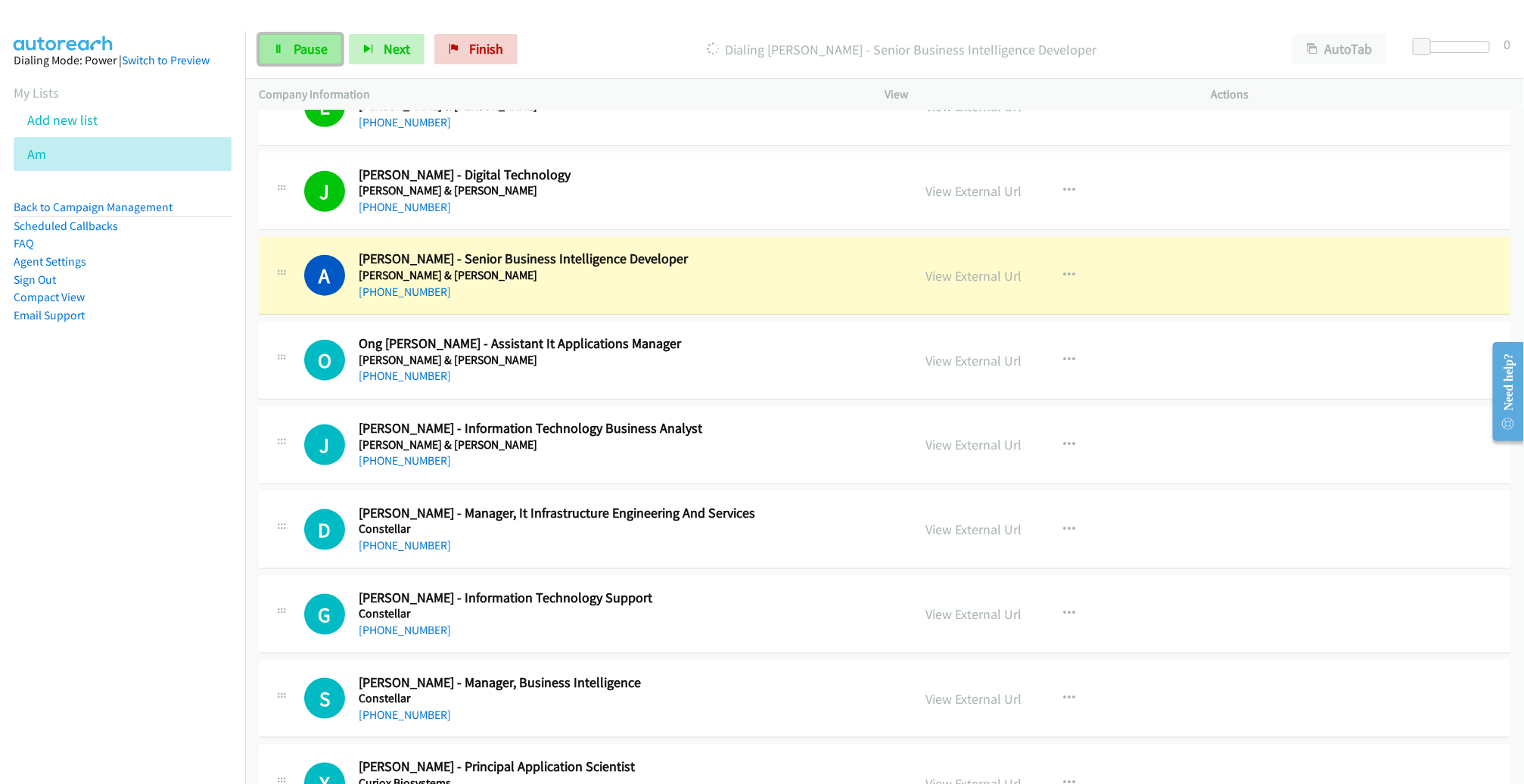
click at [294, 44] on span "Pause" at bounding box center [311, 49] width 34 height 18
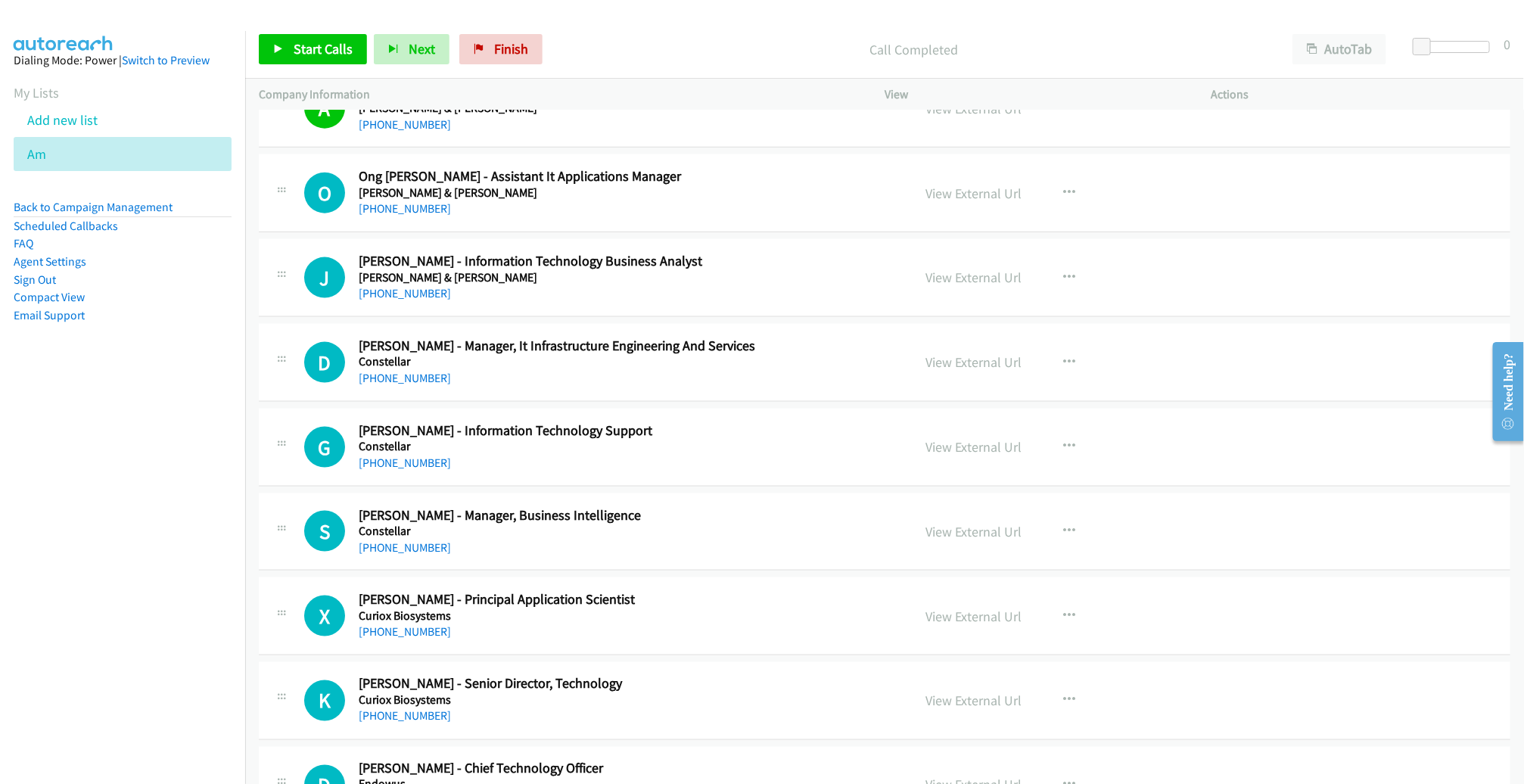
scroll to position [13205, 0]
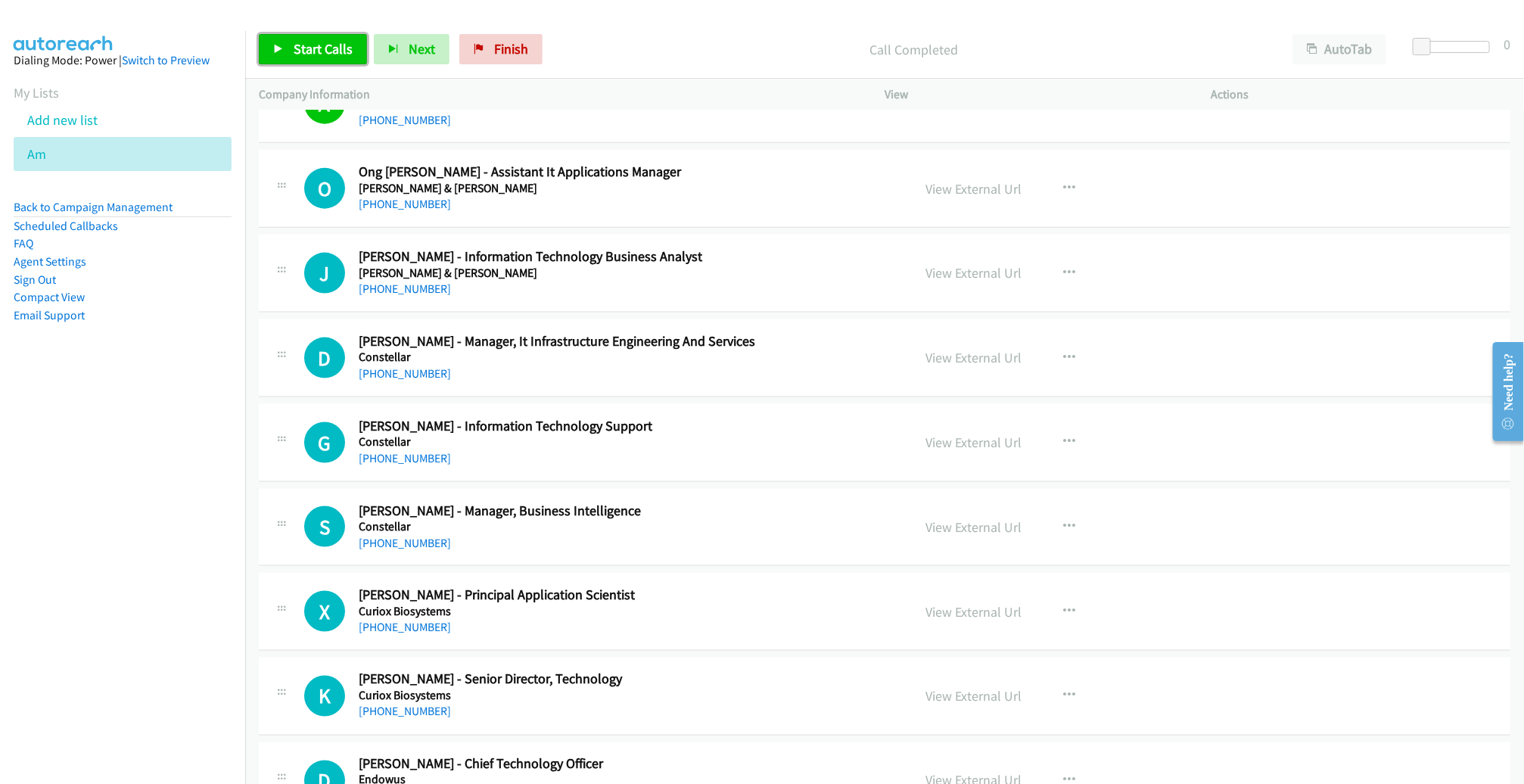
click at [280, 38] on link "Start Calls" at bounding box center [313, 49] width 108 height 30
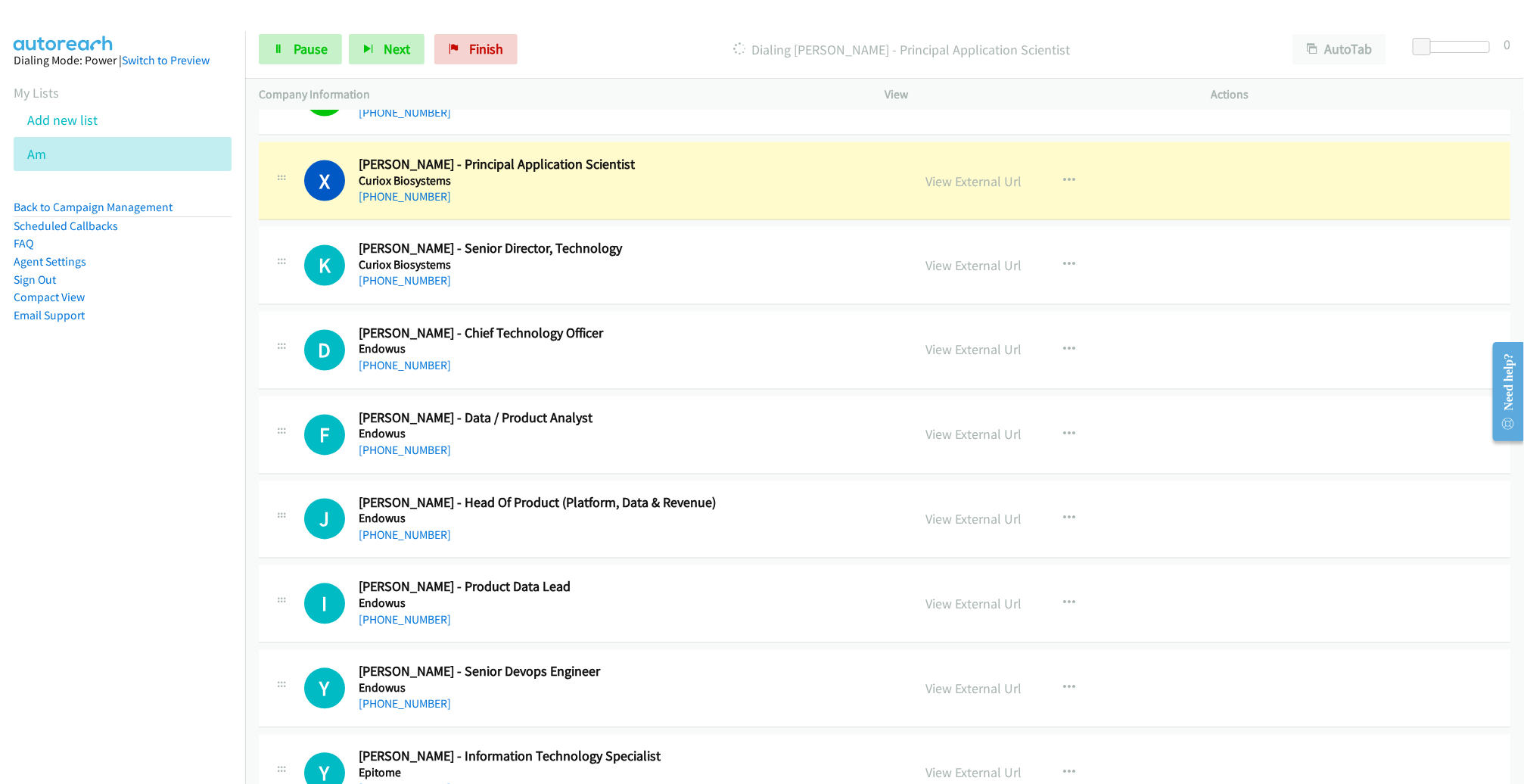
scroll to position [13635, 0]
click at [989, 173] on link "View External Url" at bounding box center [973, 182] width 96 height 18
click at [287, 50] on link "Pause" at bounding box center [300, 49] width 83 height 30
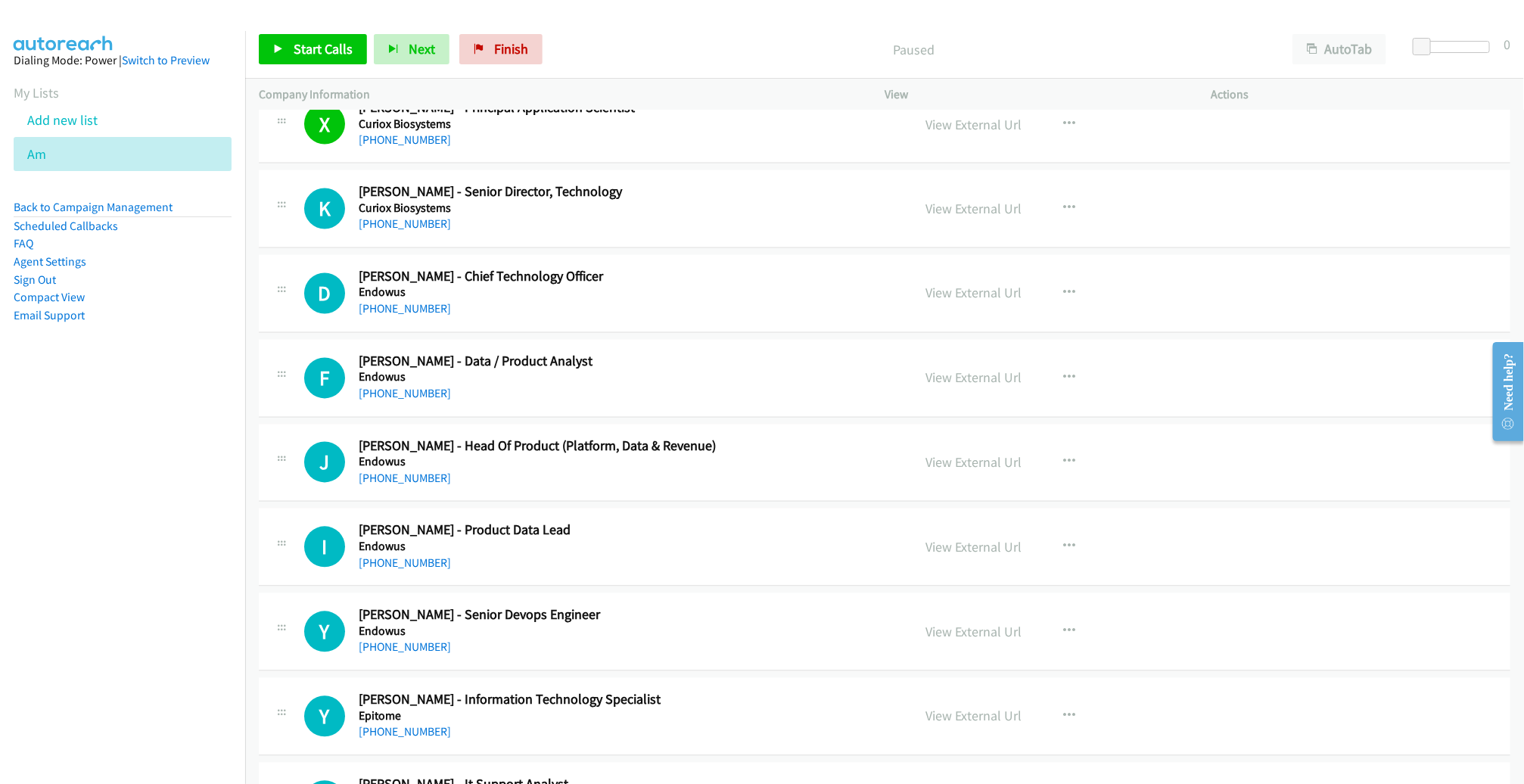
scroll to position [13697, 0]
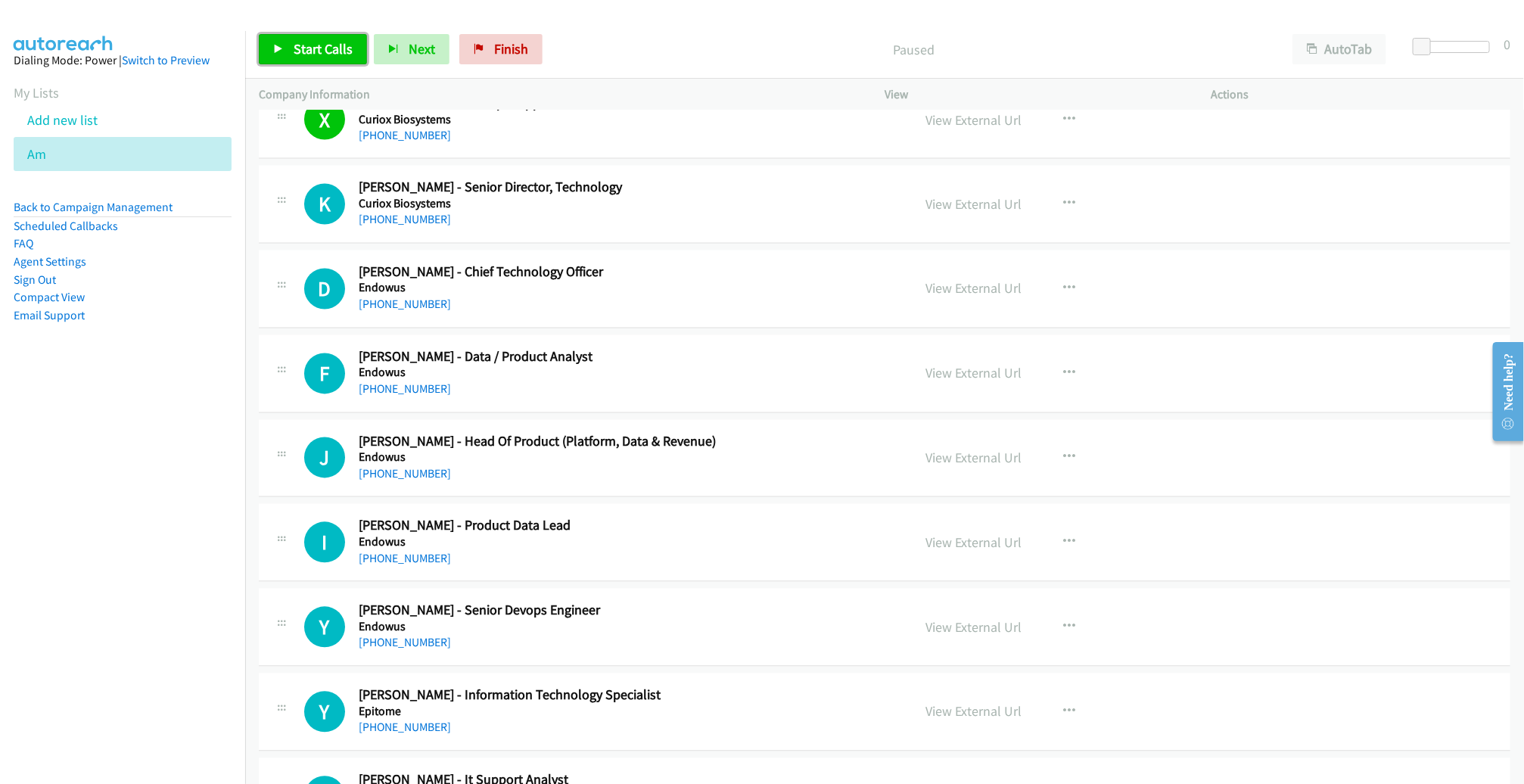
click at [320, 53] on span "Start Calls" at bounding box center [323, 49] width 59 height 18
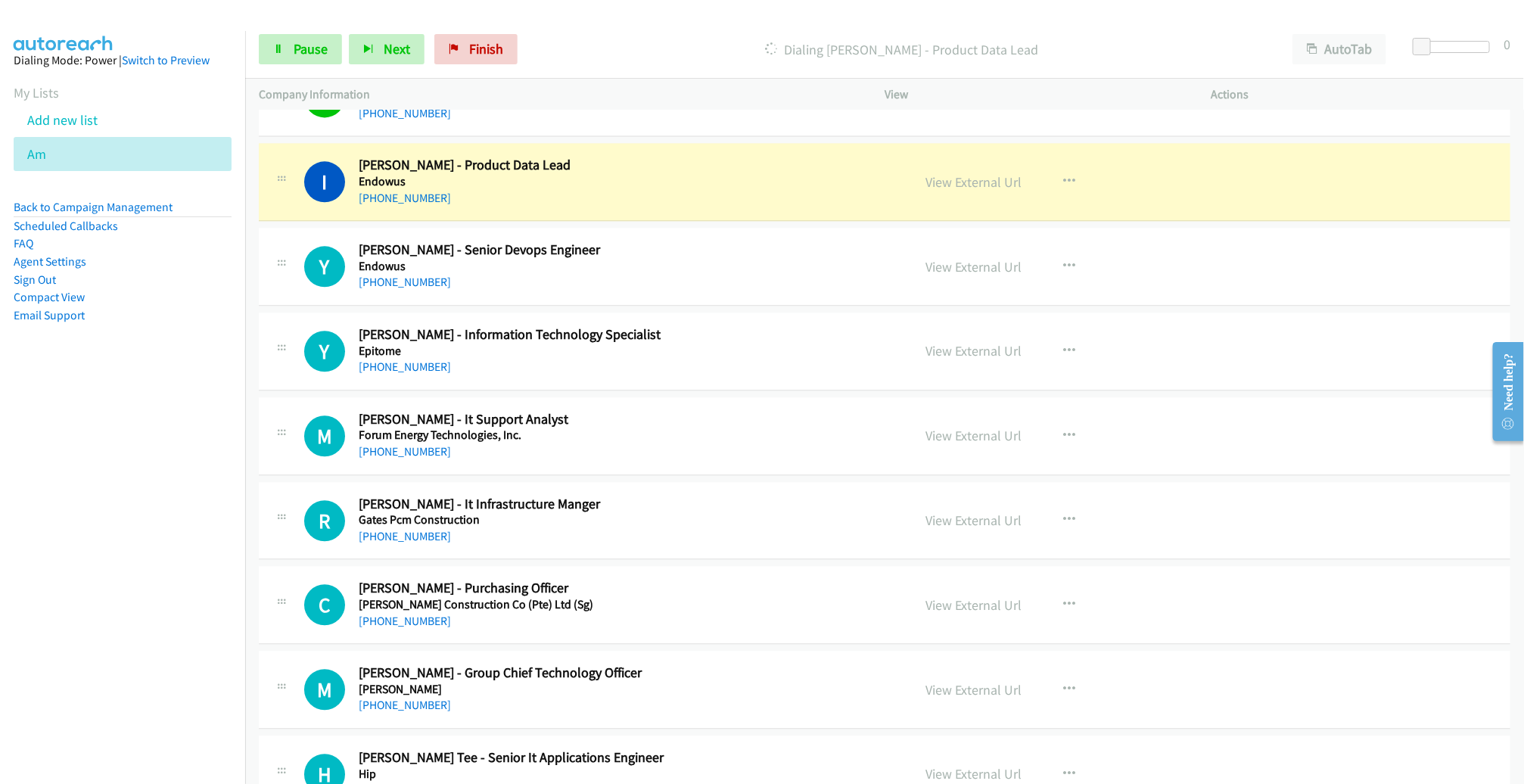
scroll to position [14053, 0]
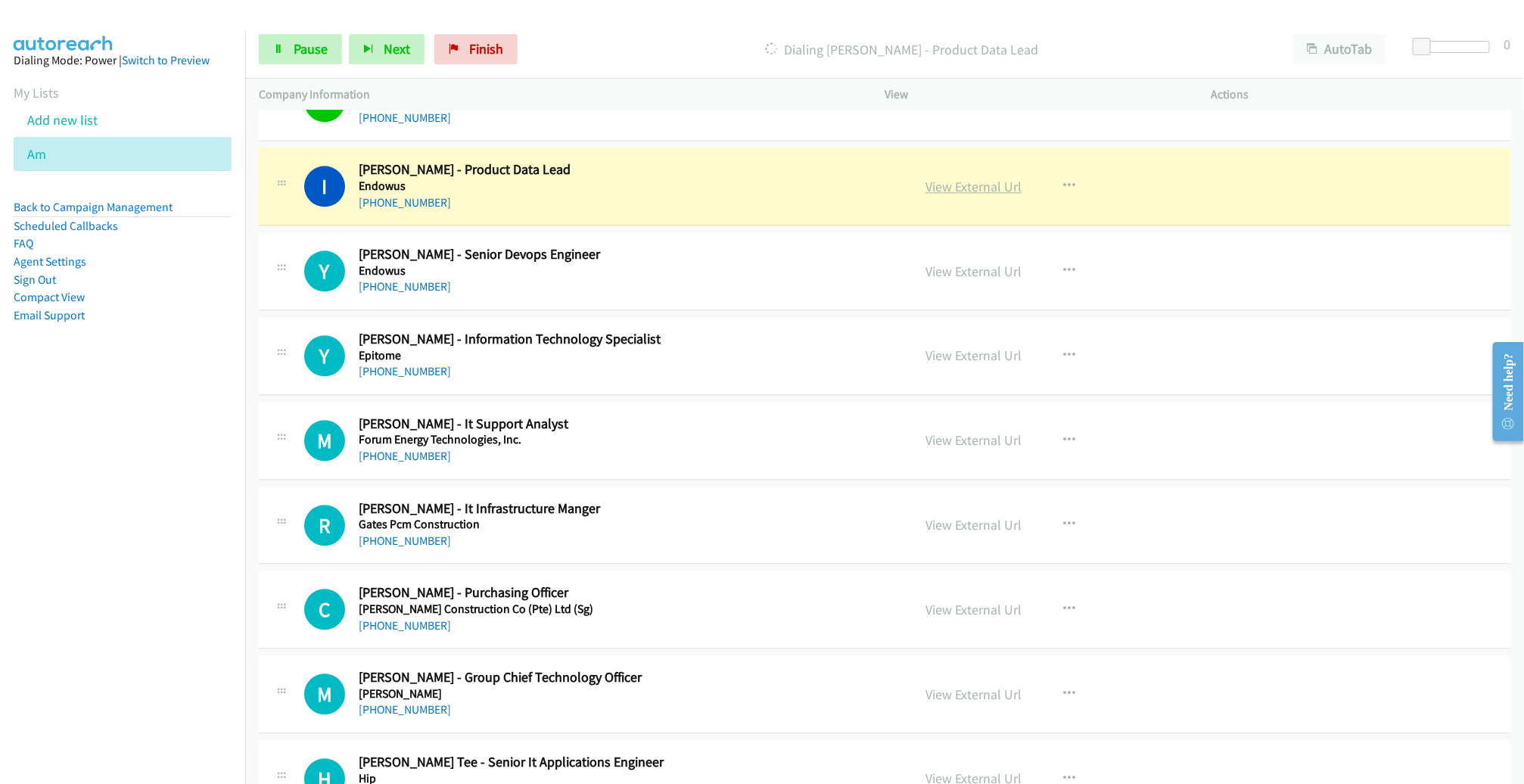
click at [976, 178] on link "View External Url" at bounding box center [973, 186] width 96 height 18
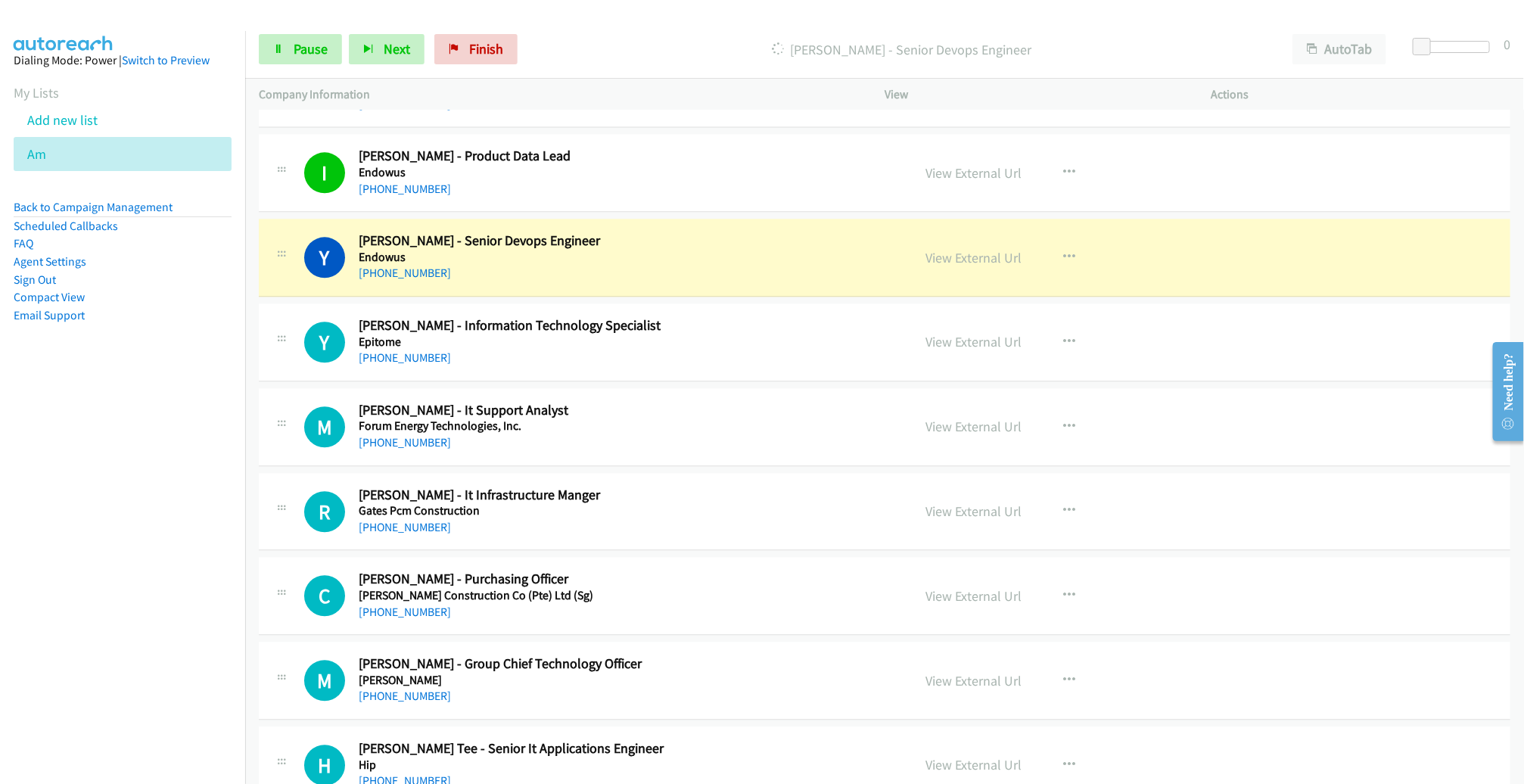
scroll to position [14148, 0]
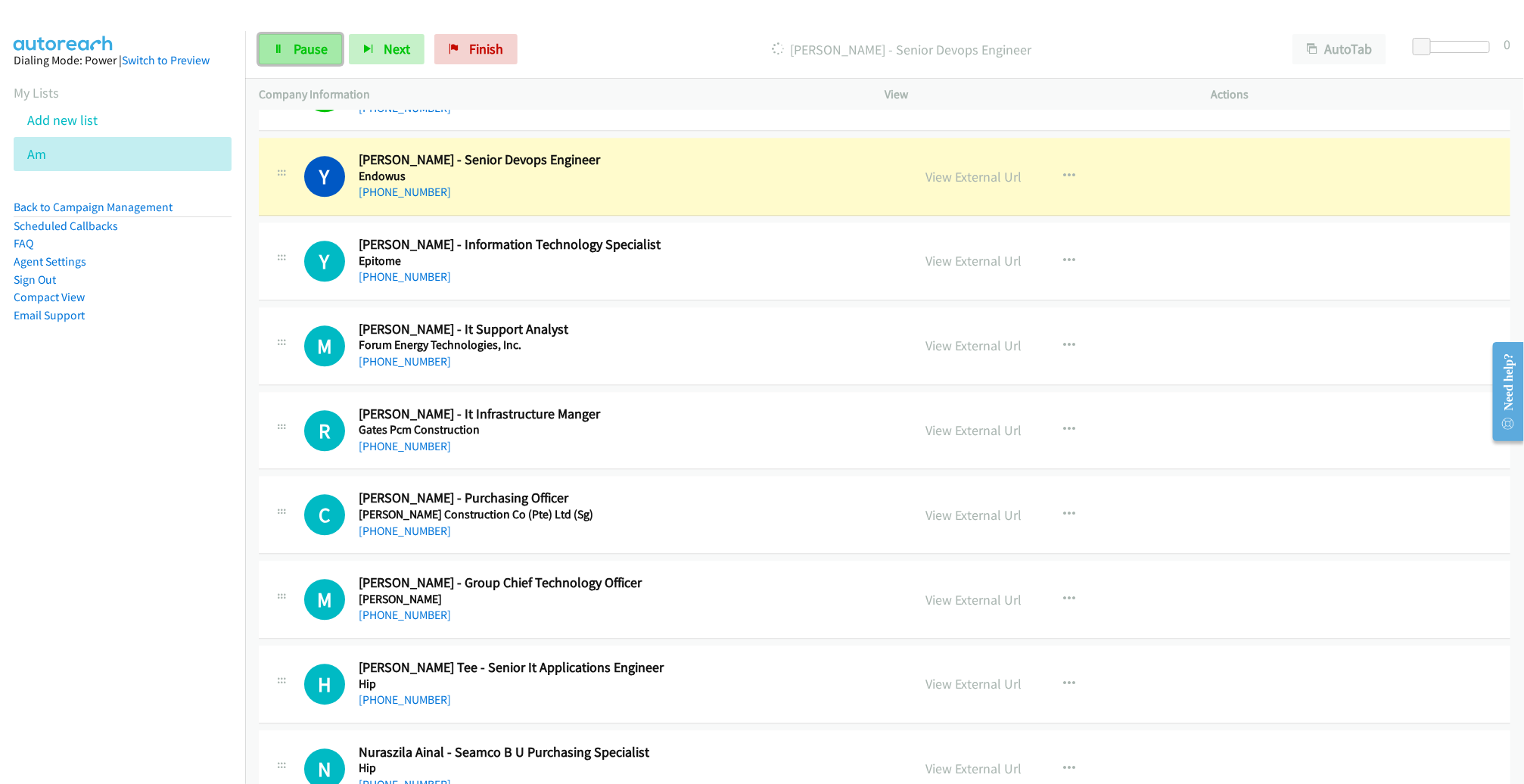
click at [321, 57] on span "Pause" at bounding box center [311, 49] width 34 height 18
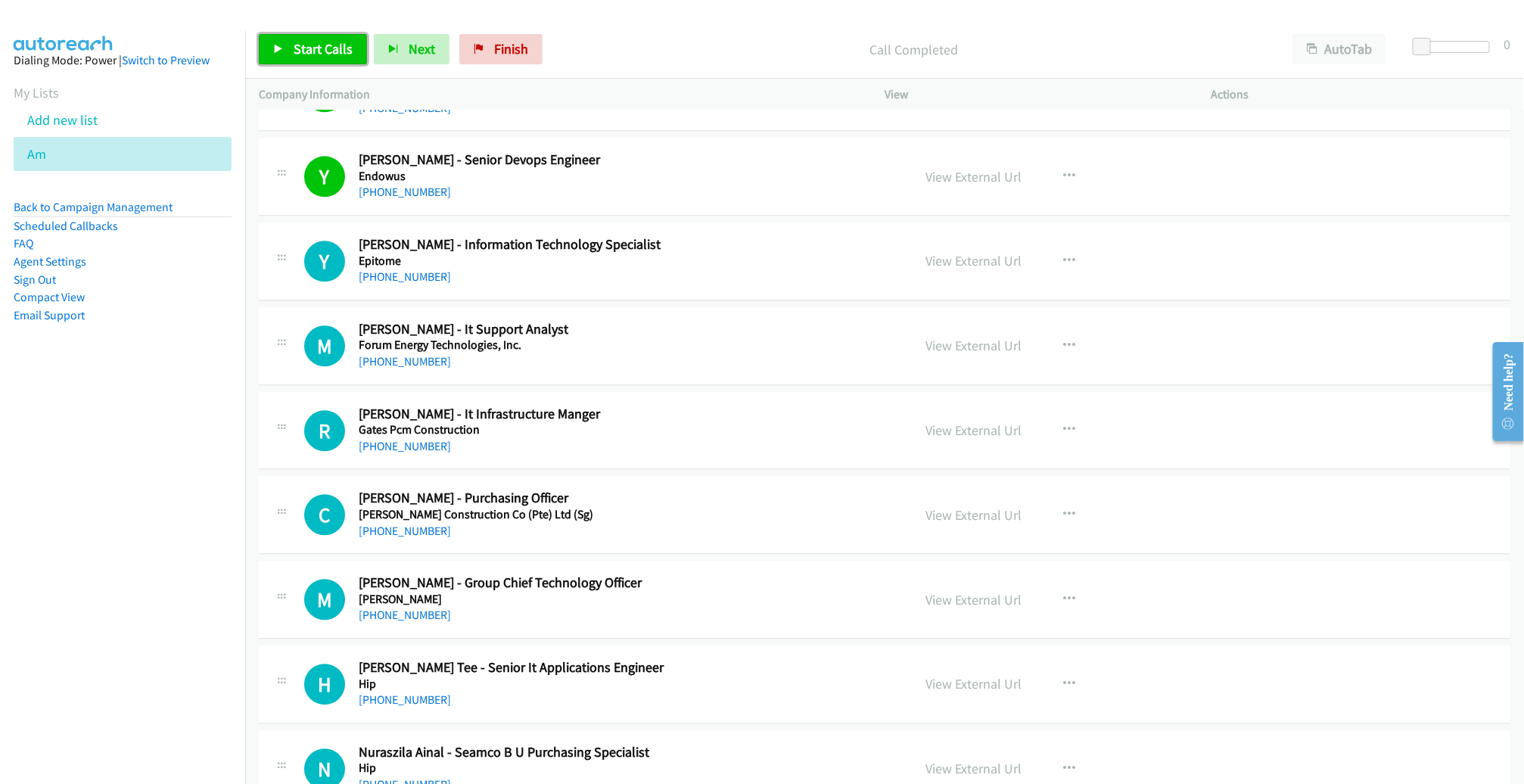
click at [333, 53] on span "Start Calls" at bounding box center [323, 49] width 59 height 18
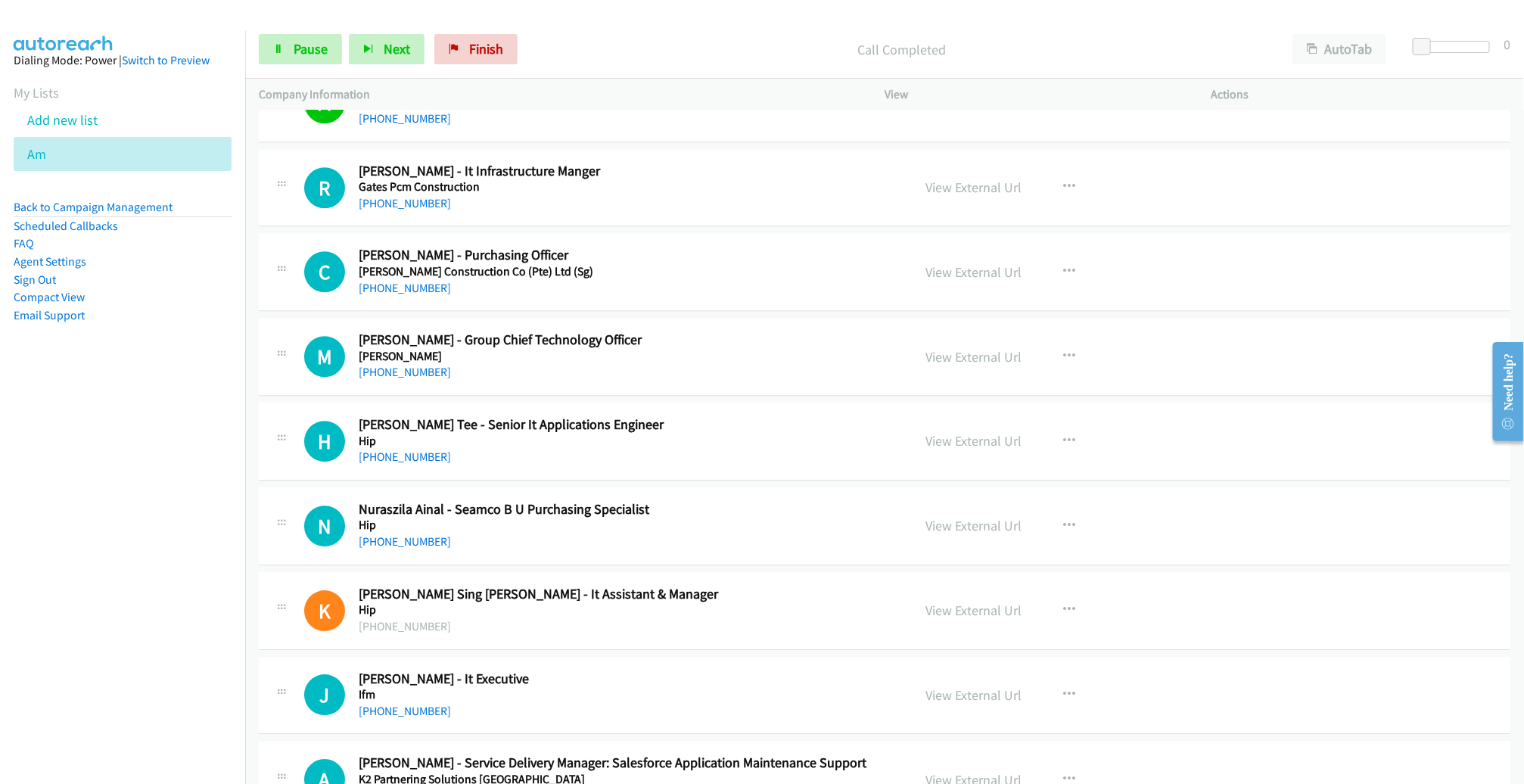
scroll to position [14391, 0]
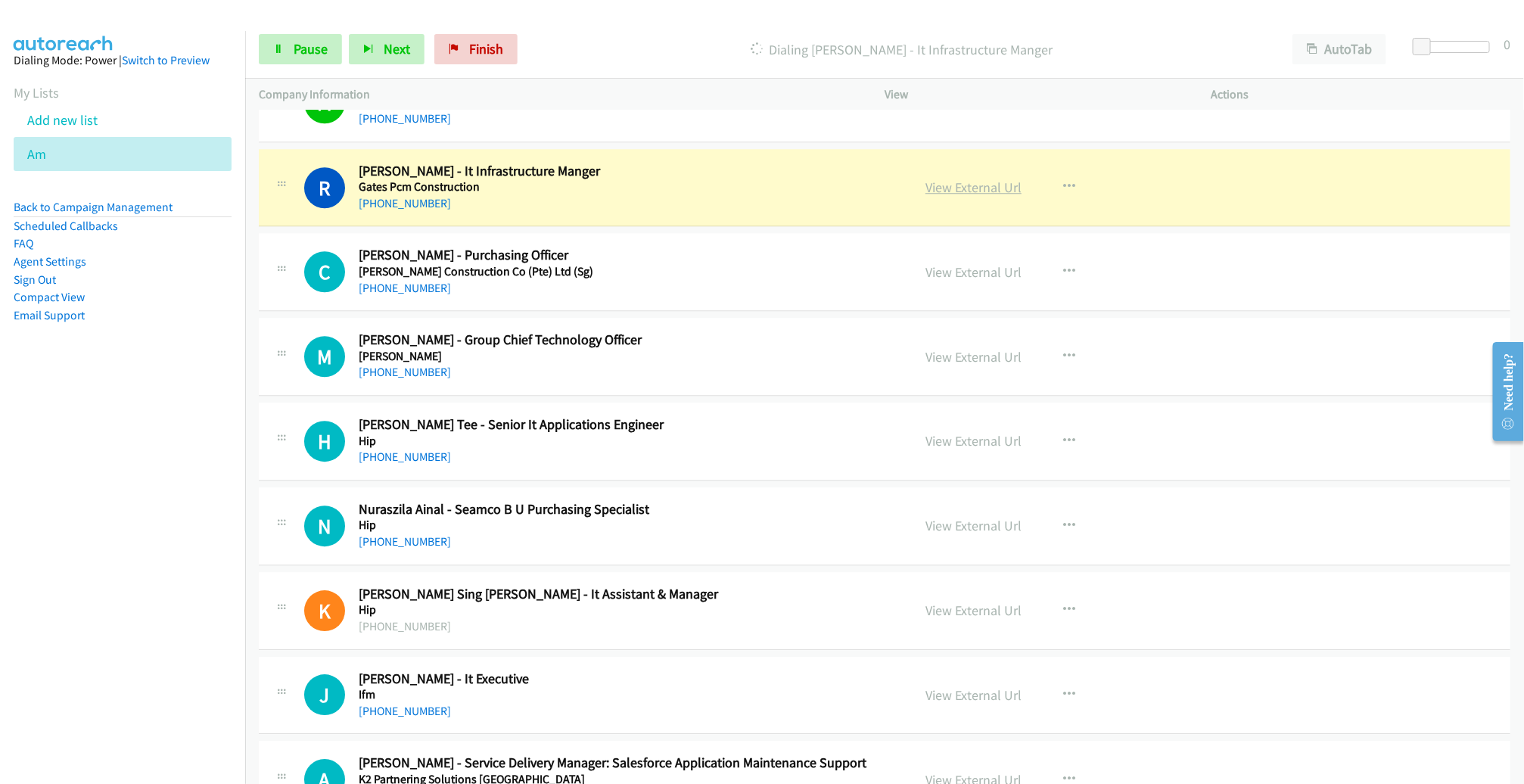
click at [968, 178] on link "View External Url" at bounding box center [973, 187] width 96 height 18
click at [304, 49] on span "Pause" at bounding box center [311, 49] width 34 height 18
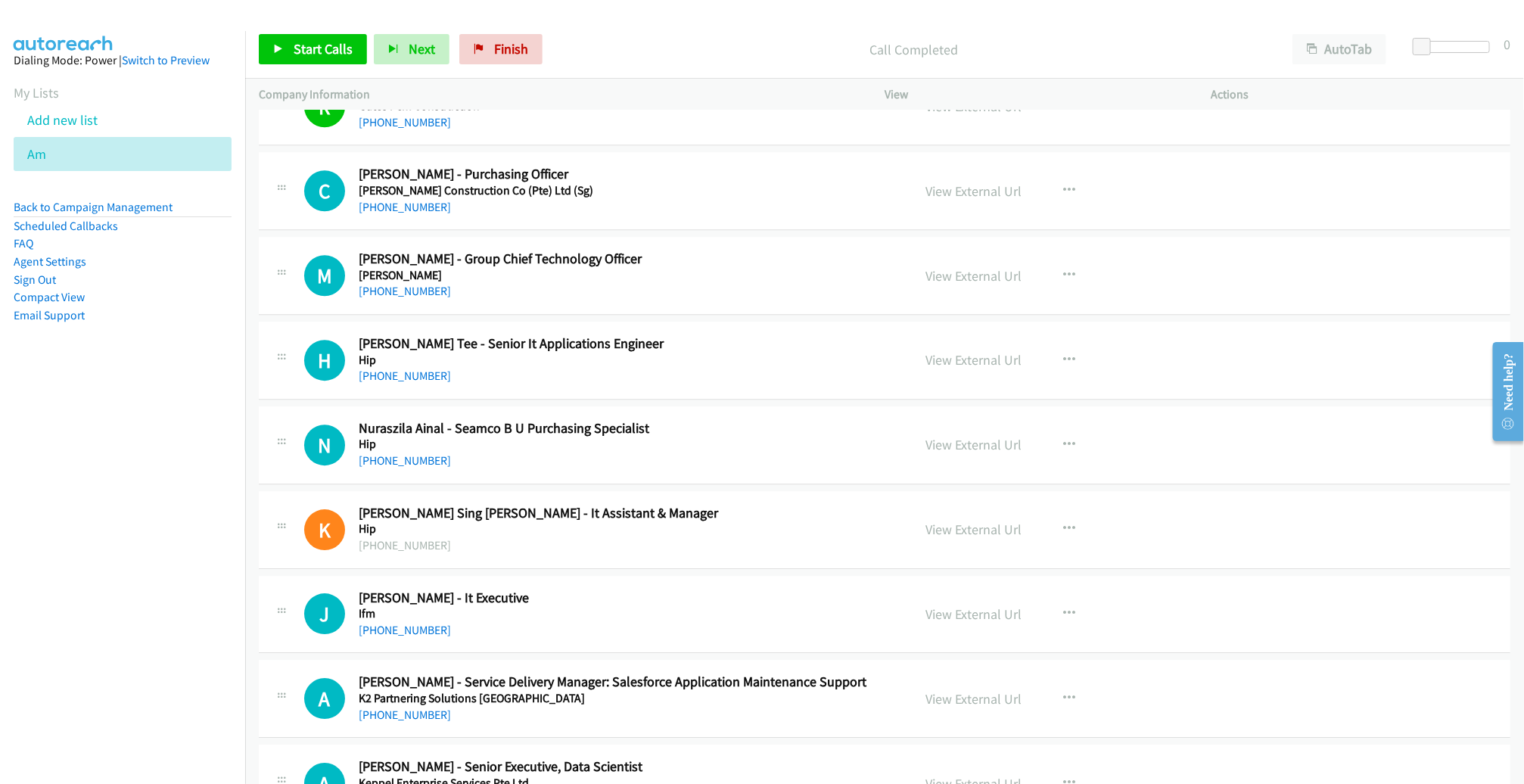
scroll to position [14472, 0]
click at [1063, 184] on icon "button" at bounding box center [1069, 190] width 12 height 12
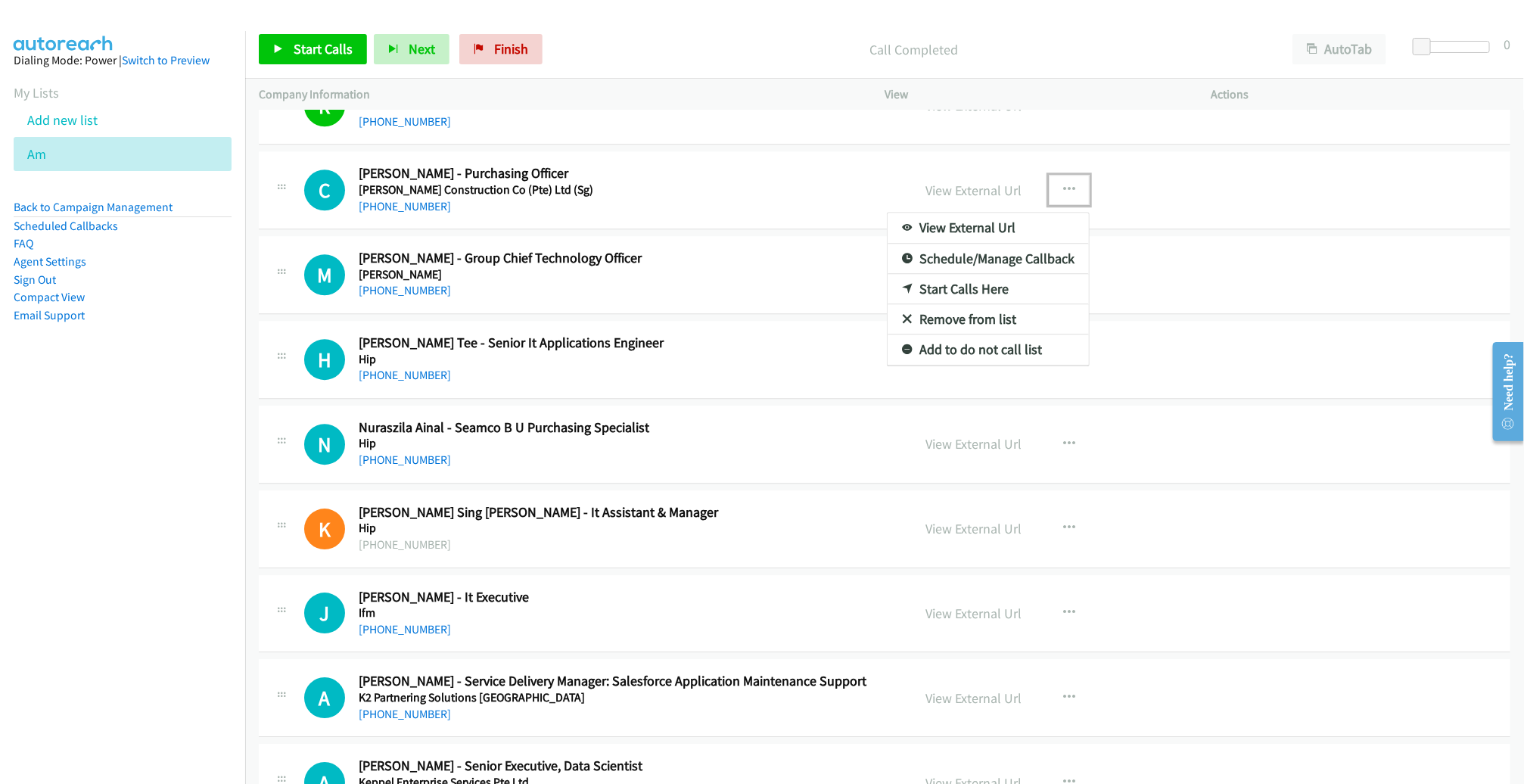
click at [1012, 304] on link "Remove from list" at bounding box center [988, 319] width 202 height 30
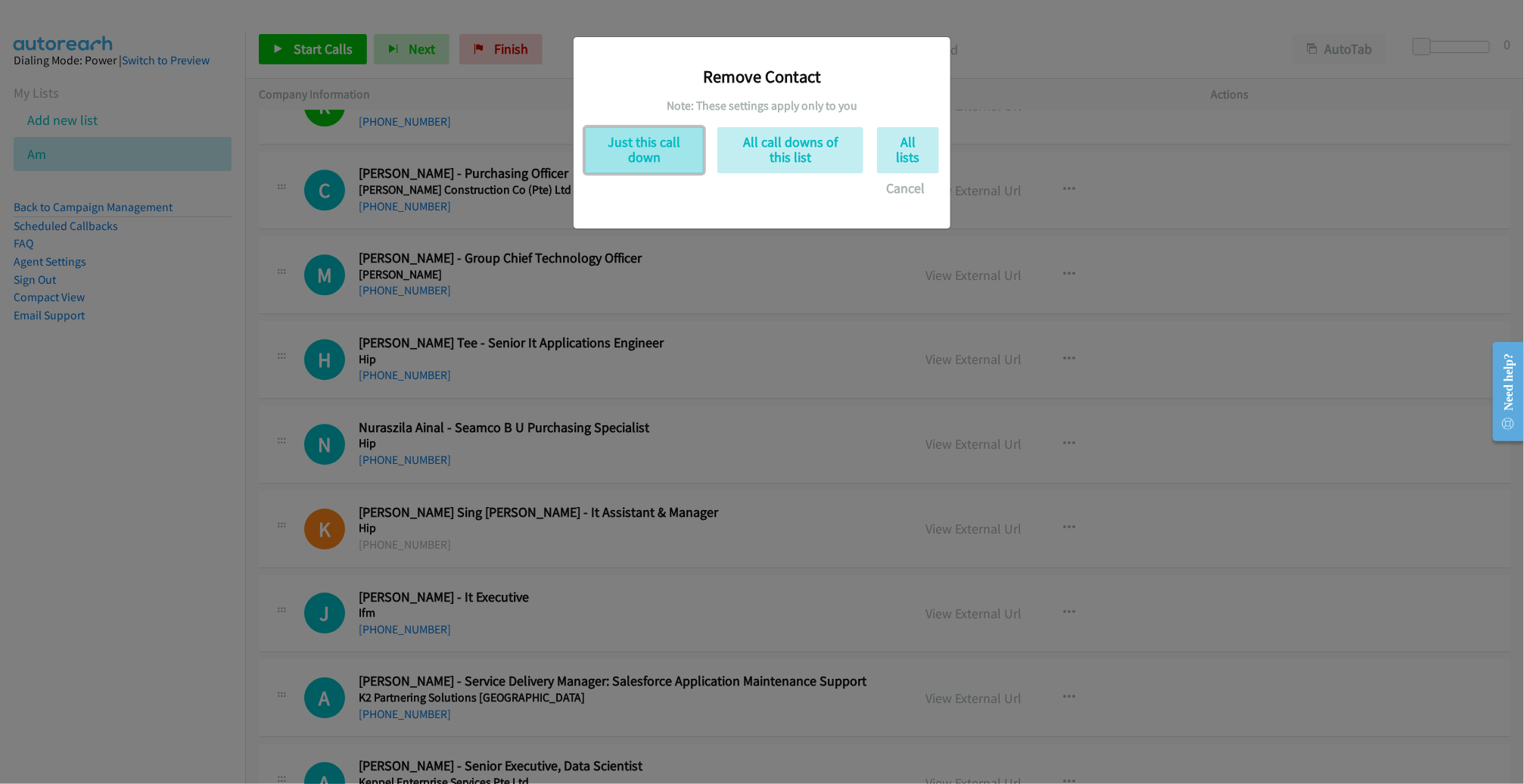
click at [653, 135] on button "Just this call down" at bounding box center [645, 150] width 119 height 46
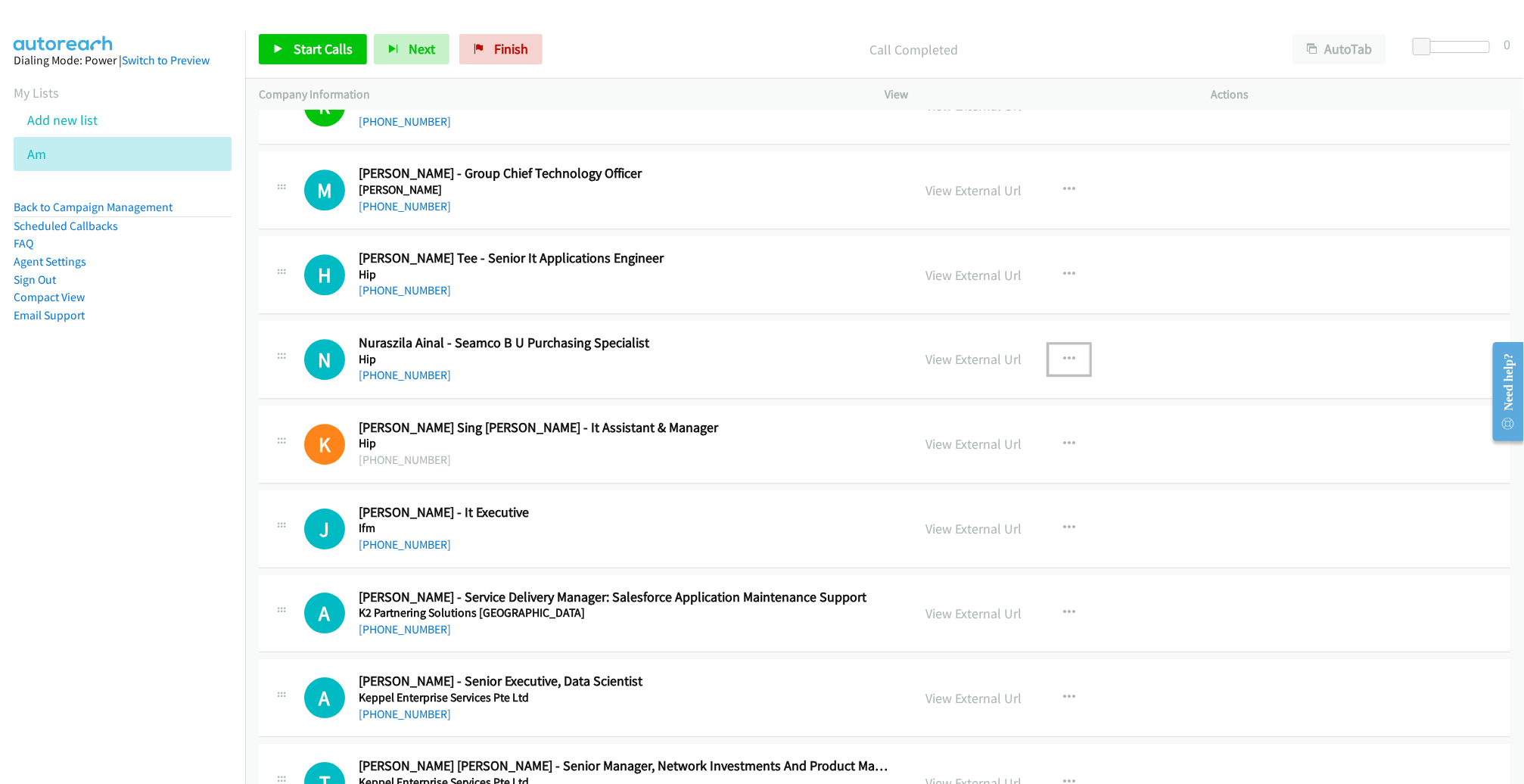
click at [1052, 344] on button "button" at bounding box center [1069, 360] width 41 height 30
click at [959, 473] on link "Remove from list" at bounding box center [988, 488] width 202 height 30
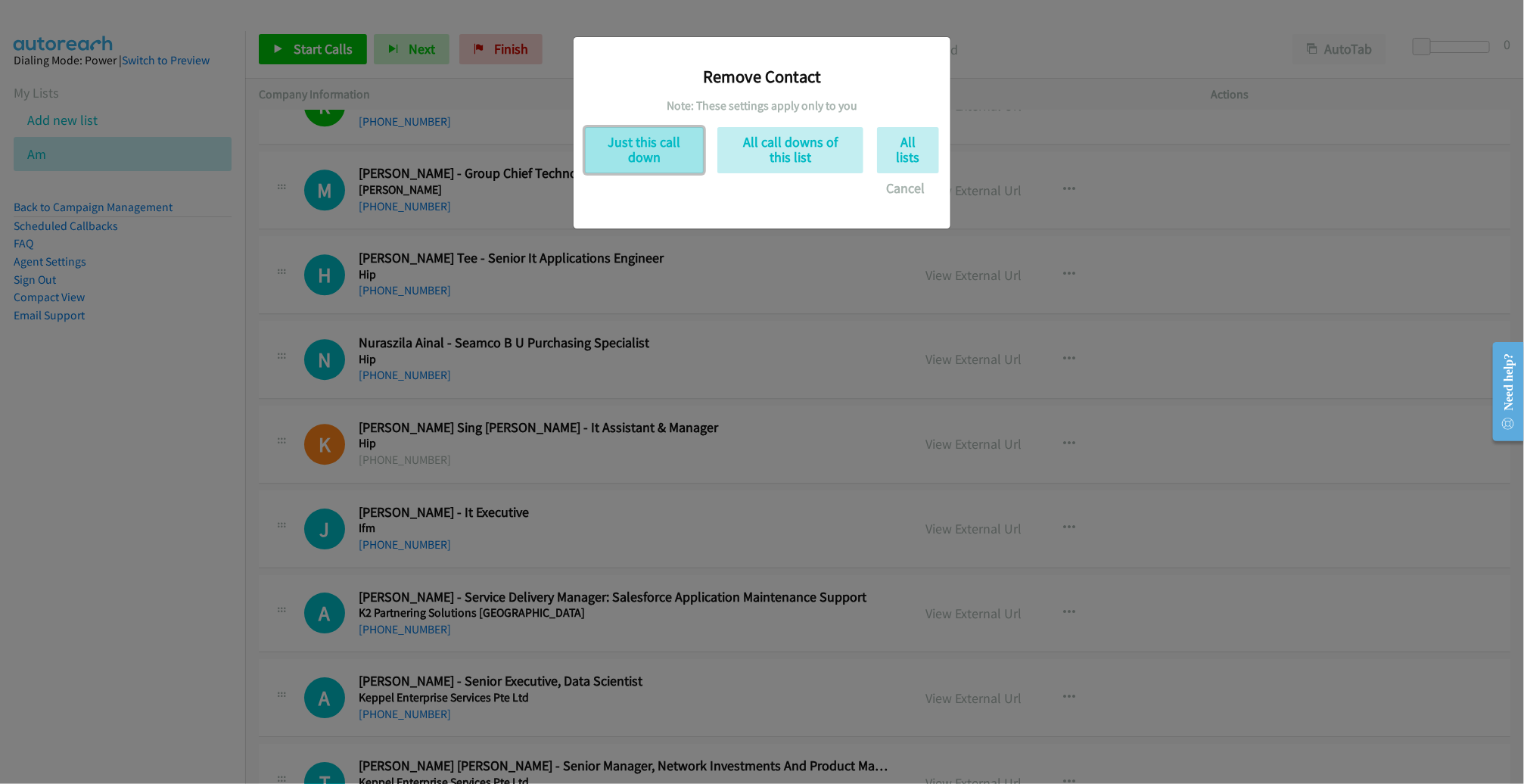
click at [652, 155] on button "Just this call down" at bounding box center [645, 150] width 119 height 46
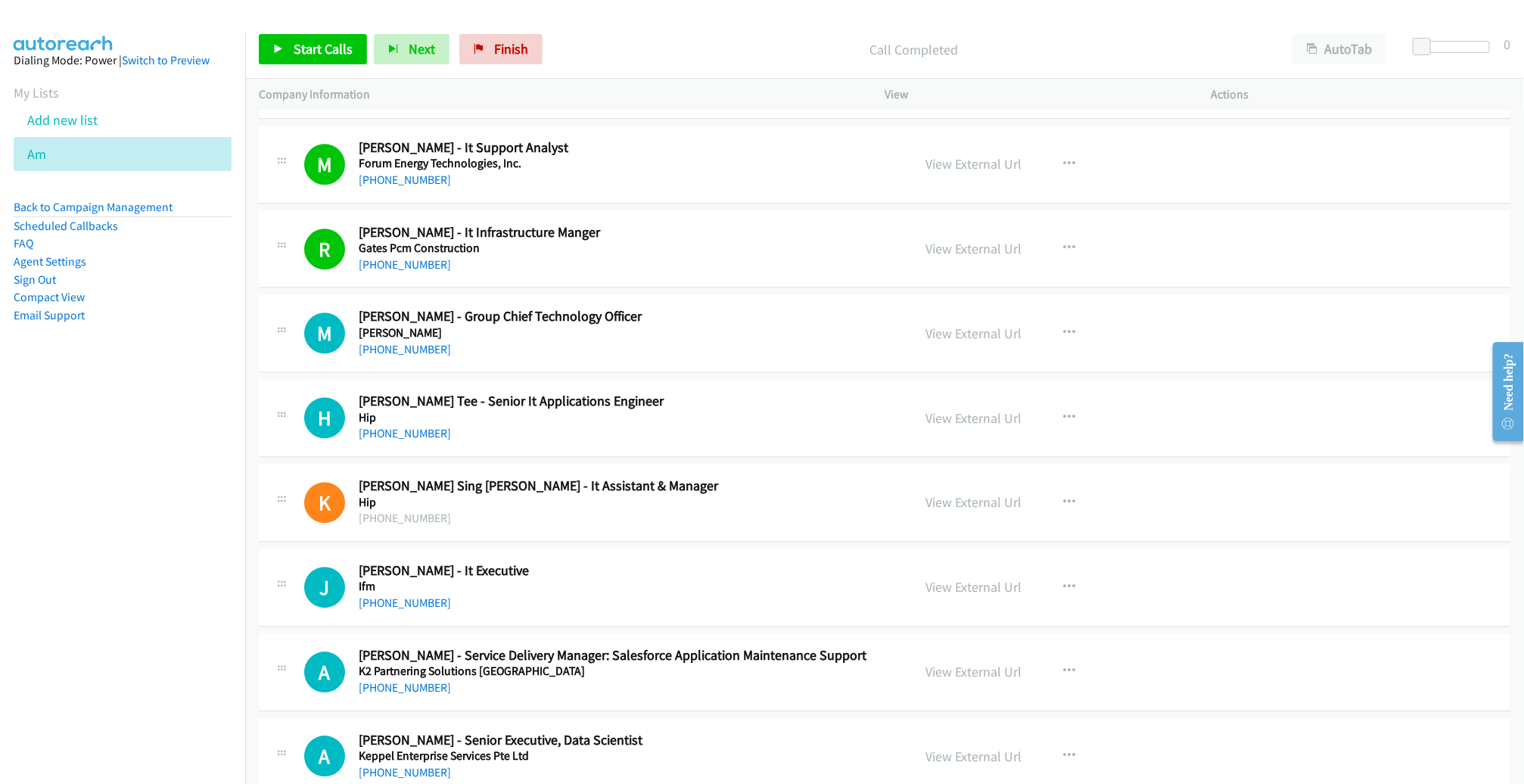
scroll to position [14385, 0]
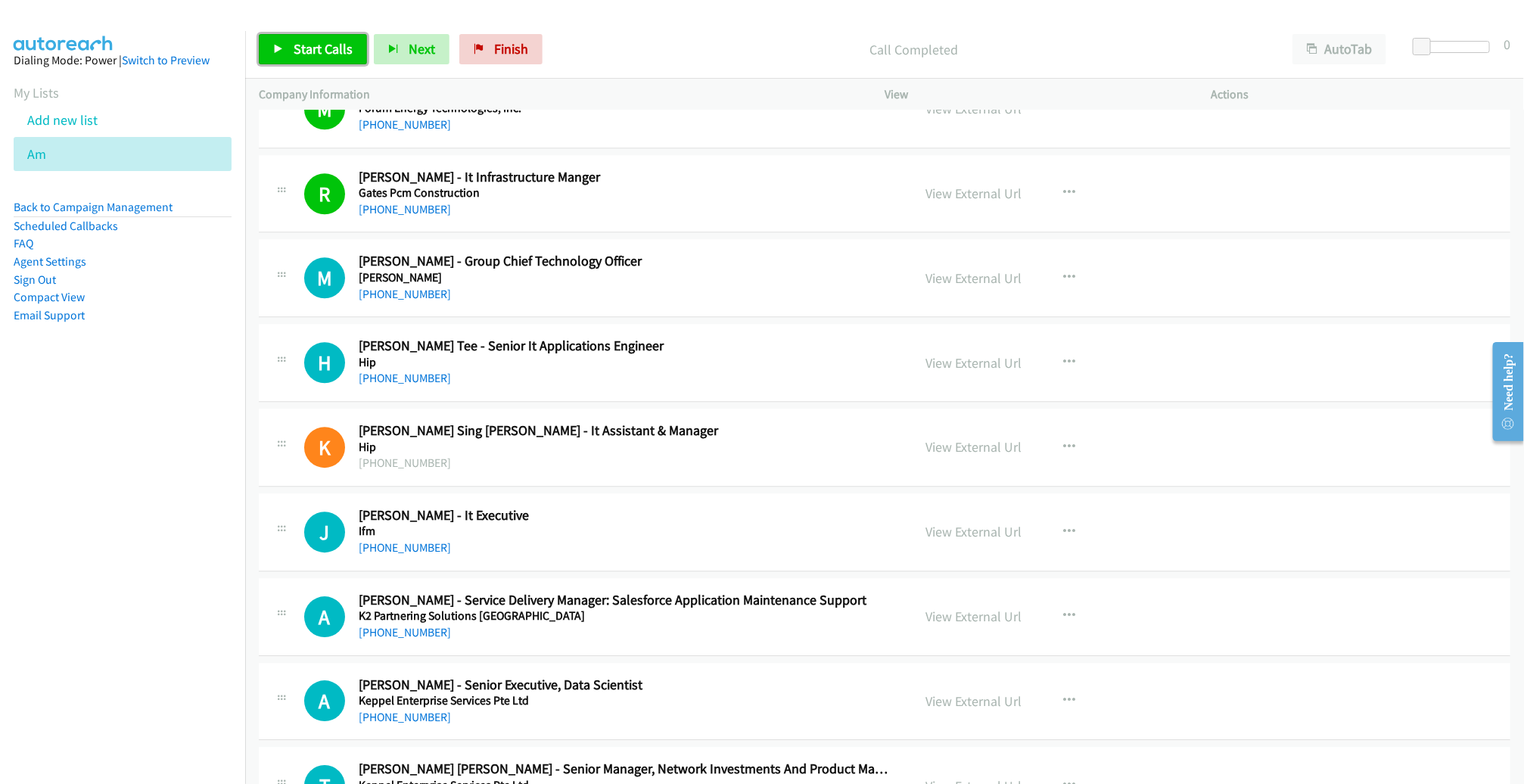
click at [340, 52] on span "Start Calls" at bounding box center [323, 49] width 59 height 18
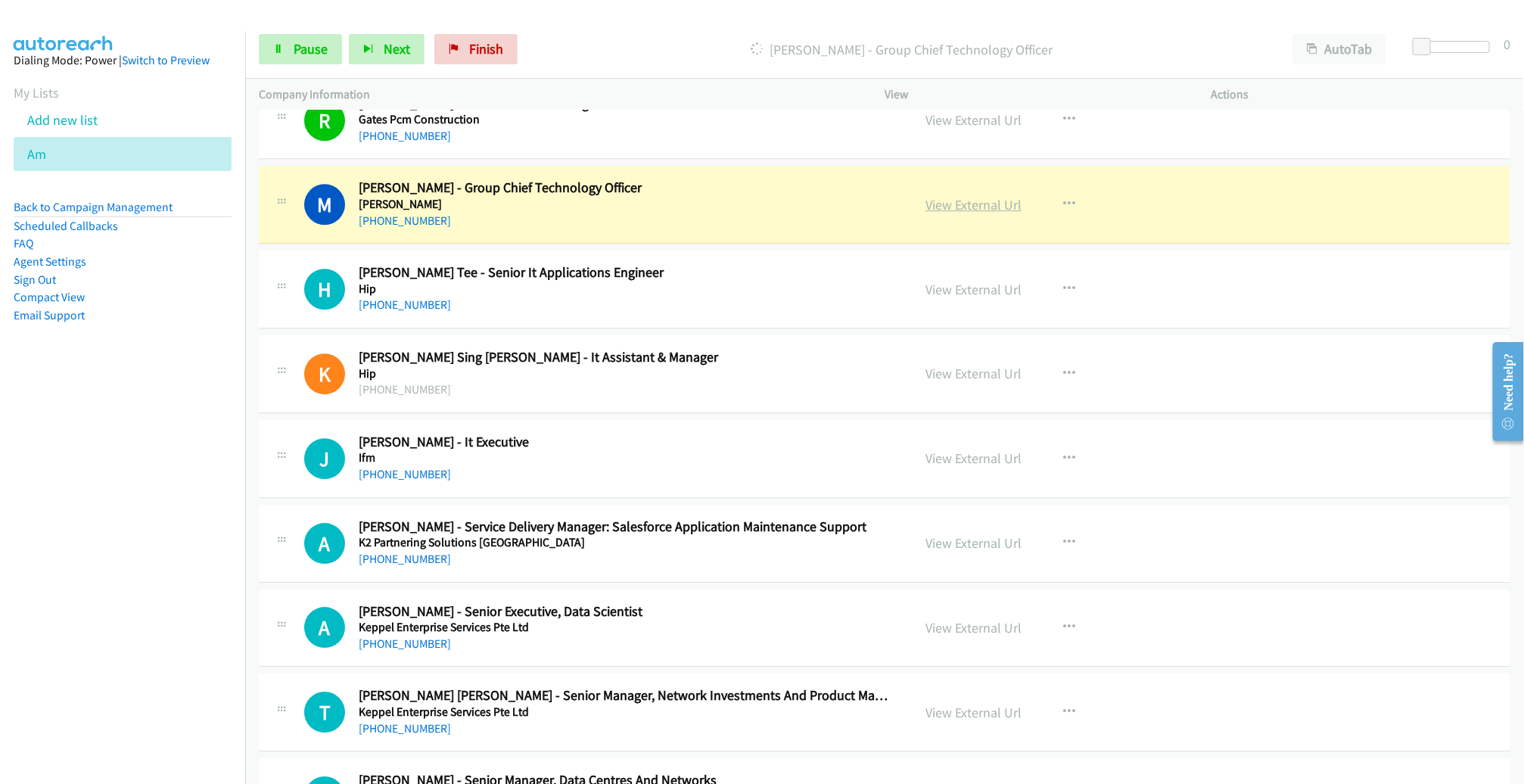
scroll to position [14480, 0]
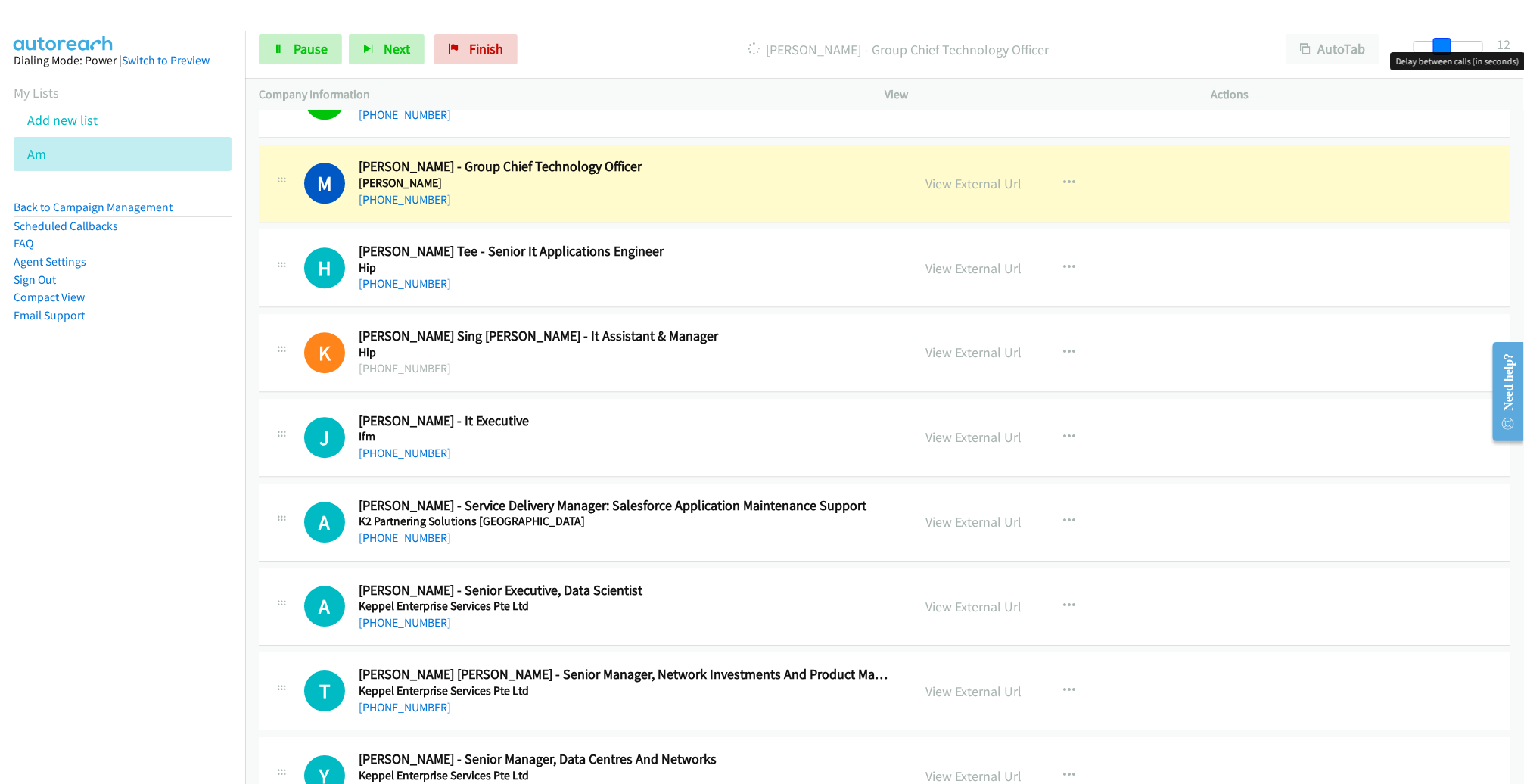
click at [1449, 49] on div at bounding box center [1448, 47] width 69 height 12
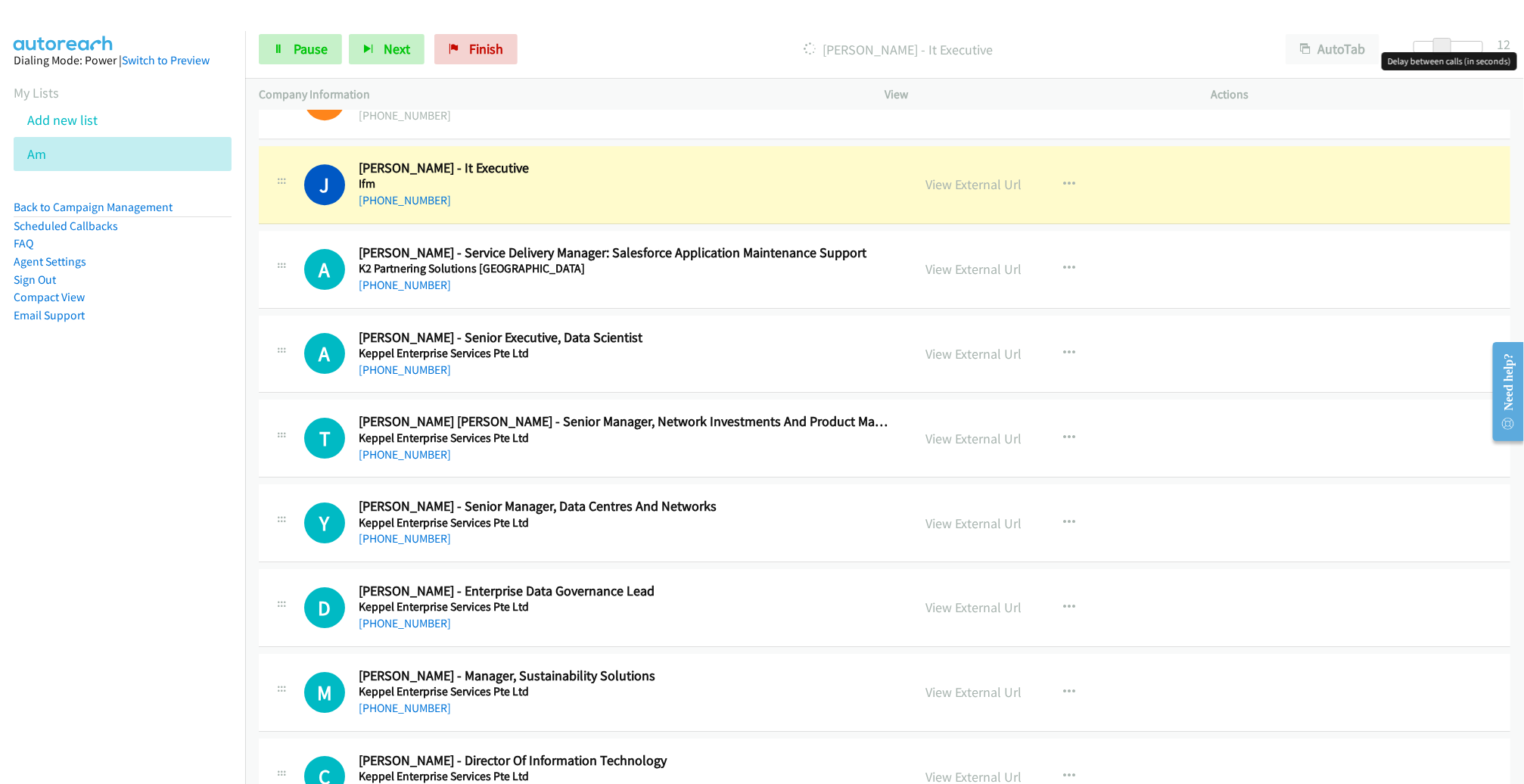
scroll to position [14727, 0]
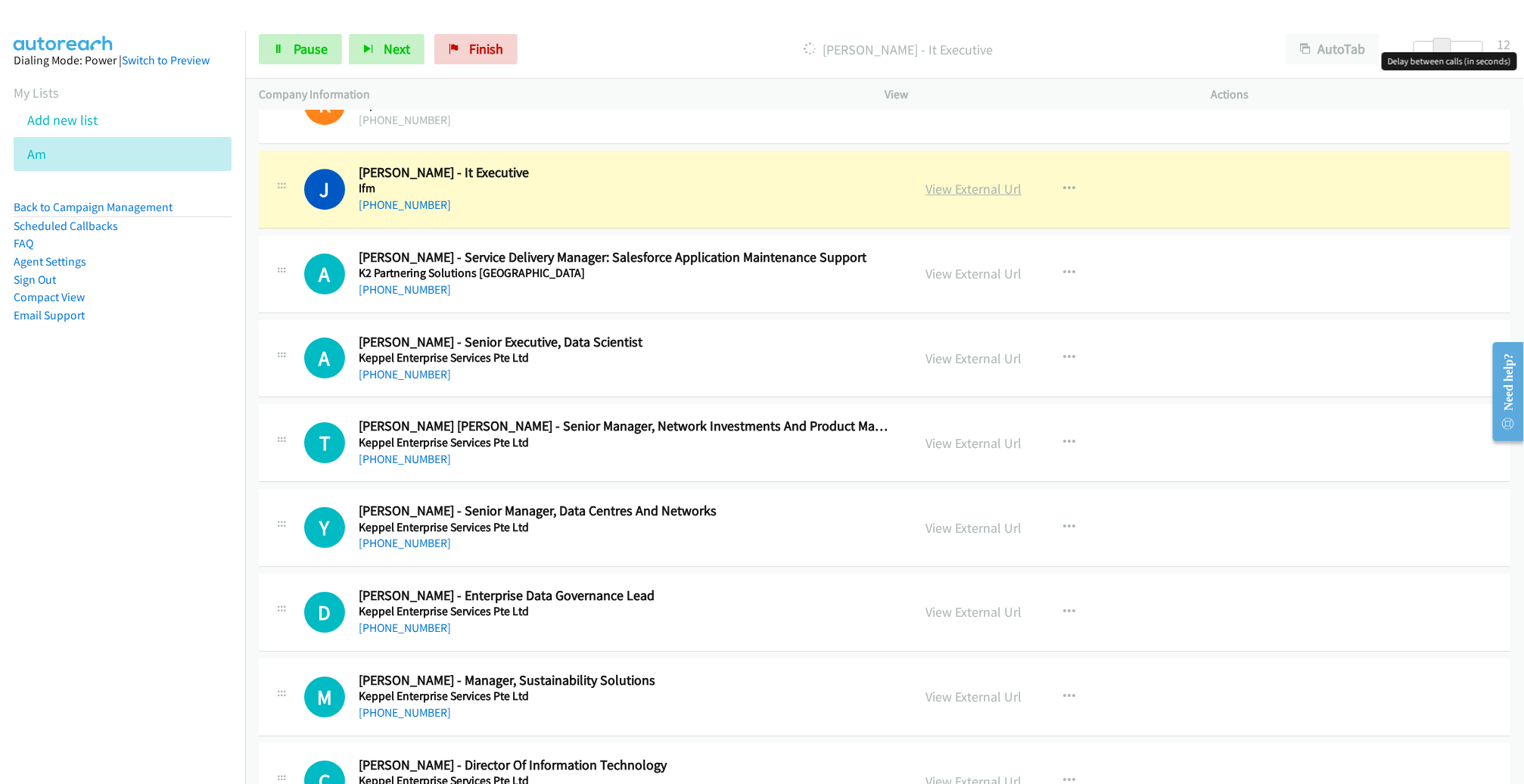
click at [949, 180] on link "View External Url" at bounding box center [973, 189] width 96 height 18
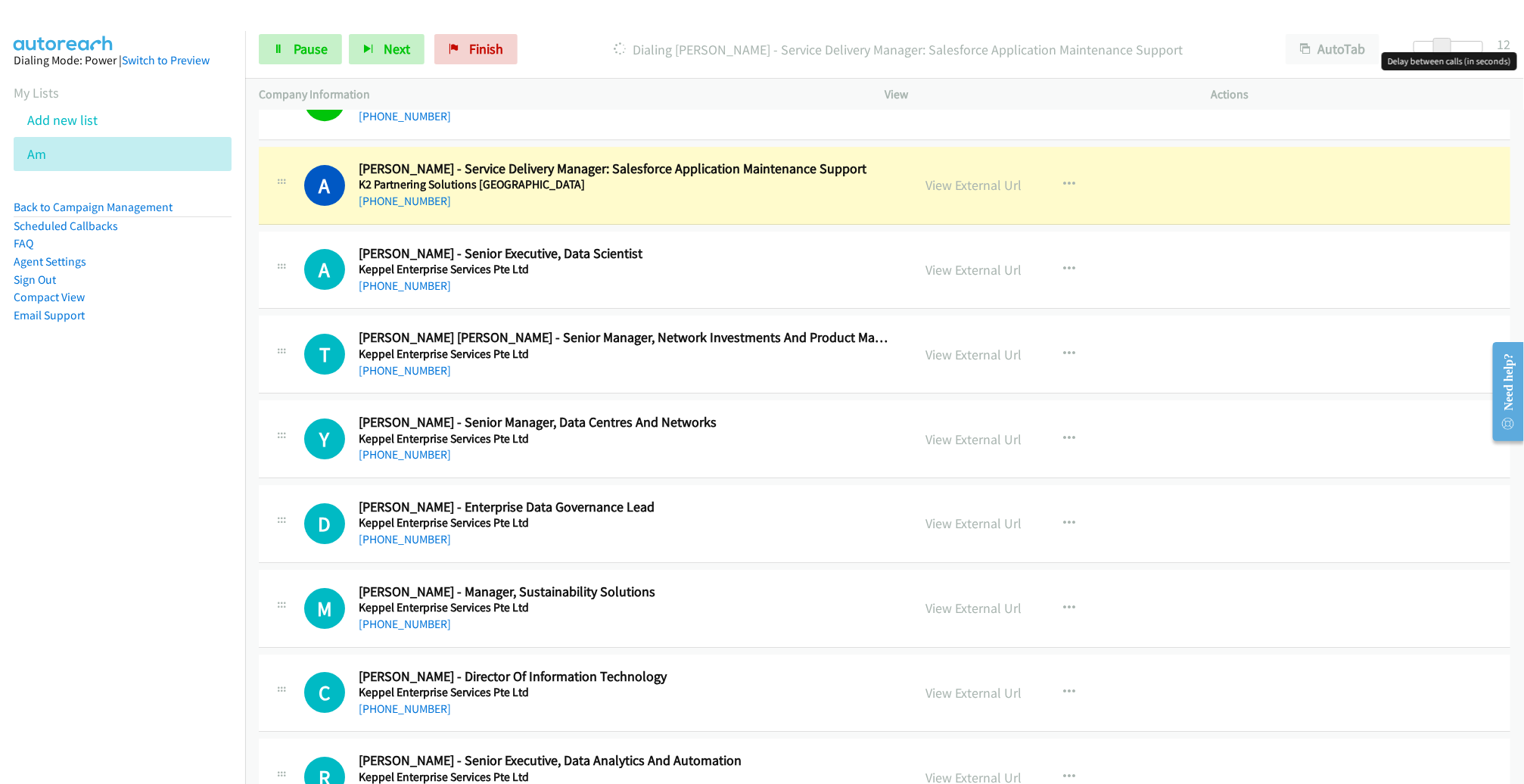
scroll to position [14815, 0]
click at [937, 177] on link "View External Url" at bounding box center [973, 186] width 96 height 18
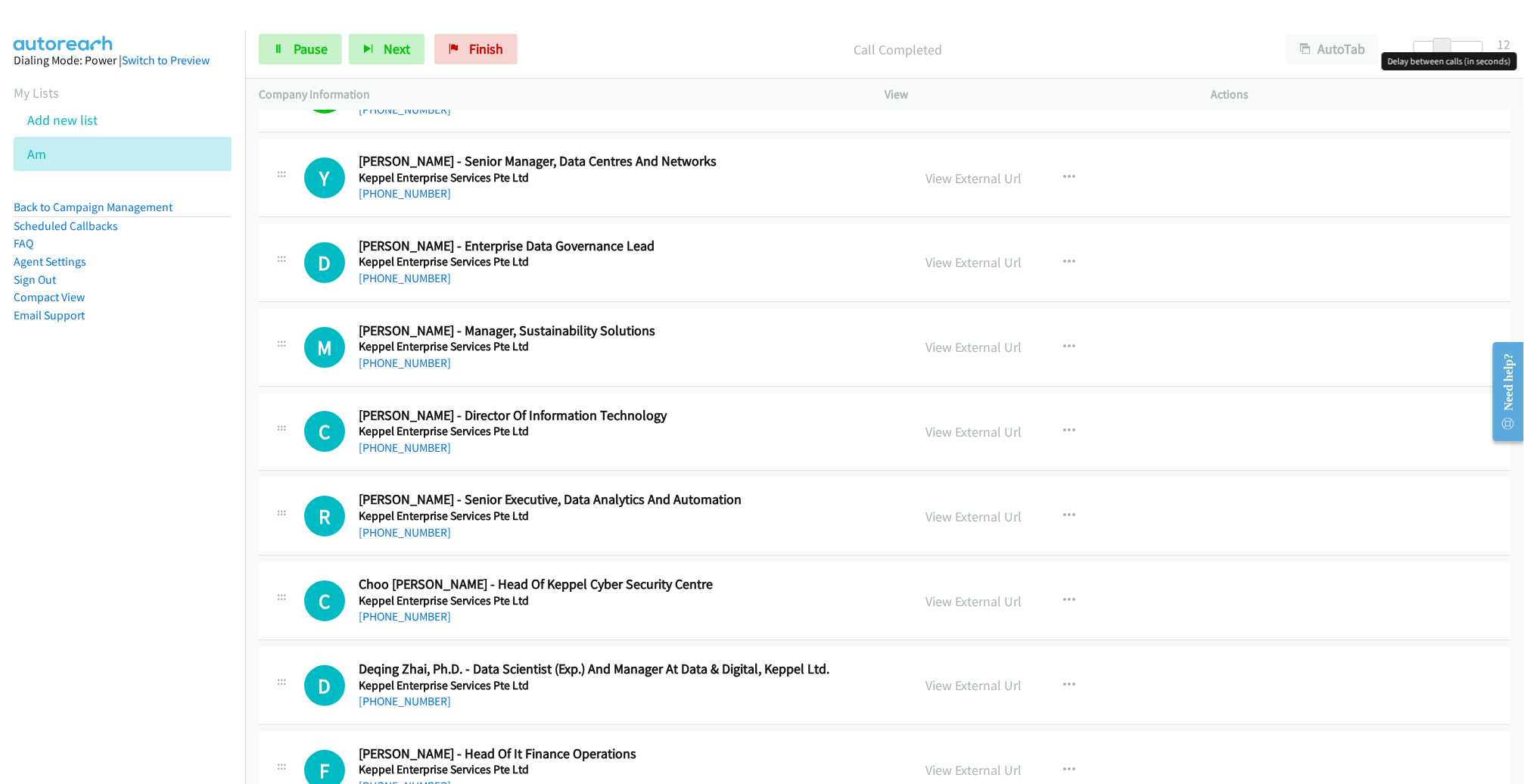
scroll to position [15078, 0]
click at [1052, 331] on button "button" at bounding box center [1069, 346] width 41 height 30
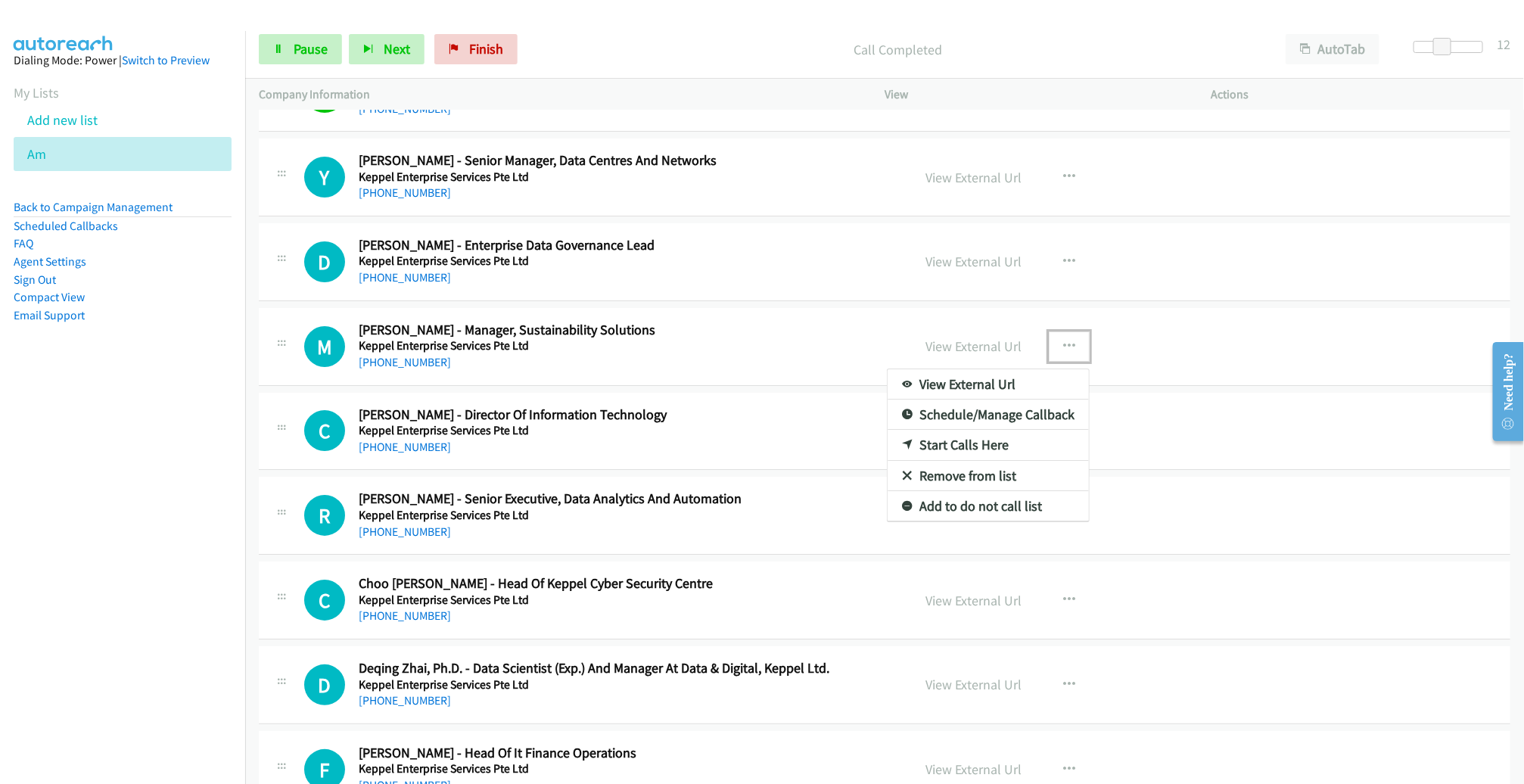
click at [975, 461] on link "Remove from list" at bounding box center [988, 476] width 202 height 30
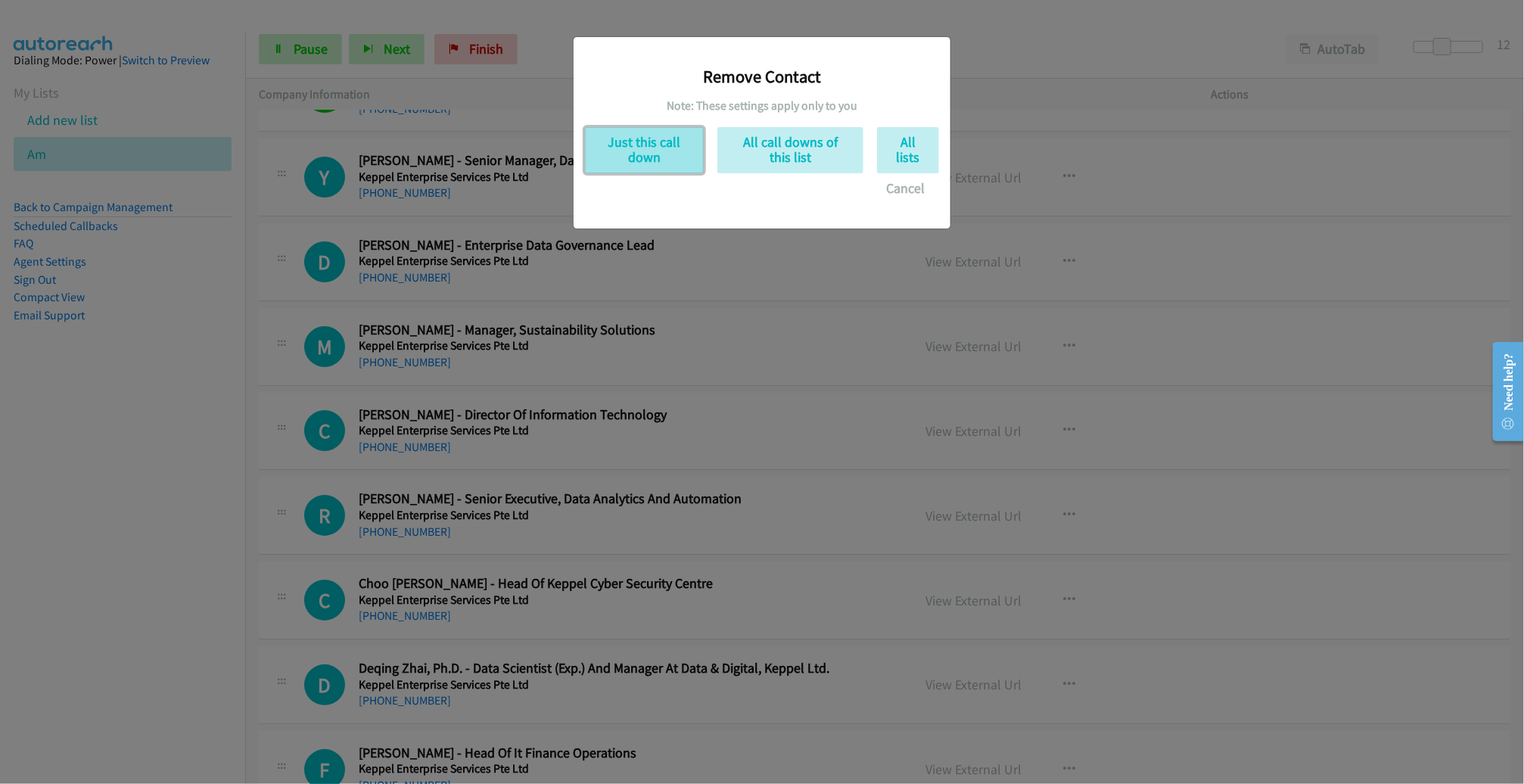
click at [671, 161] on button "Just this call down" at bounding box center [645, 150] width 119 height 46
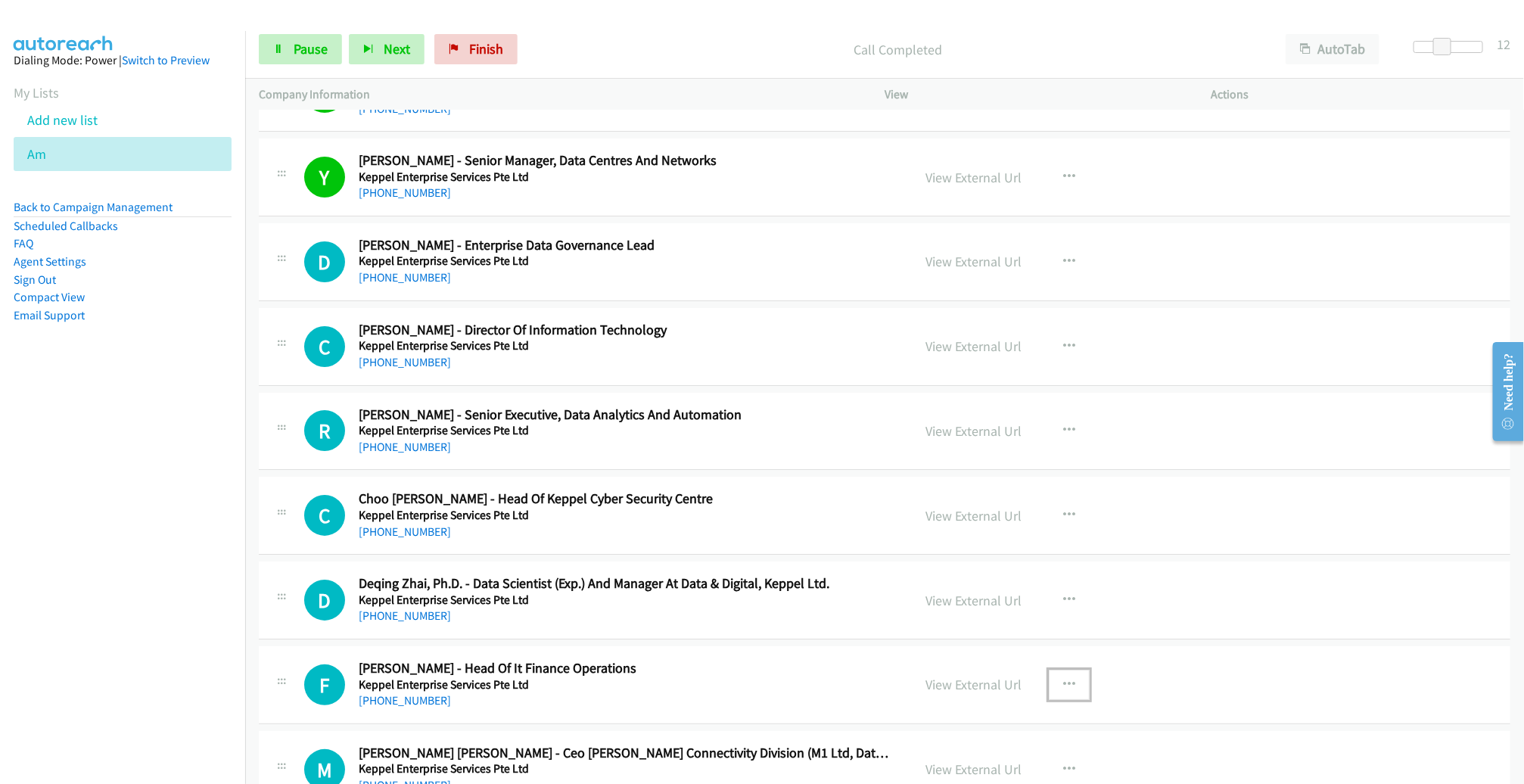
click at [1049, 669] on button "button" at bounding box center [1069, 685] width 41 height 30
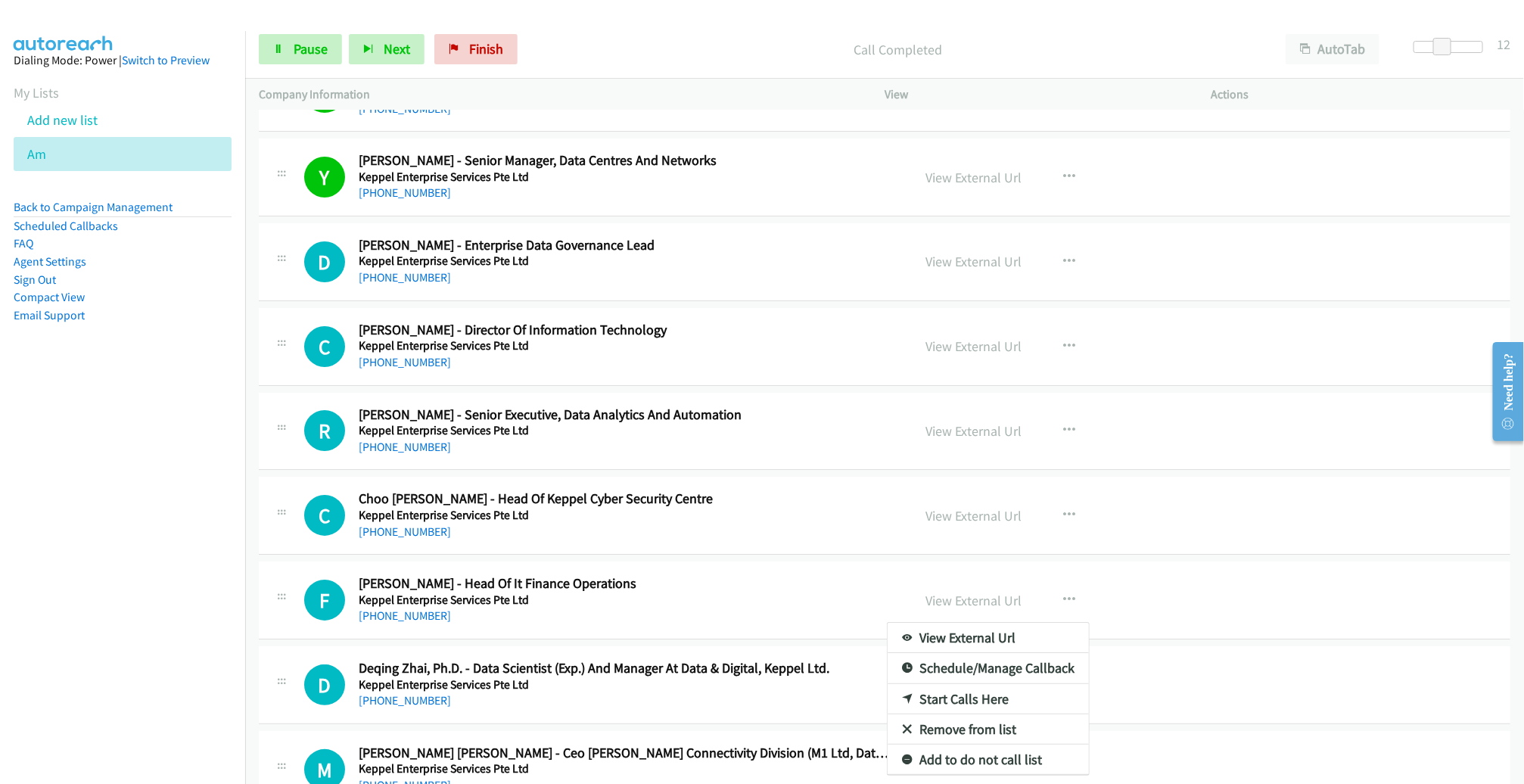
click at [969, 714] on link "Remove from list" at bounding box center [988, 729] width 202 height 30
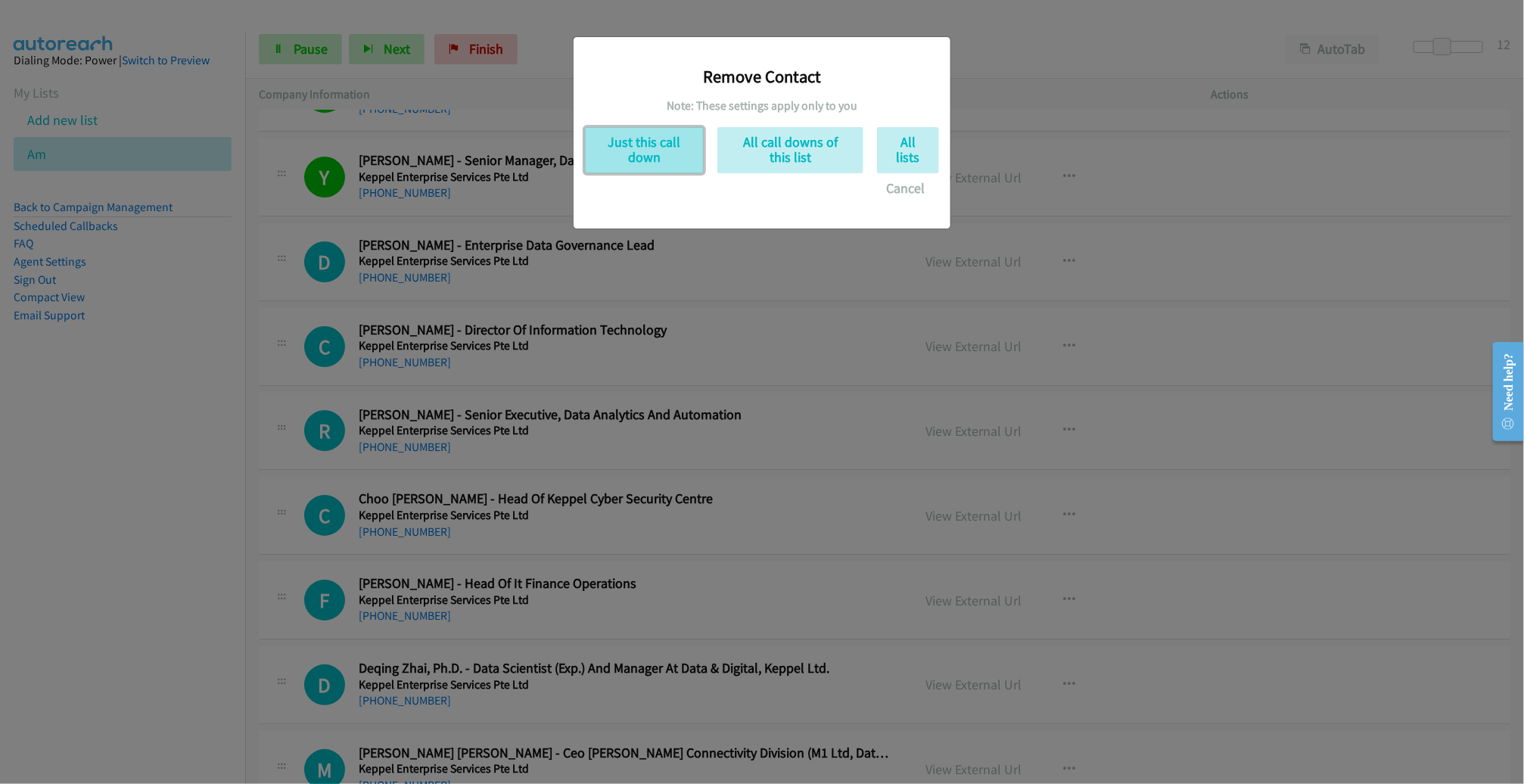
click at [642, 141] on button "Just this call down" at bounding box center [645, 150] width 119 height 46
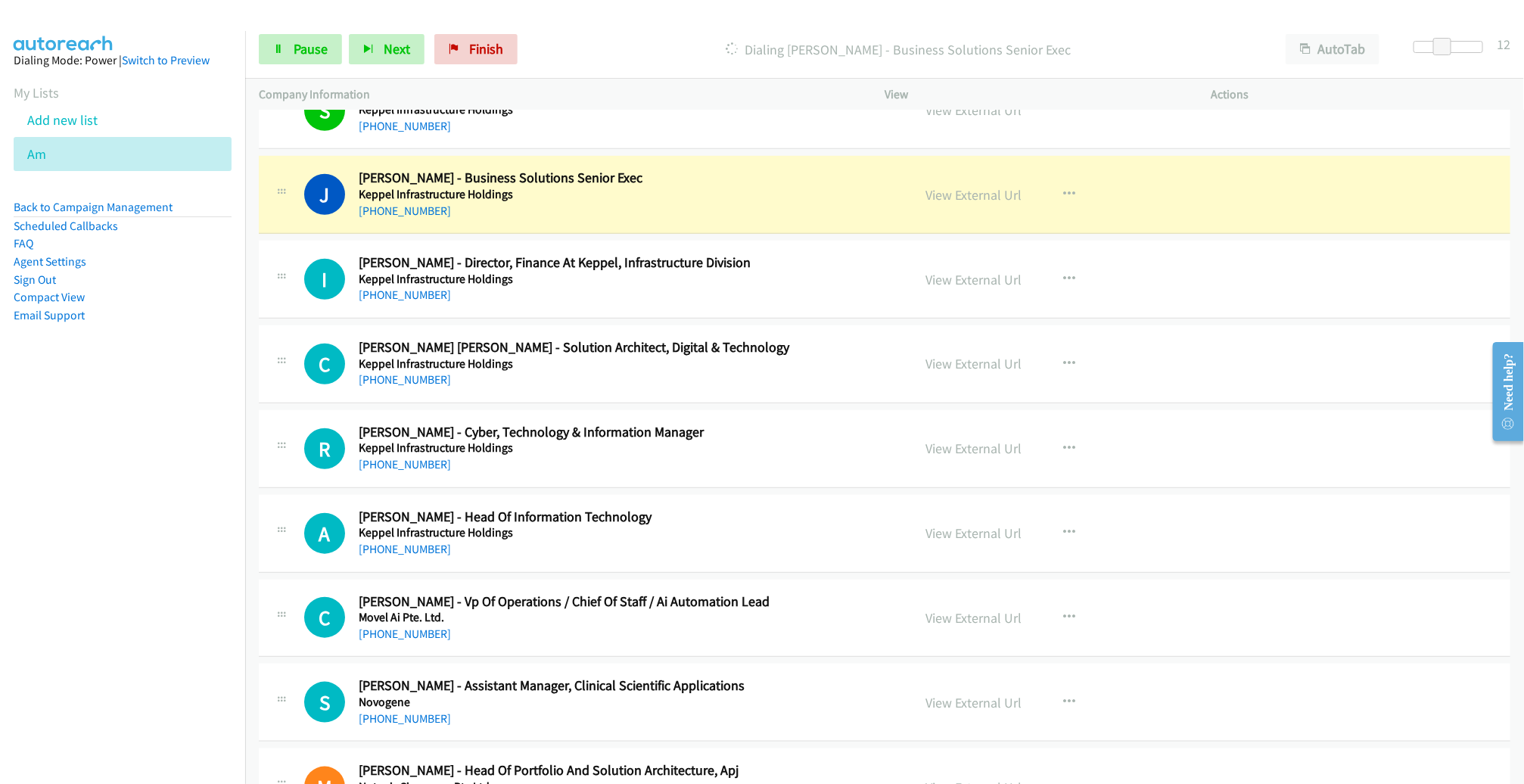
scroll to position [15822, 0]
click at [319, 38] on link "Pause" at bounding box center [300, 49] width 83 height 30
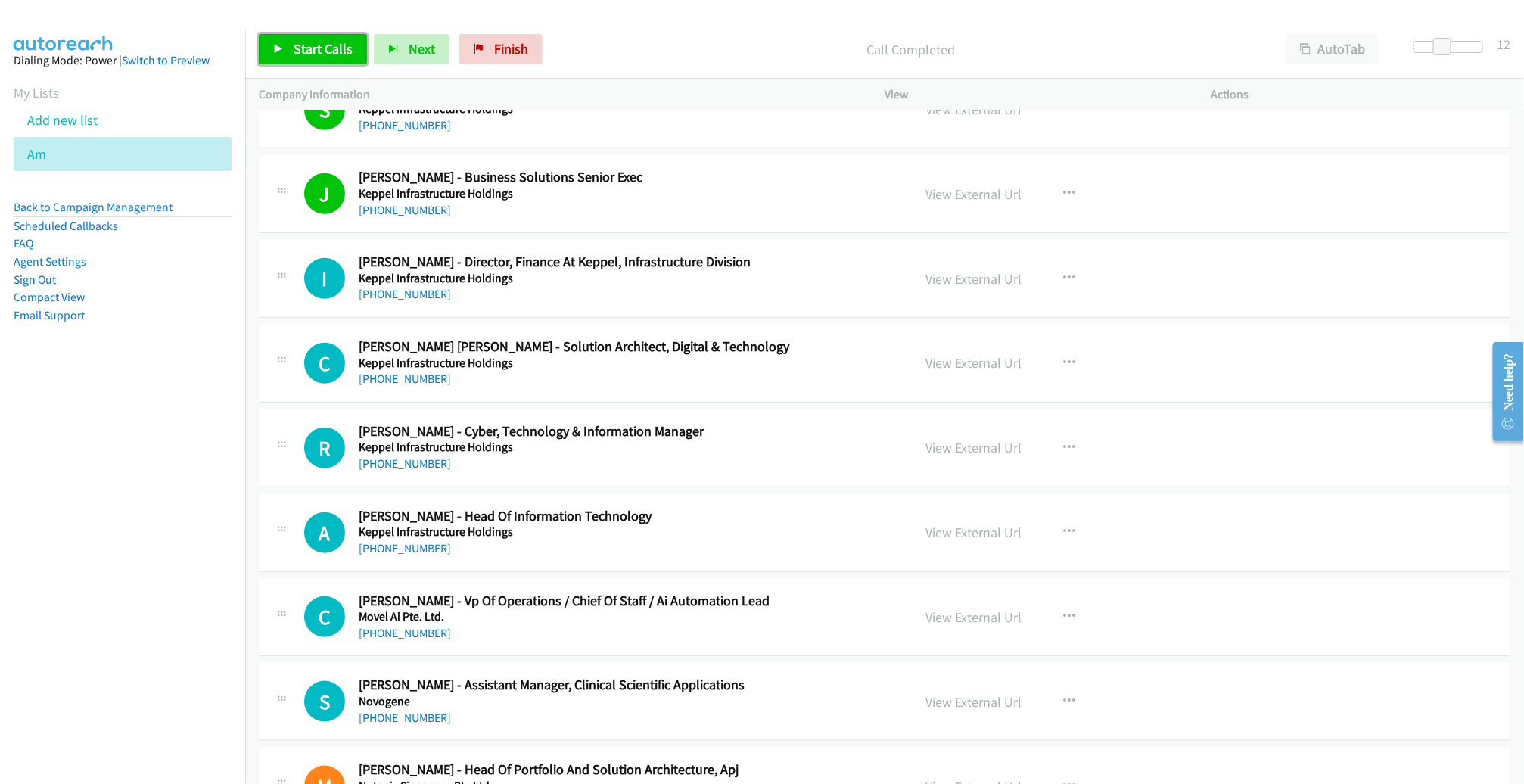
click at [322, 52] on span "Start Calls" at bounding box center [323, 49] width 59 height 18
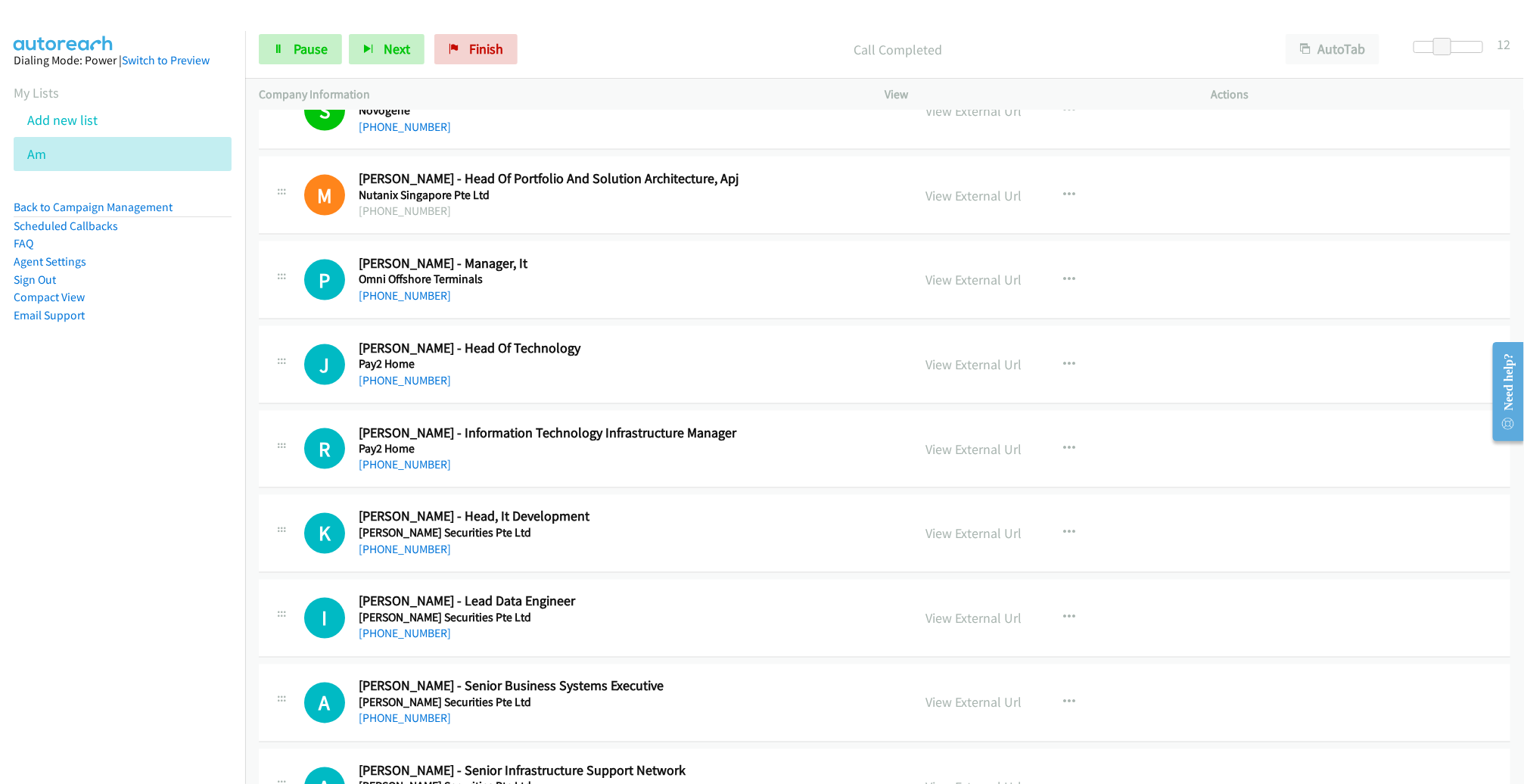
scroll to position [16417, 0]
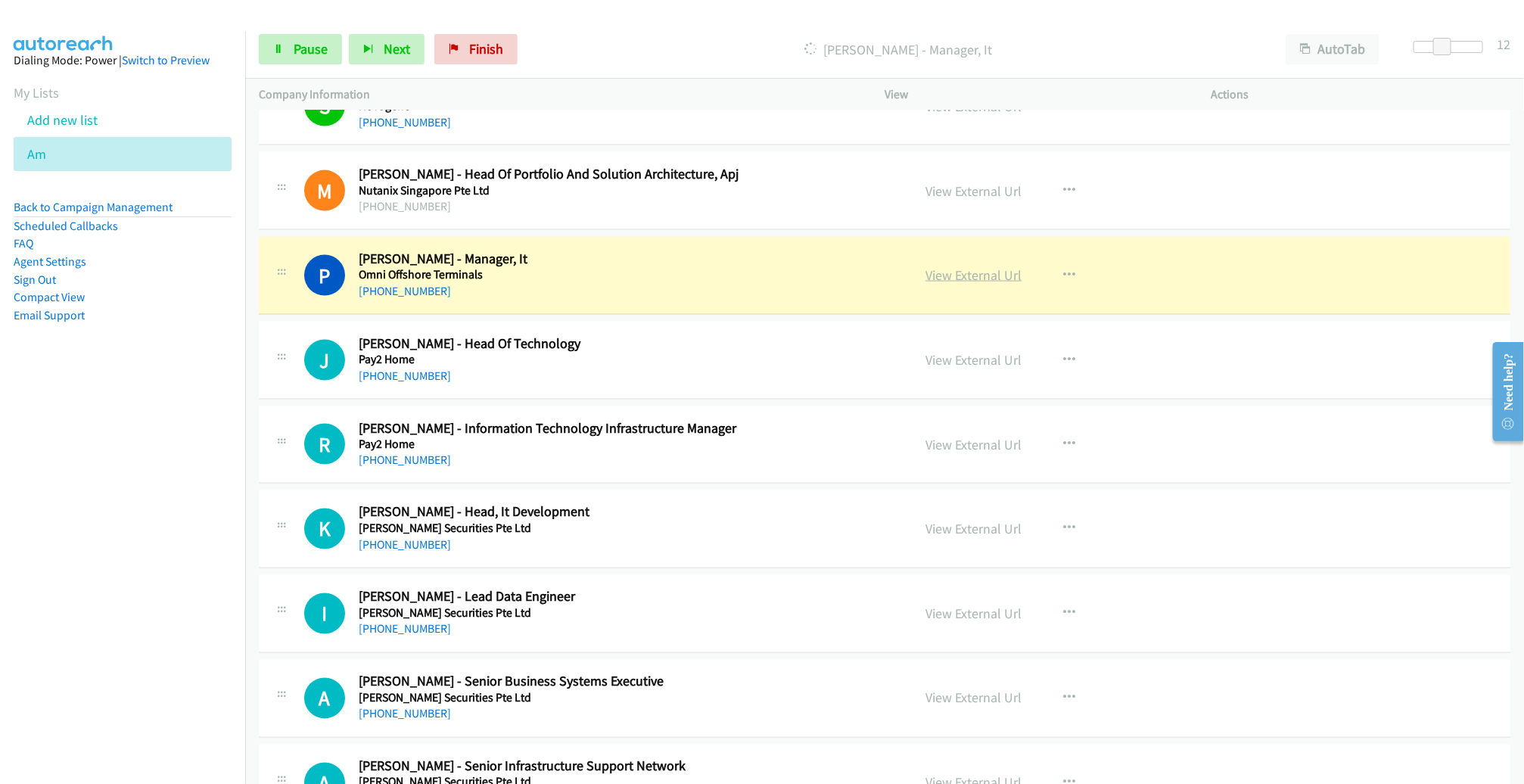
click at [948, 266] on link "View External Url" at bounding box center [973, 275] width 96 height 18
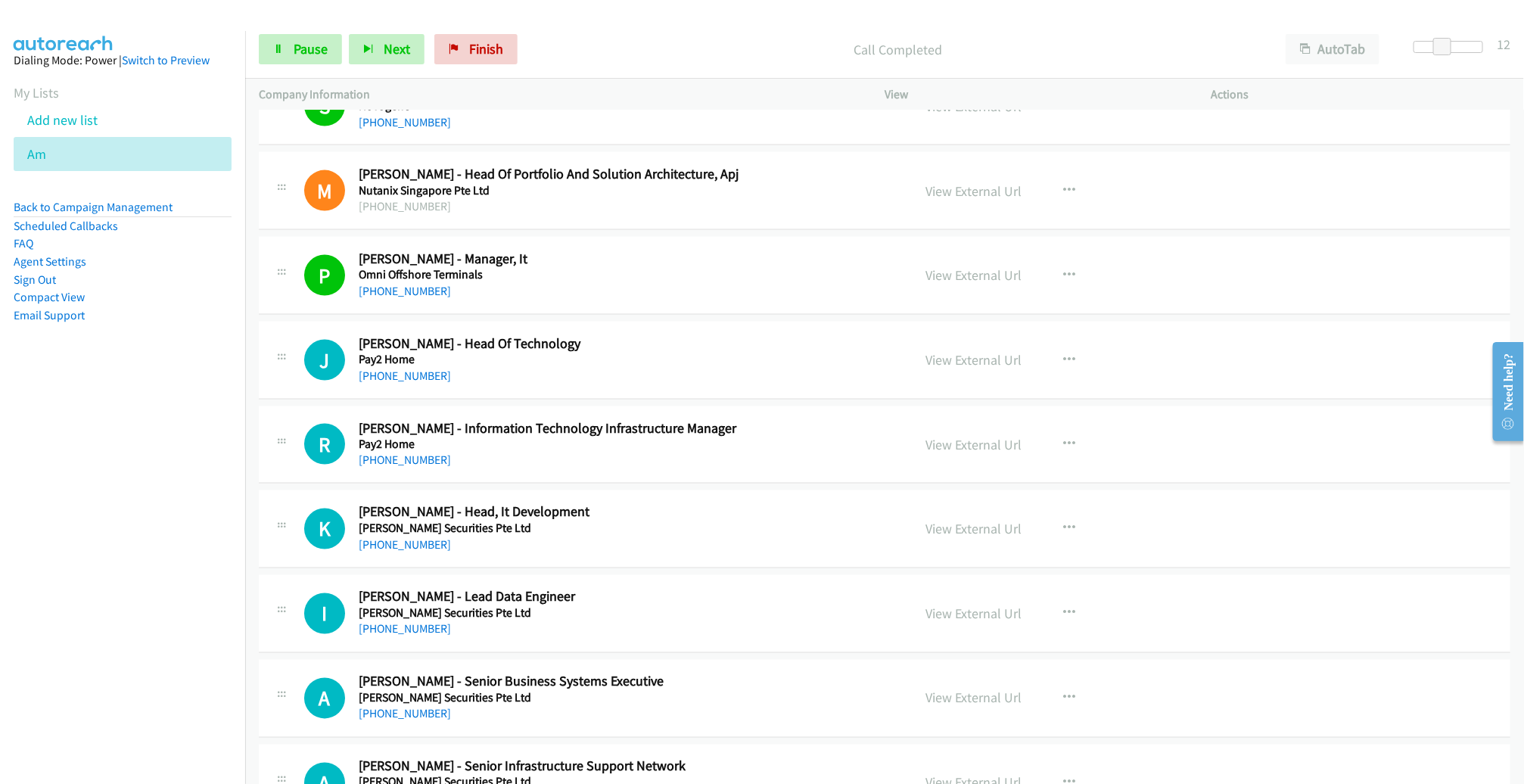
click at [320, 32] on div "Start Calls Pause Next Finish Call Completed AutoTab AutoTab 12" at bounding box center [885, 50] width 1279 height 59
click at [308, 43] on span "Pause" at bounding box center [311, 49] width 34 height 18
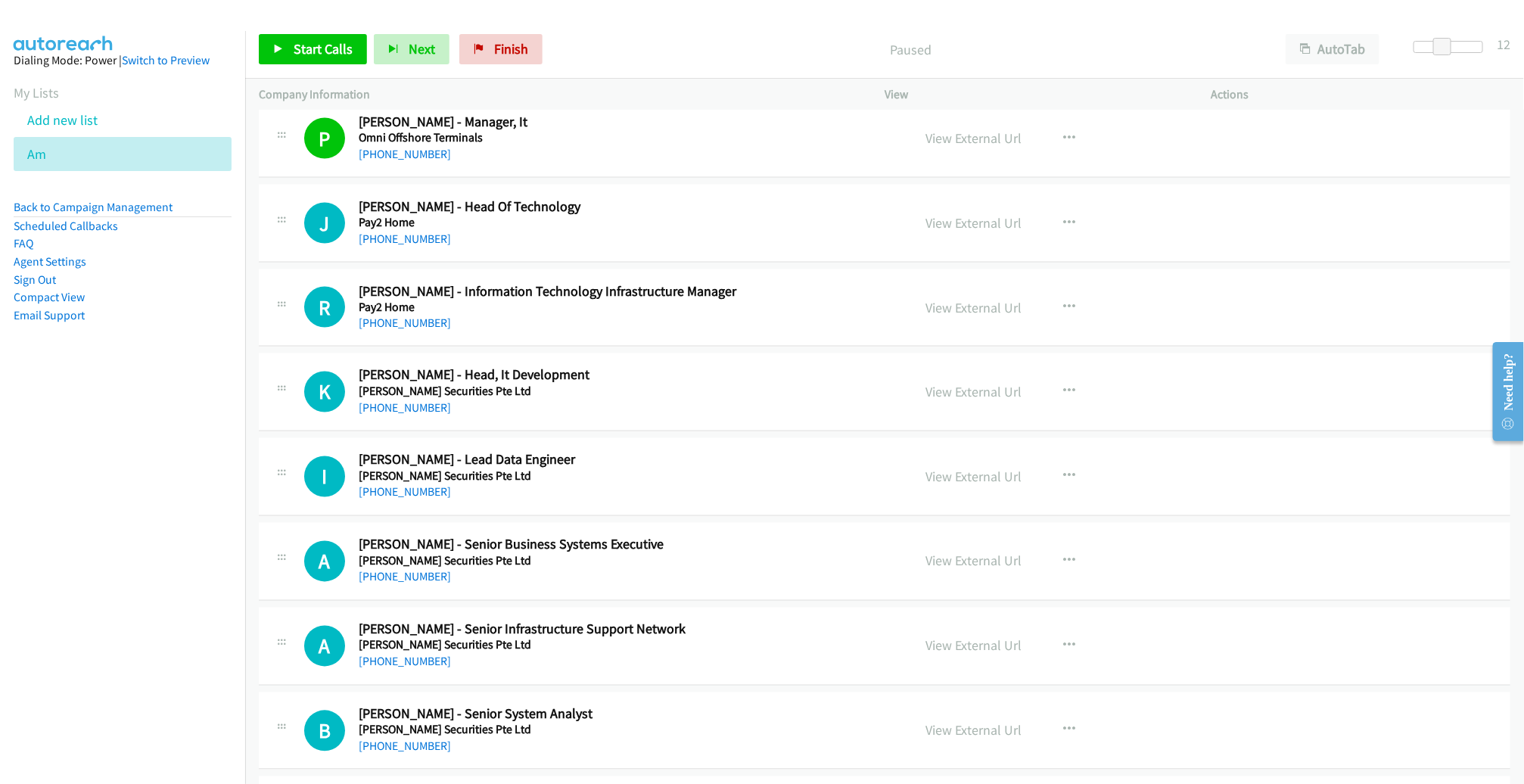
scroll to position [16555, 0]
click at [309, 46] on span "Start Calls" at bounding box center [323, 49] width 59 height 18
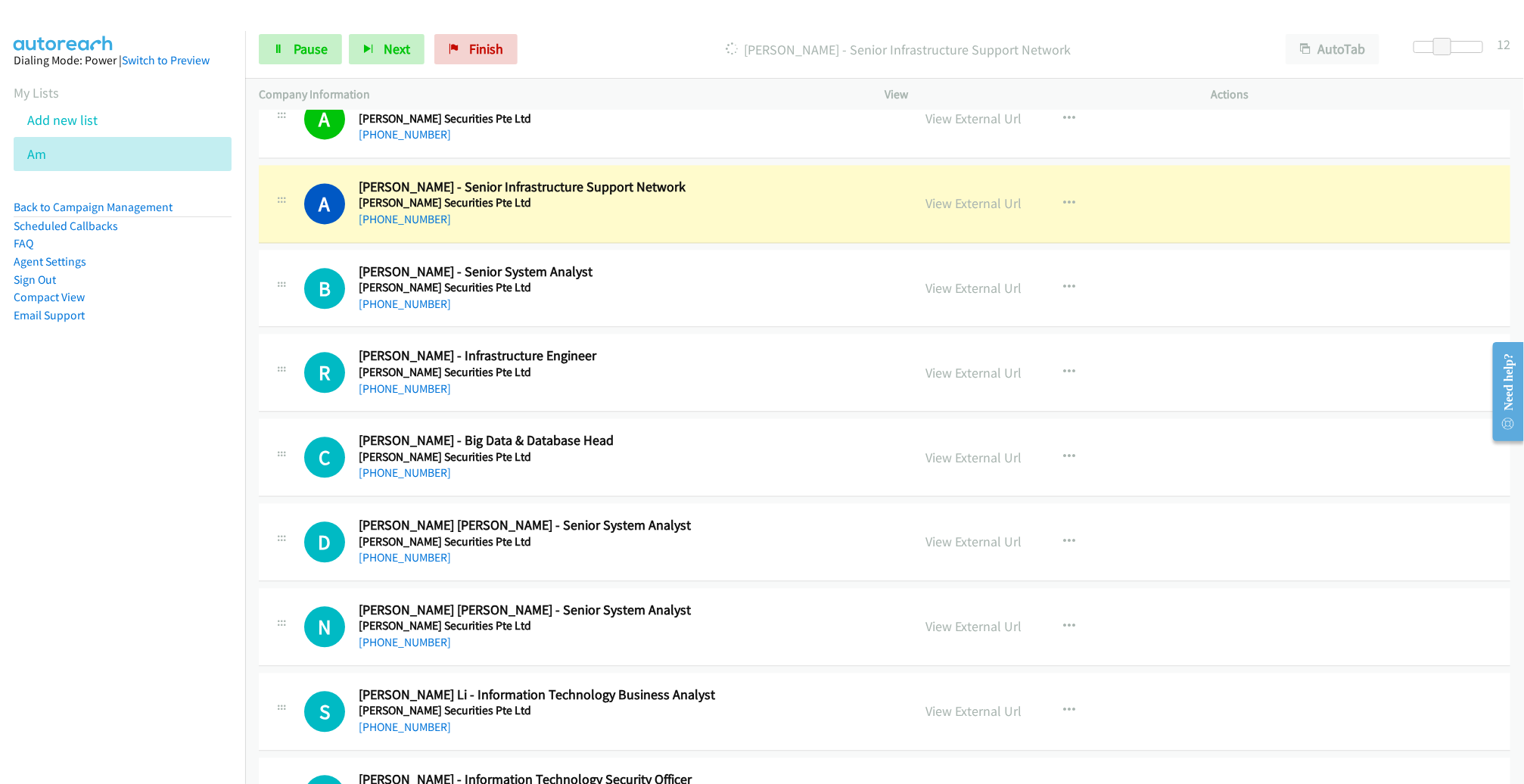
scroll to position [16996, 0]
click at [963, 195] on link "View External Url" at bounding box center [973, 204] width 96 height 18
click at [308, 55] on span "Pause" at bounding box center [311, 49] width 34 height 18
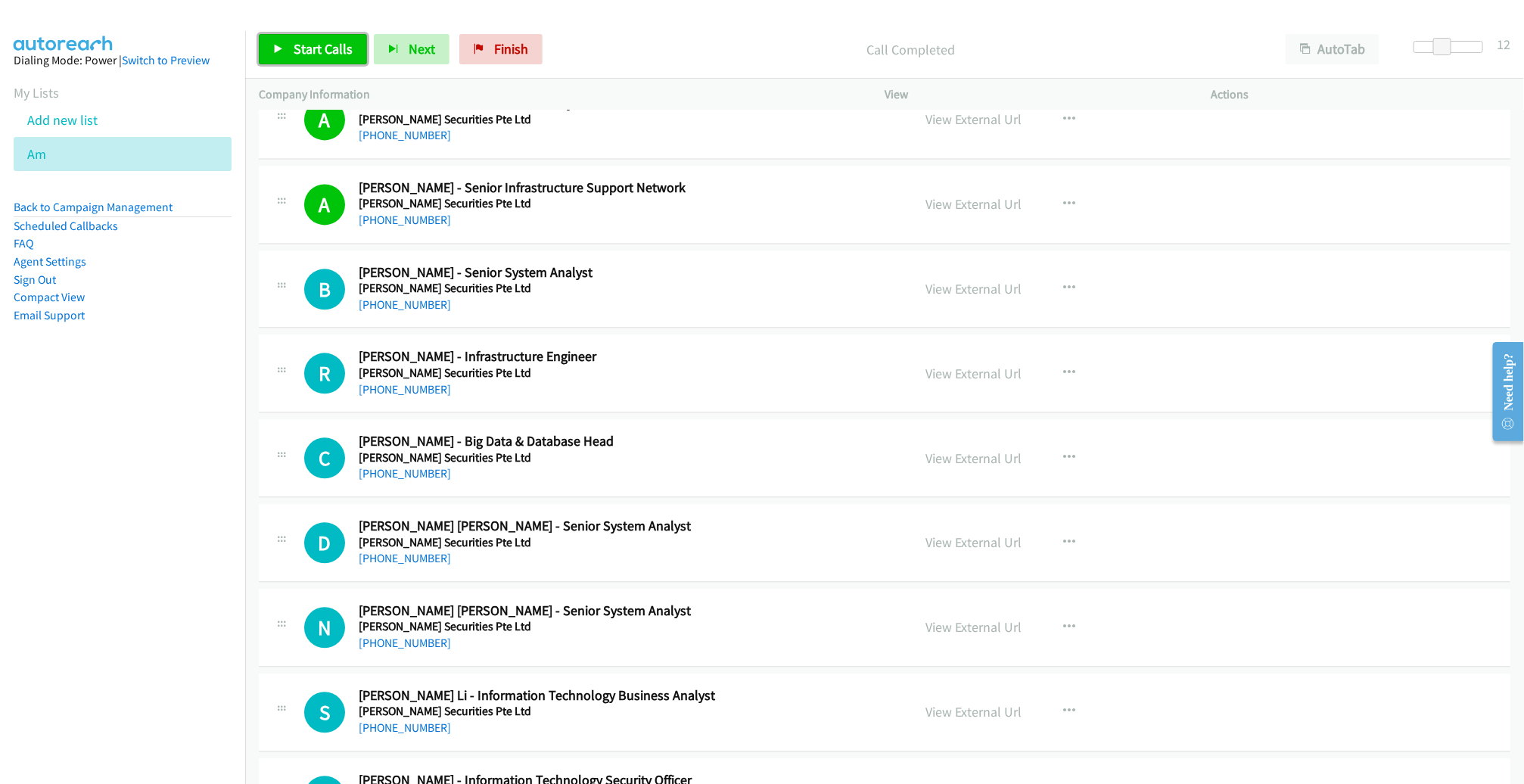
click at [314, 57] on span "Start Calls" at bounding box center [323, 49] width 59 height 18
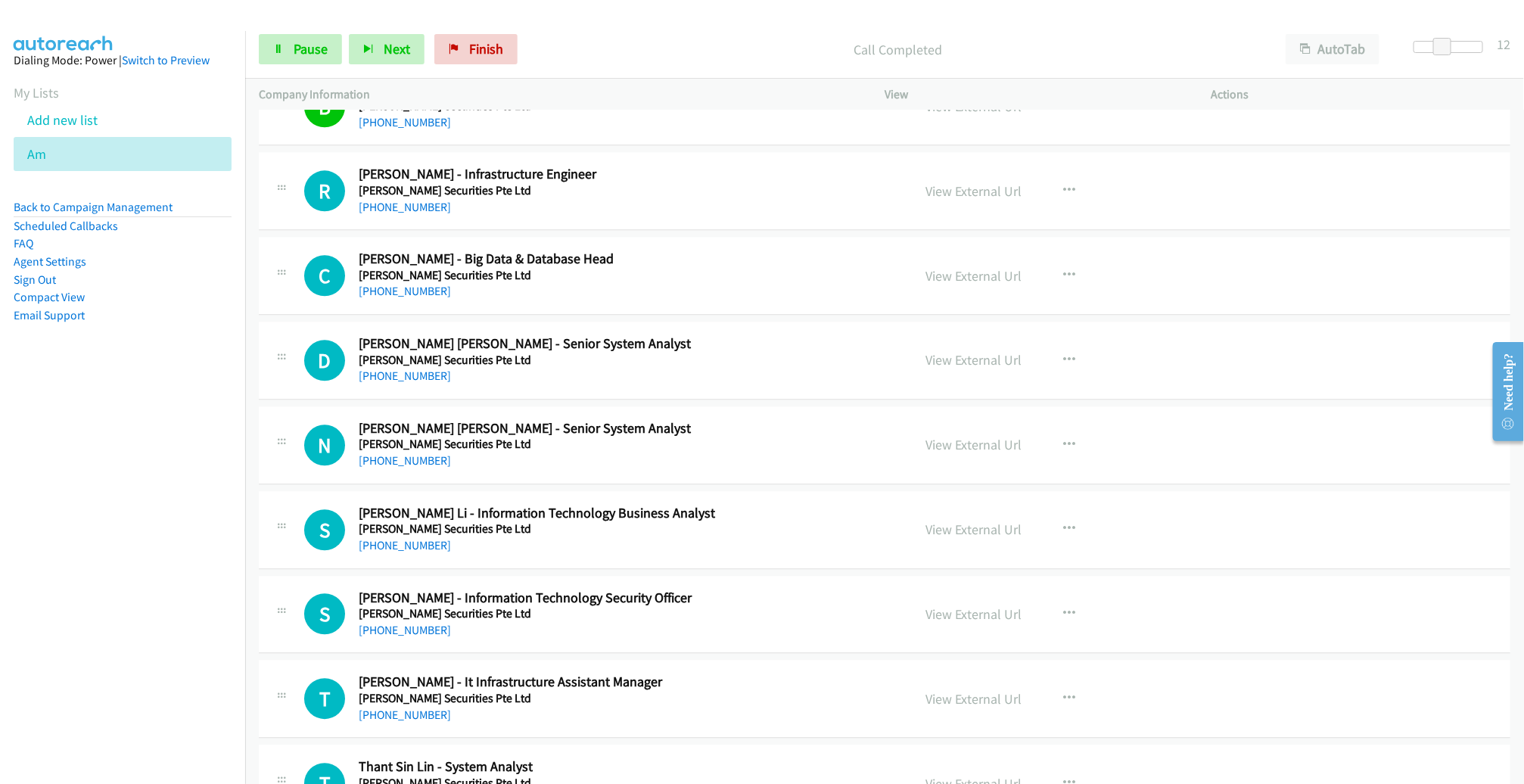
scroll to position [17179, 0]
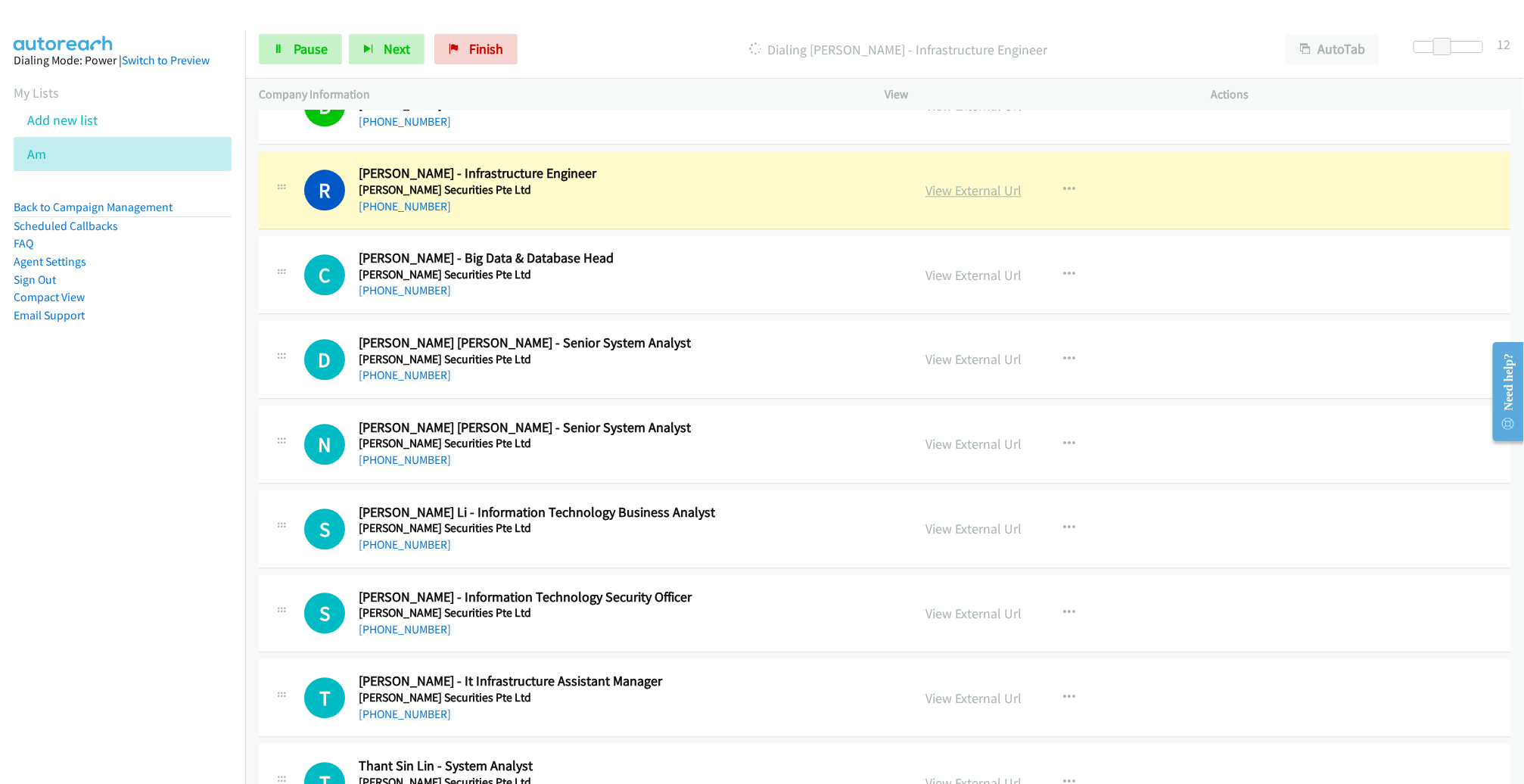
click at [976, 181] on link "View External Url" at bounding box center [973, 190] width 96 height 18
click at [290, 44] on link "Pause" at bounding box center [300, 49] width 83 height 30
